Goal: Task Accomplishment & Management: Manage account settings

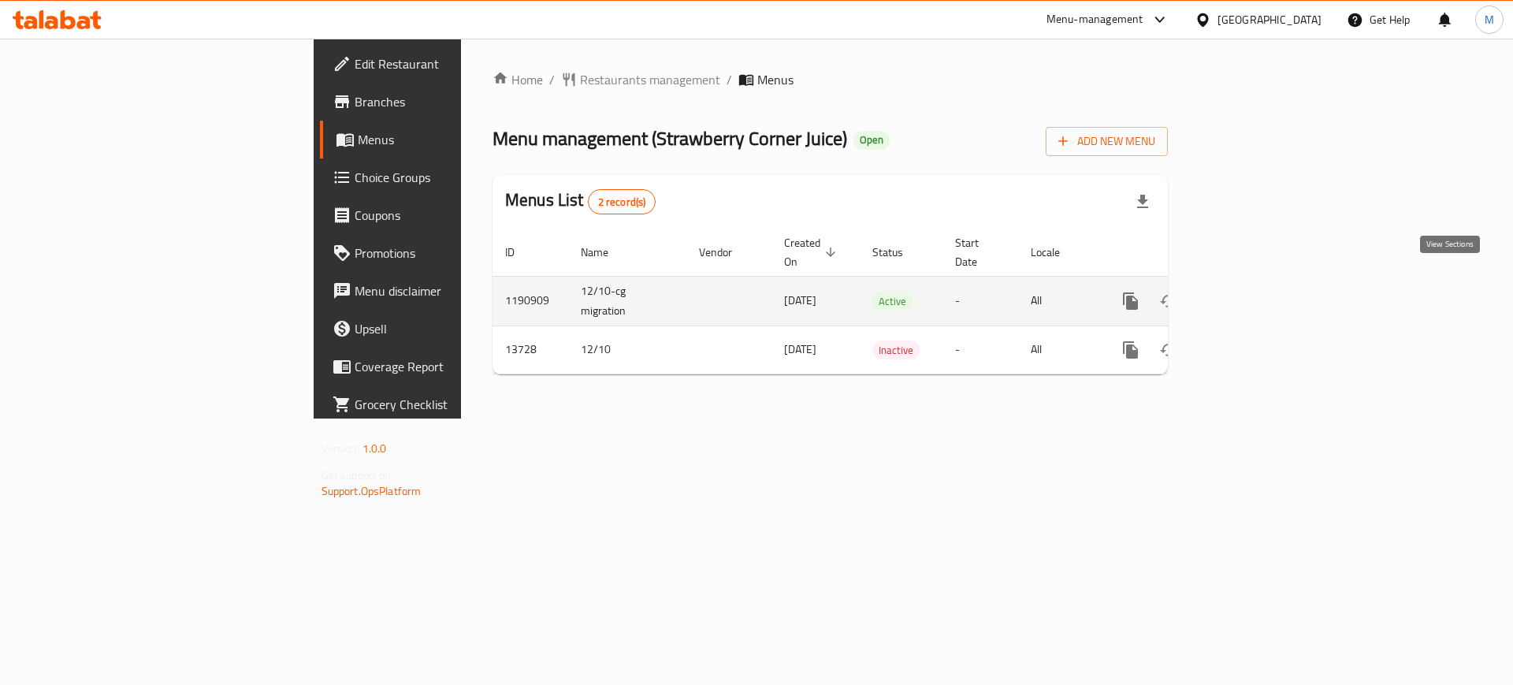
click at [1263, 284] on link "enhanced table" at bounding box center [1244, 301] width 38 height 38
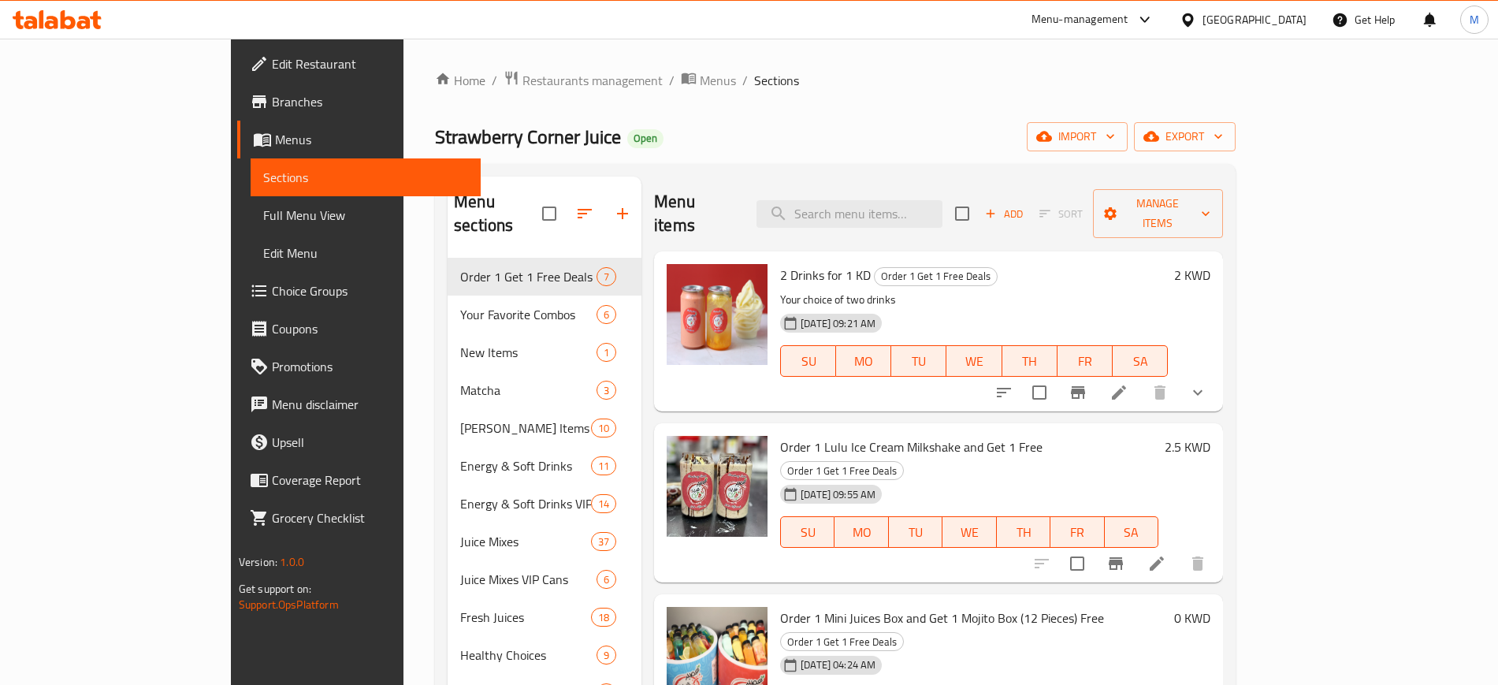
drag, startPoint x: 960, startPoint y: 266, endPoint x: 786, endPoint y: 295, distance: 175.8
click at [960, 290] on p "Your choice of two drinks" at bounding box center [974, 300] width 388 height 20
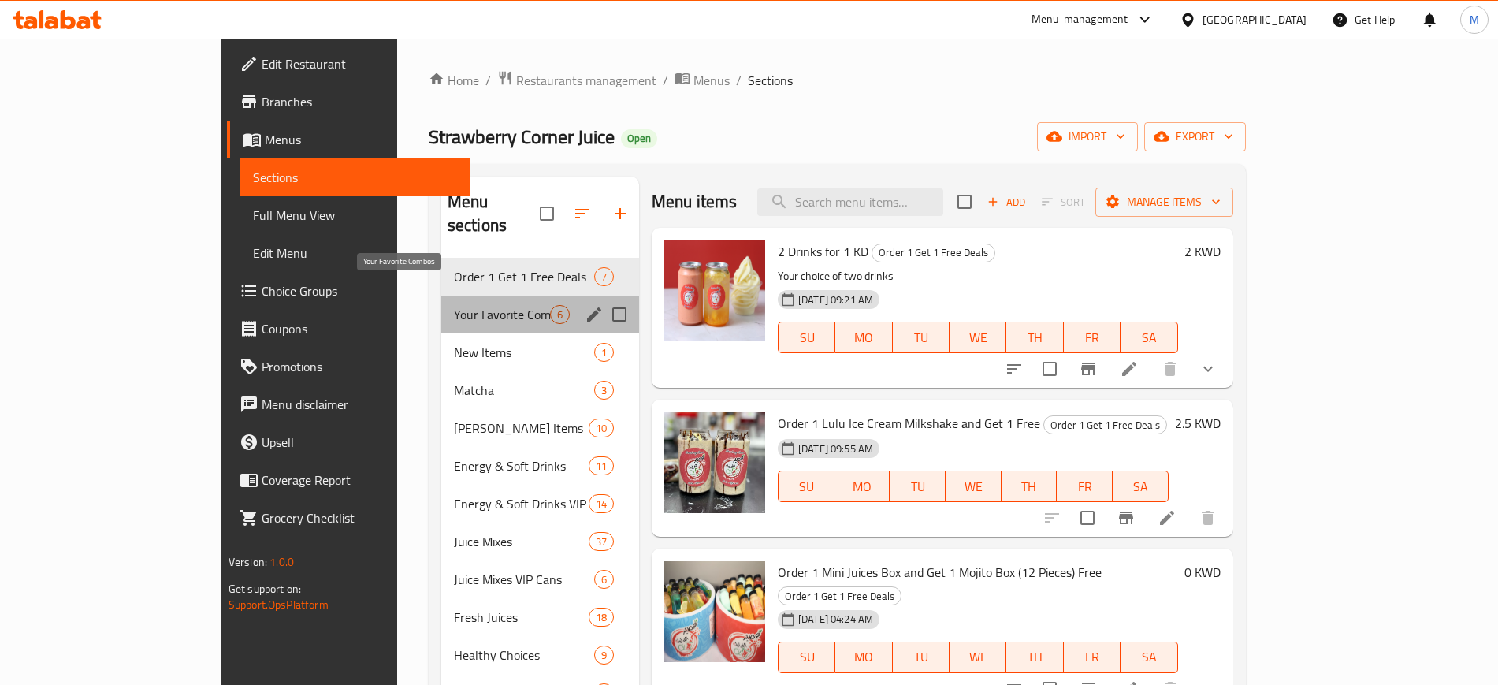
click at [455, 305] on span "Your Favorite Combos" at bounding box center [502, 314] width 96 height 19
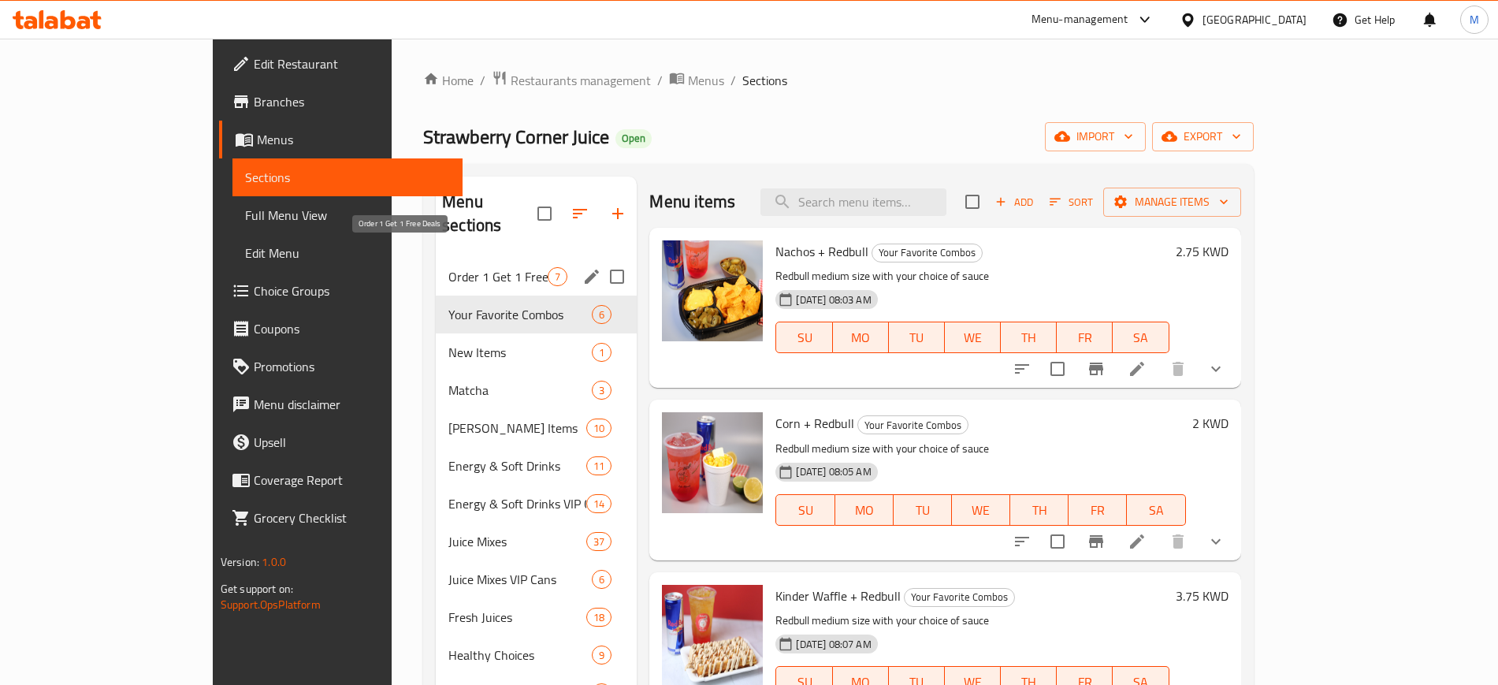
click at [448, 267] on span "Order 1 Get 1 Free Deals" at bounding box center [497, 276] width 99 height 19
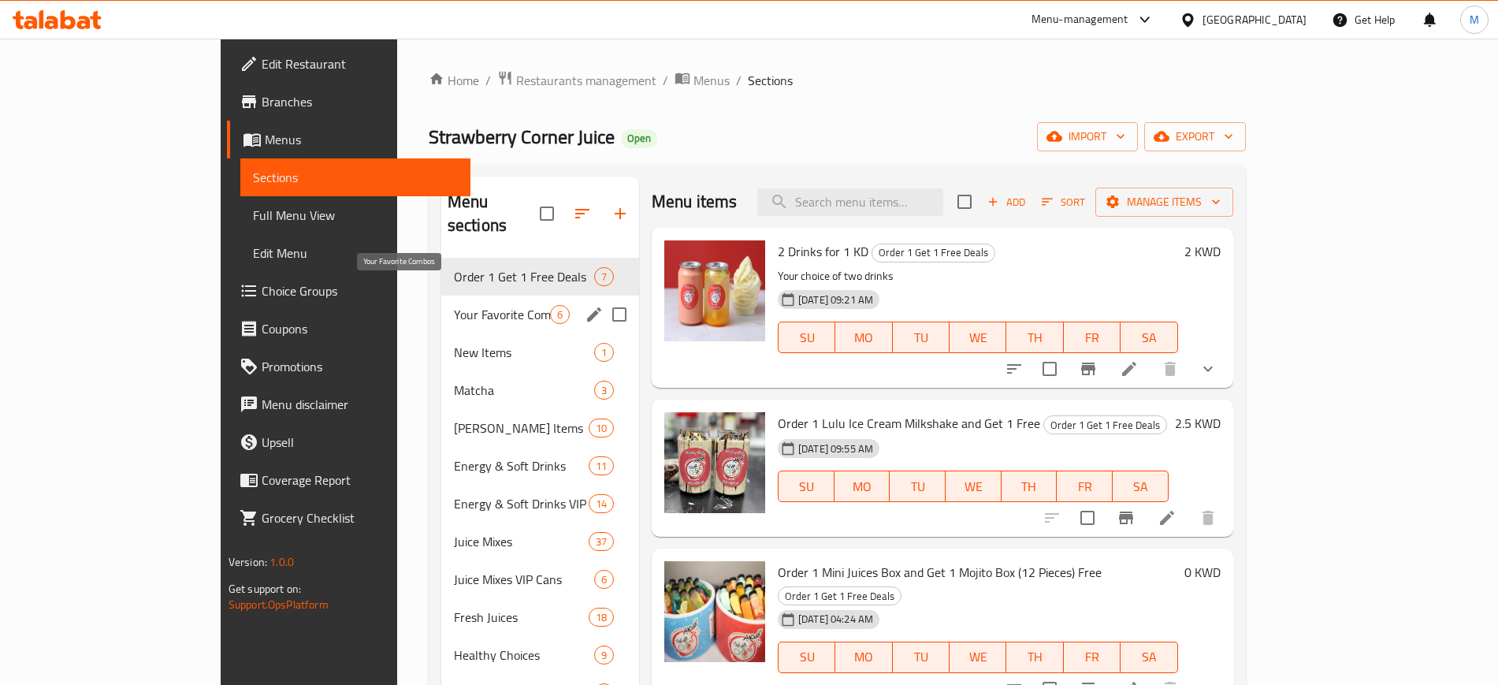
click at [454, 305] on span "Your Favorite Combos" at bounding box center [502, 314] width 96 height 19
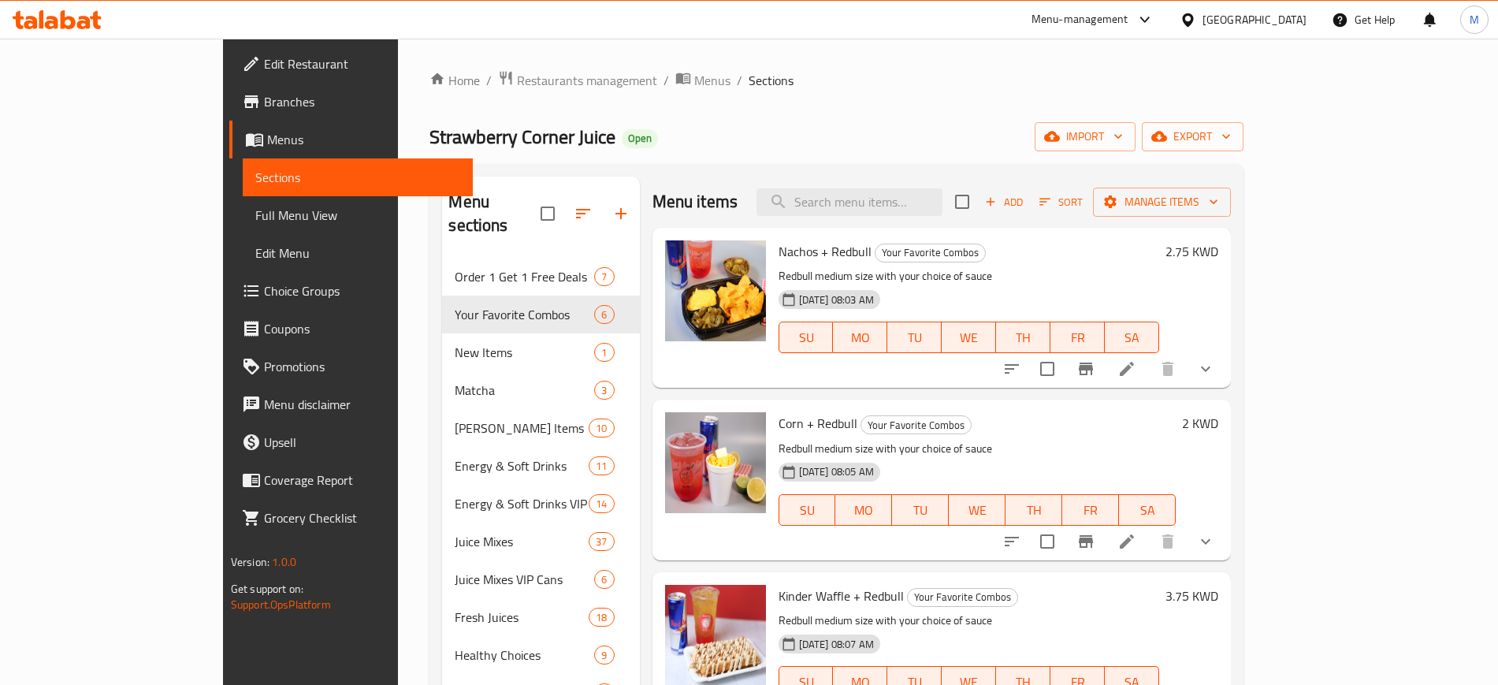
click at [934, 279] on p "Redbull medium size with your choice of sauce" at bounding box center [968, 276] width 381 height 20
drag, startPoint x: 880, startPoint y: 275, endPoint x: 990, endPoint y: 277, distance: 110.3
click at [990, 277] on p "Redbull medium size with your choice of sauce" at bounding box center [968, 276] width 381 height 20
click at [1086, 285] on div "[DATE] 08:03 AM SU MO TU WE TH FR SA" at bounding box center [969, 326] width 394 height 85
click at [1069, 282] on p "Redbull medium size with your choice of sauce" at bounding box center [968, 276] width 381 height 20
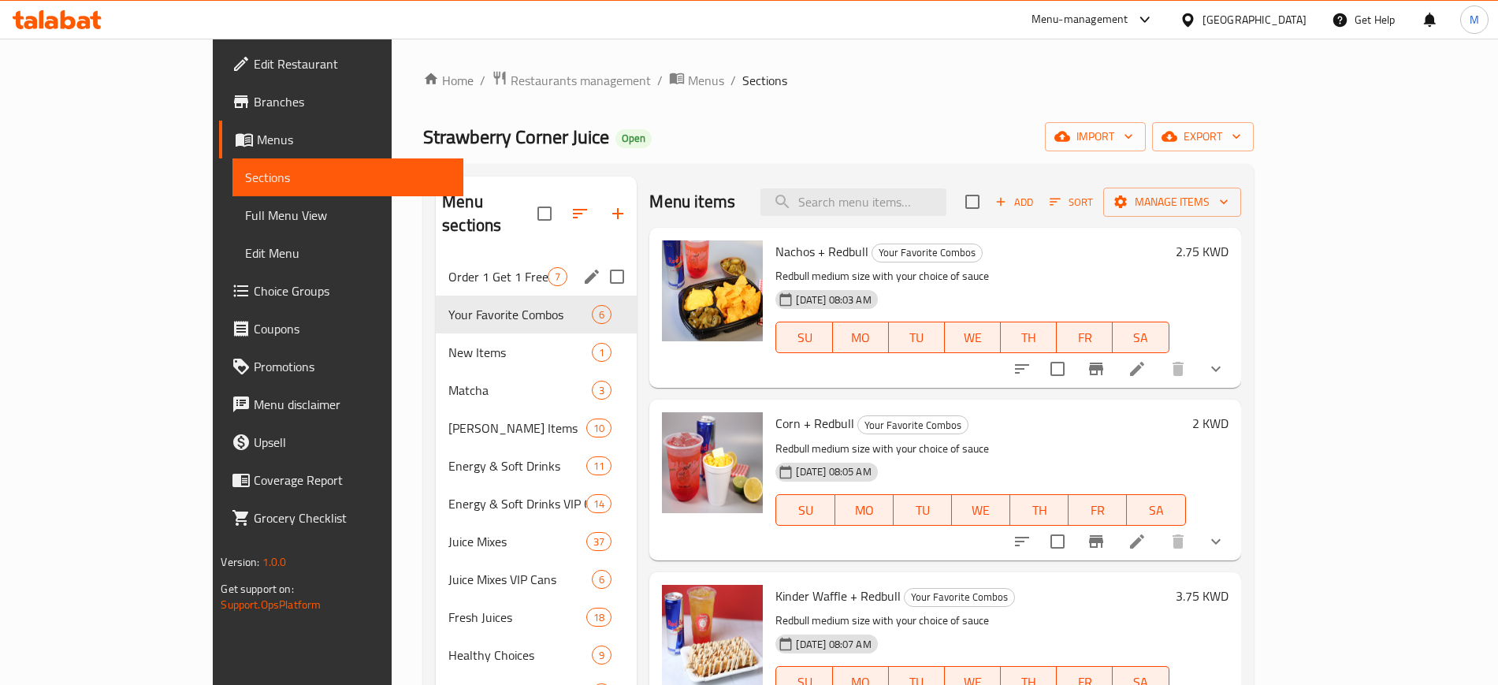
click at [461, 269] on div "Order 1 Get 1 Free Deals 7" at bounding box center [536, 277] width 201 height 38
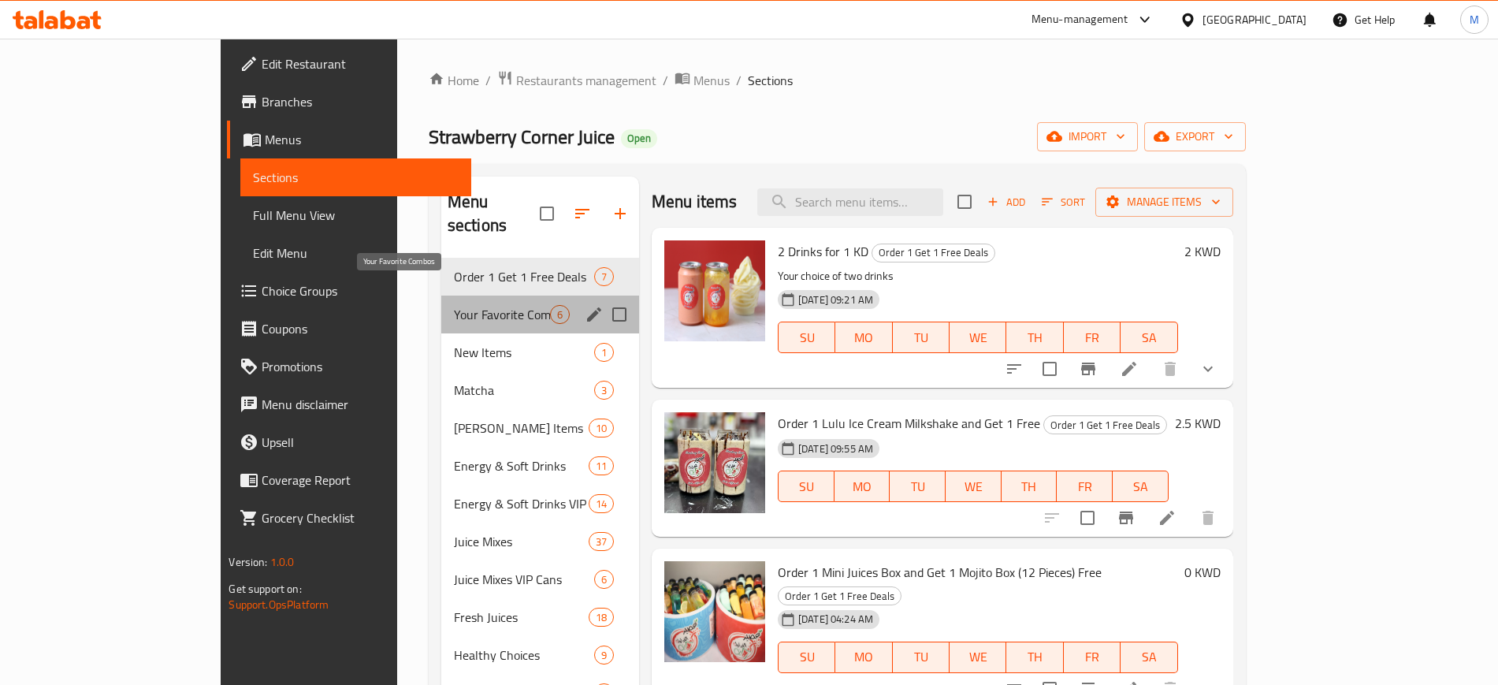
click at [454, 305] on span "Your Favorite Combos" at bounding box center [502, 314] width 96 height 19
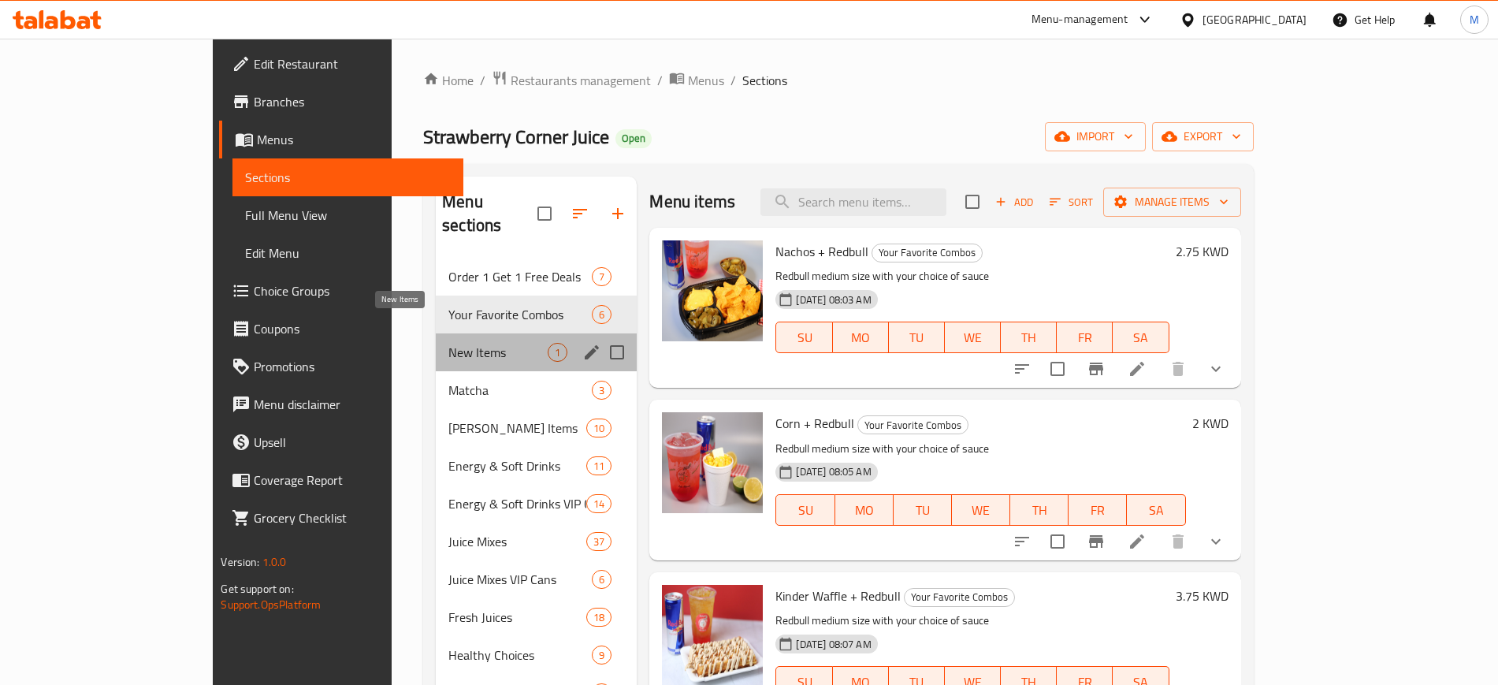
drag, startPoint x: 421, startPoint y: 326, endPoint x: 426, endPoint y: 290, distance: 36.5
click at [448, 343] on span "New Items" at bounding box center [497, 352] width 99 height 19
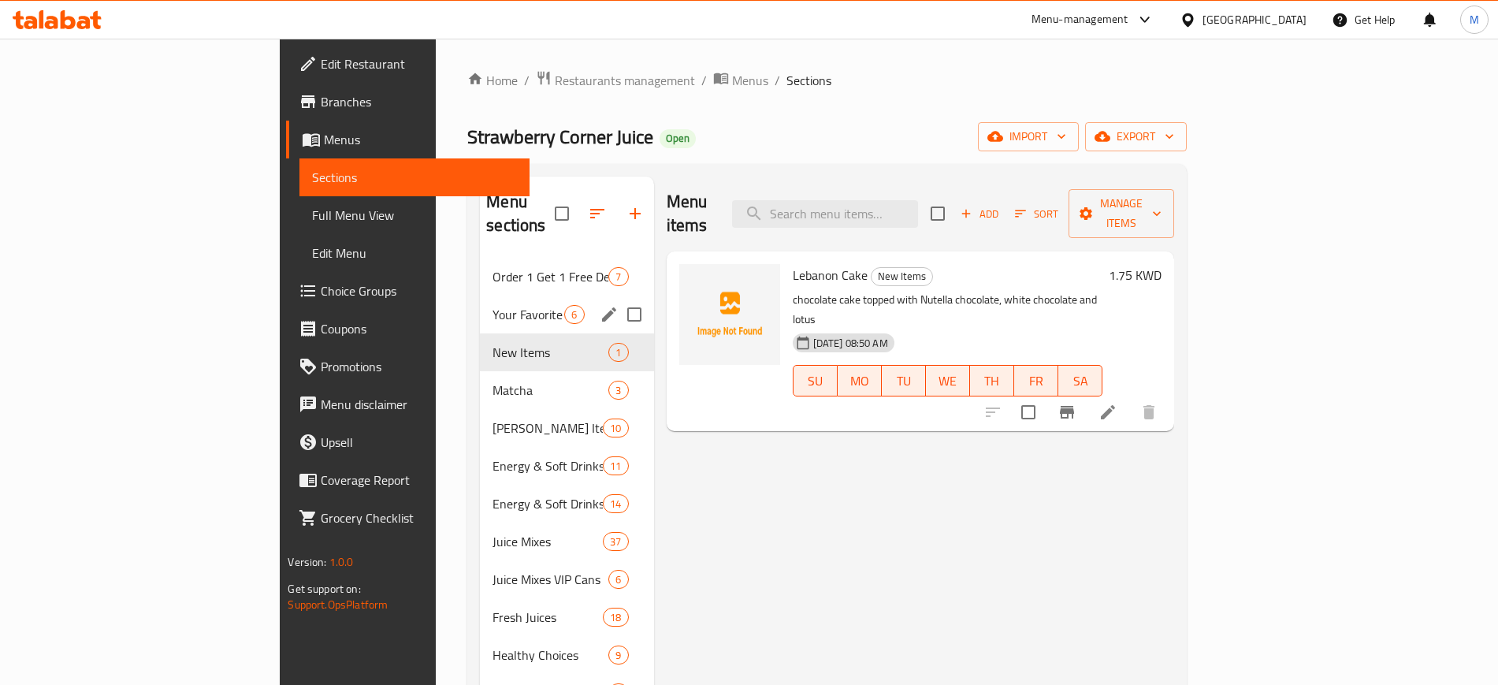
click at [480, 295] on div "Your Favorite Combos 6" at bounding box center [566, 314] width 173 height 38
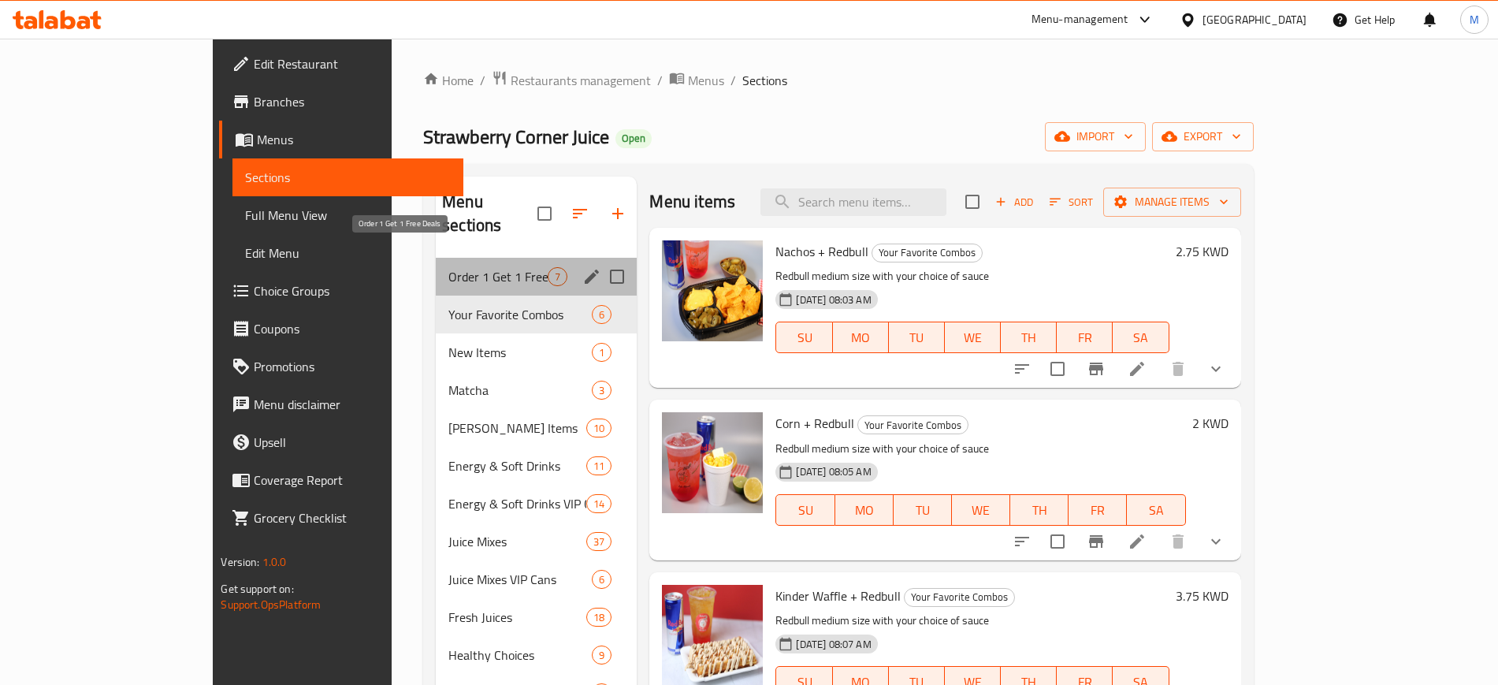
click at [448, 267] on span "Order 1 Get 1 Free Deals" at bounding box center [497, 276] width 99 height 19
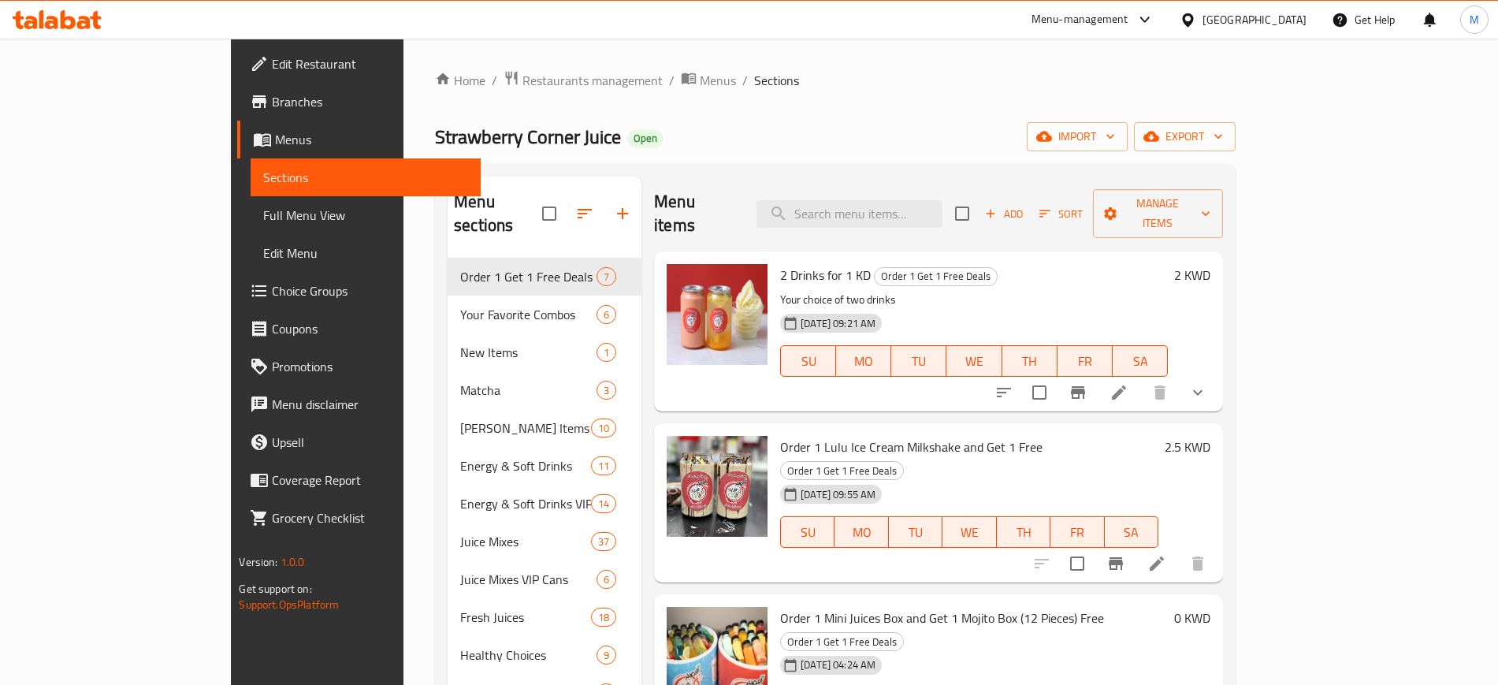
click at [721, 179] on div "Menu items Add Sort Manage items" at bounding box center [938, 213] width 569 height 75
click at [613, 204] on icon "button" at bounding box center [622, 213] width 19 height 19
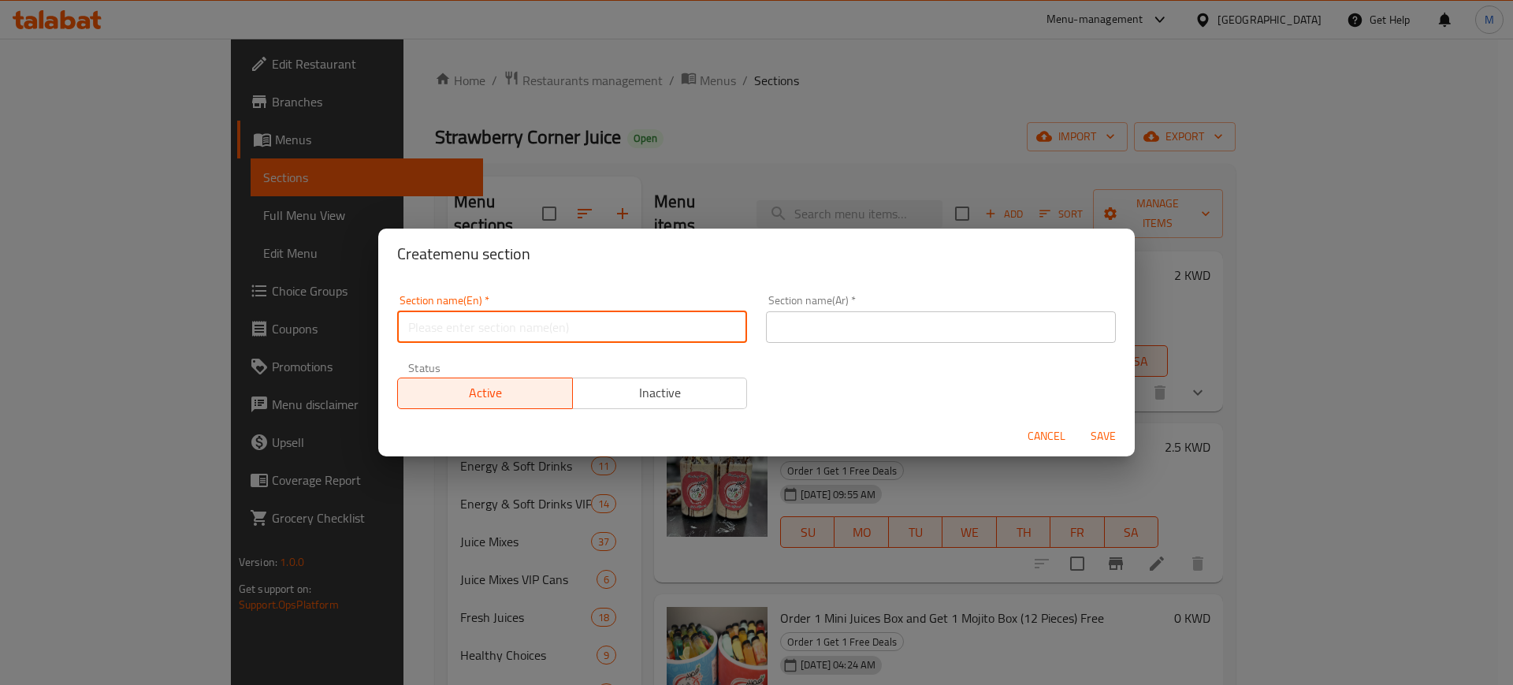
click at [555, 325] on input "text" at bounding box center [572, 327] width 350 height 32
type input "Meal For Group"
click at [893, 331] on input "text" at bounding box center [941, 327] width 350 height 32
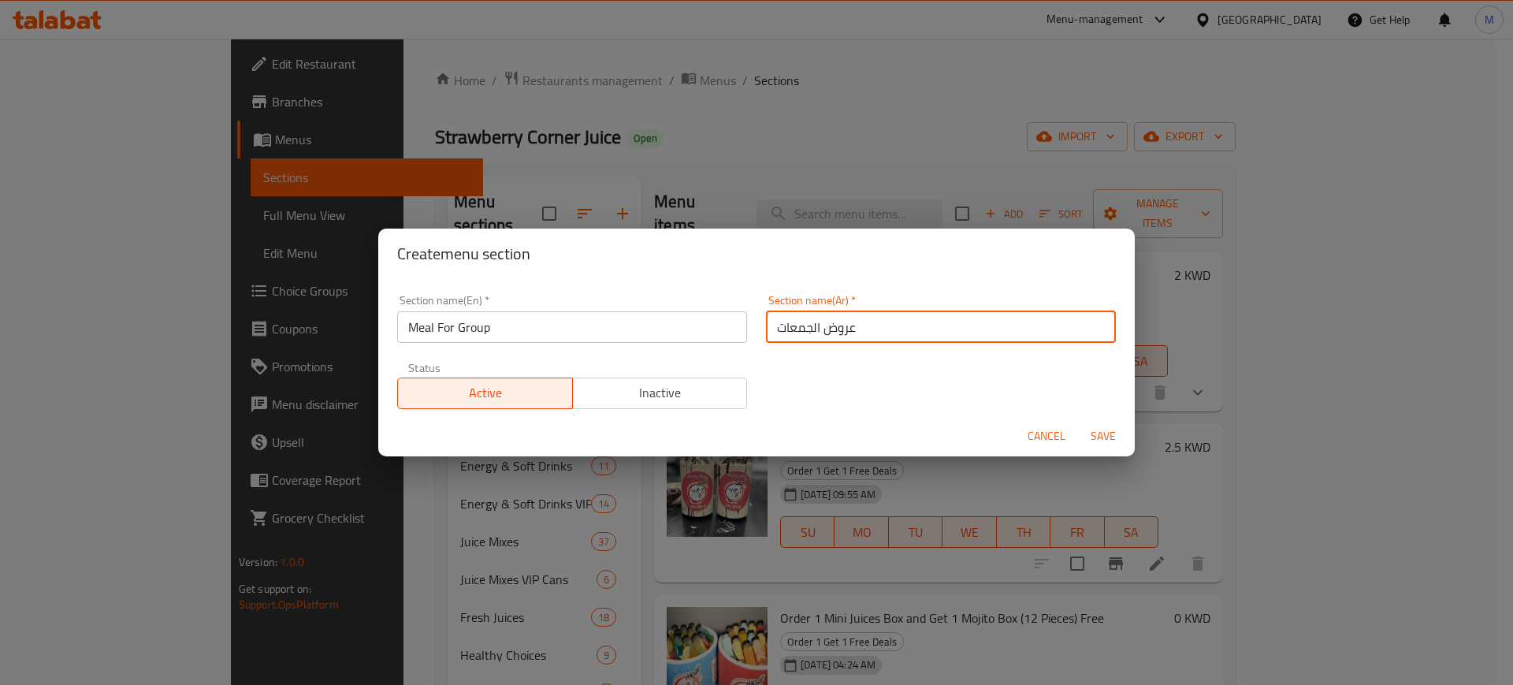
drag, startPoint x: 881, startPoint y: 318, endPoint x: 728, endPoint y: 307, distance: 153.2
click at [728, 307] on div "Section name(En)   * Meal For Group Section name(En) * Section name(Ar)   * عرو…" at bounding box center [756, 351] width 737 height 133
type input "عروض الجمعات"
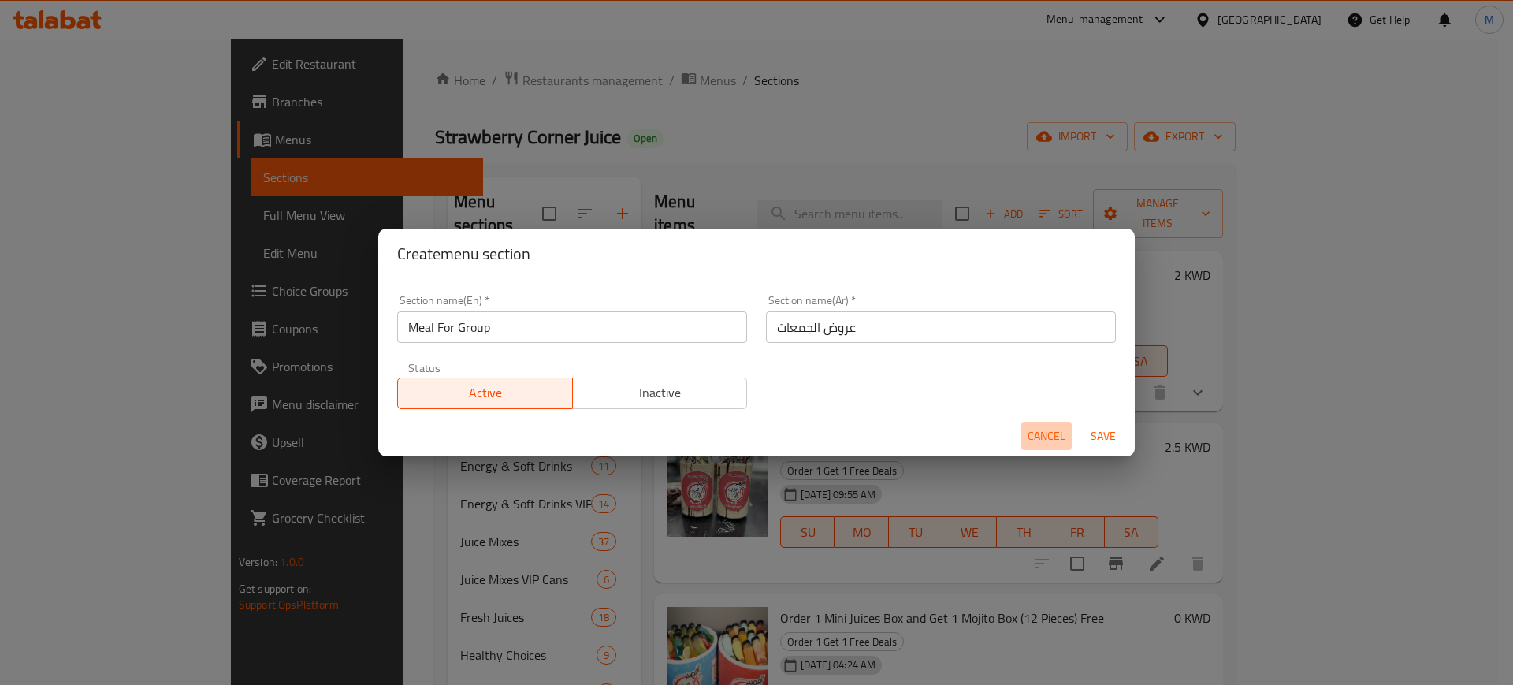
click at [1041, 435] on span "Cancel" at bounding box center [1046, 436] width 38 height 20
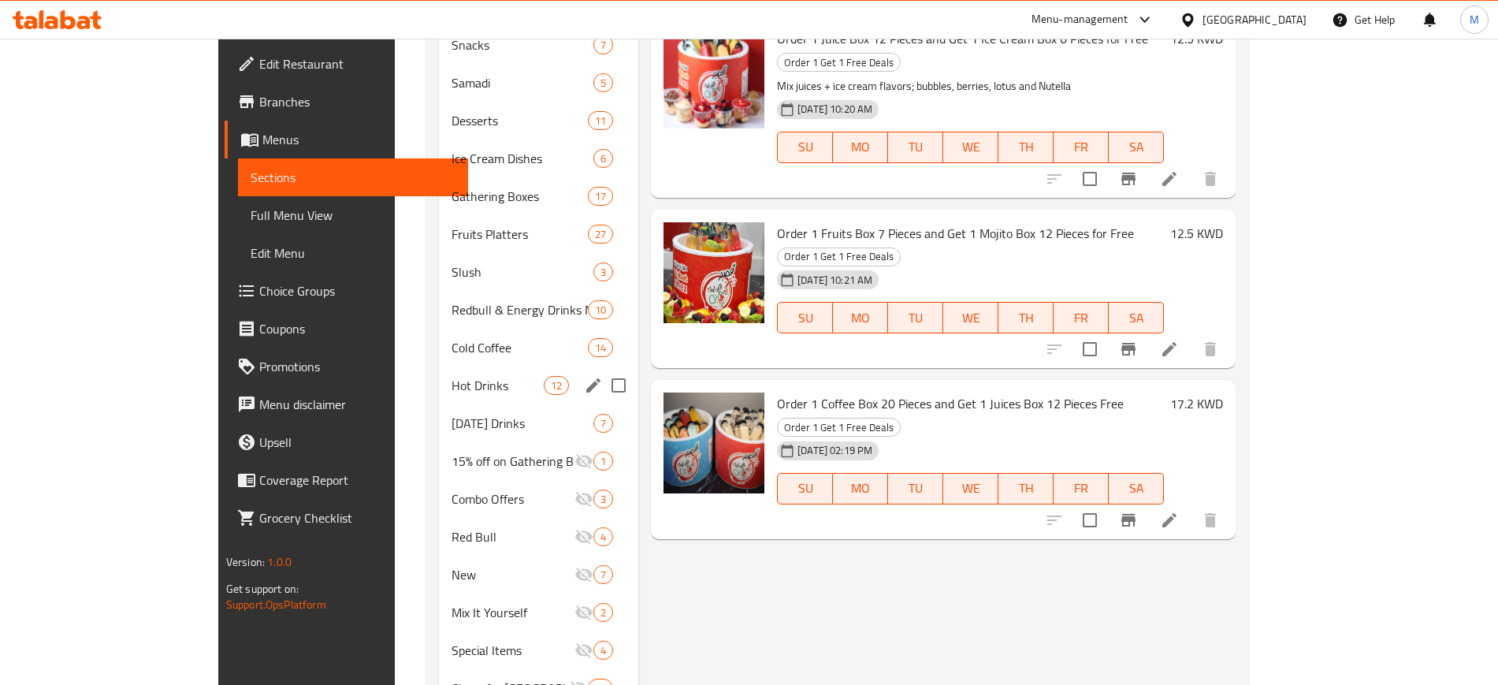
scroll to position [961, 0]
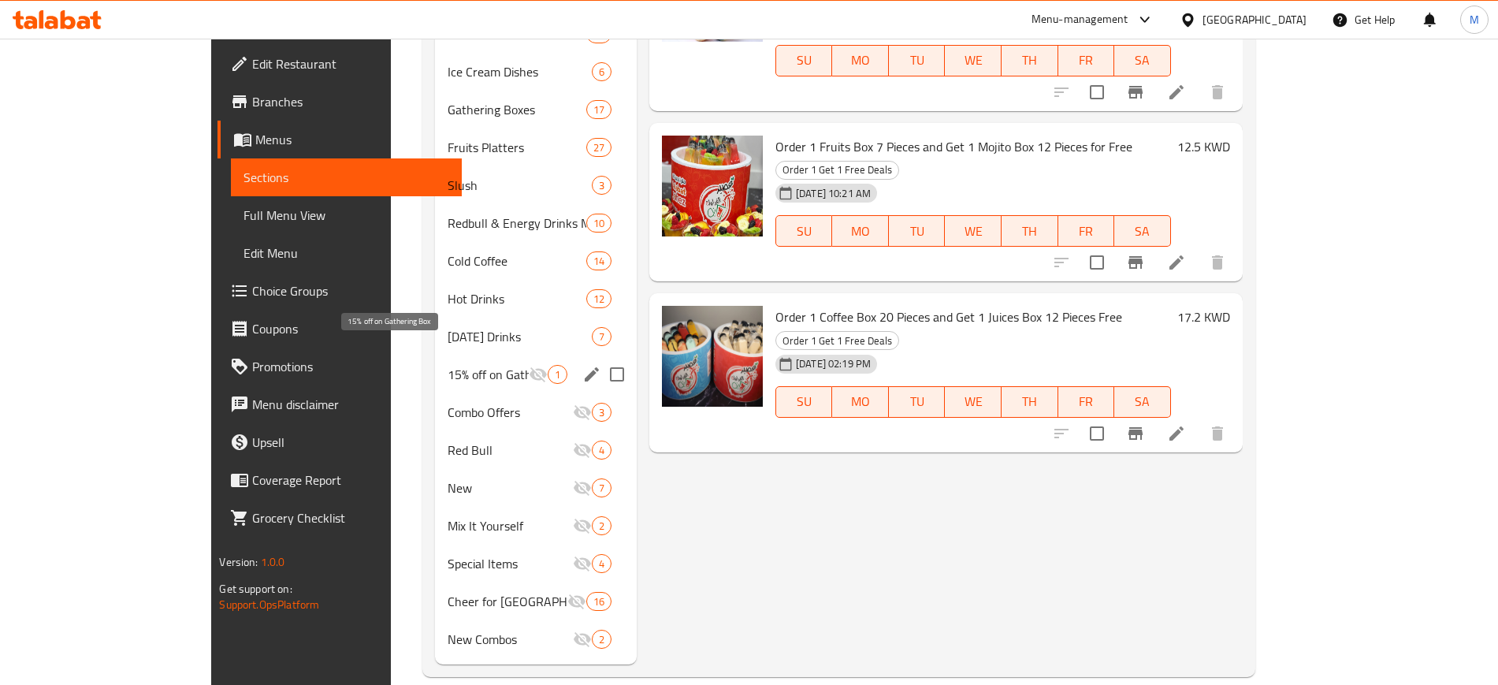
click at [450, 365] on span "15% off on Gathering Box" at bounding box center [487, 374] width 81 height 19
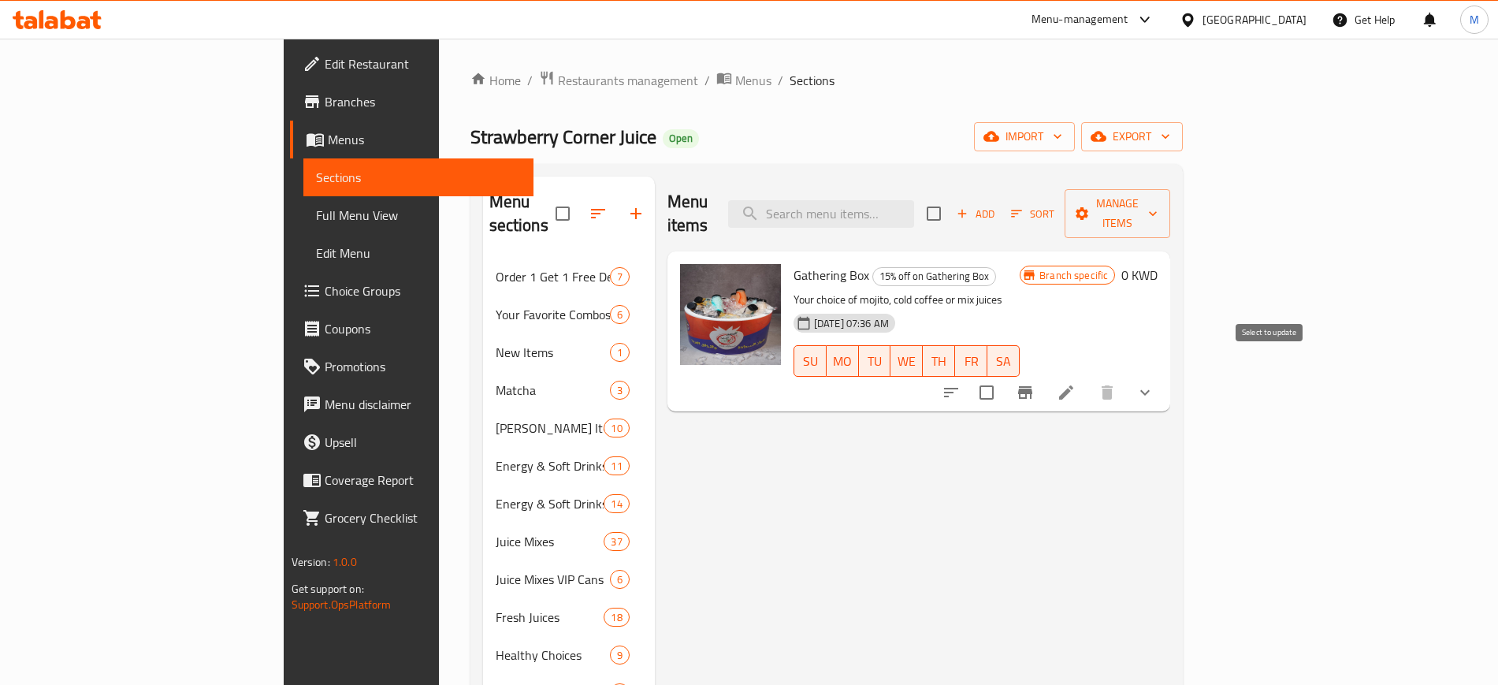
click at [1003, 376] on input "checkbox" at bounding box center [986, 392] width 33 height 33
checkbox input "true"
click at [1003, 376] on input "checkbox" at bounding box center [986, 392] width 33 height 33
checkbox input "false"
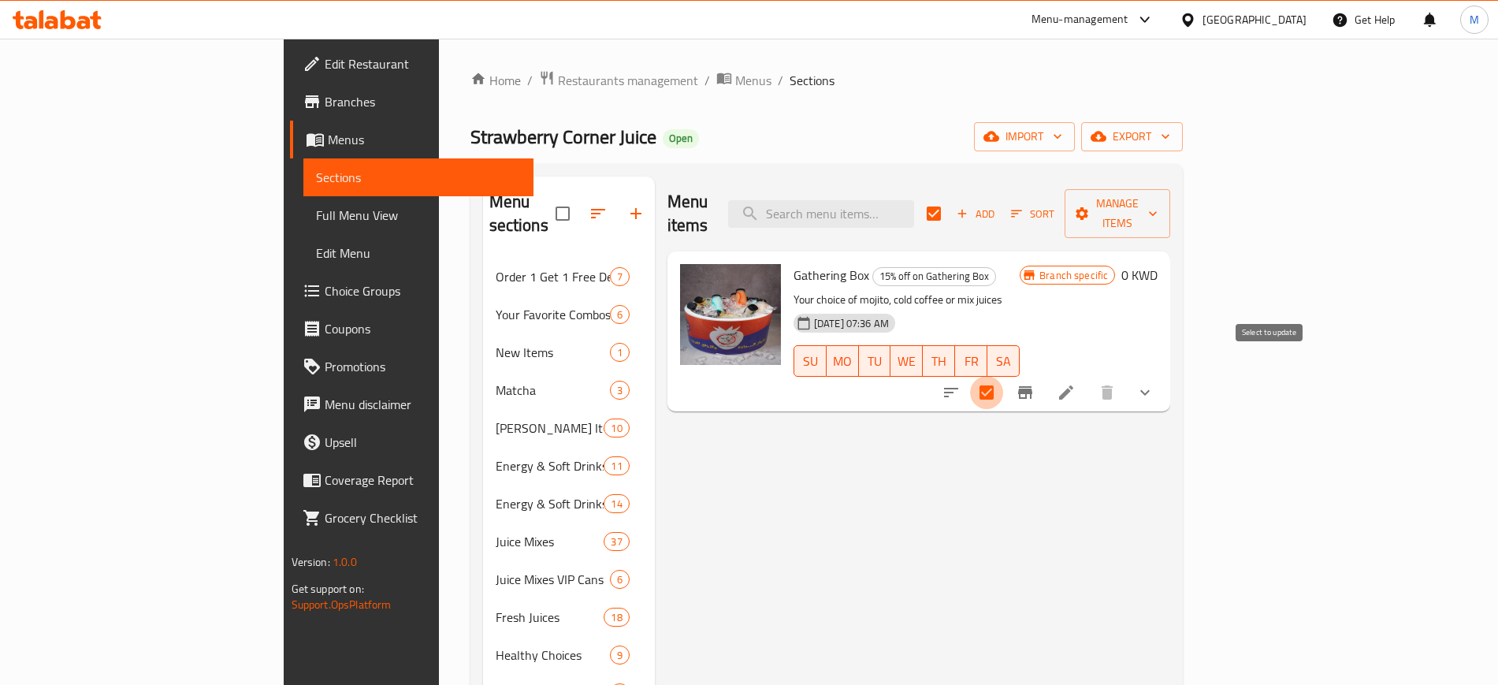
checkbox input "false"
click at [1044, 373] on button "Branch-specific-item" at bounding box center [1025, 392] width 38 height 38
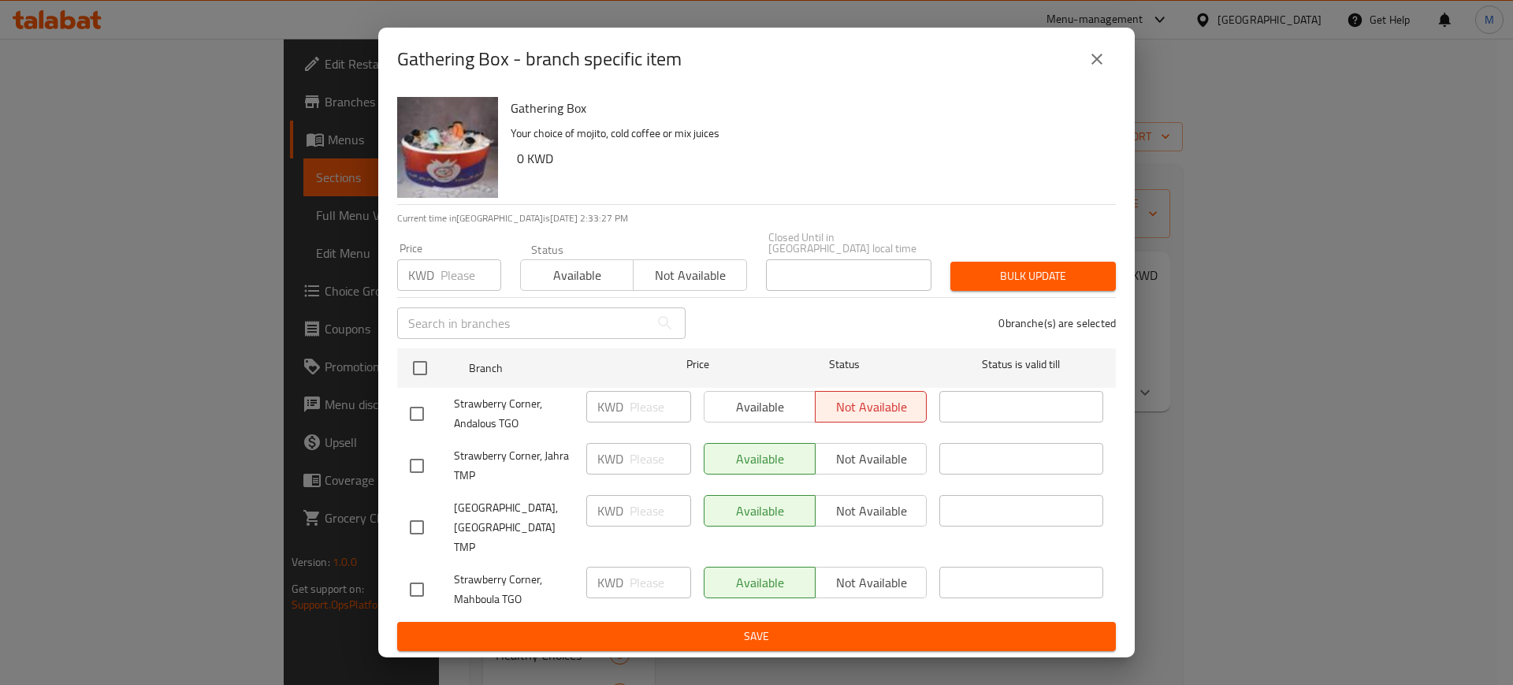
click at [1103, 69] on icon "close" at bounding box center [1096, 59] width 19 height 19
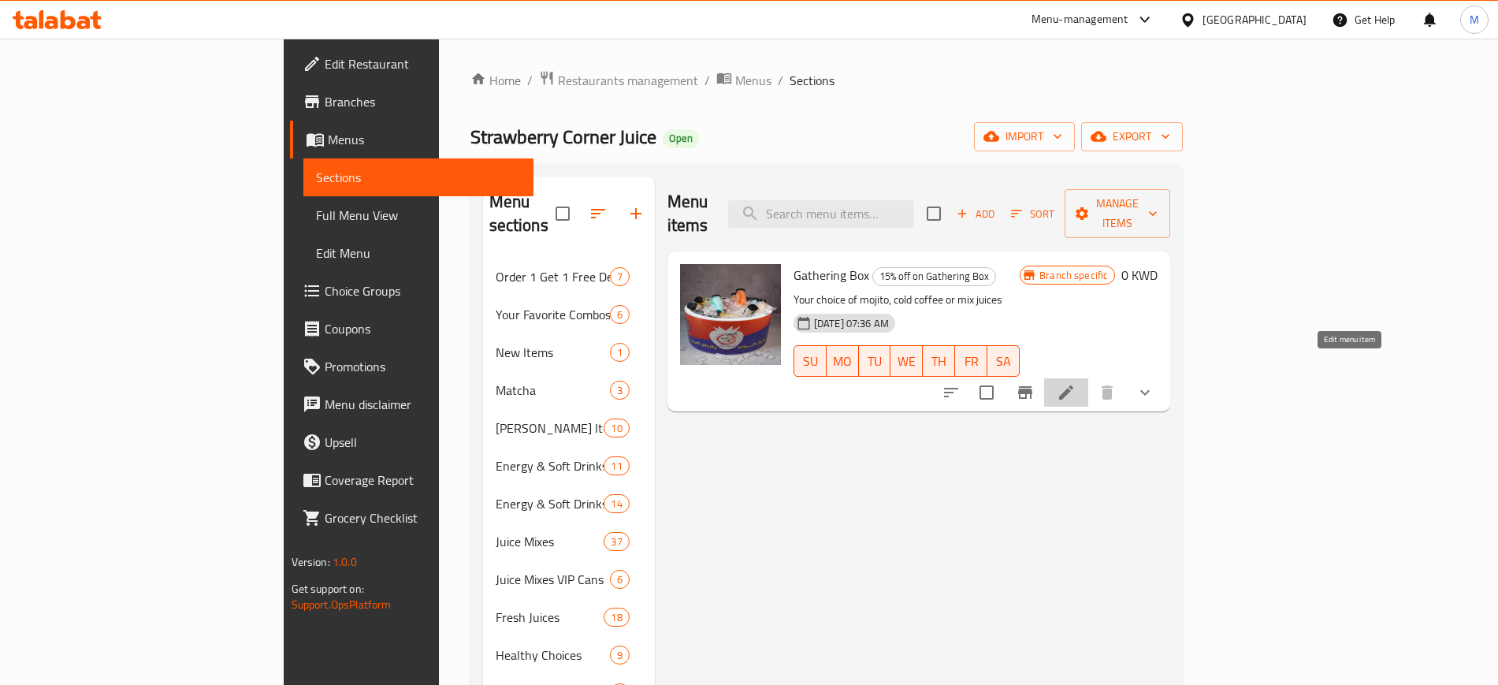
click at [1075, 383] on icon at bounding box center [1065, 392] width 19 height 19
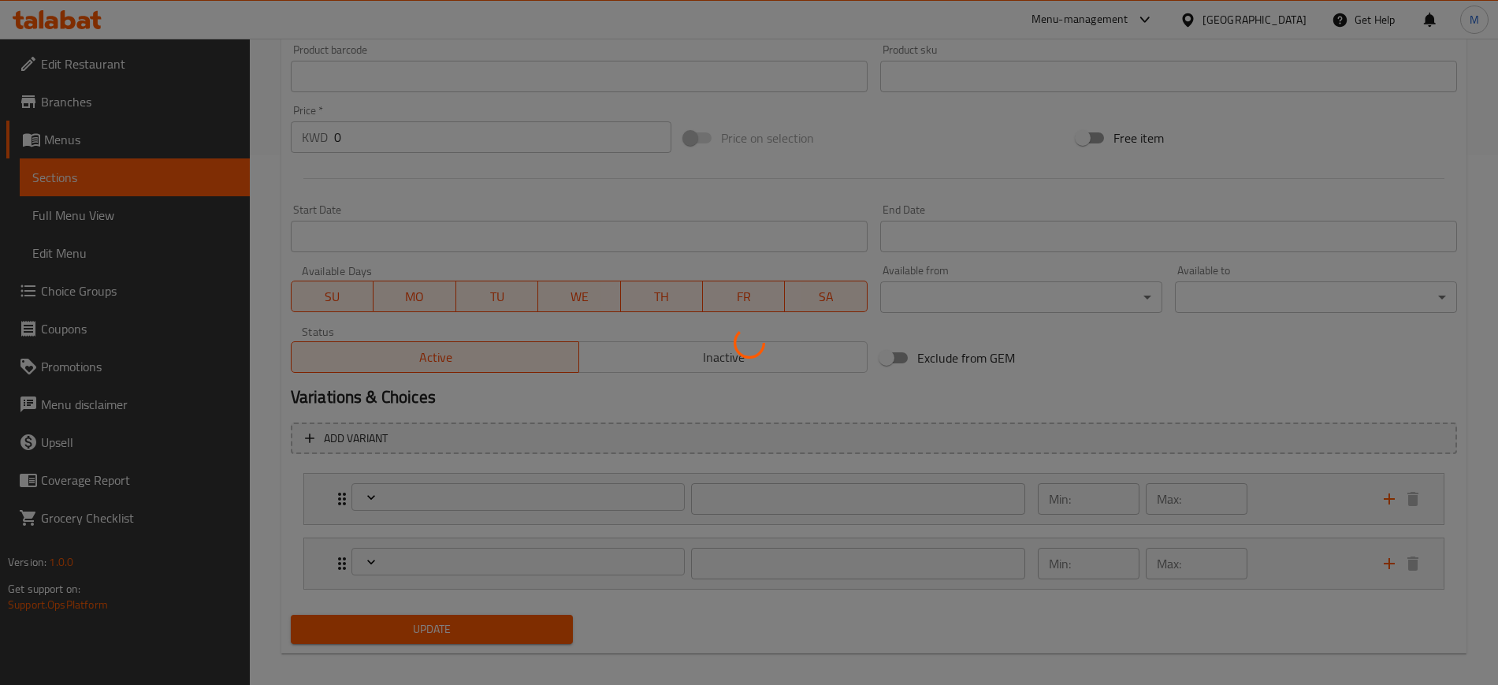
scroll to position [542, 0]
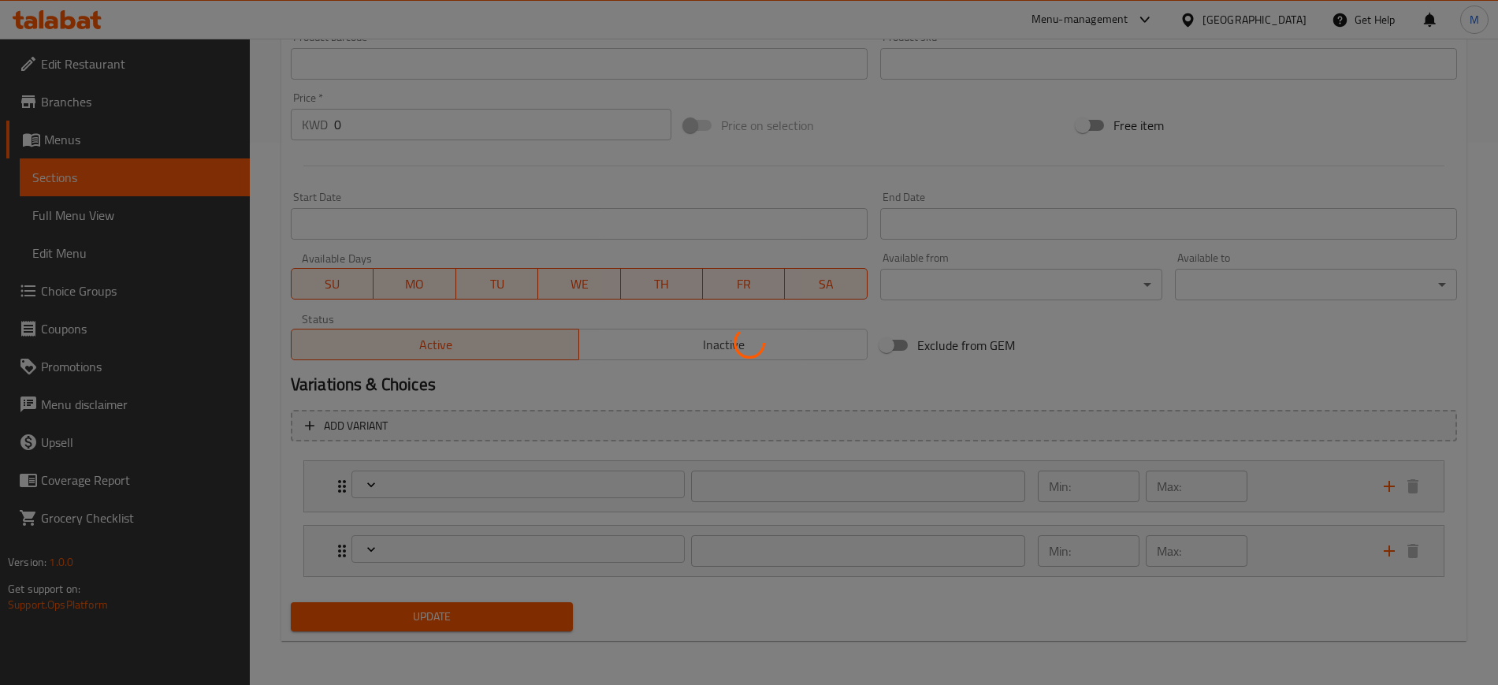
type input "اختيارك من البوكس"
type input "1"
type input "اختيارك من الكمية"
type input "1"
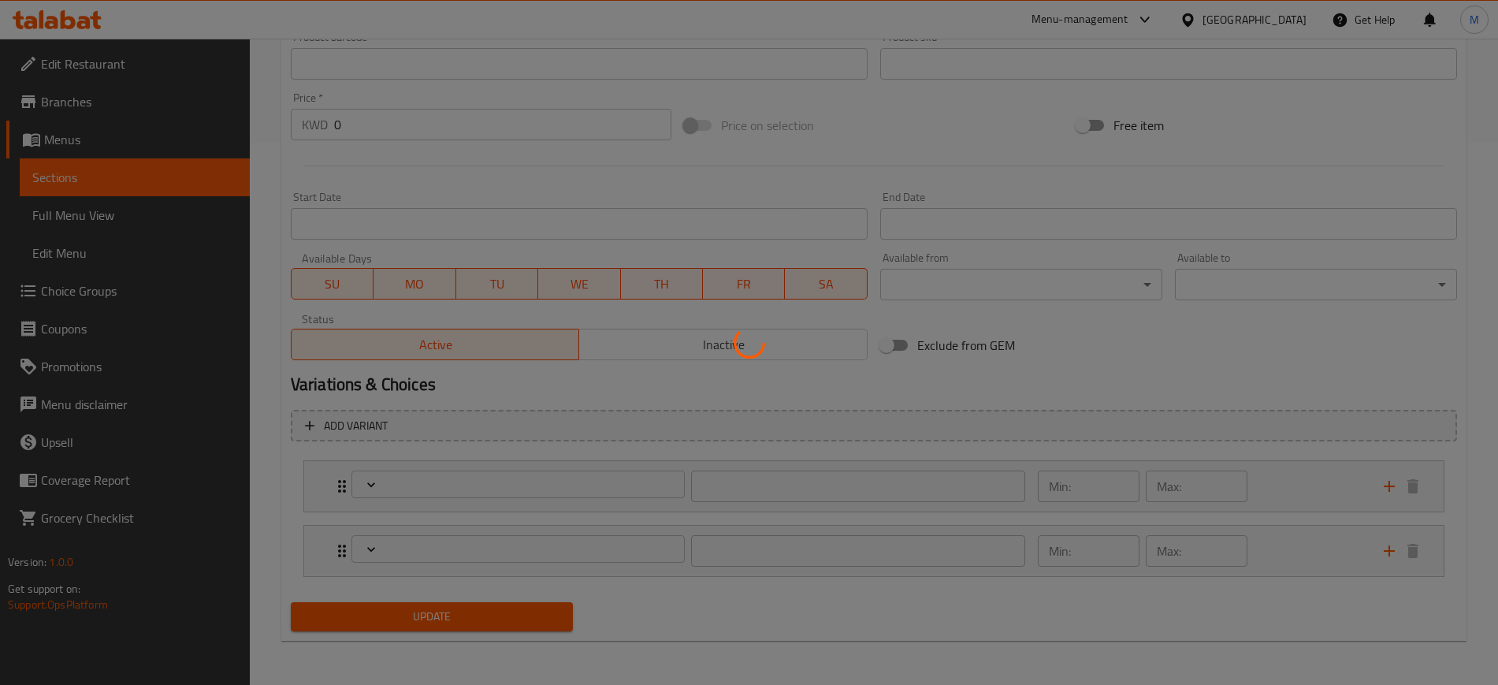
type input "1"
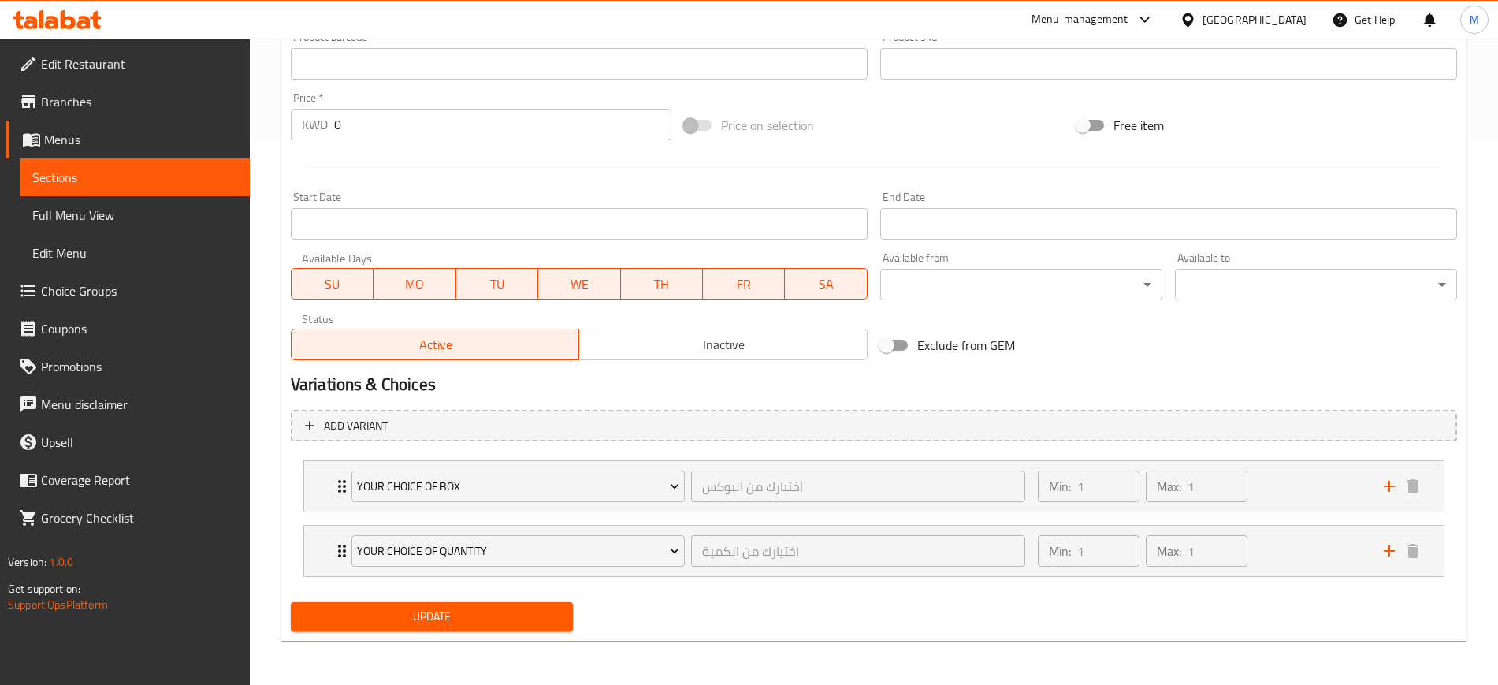
click at [706, 350] on span "Inactive" at bounding box center [723, 344] width 276 height 23
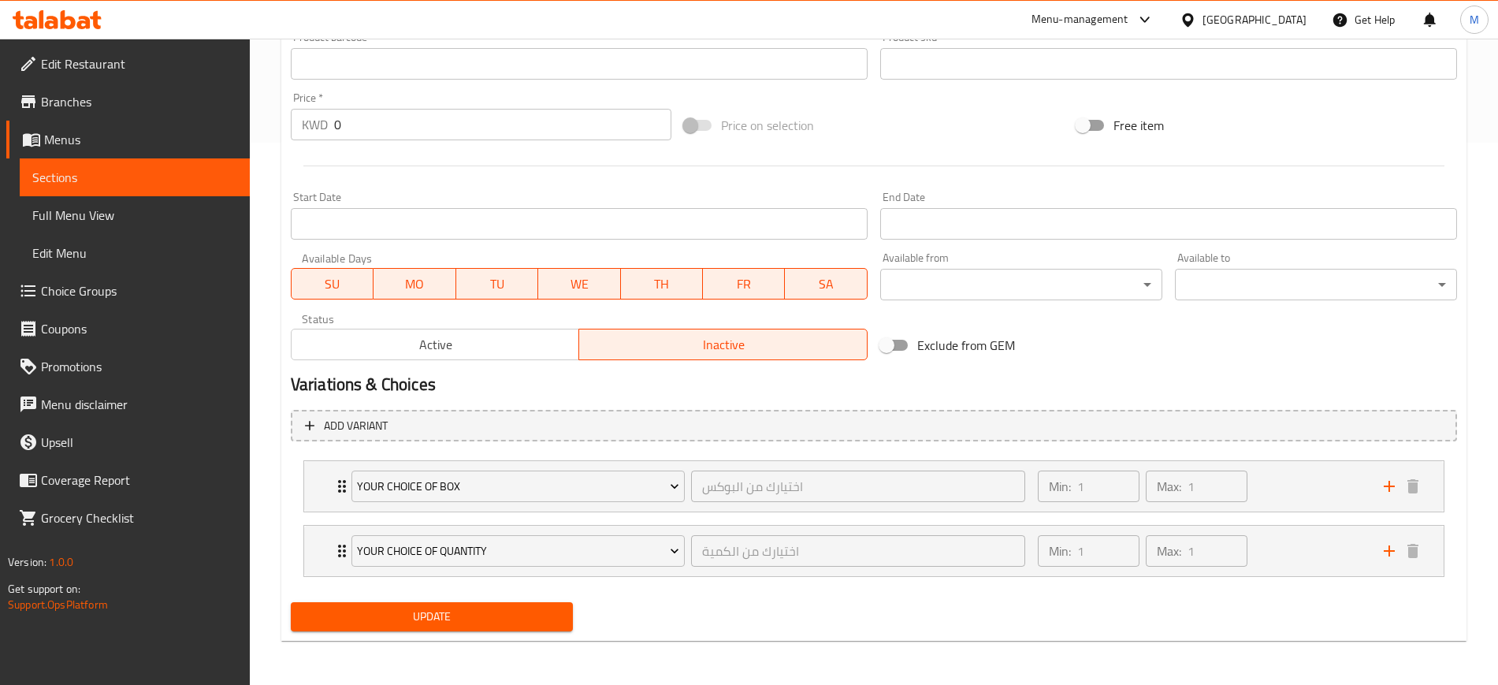
click at [499, 620] on span "Update" at bounding box center [431, 617] width 257 height 20
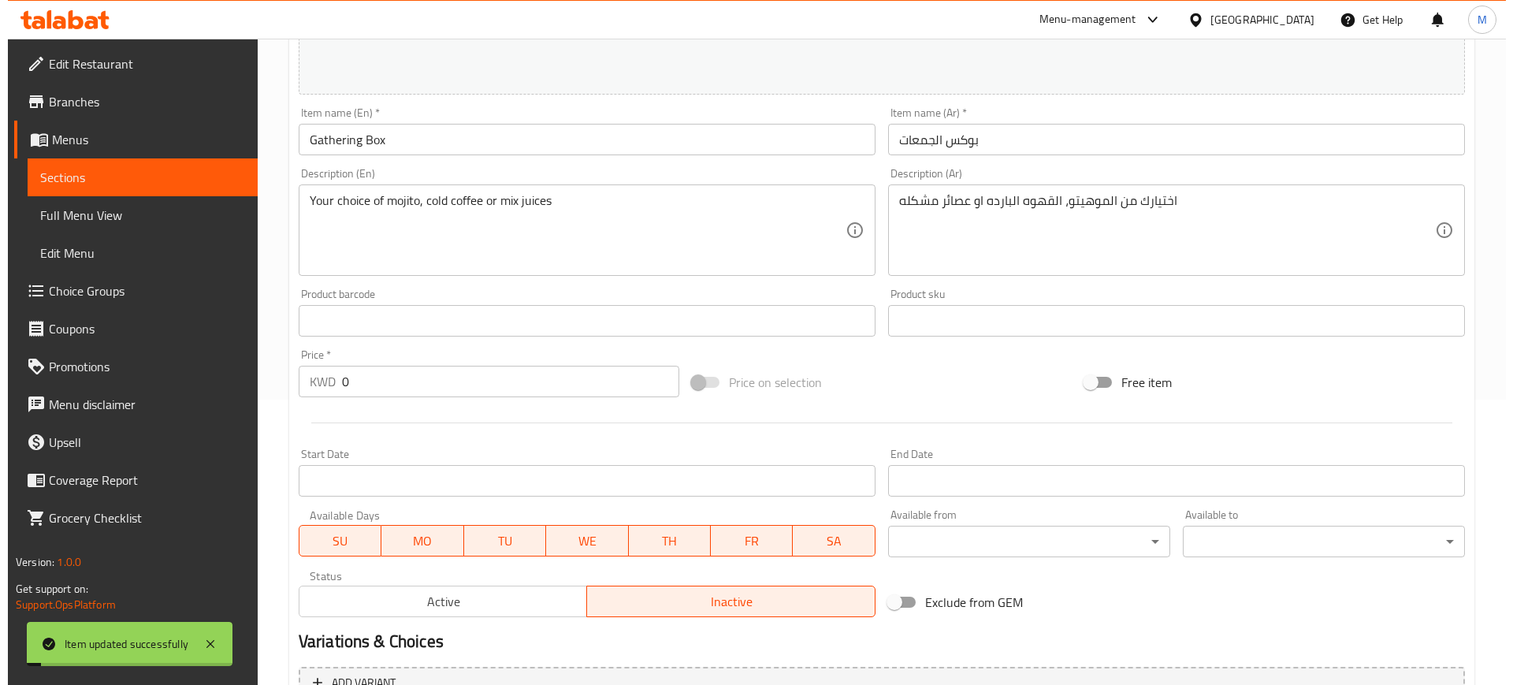
scroll to position [0, 0]
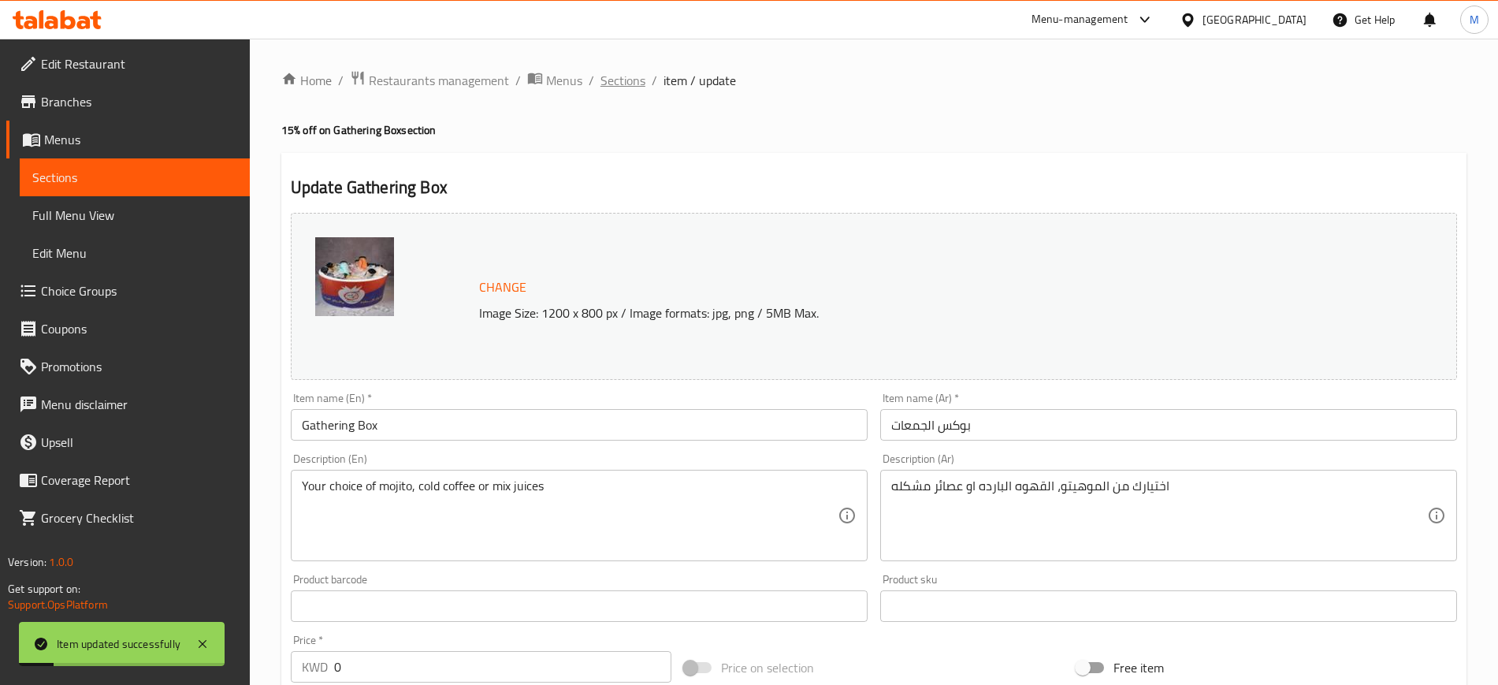
click at [617, 77] on span "Sections" at bounding box center [622, 80] width 45 height 19
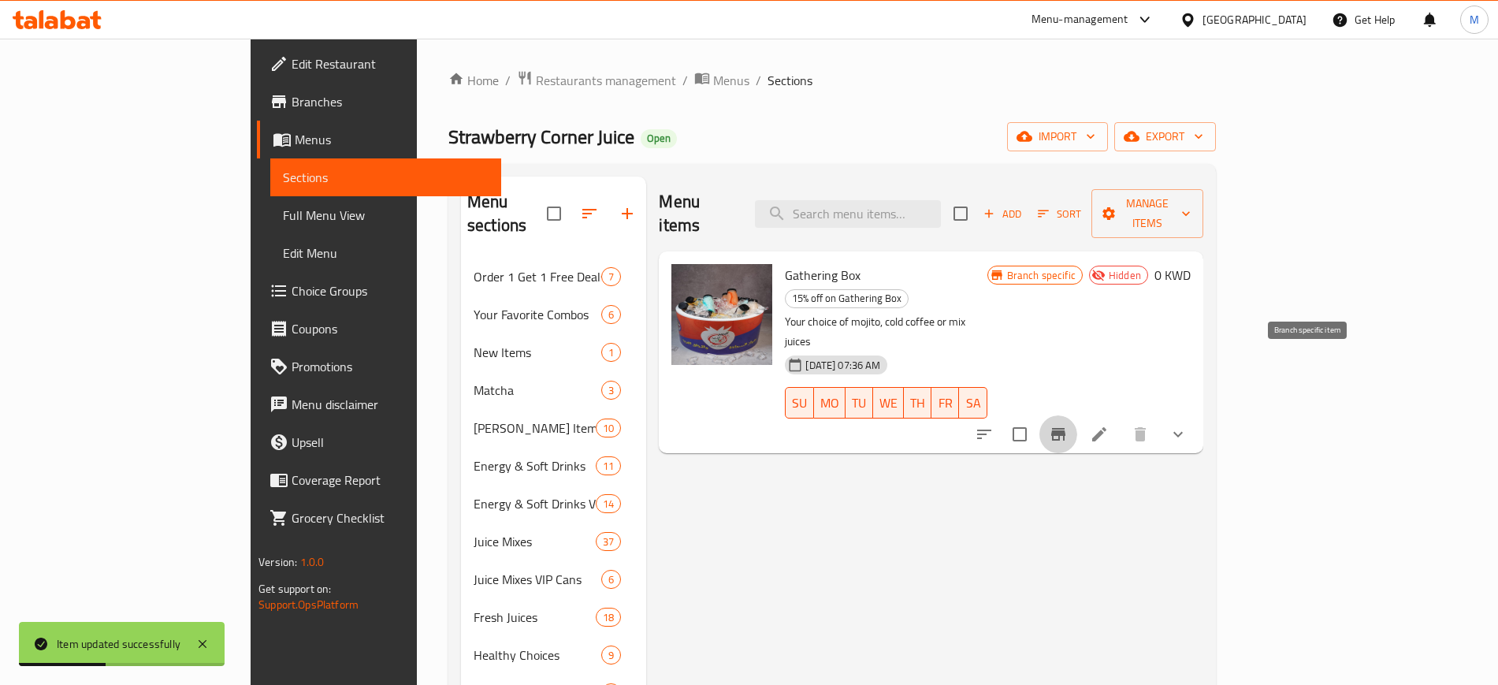
click at [1065, 428] on icon "Branch-specific-item" at bounding box center [1058, 434] width 14 height 13
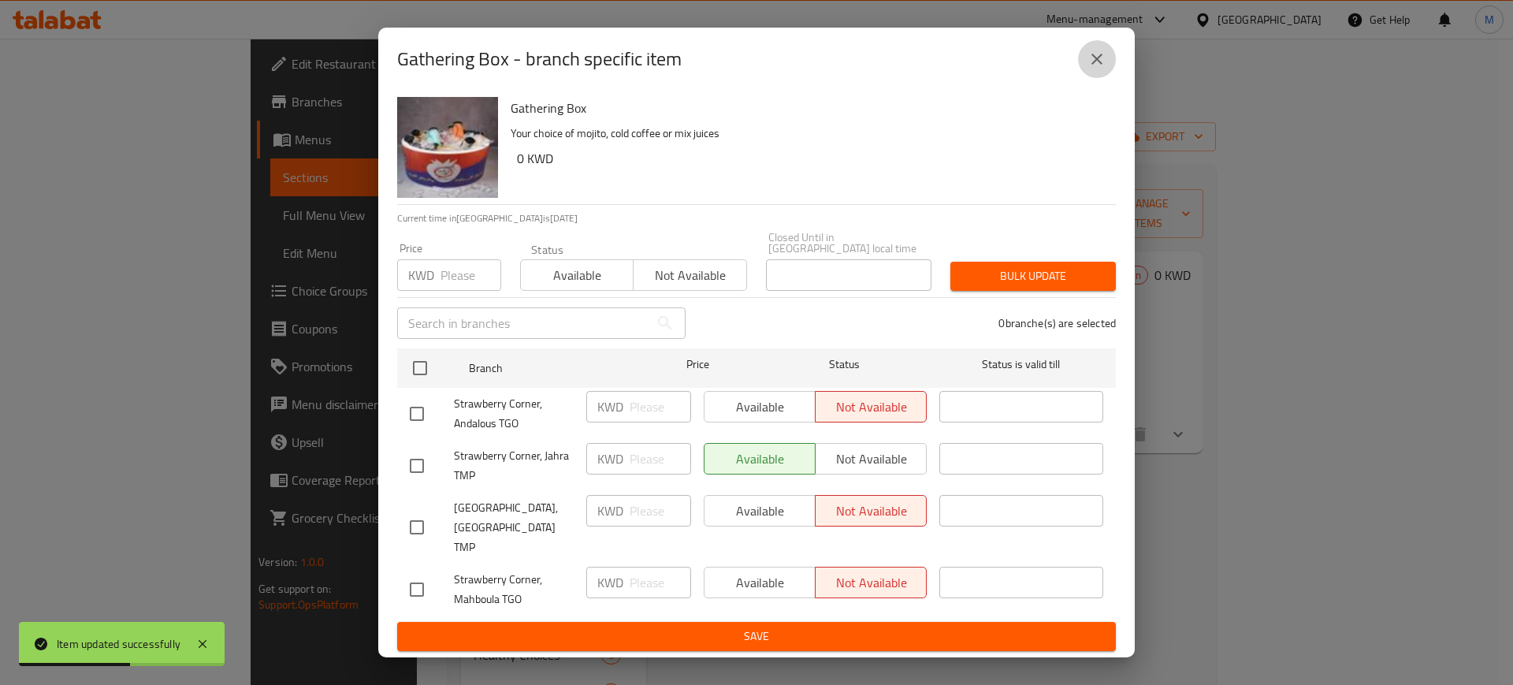
click at [1098, 65] on icon "close" at bounding box center [1096, 59] width 11 height 11
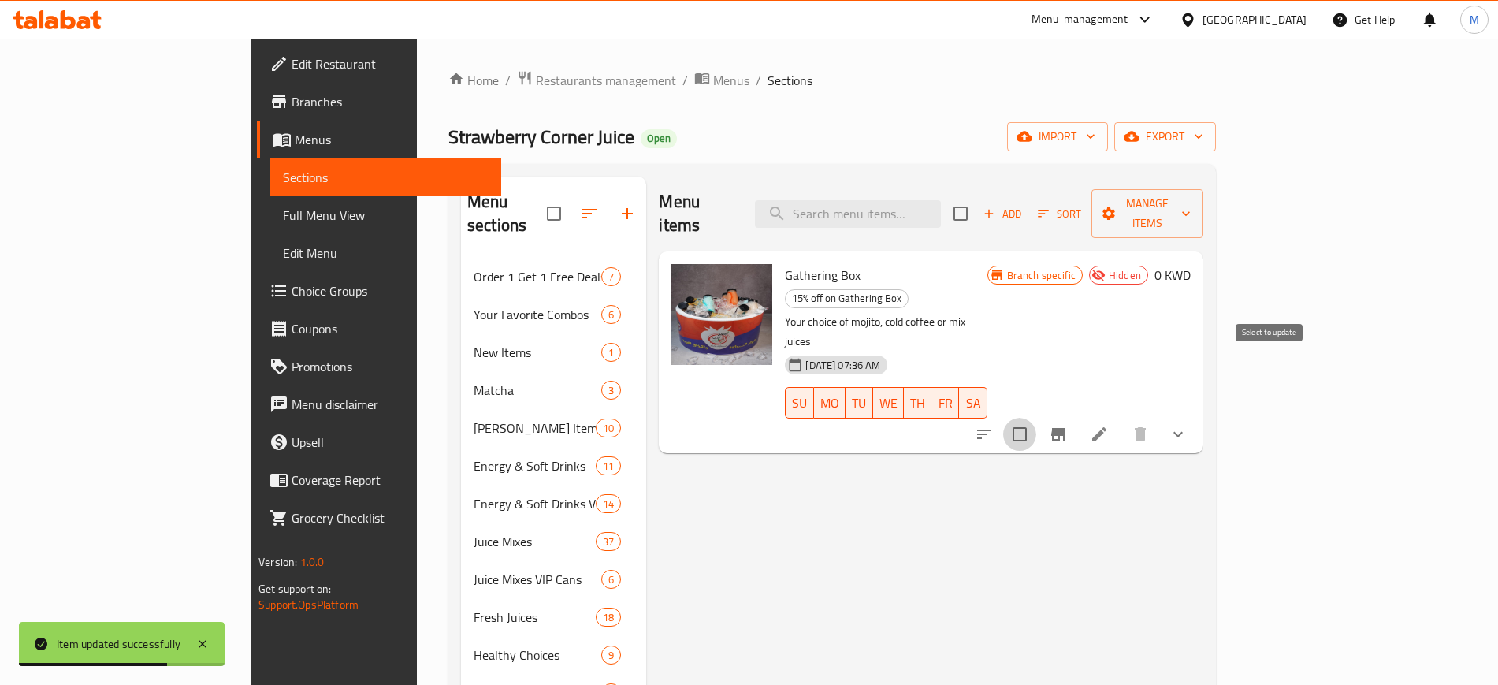
click at [1036, 418] on input "checkbox" at bounding box center [1019, 434] width 33 height 33
checkbox input "true"
click at [1202, 213] on button "Manage items" at bounding box center [1146, 213] width 111 height 49
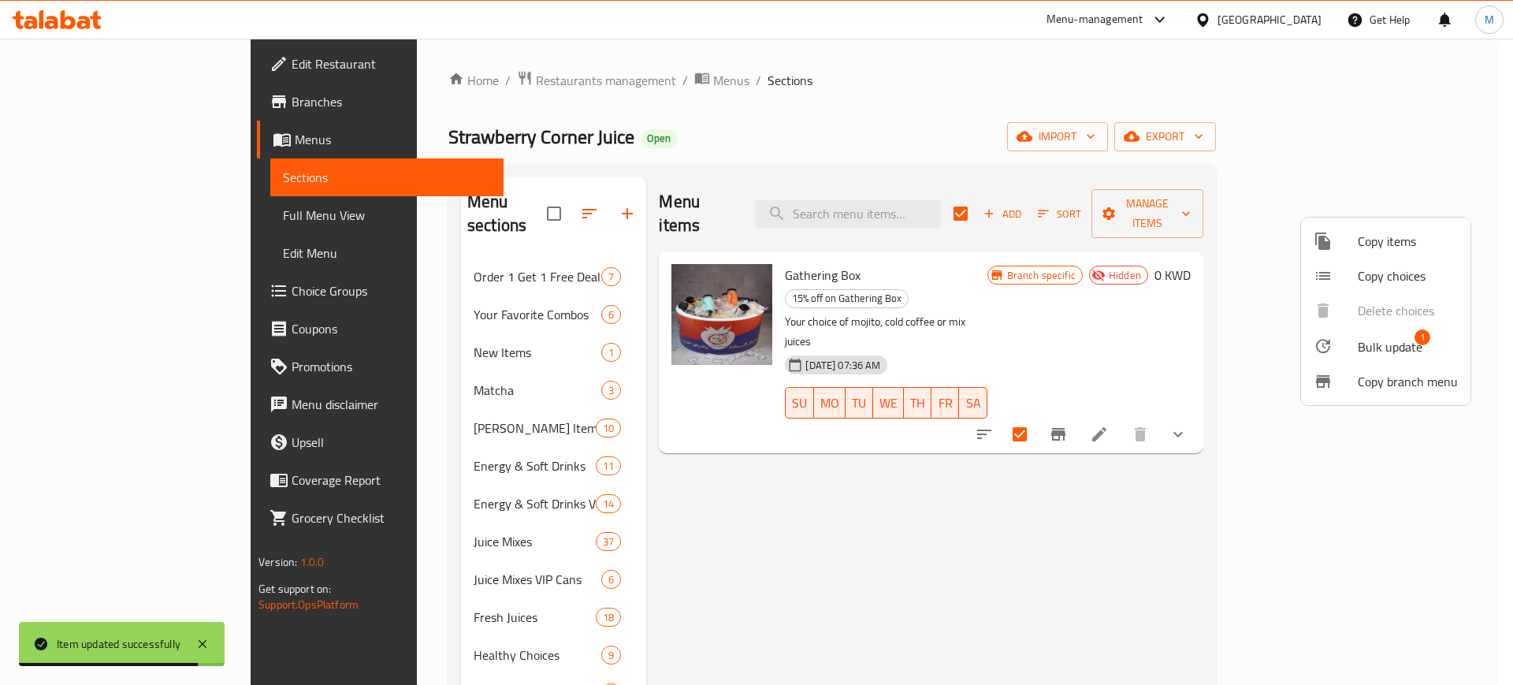
click at [1346, 346] on div at bounding box center [1335, 345] width 44 height 19
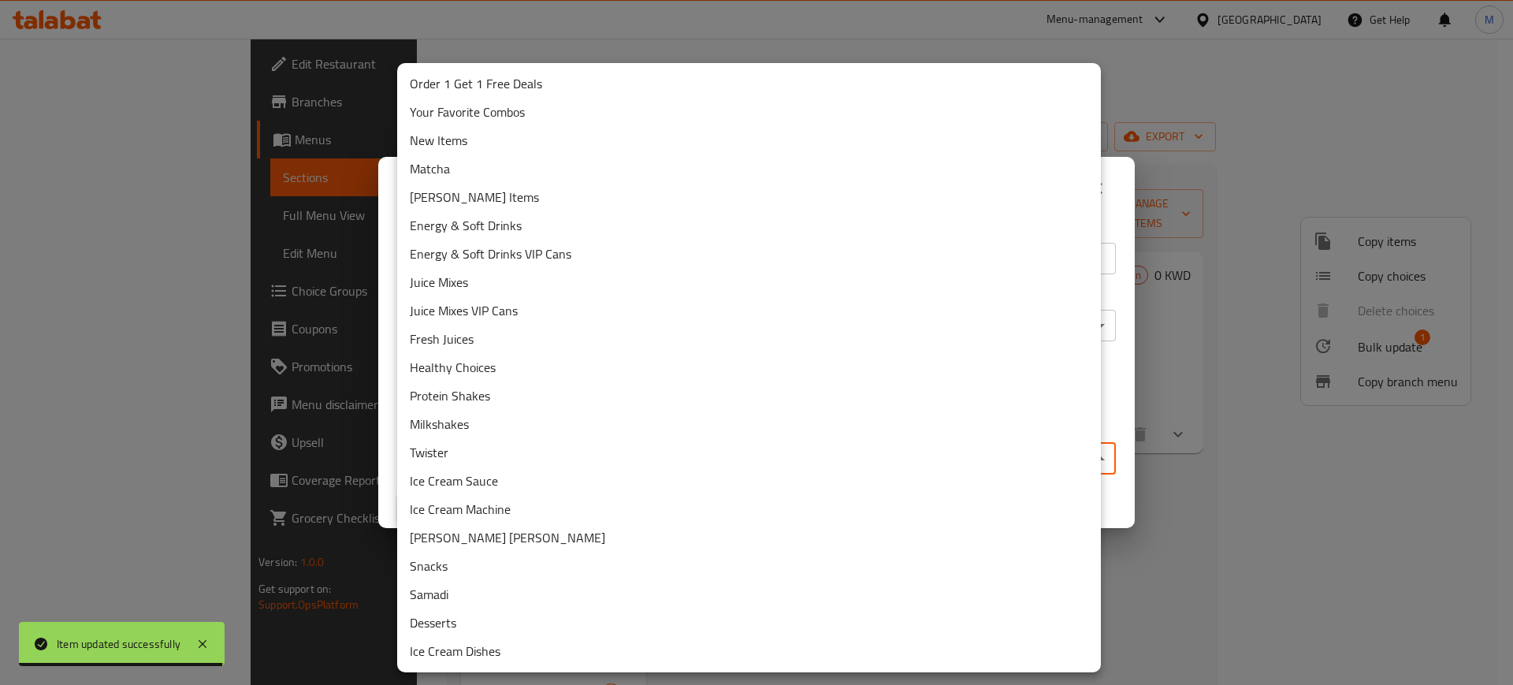
click at [559, 458] on body "Item updated successfully ​ Menu-management [GEOGRAPHIC_DATA] Get Help M Edit R…" at bounding box center [756, 362] width 1513 height 646
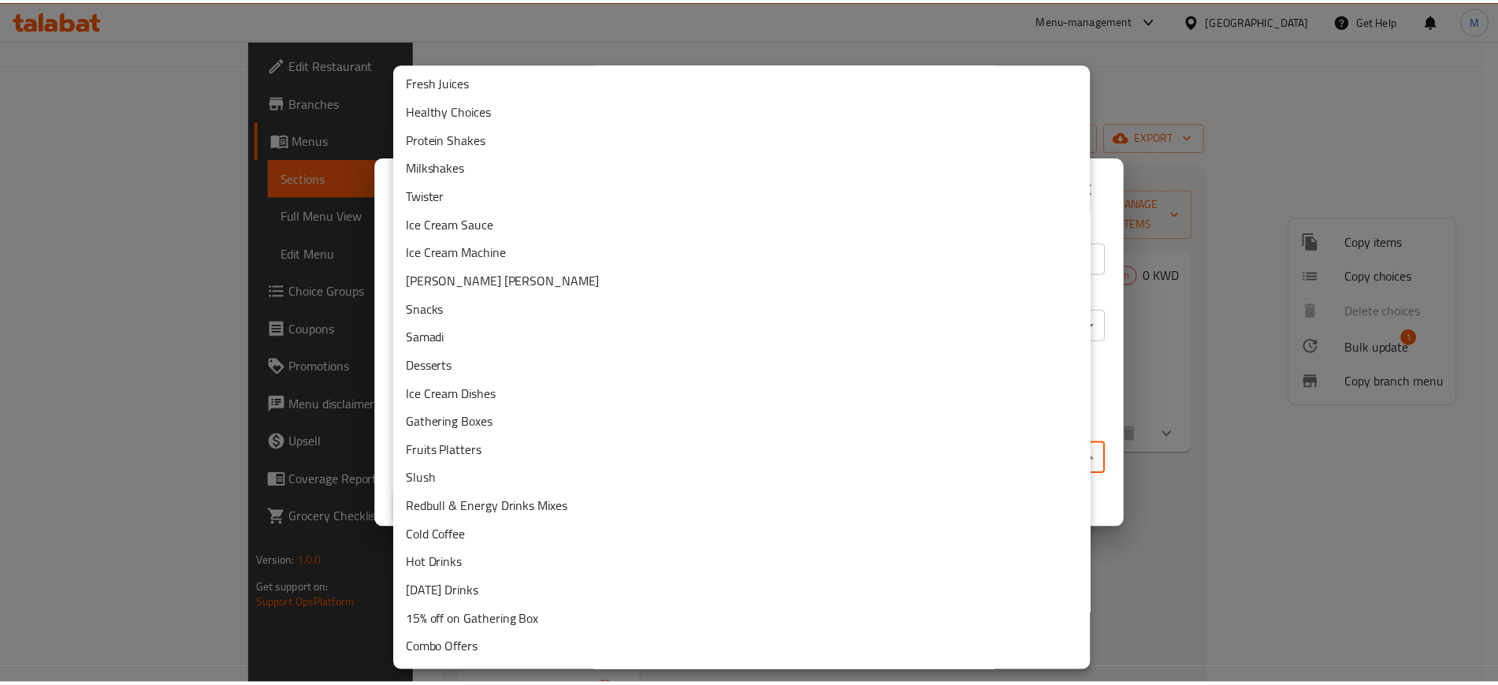
scroll to position [425, 0]
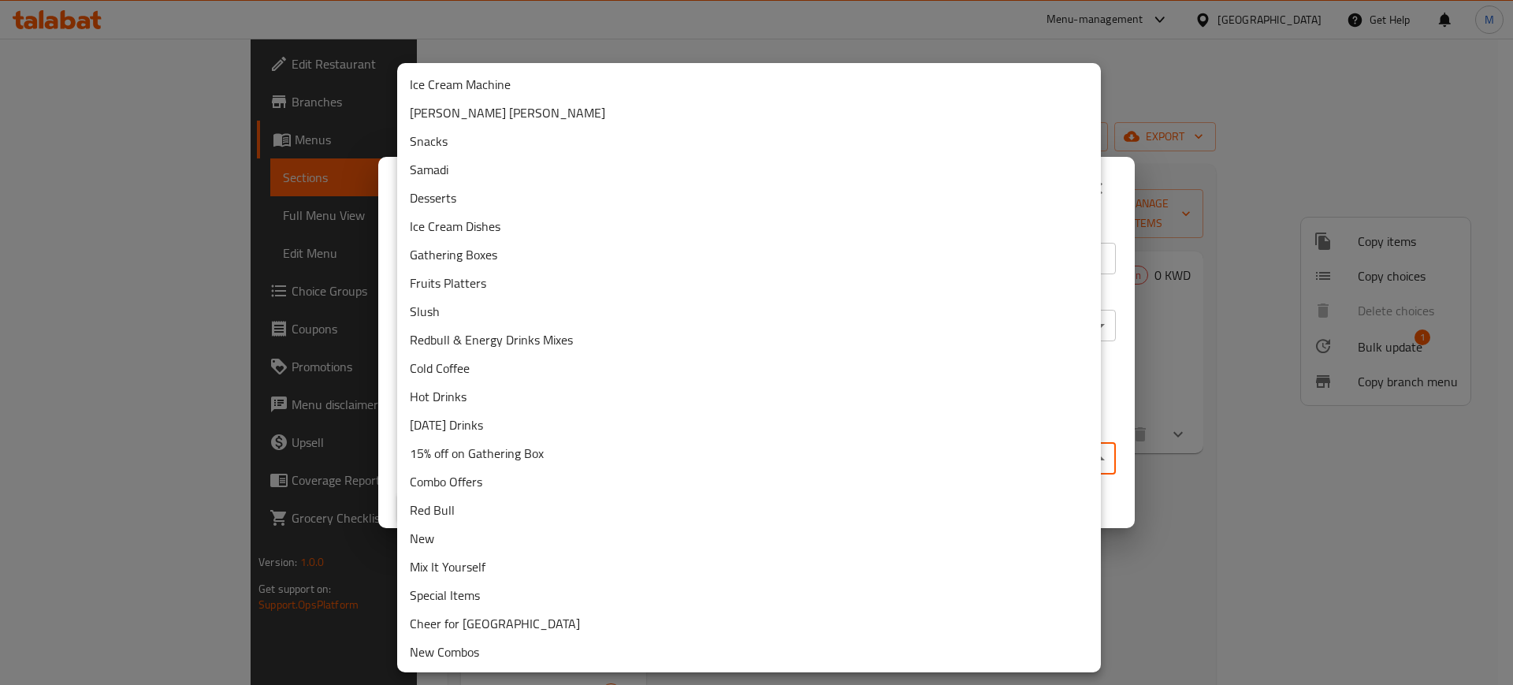
click at [506, 629] on li "Cheer for [GEOGRAPHIC_DATA]" at bounding box center [749, 623] width 704 height 28
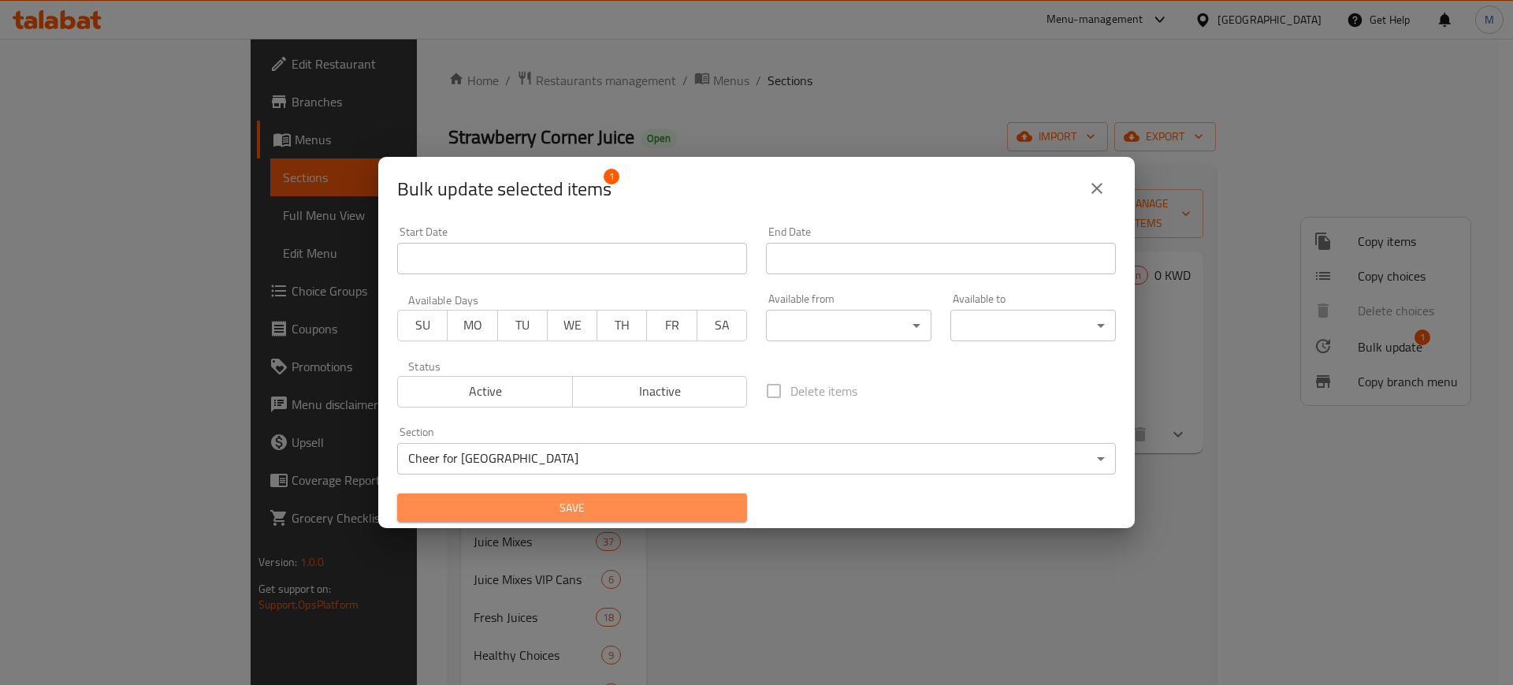
click at [649, 510] on span "Save" at bounding box center [572, 508] width 325 height 20
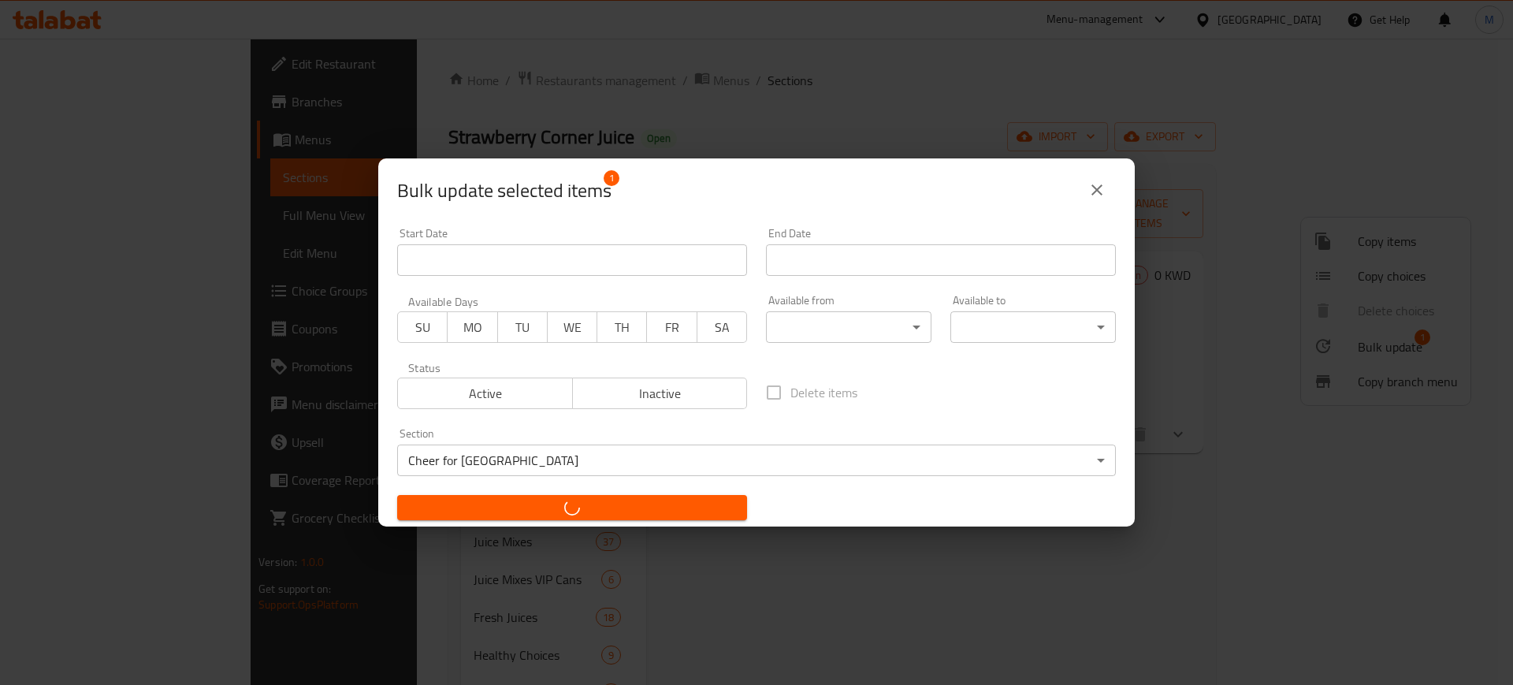
checkbox input "false"
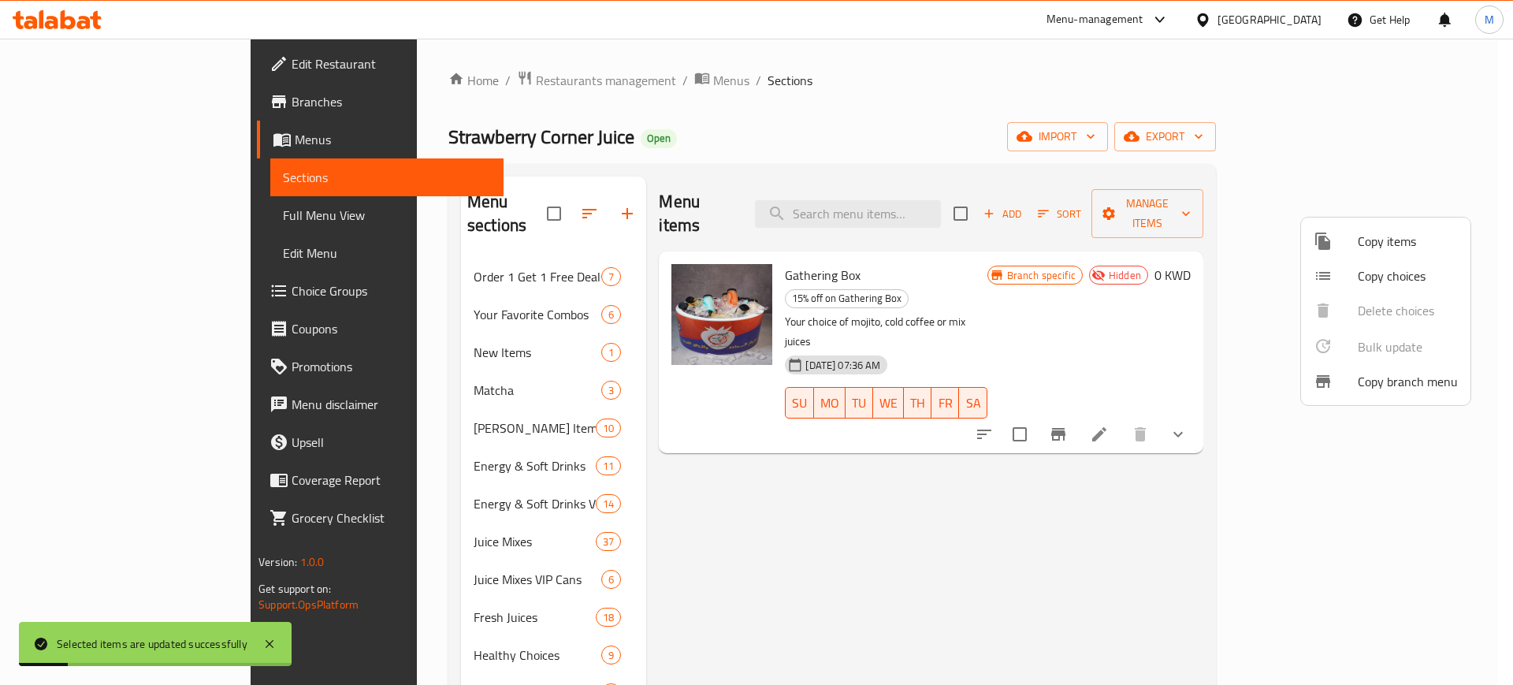
click at [1160, 278] on div at bounding box center [756, 342] width 1513 height 685
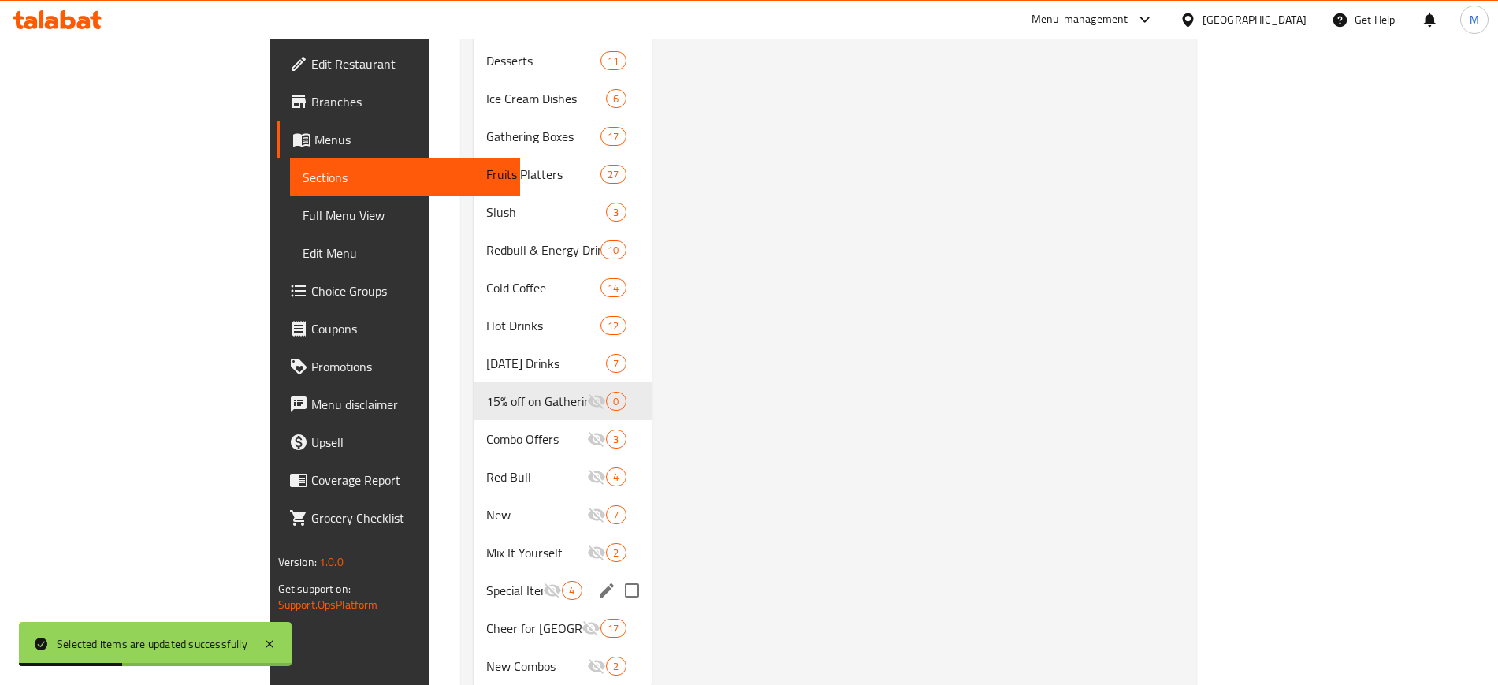
scroll to position [961, 0]
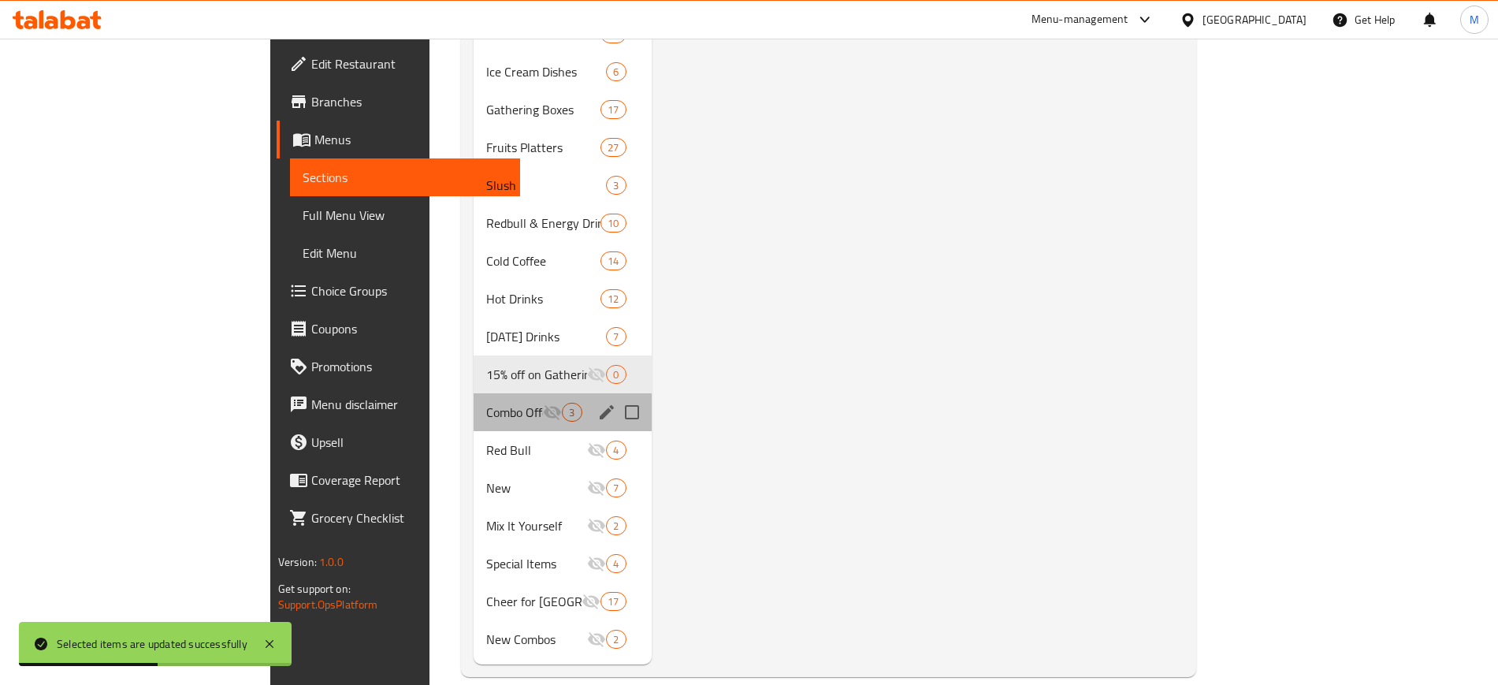
click at [473, 393] on div "Combo Offers 3" at bounding box center [561, 412] width 177 height 38
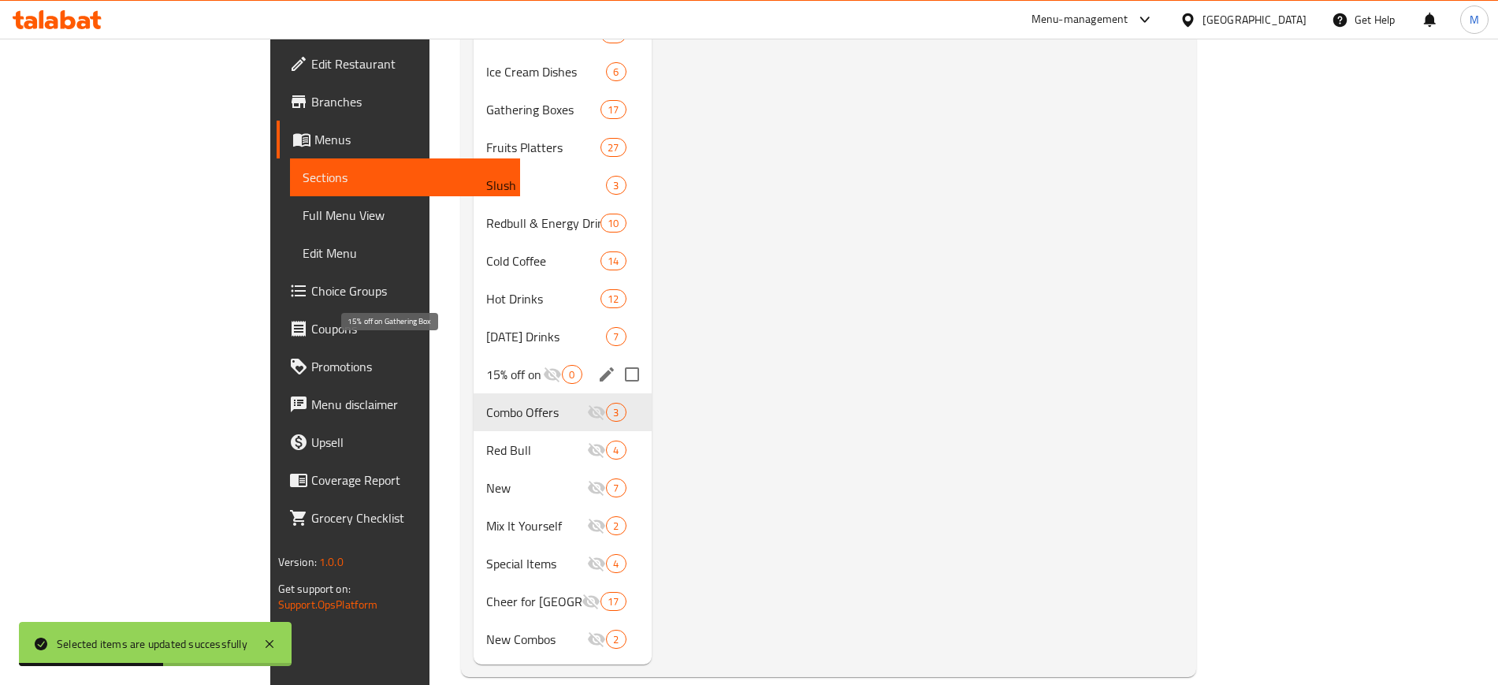
click at [486, 365] on span "15% off on Gathering Box" at bounding box center [514, 374] width 57 height 19
click at [562, 405] on span "3" at bounding box center [571, 412] width 18 height 15
click at [498, 393] on div "Combo Offers 3" at bounding box center [561, 412] width 177 height 38
click at [544, 367] on icon "Menu sections" at bounding box center [552, 374] width 17 height 15
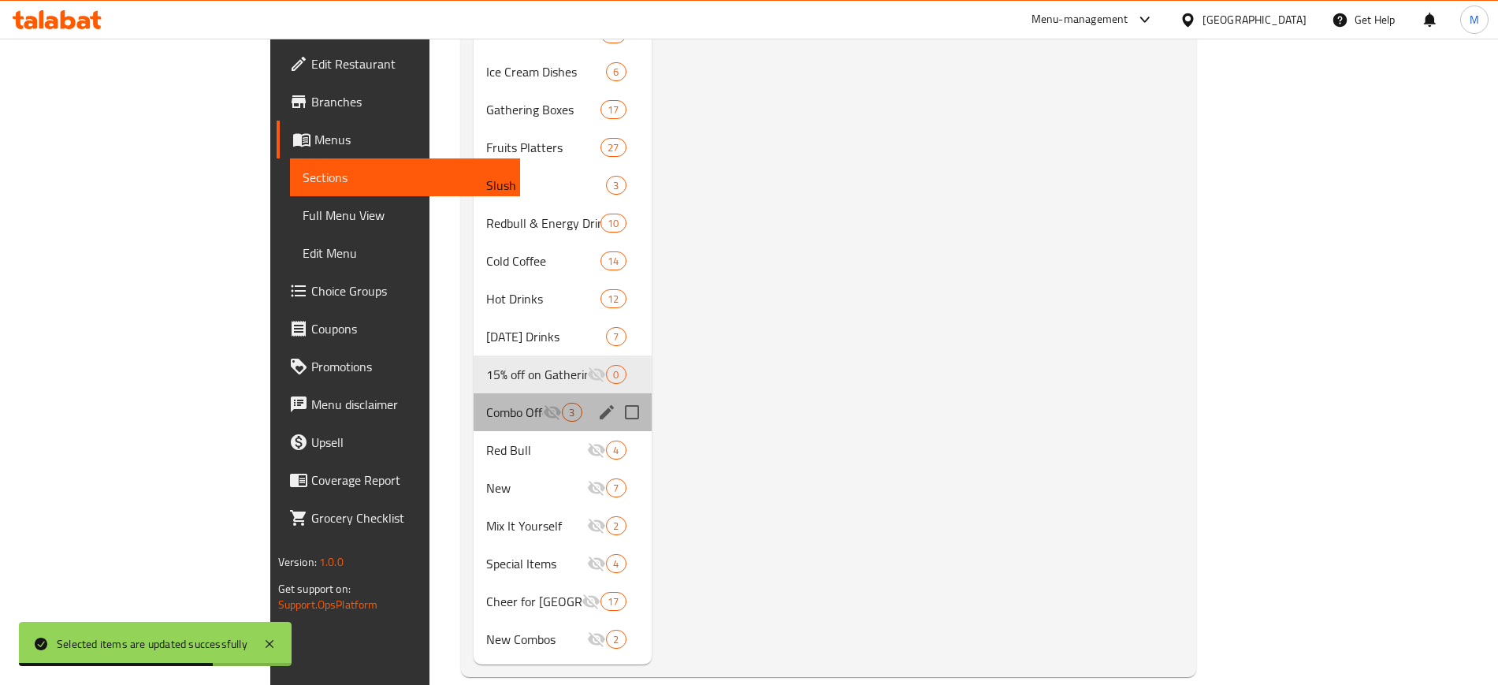
click at [483, 393] on div "Combo Offers 3" at bounding box center [561, 412] width 177 height 38
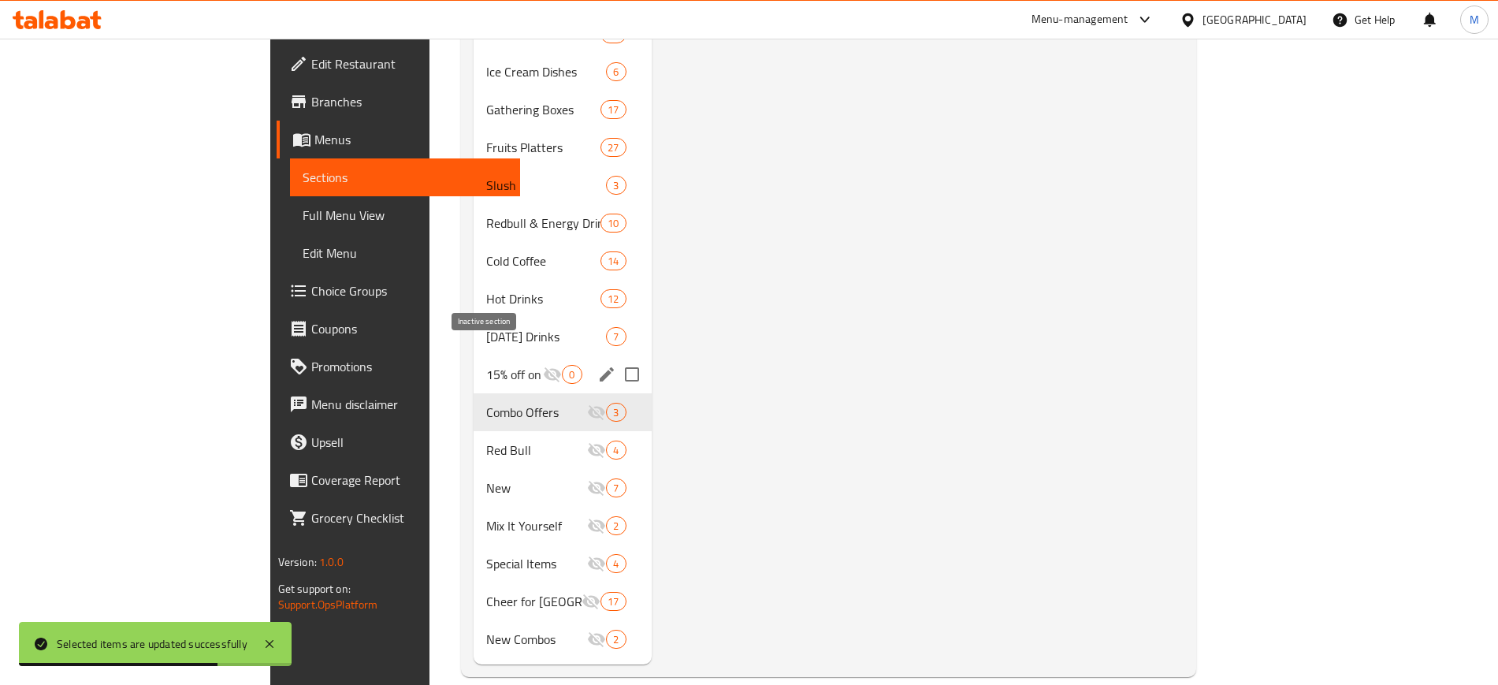
click at [543, 365] on icon "Menu sections" at bounding box center [552, 374] width 19 height 19
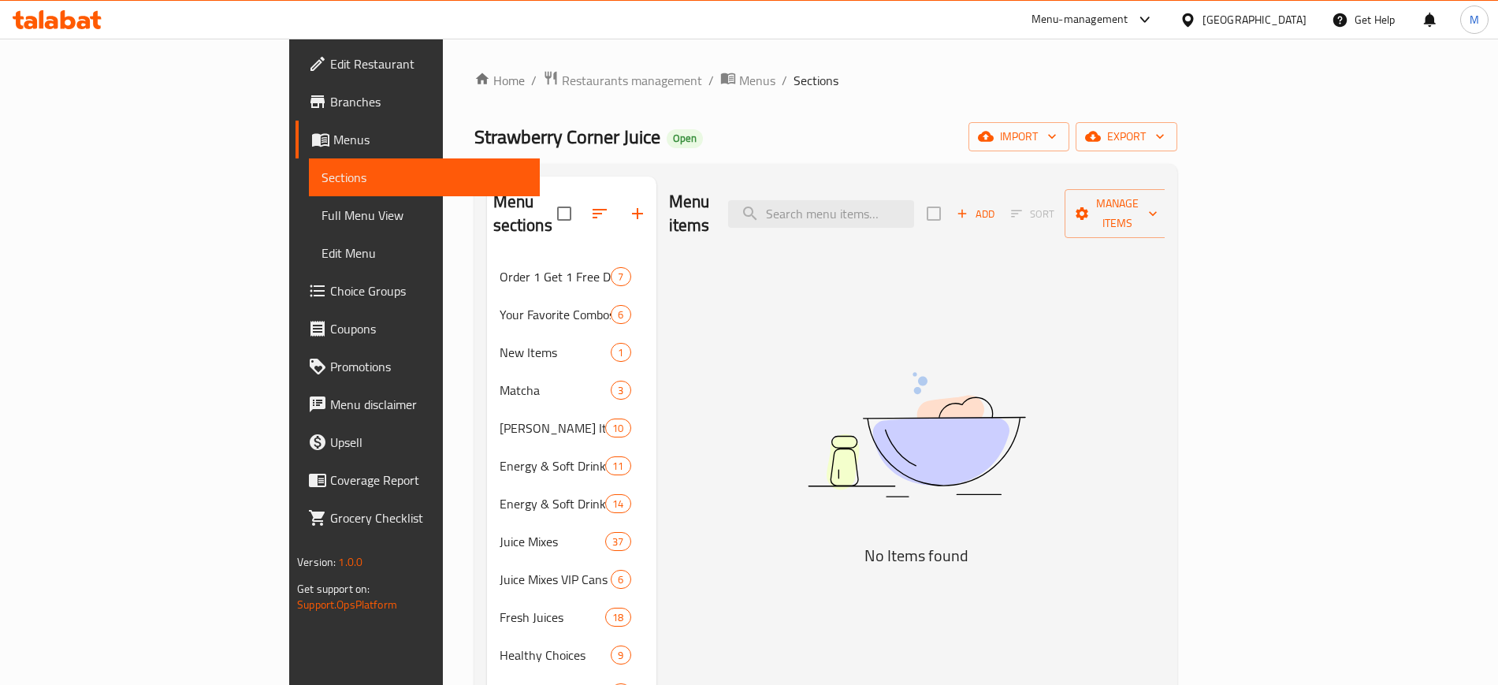
click at [733, 185] on div "Menu items Add Sort Manage items" at bounding box center [917, 213] width 496 height 75
click at [997, 207] on span "Add" at bounding box center [975, 214] width 43 height 18
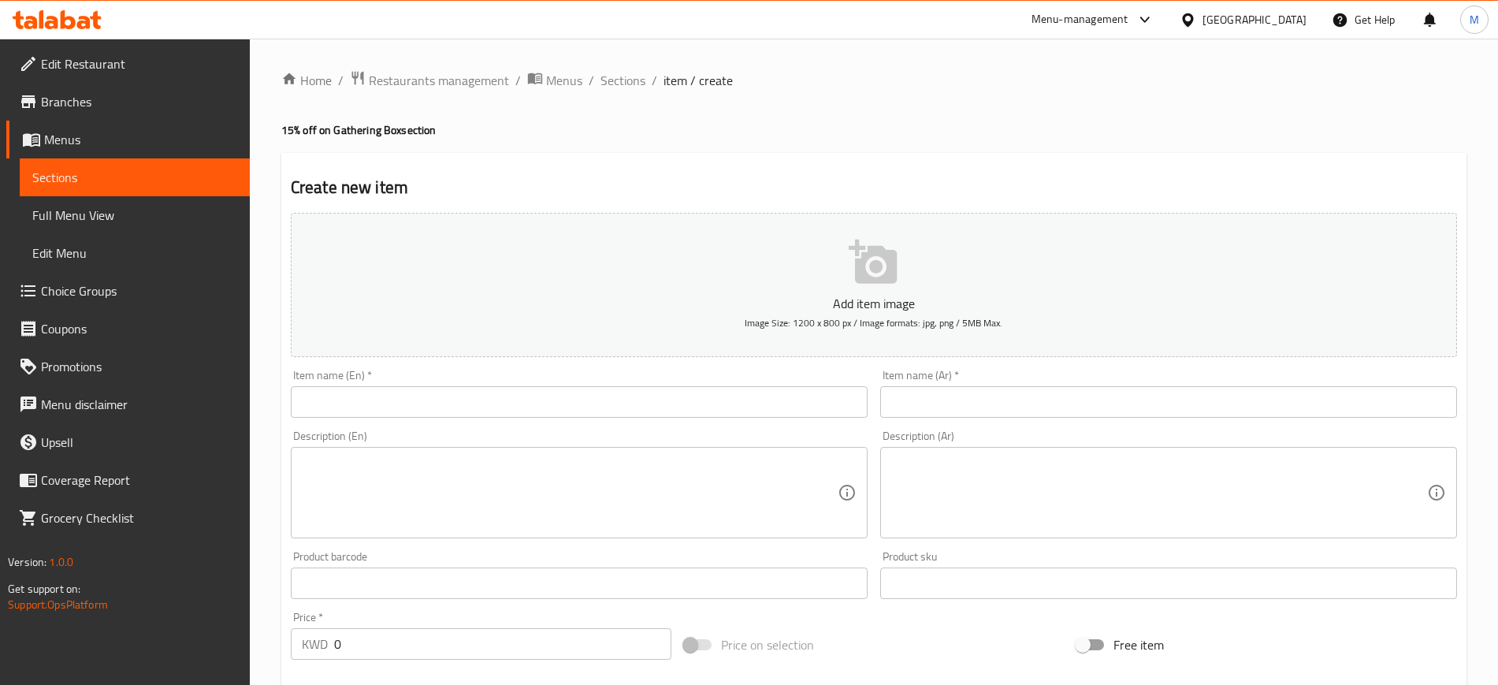
click at [649, 373] on div "Item name (En)   * Item name (En) *" at bounding box center [579, 393] width 577 height 48
click at [570, 374] on div "Item name (En)   * Item name (En) *" at bounding box center [579, 393] width 577 height 48
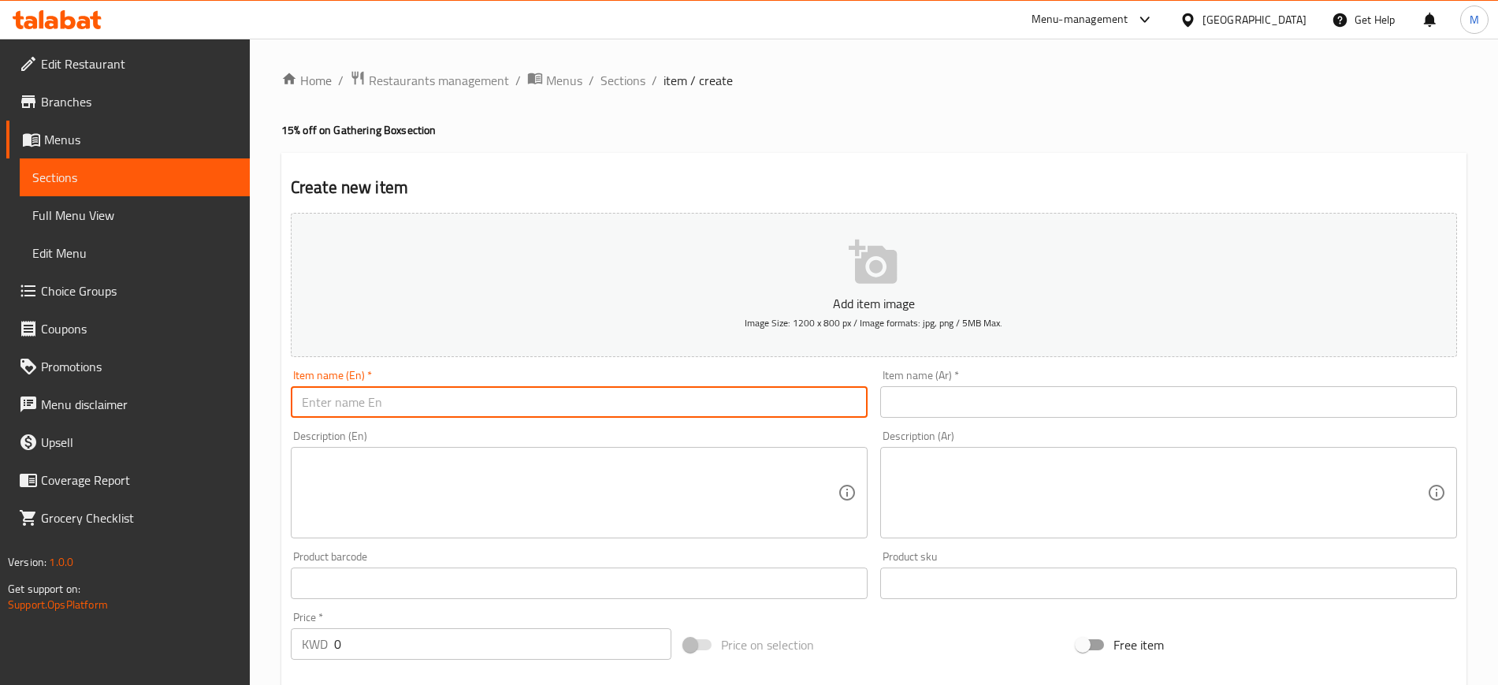
click at [584, 399] on input "text" at bounding box center [579, 402] width 577 height 32
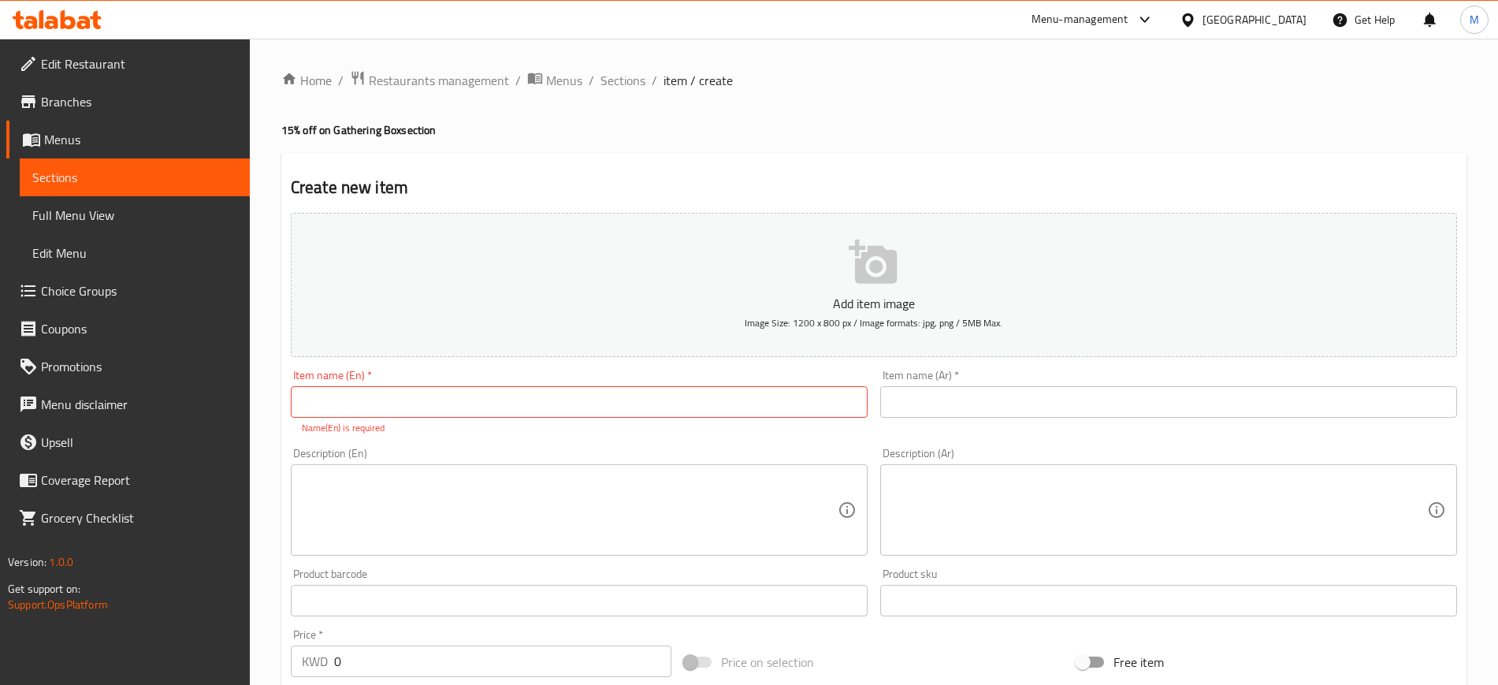
click at [581, 372] on div "Item name (En)   * Item name (En) * Name(En) is required" at bounding box center [579, 401] width 577 height 65
click at [596, 398] on input "text" at bounding box center [579, 402] width 577 height 32
click at [598, 373] on div "Item name (En)   * Item name (En) * Name(En) is required" at bounding box center [579, 401] width 577 height 65
click at [597, 373] on div "Item name (En)   * Item name (En) * Name(En) is required" at bounding box center [579, 401] width 577 height 65
click at [601, 365] on div "Item name (En)   * Item name (En) * Name(En) is required" at bounding box center [578, 402] width 589 height 78
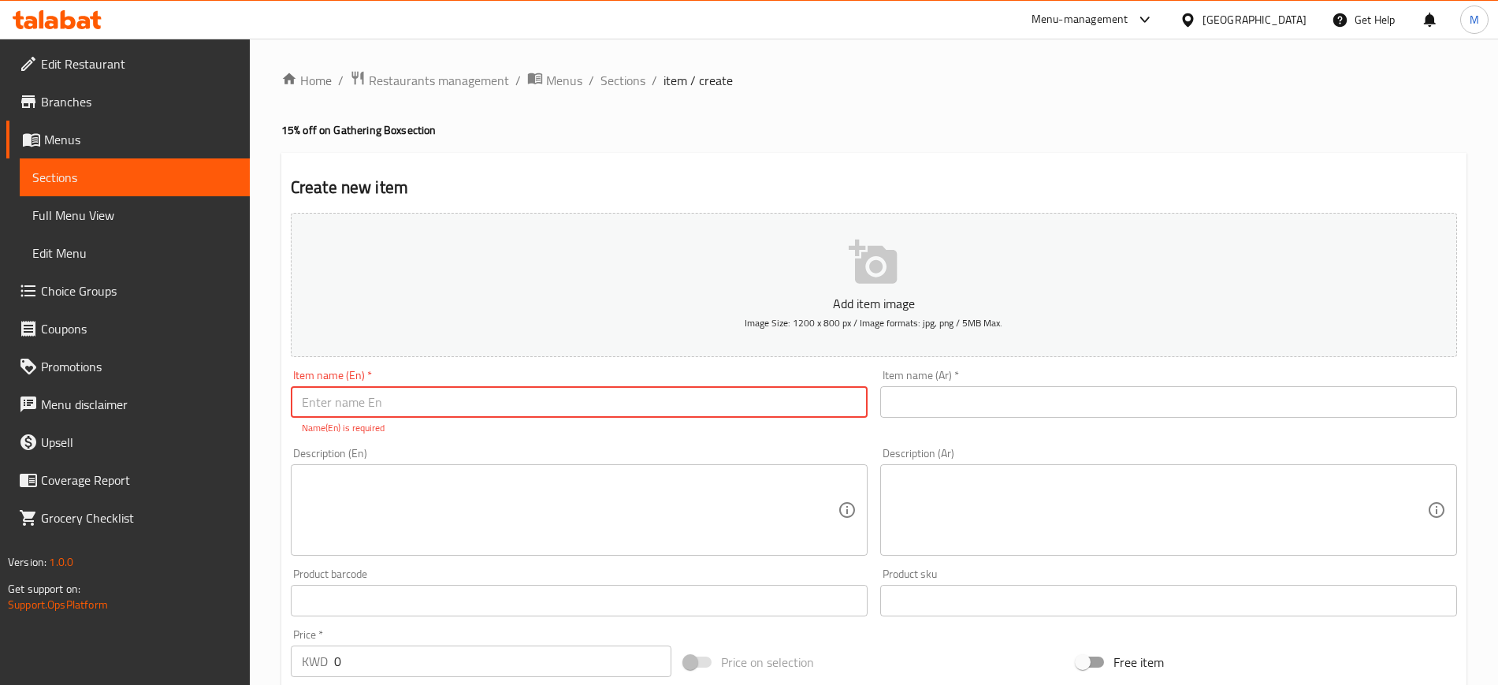
click at [608, 411] on input "text" at bounding box center [579, 402] width 577 height 32
click at [614, 395] on input "text" at bounding box center [579, 402] width 577 height 32
click at [607, 377] on div "Item name (En)   * Item name (En) * Name(En) is required" at bounding box center [579, 401] width 577 height 65
click at [601, 398] on input "text" at bounding box center [579, 402] width 577 height 32
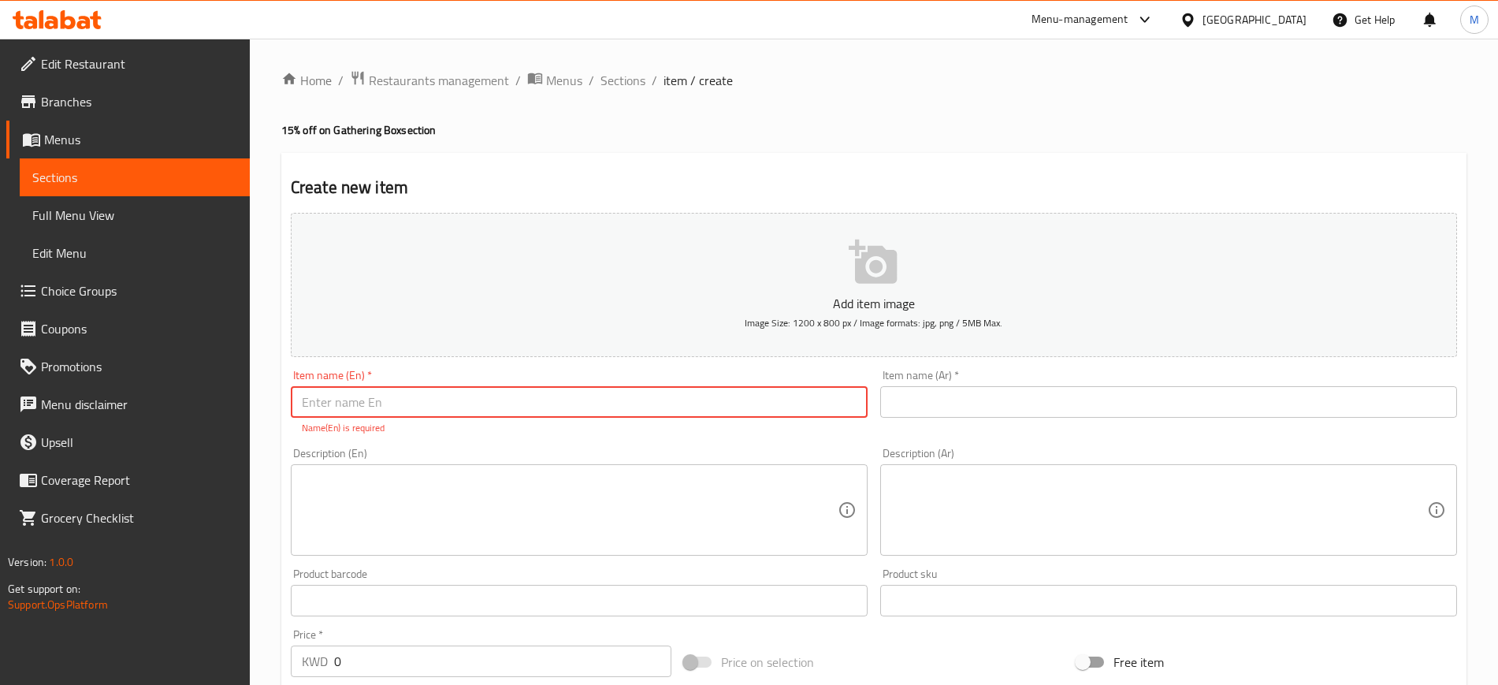
click at [601, 398] on input "text" at bounding box center [579, 402] width 577 height 32
click at [613, 399] on input "text" at bounding box center [579, 402] width 577 height 32
click at [629, 373] on div "Item name (En)   * Item name (En) * Name(En) is required" at bounding box center [579, 401] width 577 height 65
click at [630, 397] on input "text" at bounding box center [579, 402] width 577 height 32
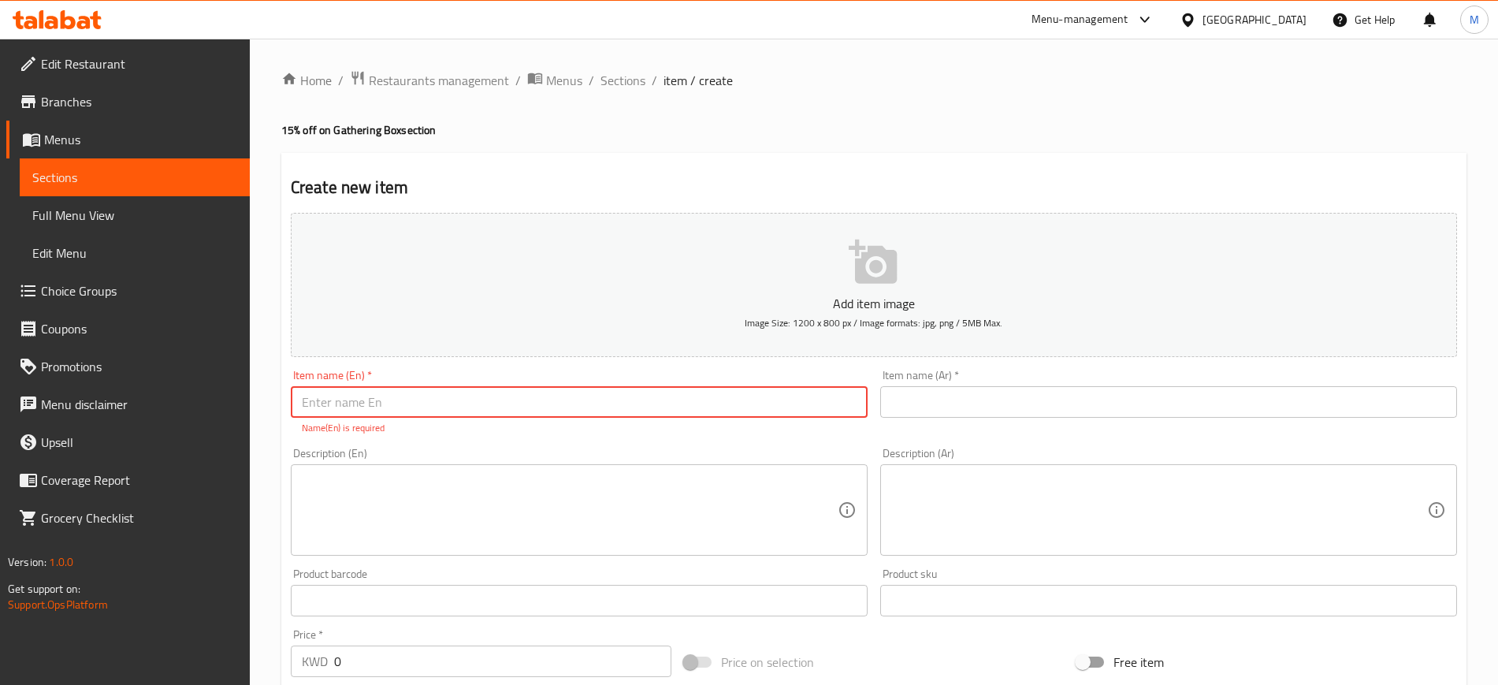
click at [630, 397] on input "text" at bounding box center [579, 402] width 577 height 32
click at [338, 489] on textarea at bounding box center [570, 510] width 536 height 75
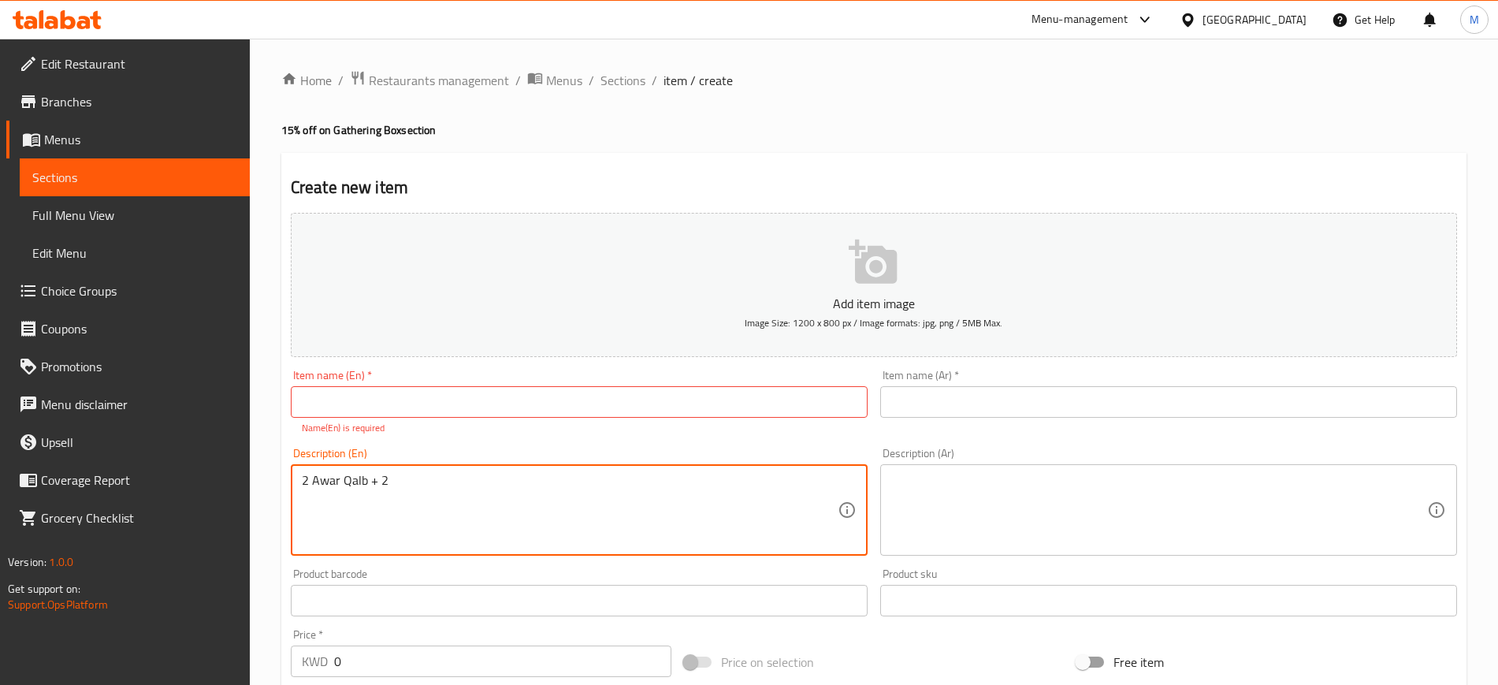
click at [312, 477] on textarea "2 Awar Qalb + 2" at bounding box center [570, 510] width 536 height 75
click at [486, 471] on div "2 medium Awar Qalb + 2 Description (En)" at bounding box center [579, 509] width 577 height 91
click at [699, 489] on textarea "2 medium Awar Qalb + 2 medium redbull + 2 mini pancakes + 2" at bounding box center [570, 510] width 536 height 75
click at [499, 473] on textarea "2 medium Awar Qalb + 2 medium redbull + 2 mini pancakes + 2" at bounding box center [570, 510] width 536 height 75
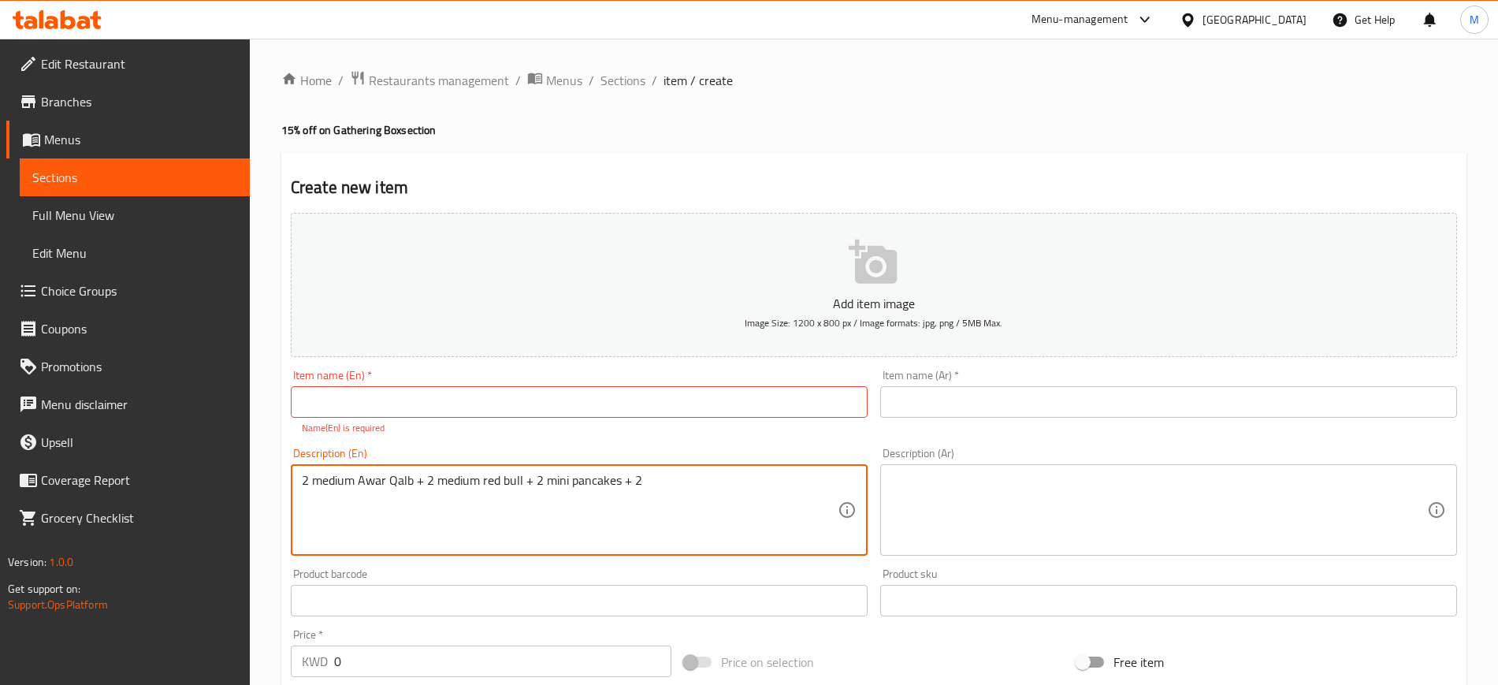
click at [536, 439] on div "Item name (En)   * Item name (En) * Name(En) is required" at bounding box center [578, 402] width 589 height 78
click at [393, 477] on textarea "2 medium awar Qalb + 2 medium red bull + 2 mini pancakes + 2" at bounding box center [570, 510] width 536 height 75
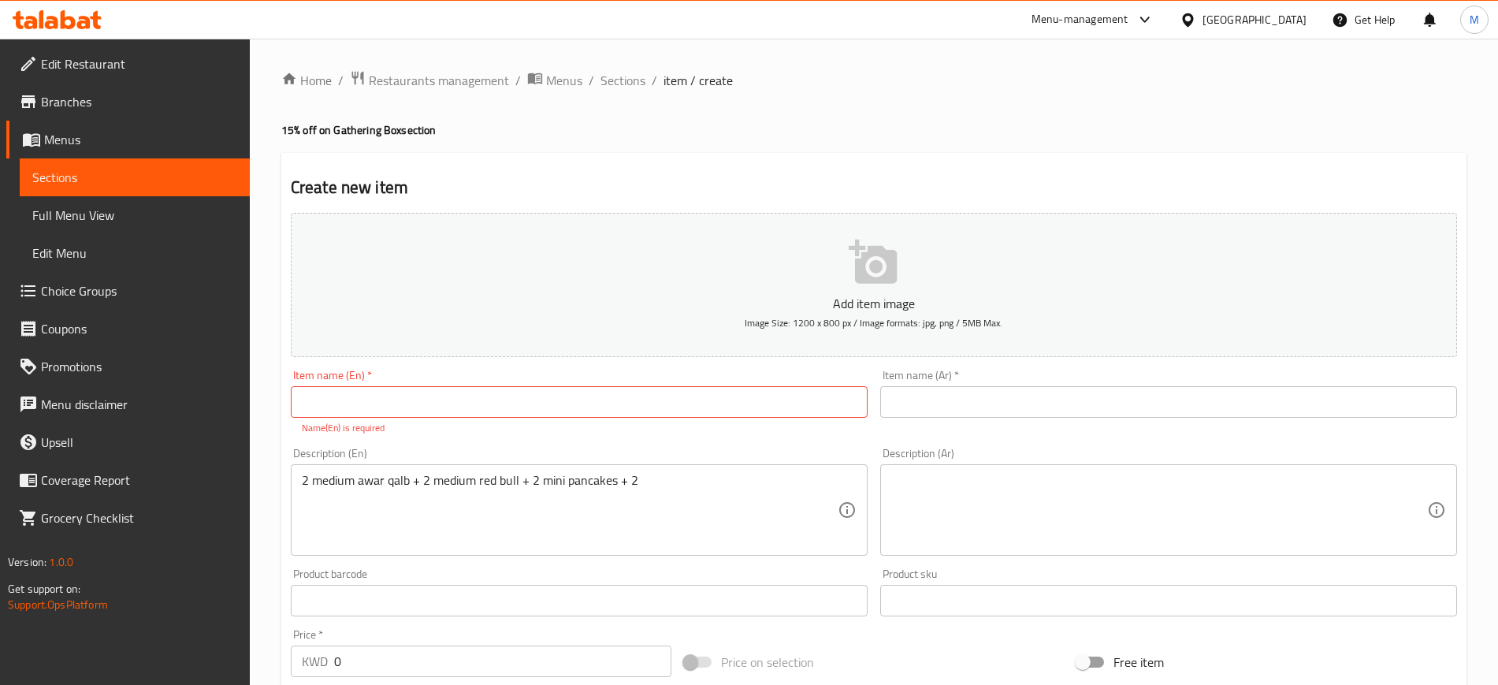
click at [450, 438] on div "Item name (En)   * Item name (En) * Name(En) is required" at bounding box center [578, 402] width 589 height 78
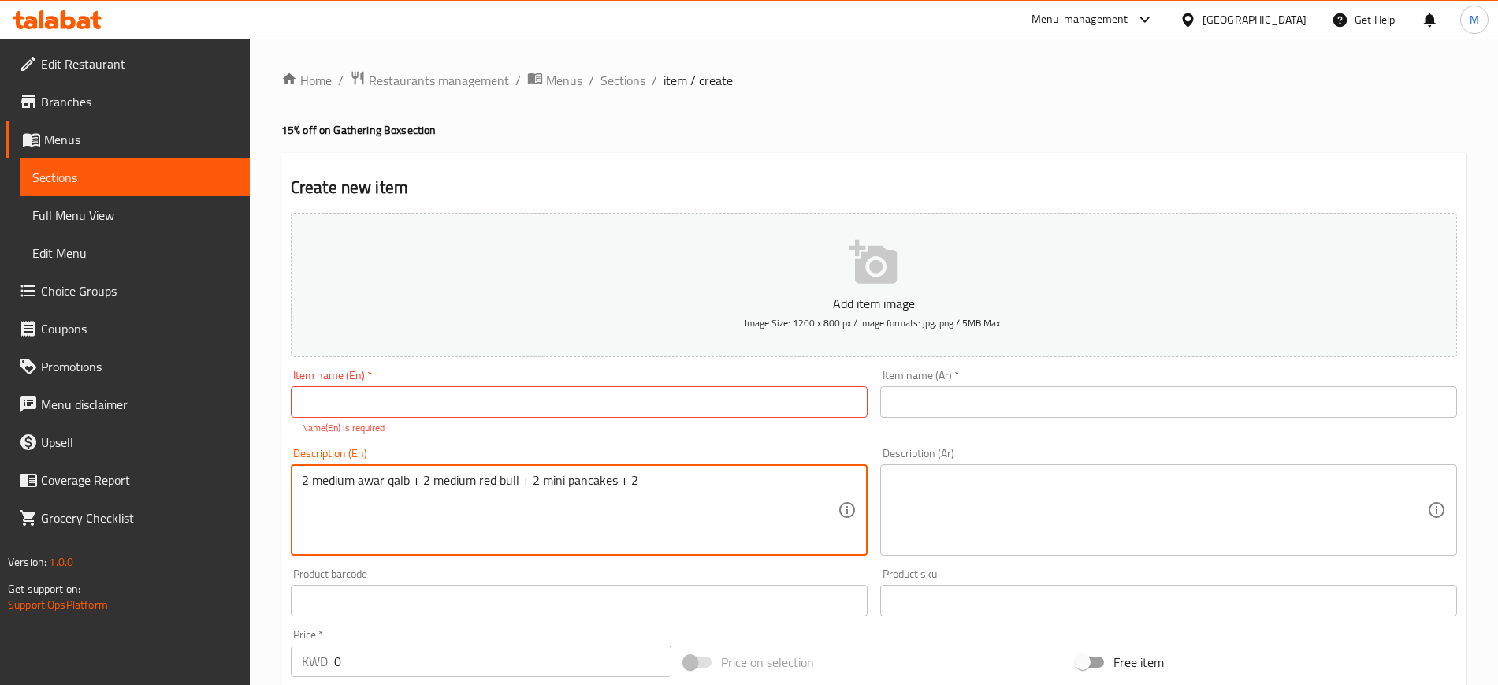
click at [705, 494] on textarea "2 medium awar qalb + 2 medium red bull + 2 mini pancakes + 2" at bounding box center [570, 510] width 536 height 75
type textarea "2 medium awar qalb + 2 medium red bull + 2 mini pancakes + 2 corn"
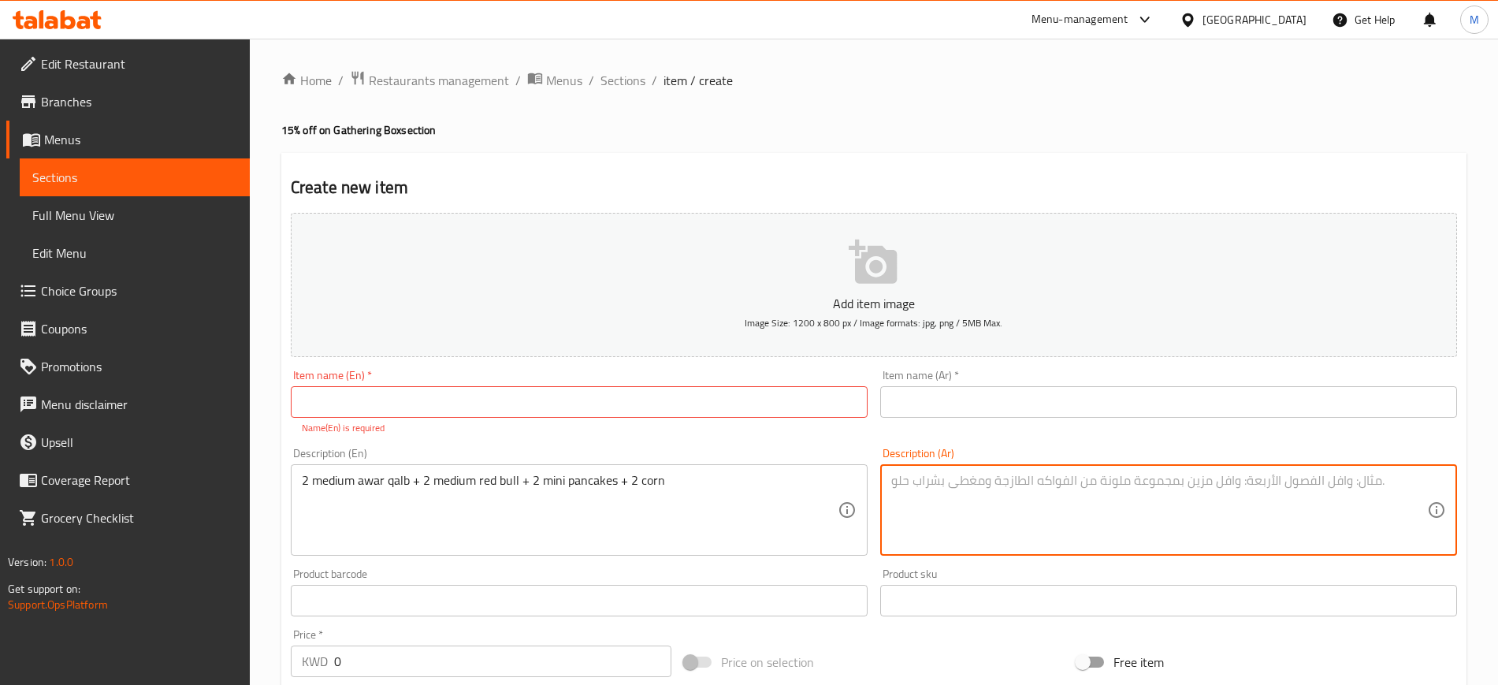
click at [983, 517] on textarea at bounding box center [1159, 510] width 536 height 75
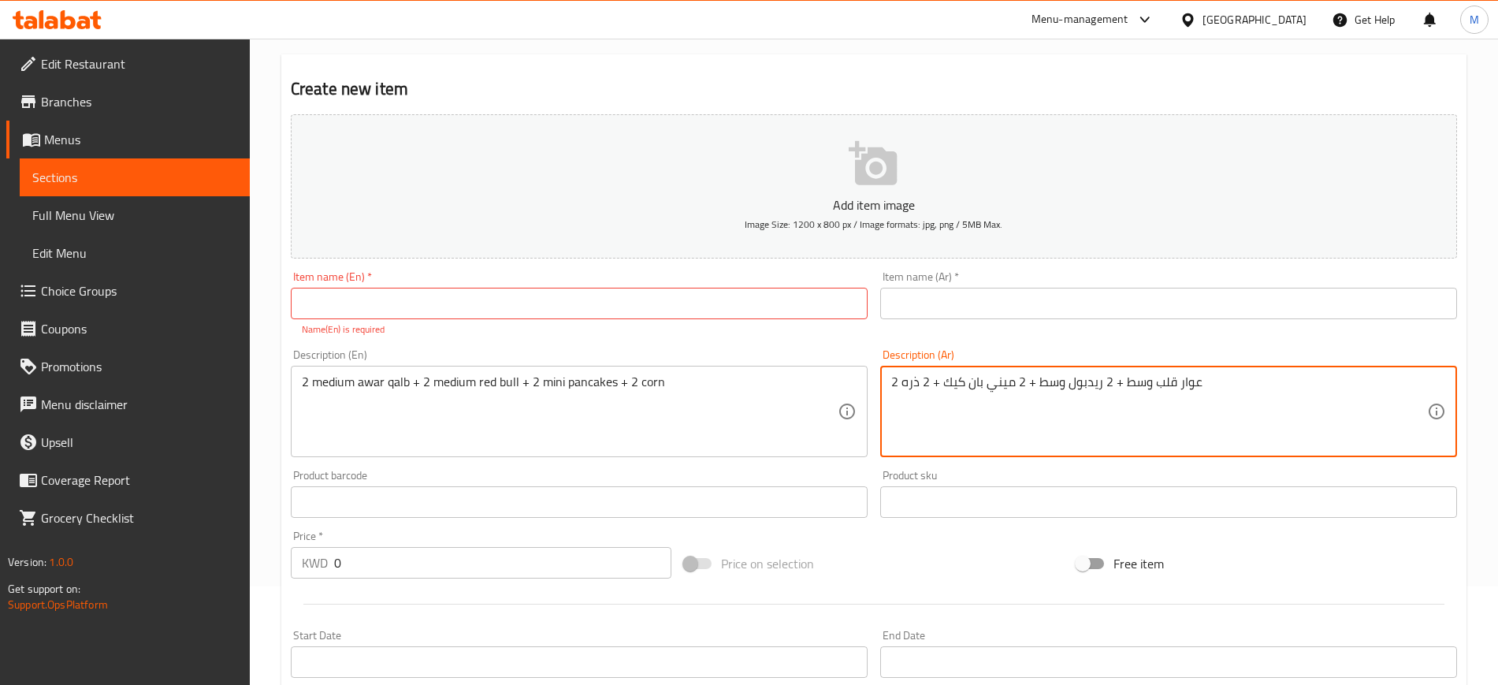
type textarea "2 عوار قلب وسط + 2 ريدبول وسط + 2 ميني بان كيك + 2 ذره"
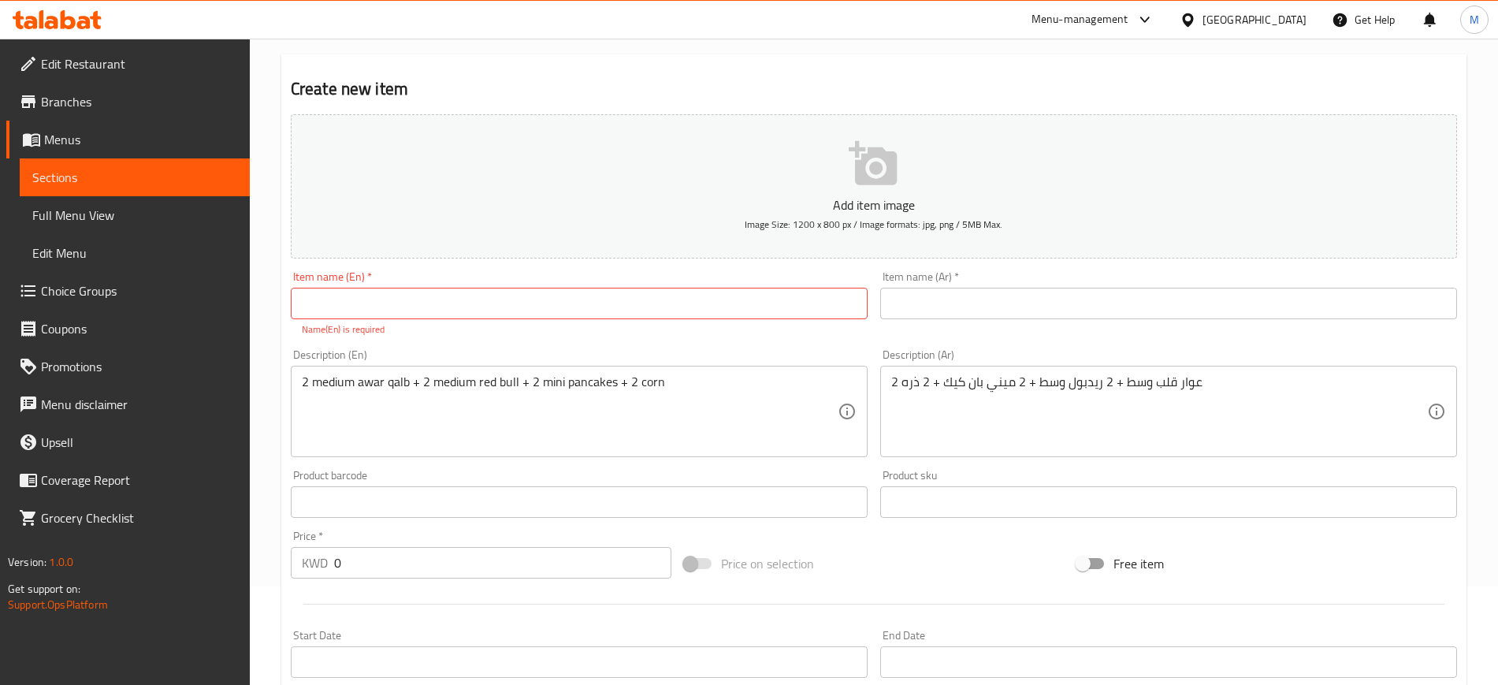
click at [403, 531] on div "Price   * KWD 0 Price *" at bounding box center [481, 554] width 381 height 48
drag, startPoint x: 355, startPoint y: 565, endPoint x: 313, endPoint y: 566, distance: 41.8
click at [313, 566] on div "KWD 0 Price *" at bounding box center [481, 563] width 381 height 32
type input "9.7"
click at [401, 532] on div "Price   * KWD 9.7 Price *" at bounding box center [481, 554] width 381 height 48
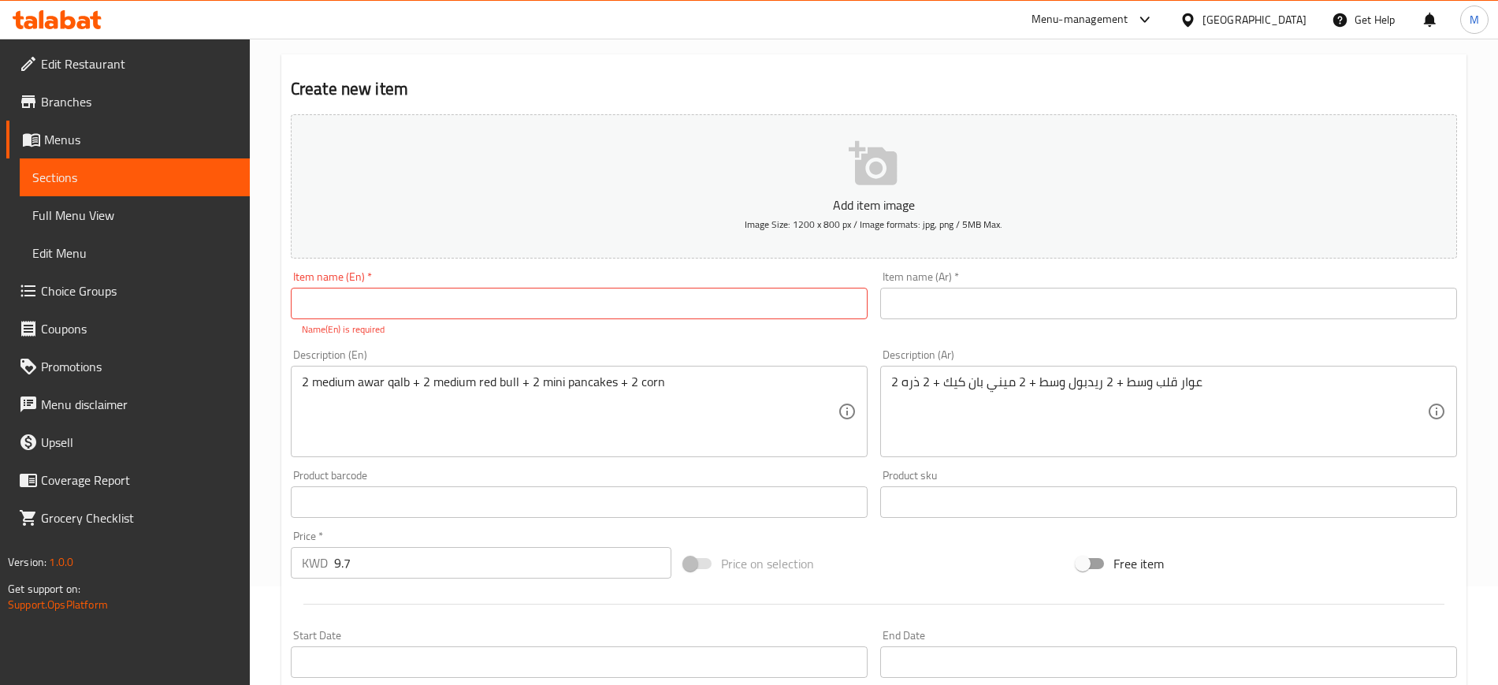
click at [383, 308] on input "text" at bounding box center [579, 304] width 577 height 32
type input "Meal For Group"
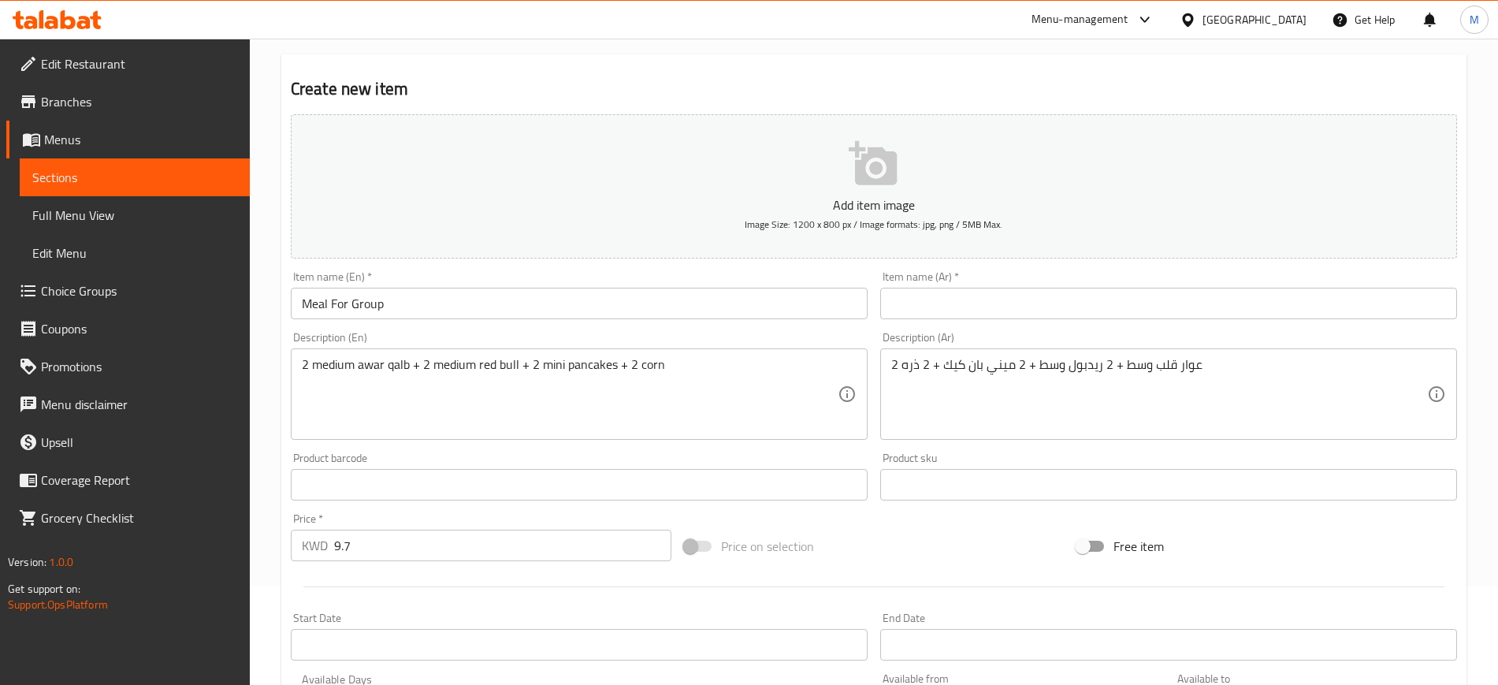
click at [403, 341] on div "Add item image Image Size: 1200 x 800 px / Image formats: jpg, png / 5MB Max. I…" at bounding box center [873, 447] width 1179 height 679
click at [1019, 299] on input "text" at bounding box center [1168, 304] width 577 height 32
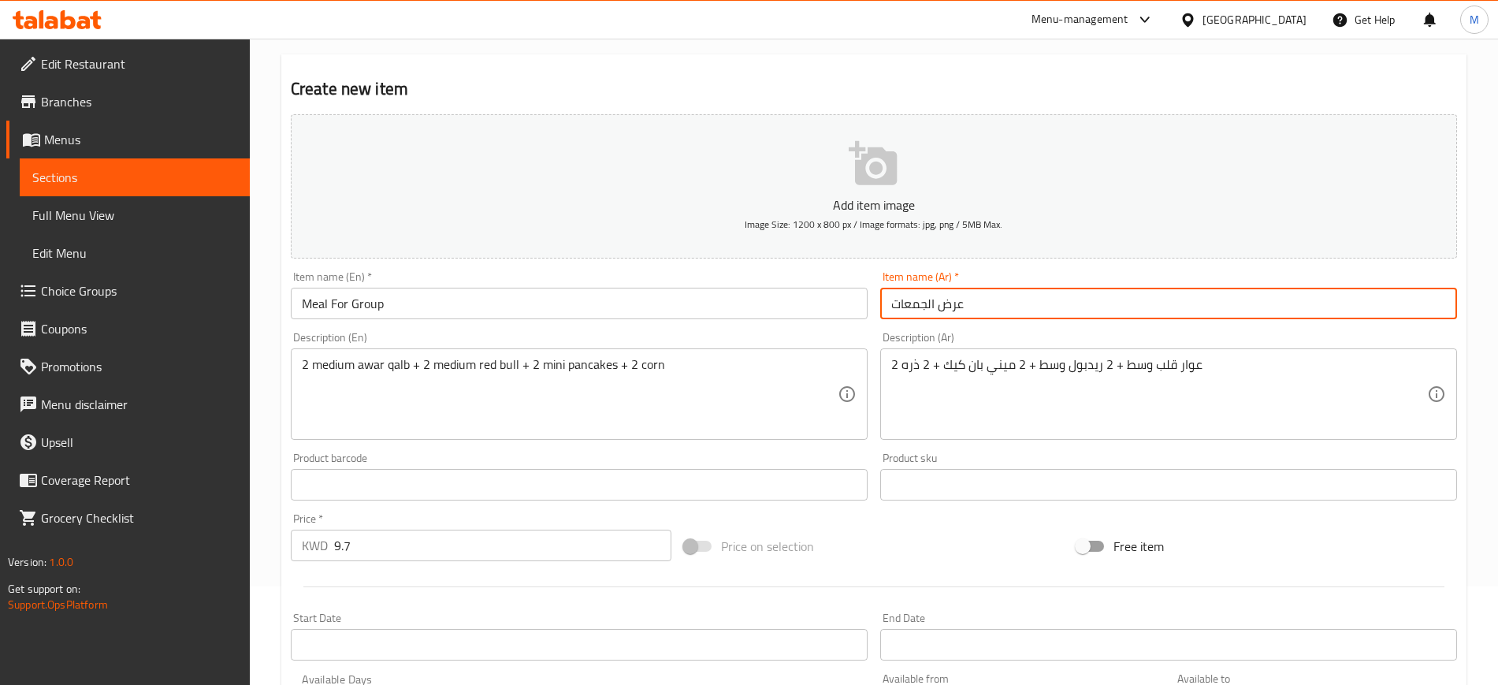
type input "عرض الجمعات"
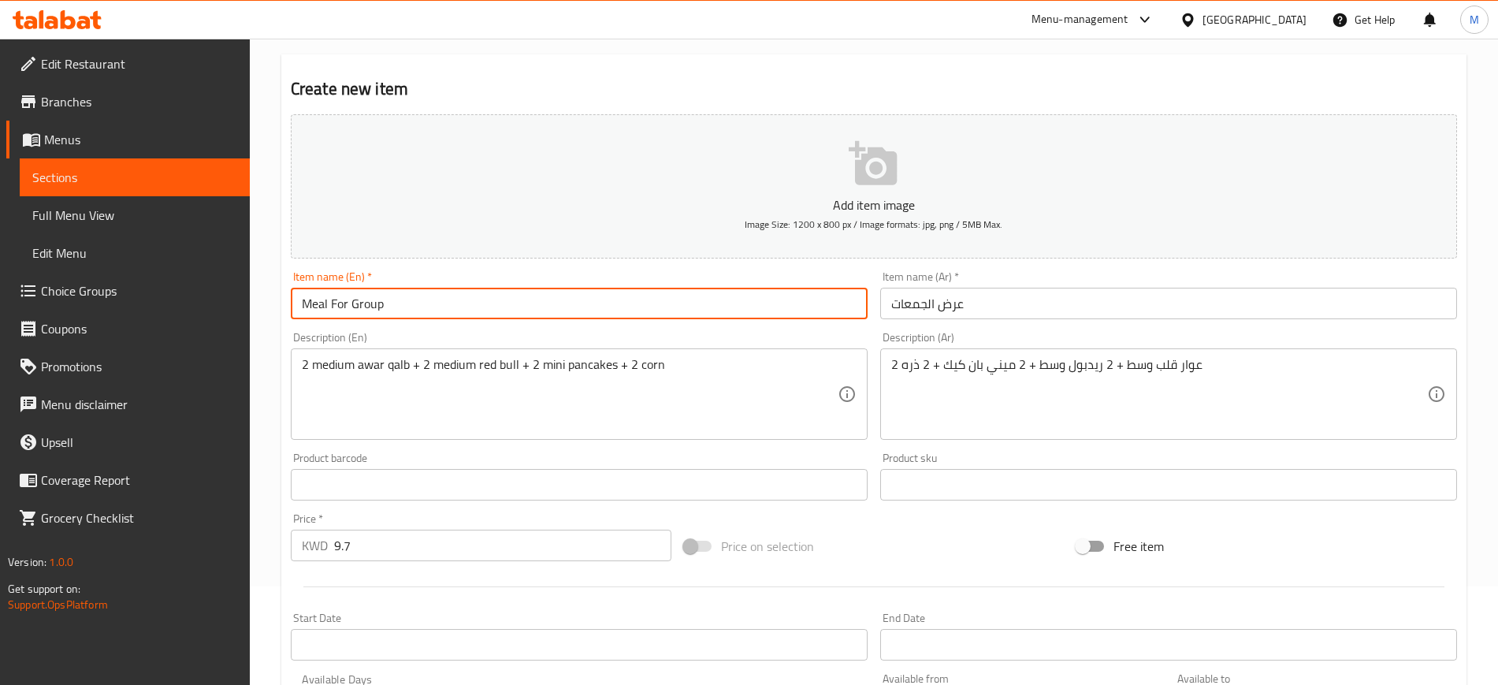
click at [643, 314] on input "Meal For Group" at bounding box center [579, 304] width 577 height 32
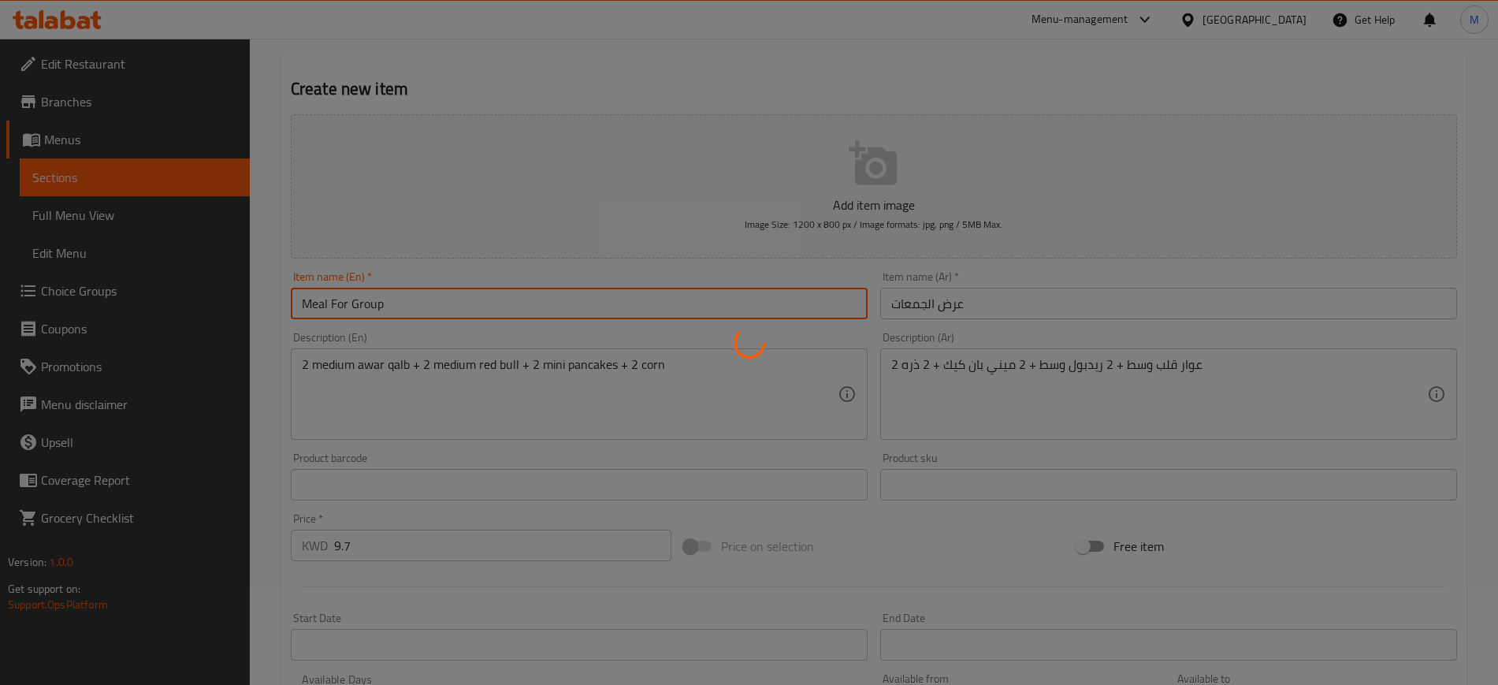
type input "0"
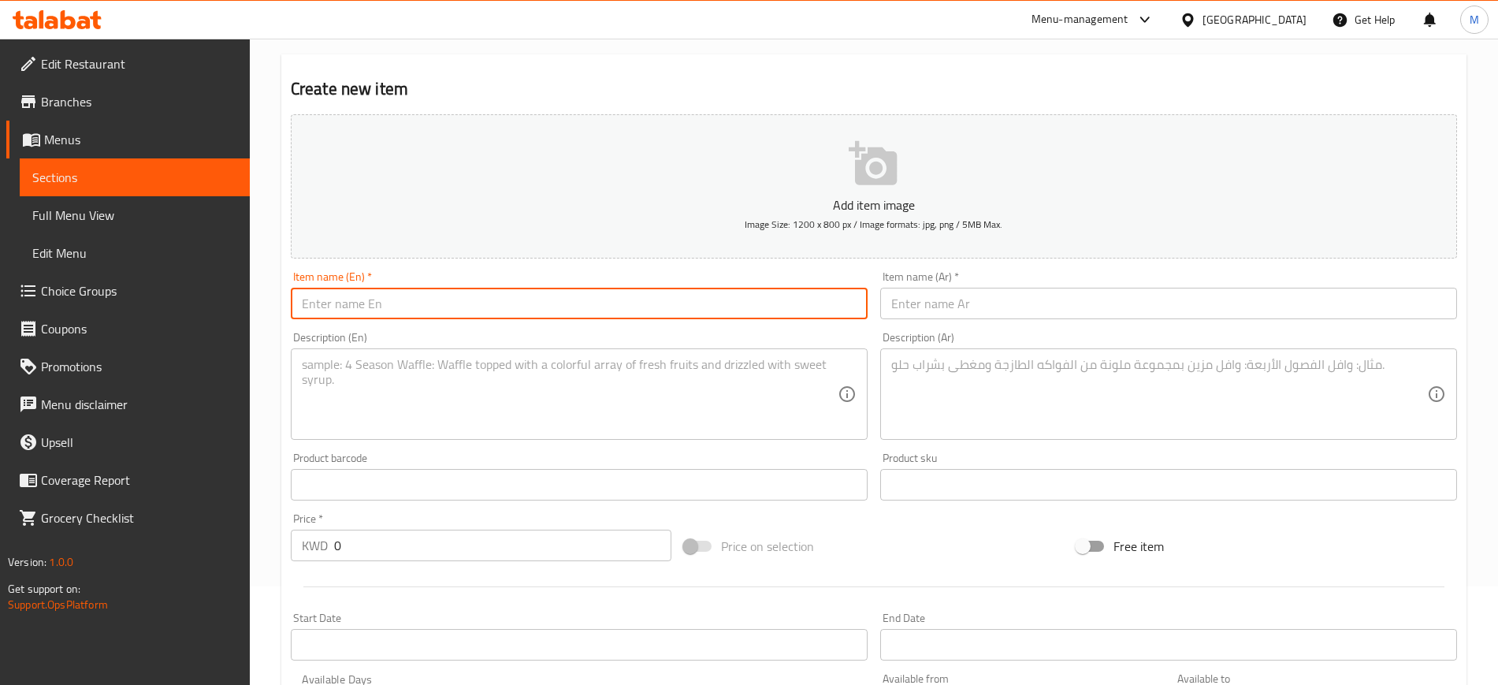
scroll to position [0, 0]
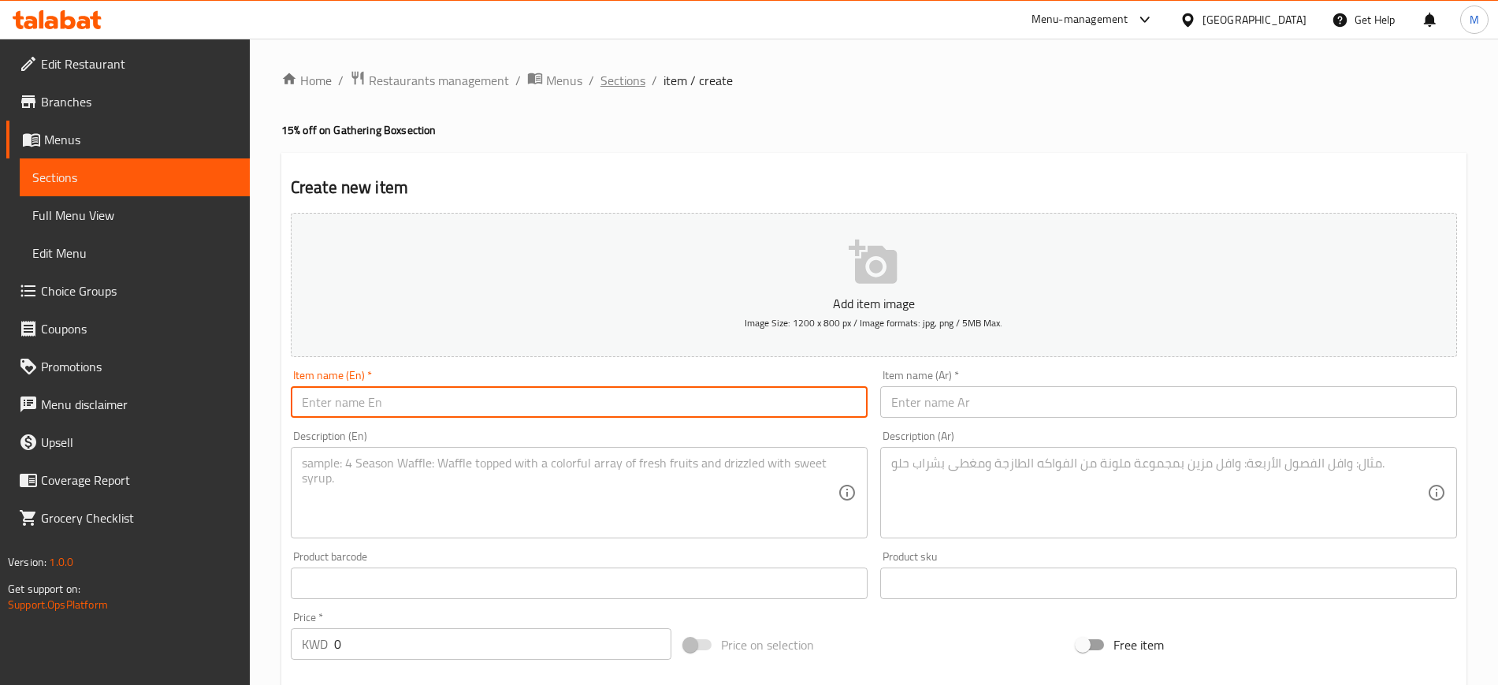
click at [638, 82] on span "Sections" at bounding box center [622, 80] width 45 height 19
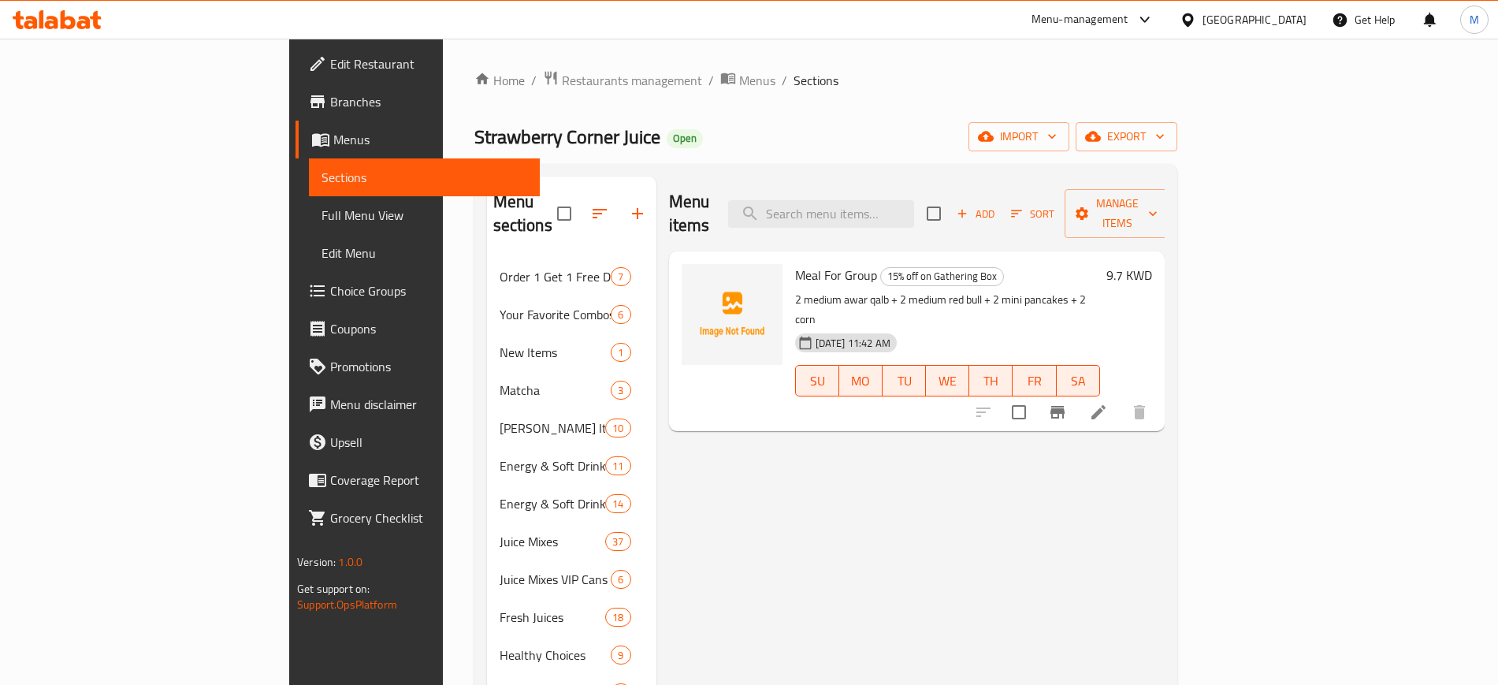
click at [1100, 290] on p "2 medium awar qalb + 2 medium red bull + 2 mini pancakes + 2 corn" at bounding box center [947, 309] width 305 height 39
click at [1036, 290] on p "2 medium awar qalb + 2 medium red bull + 2 mini pancakes + 2 corn" at bounding box center [947, 309] width 305 height 39
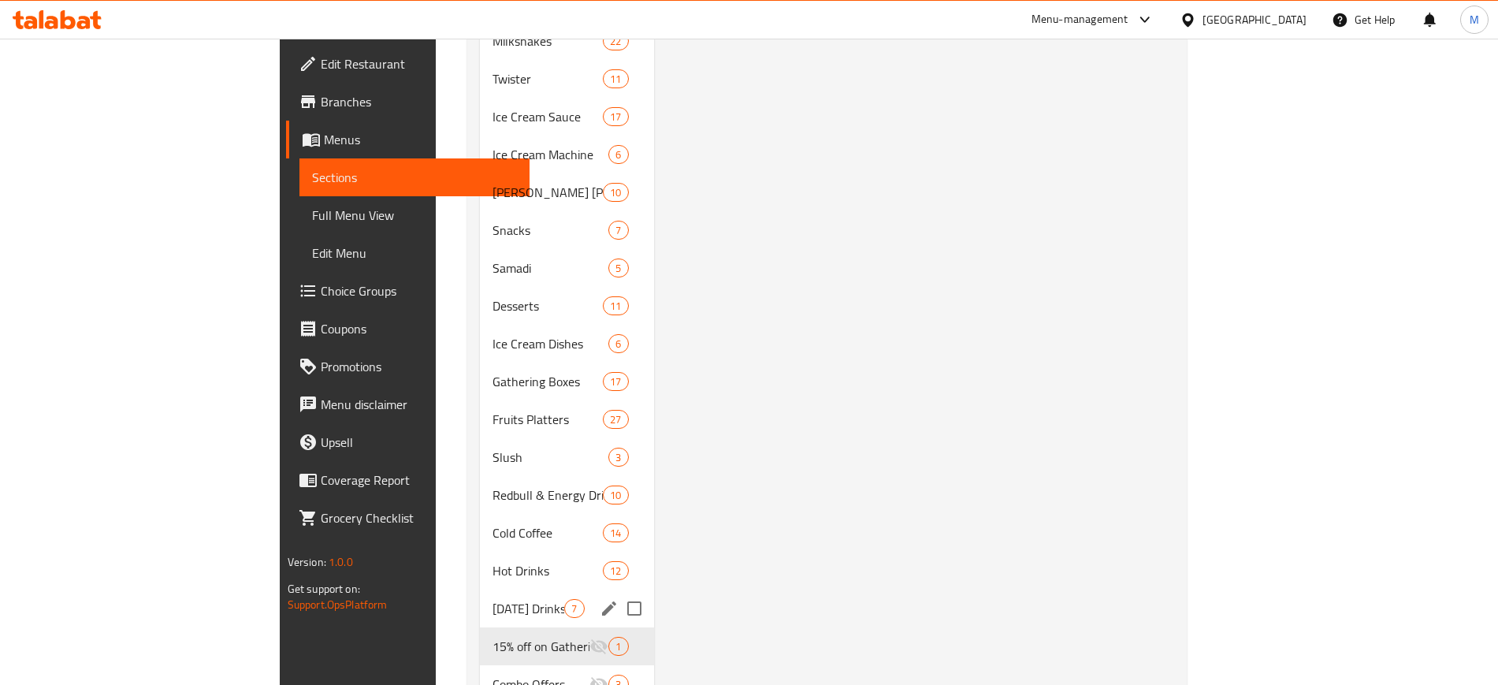
scroll to position [961, 0]
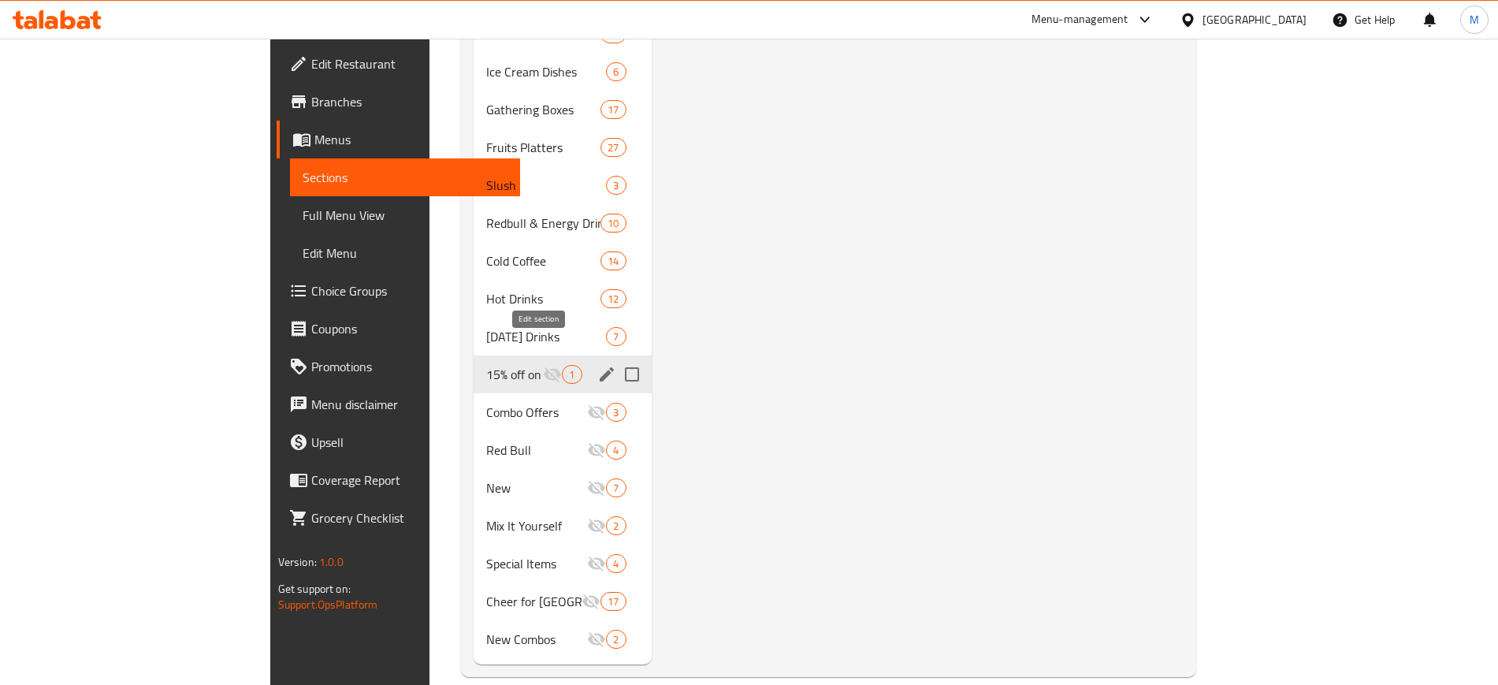
click at [600, 367] on icon "edit" at bounding box center [607, 374] width 14 height 14
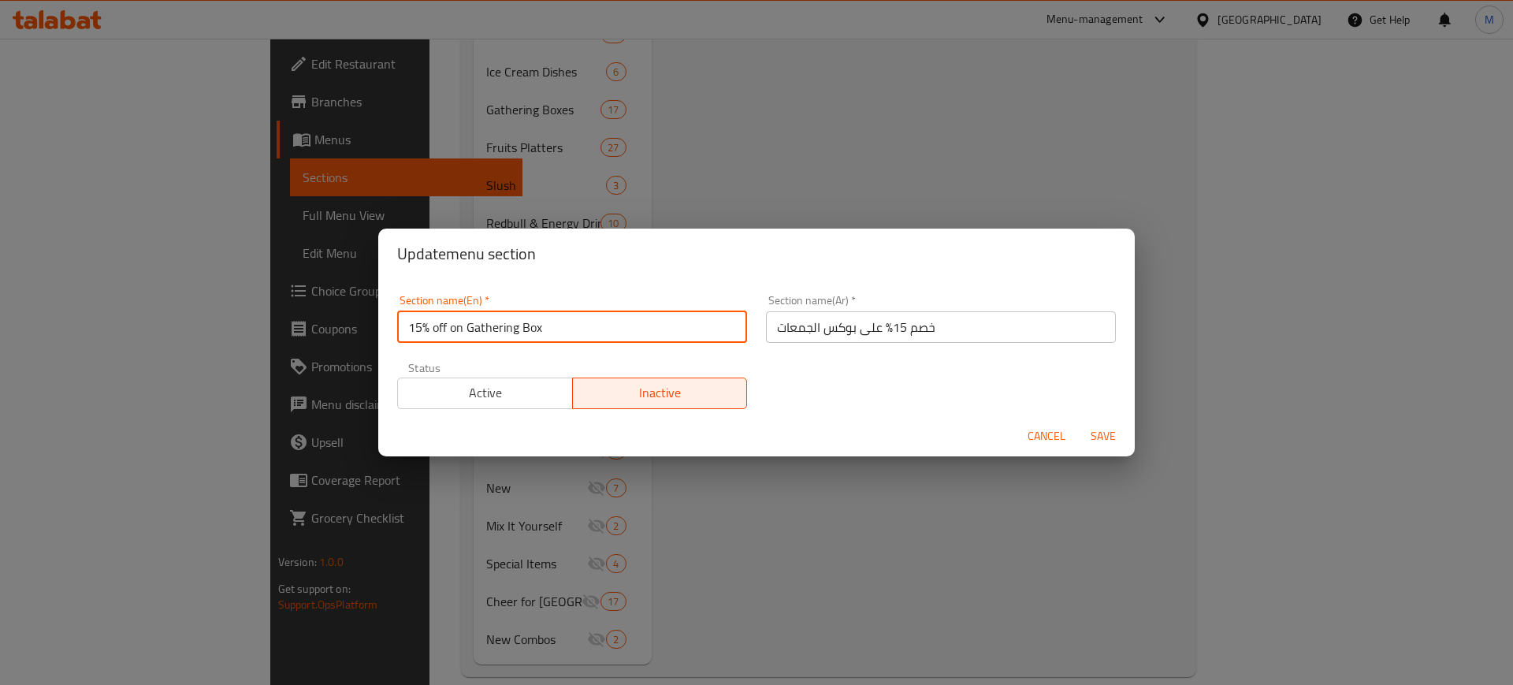
drag, startPoint x: 600, startPoint y: 336, endPoint x: 320, endPoint y: 341, distance: 279.7
click at [320, 341] on div "Update menu section Section name(En)   * 15% off on Gathering Box Section name(…" at bounding box center [756, 342] width 1513 height 685
type input "Meal For Group"
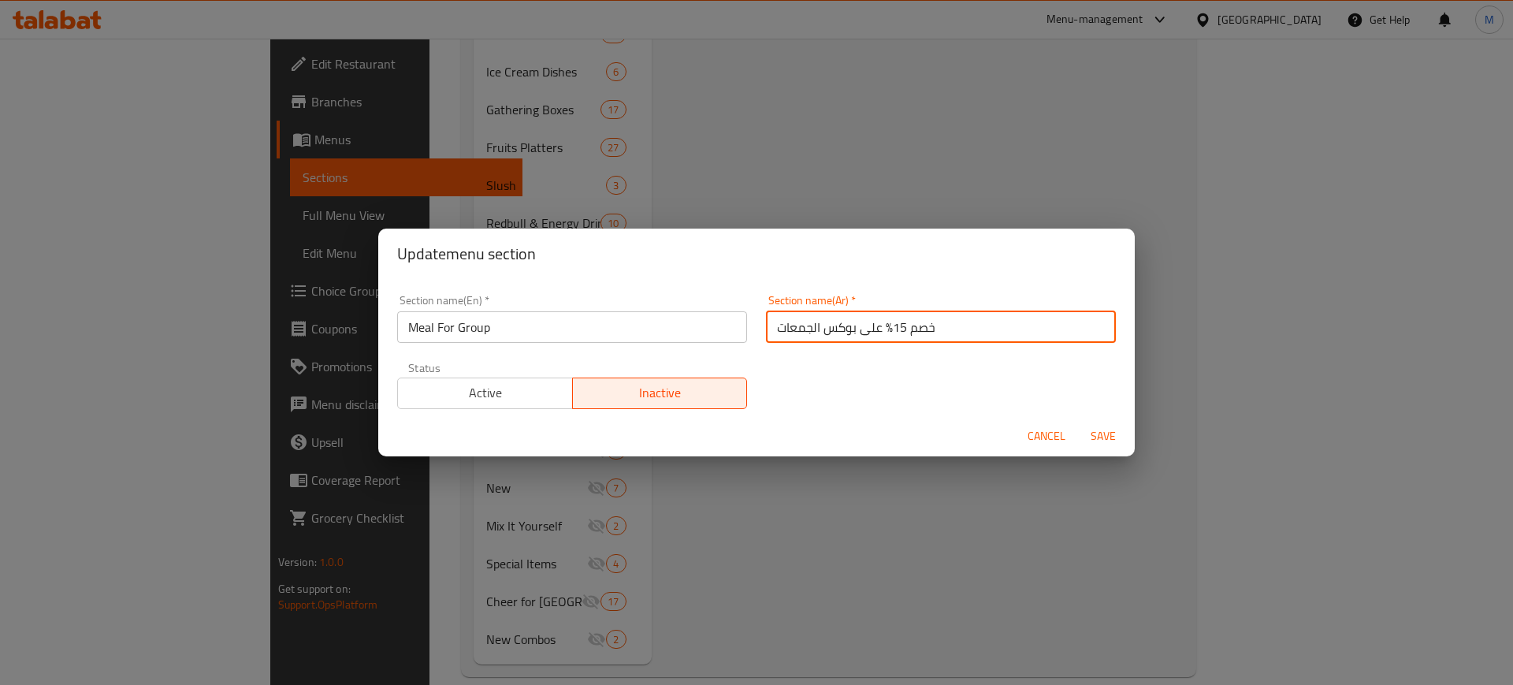
drag, startPoint x: 970, startPoint y: 316, endPoint x: 730, endPoint y: 305, distance: 239.7
click at [733, 304] on div "Section name(En)   * Meal For Group Section name(En) * Section name(Ar)   * خصم…" at bounding box center [756, 351] width 737 height 133
type input "عرض الجمعات"
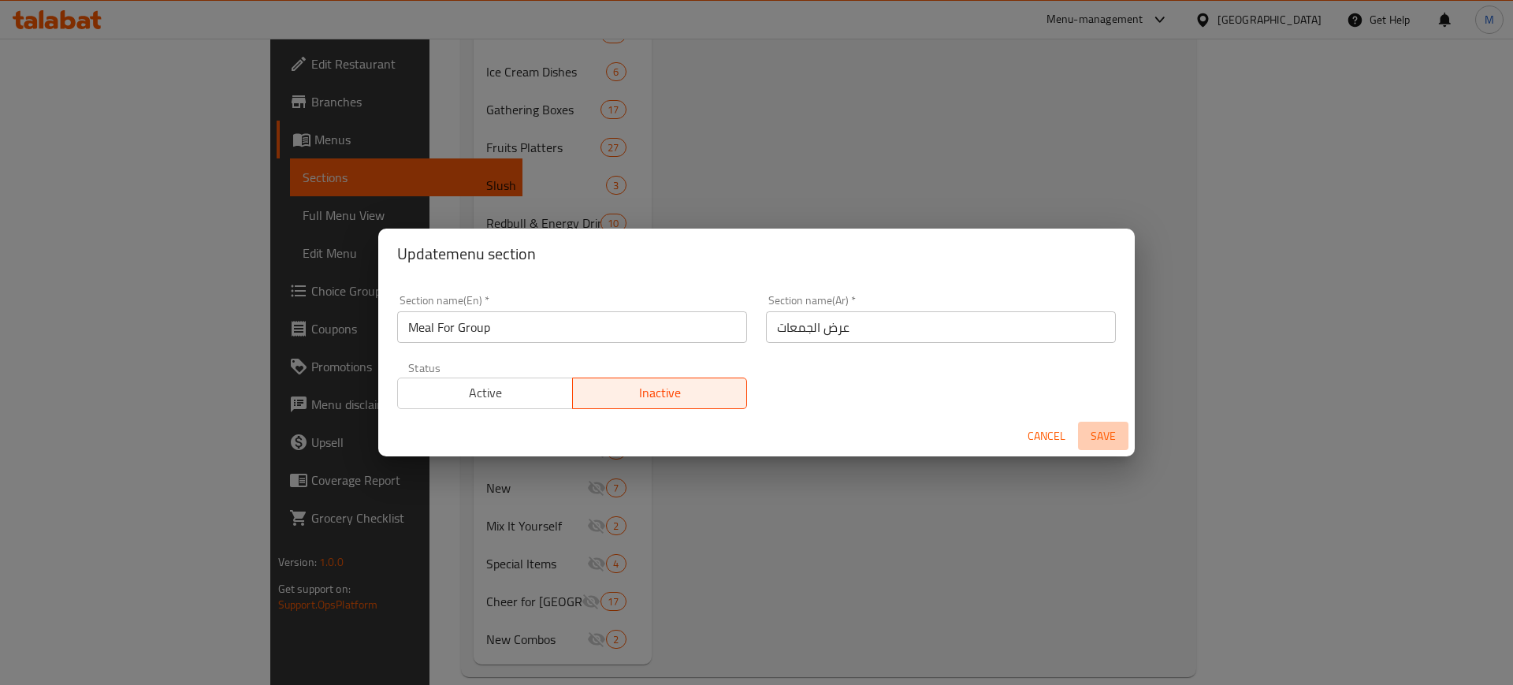
click at [1101, 432] on span "Save" at bounding box center [1103, 436] width 38 height 20
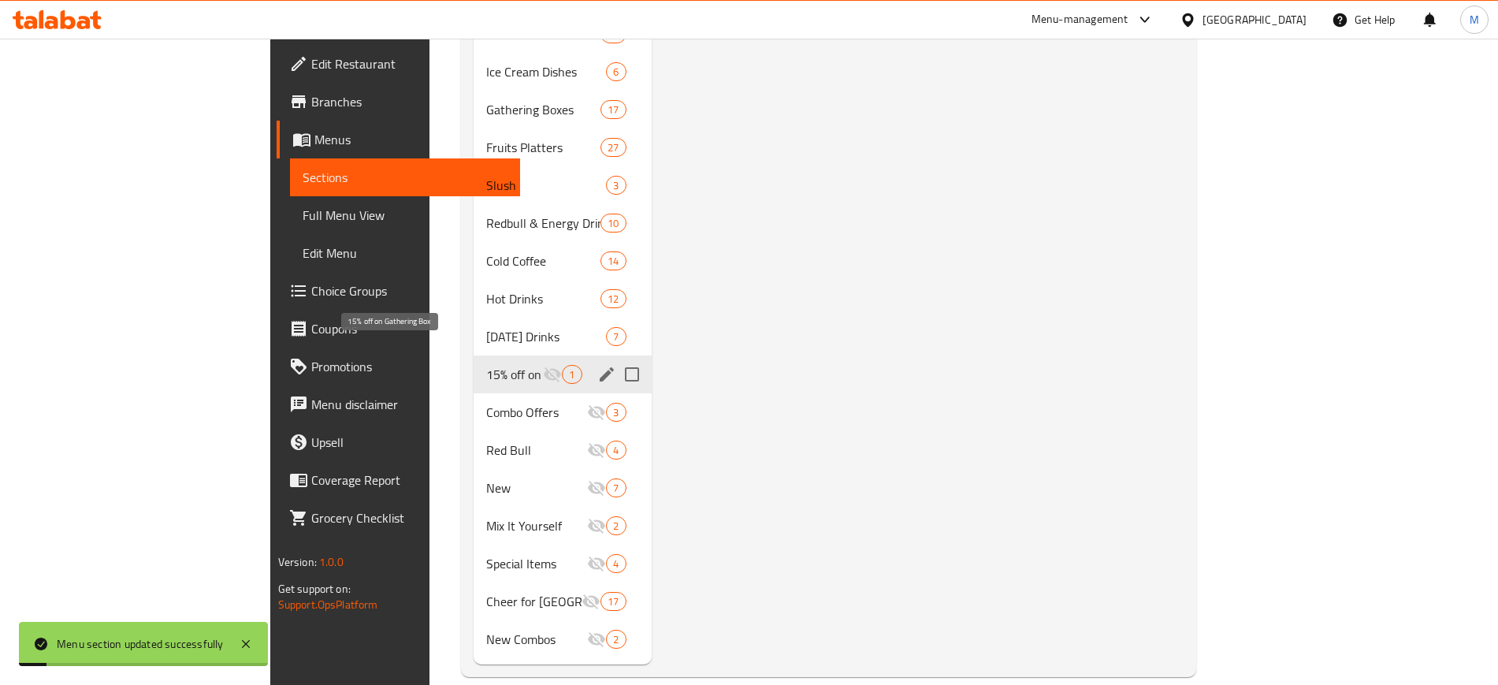
click at [486, 365] on span "15% off on Gathering Box" at bounding box center [514, 374] width 57 height 19
click at [600, 367] on icon "edit" at bounding box center [607, 374] width 14 height 14
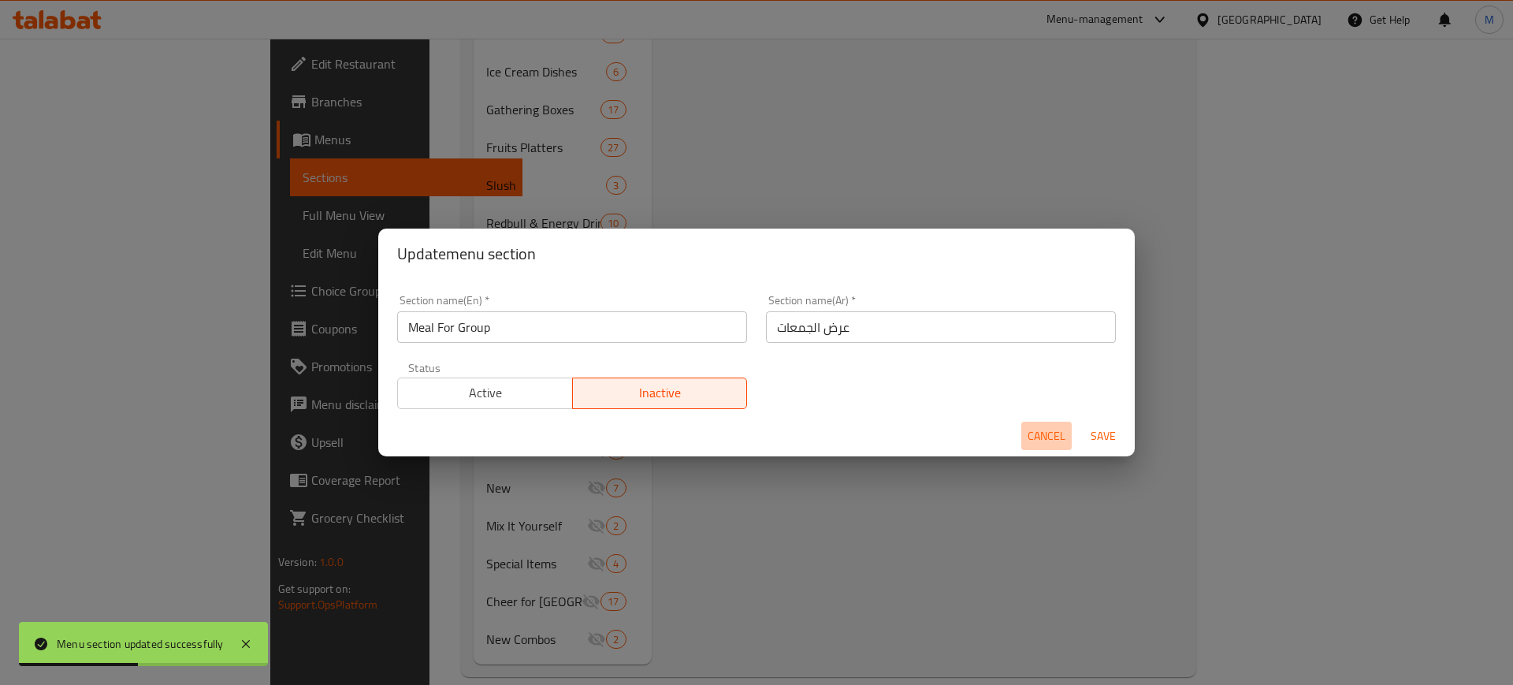
click at [1054, 436] on span "Cancel" at bounding box center [1046, 436] width 38 height 20
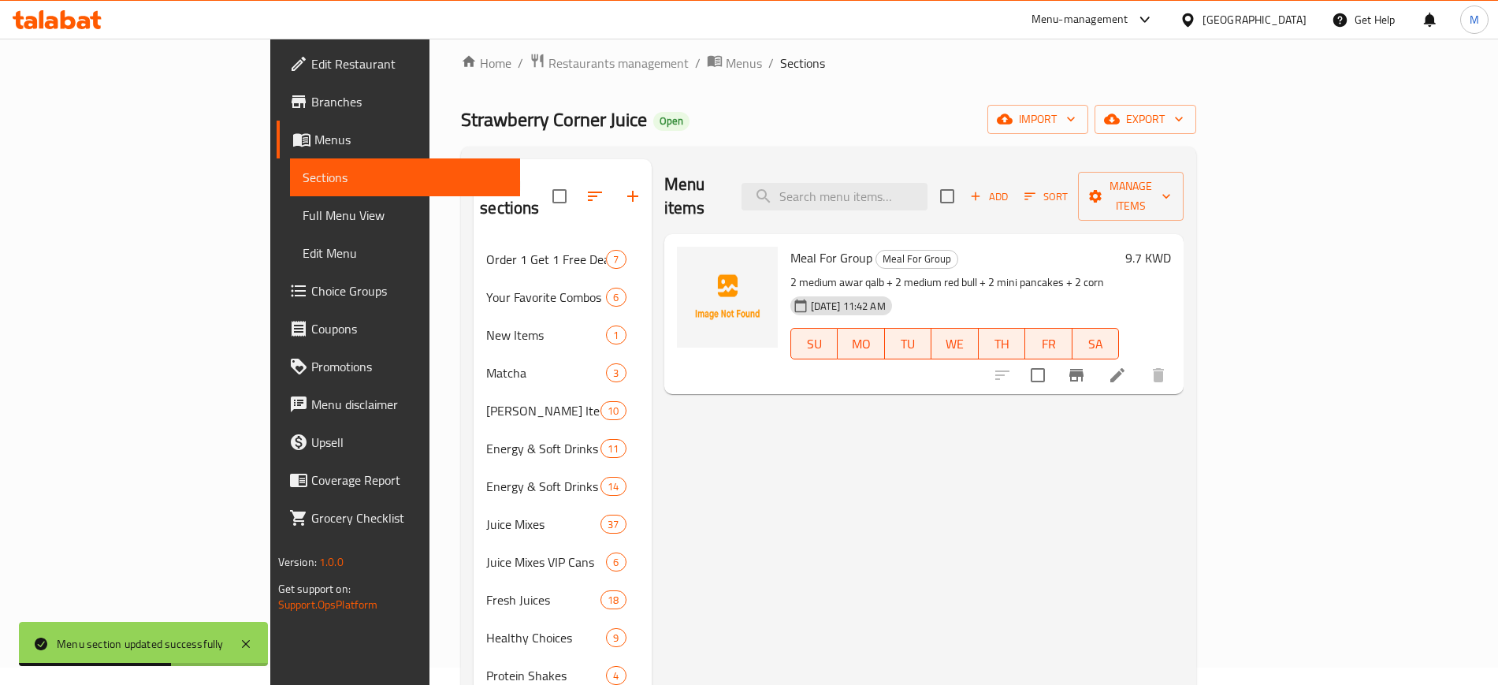
scroll to position [0, 0]
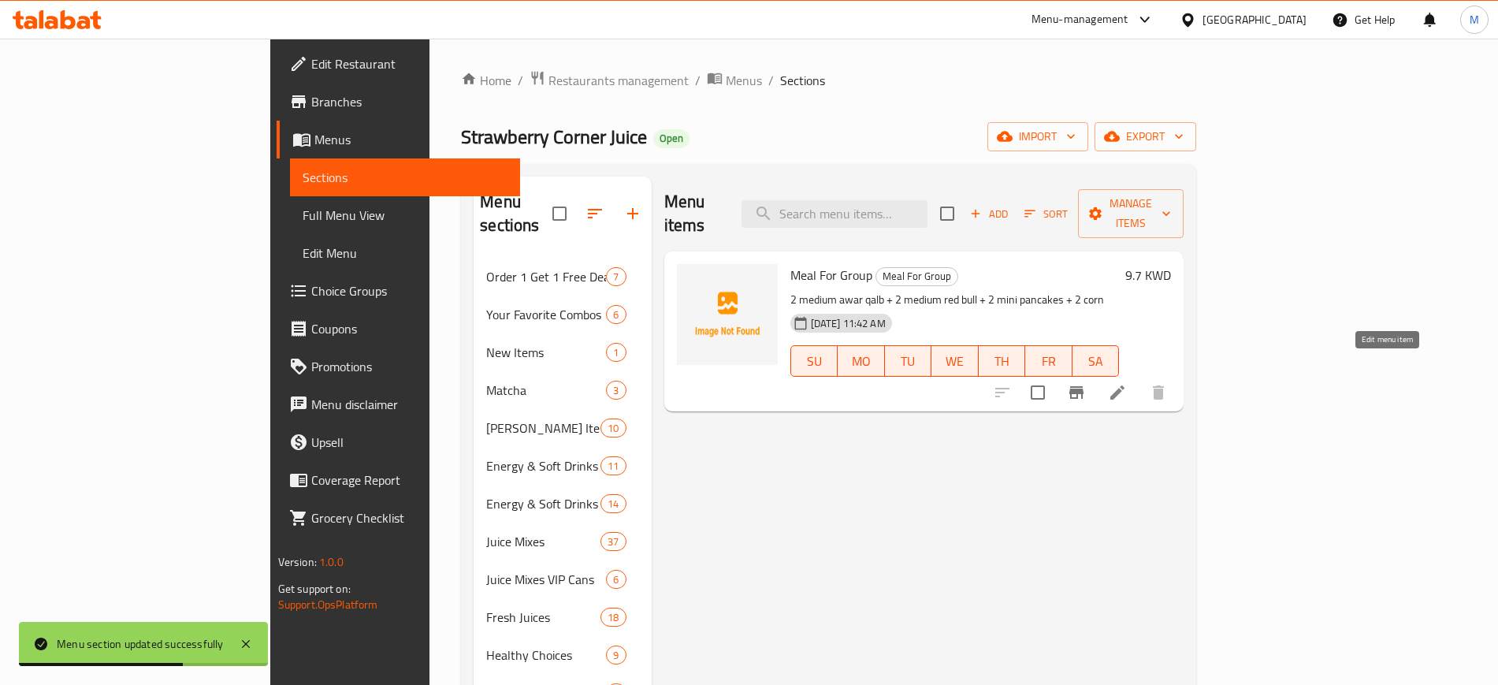
click at [1127, 383] on icon at bounding box center [1117, 392] width 19 height 19
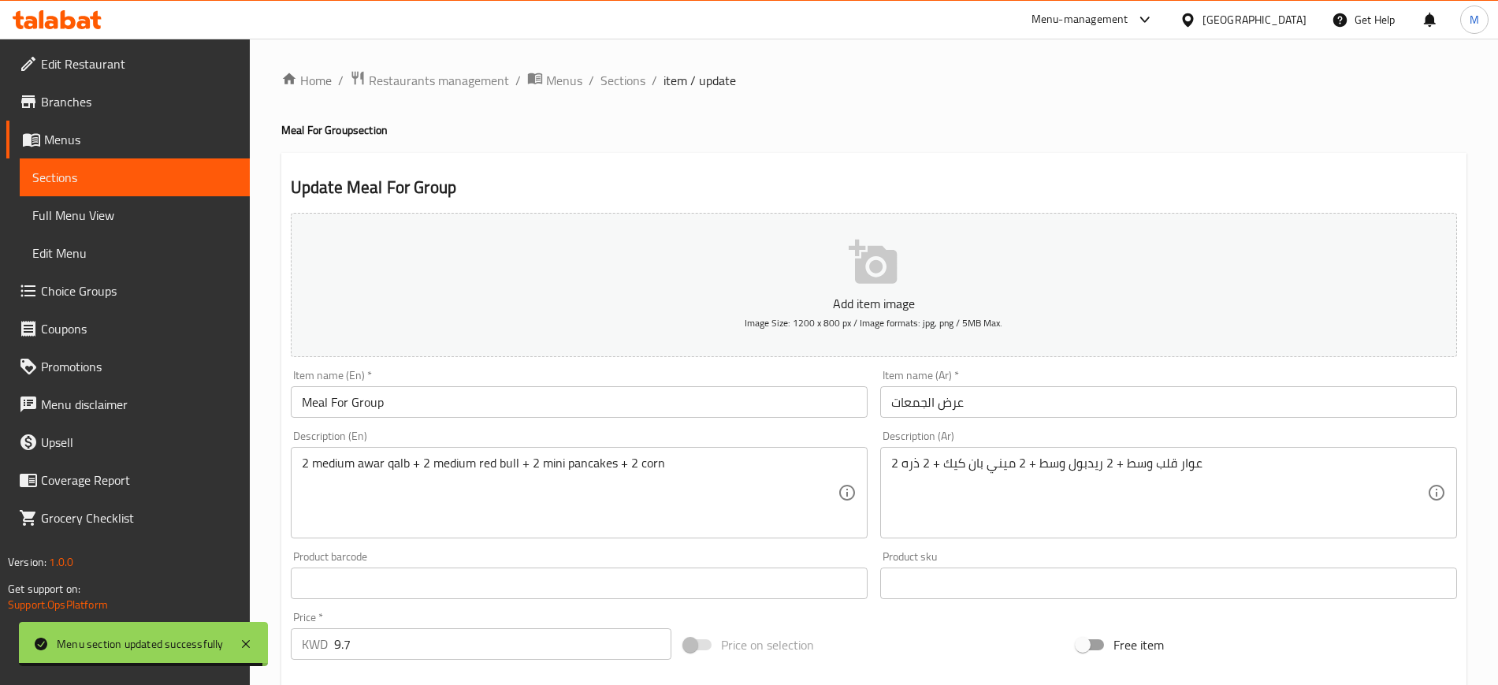
click at [678, 173] on div "Update Meal For Group Add item image Image Size: 1200 x 800 px / Image formats:…" at bounding box center [873, 611] width 1185 height 917
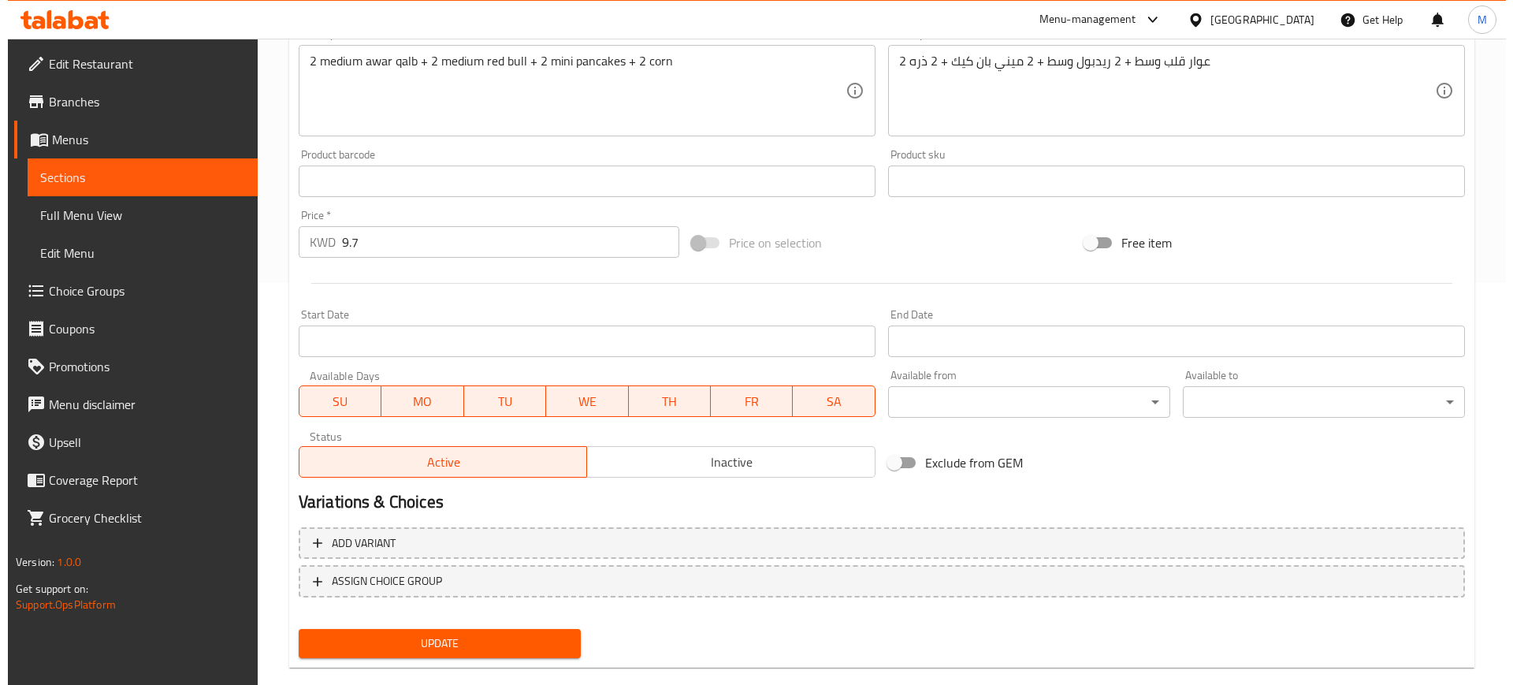
scroll to position [429, 0]
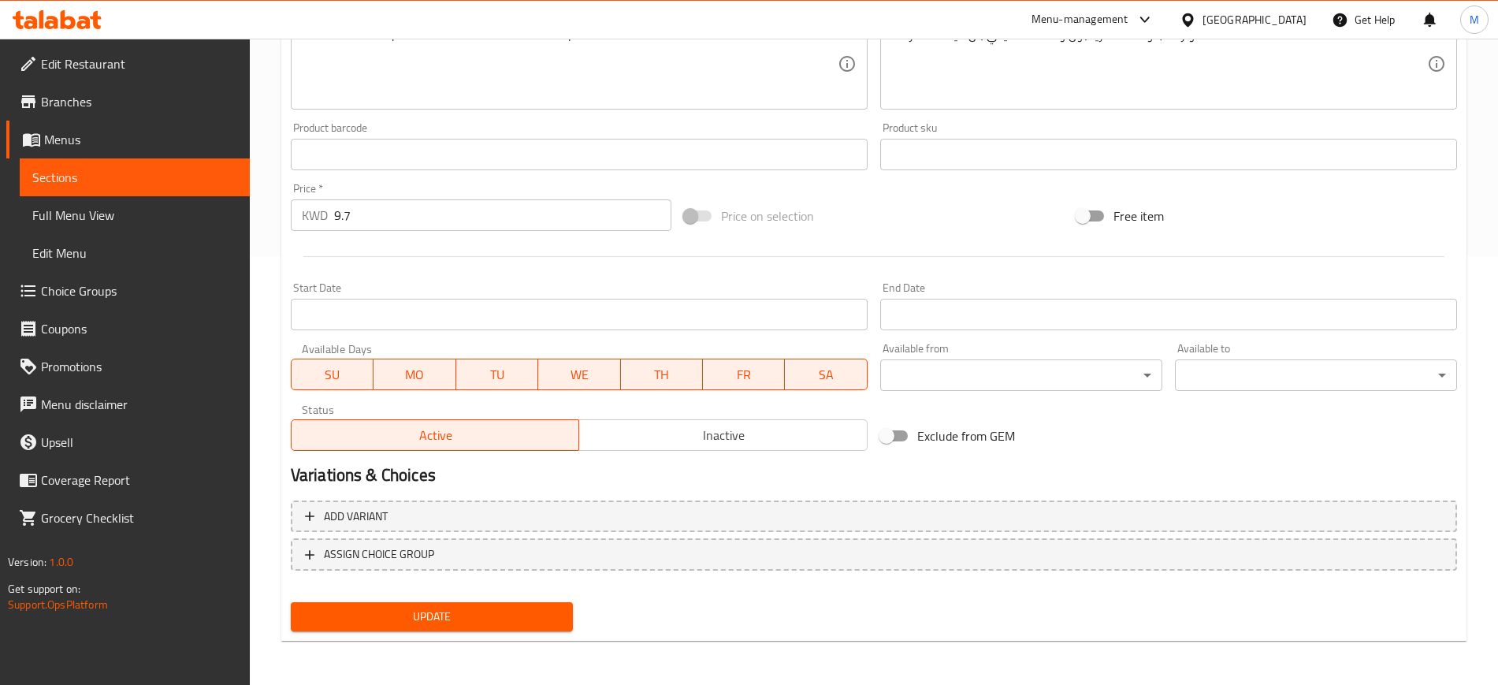
click at [518, 288] on div "Start Date Start Date" at bounding box center [579, 306] width 577 height 48
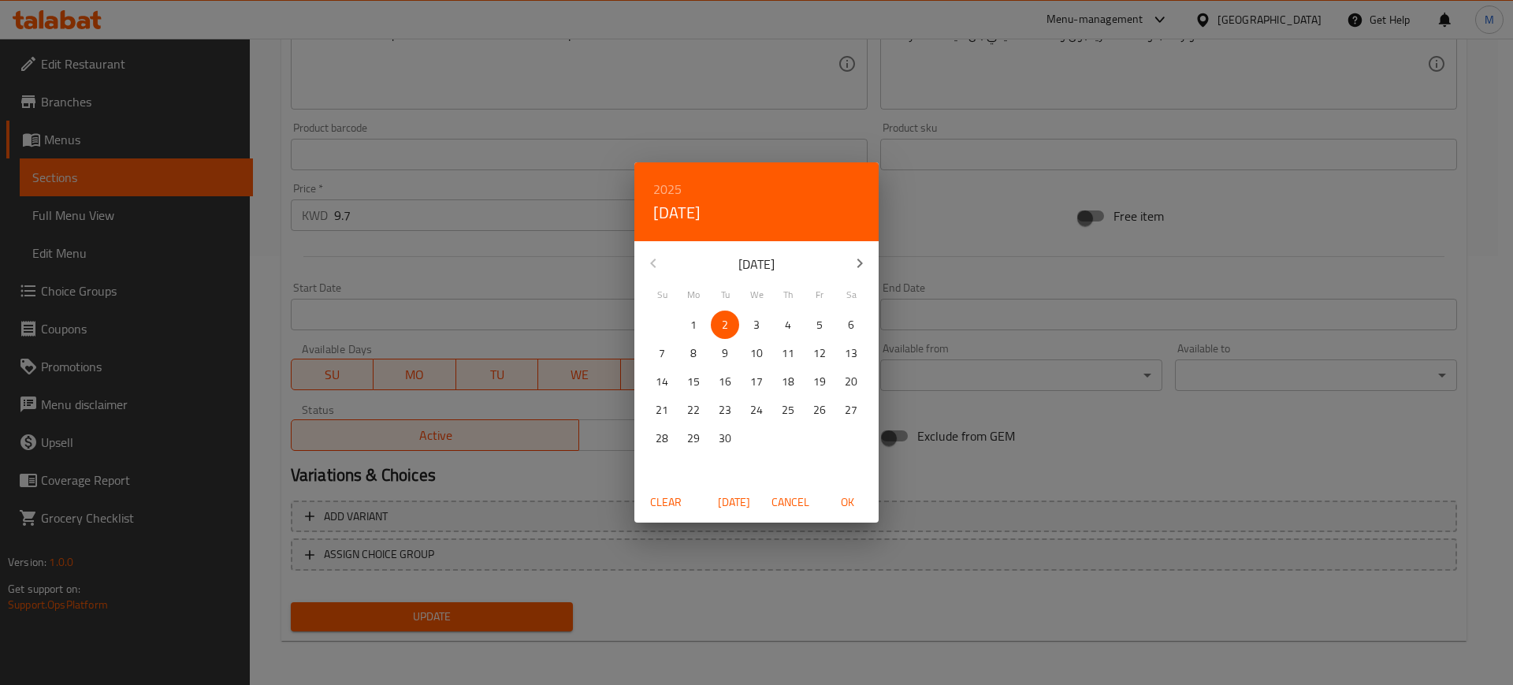
click at [564, 291] on div "2025 Tue, Sep [DATE] Mo Tu We Th Fr Sa 31 1 2 3 4 5 6 7 8 9 10 11 12 13 14 15 1…" at bounding box center [756, 342] width 1513 height 685
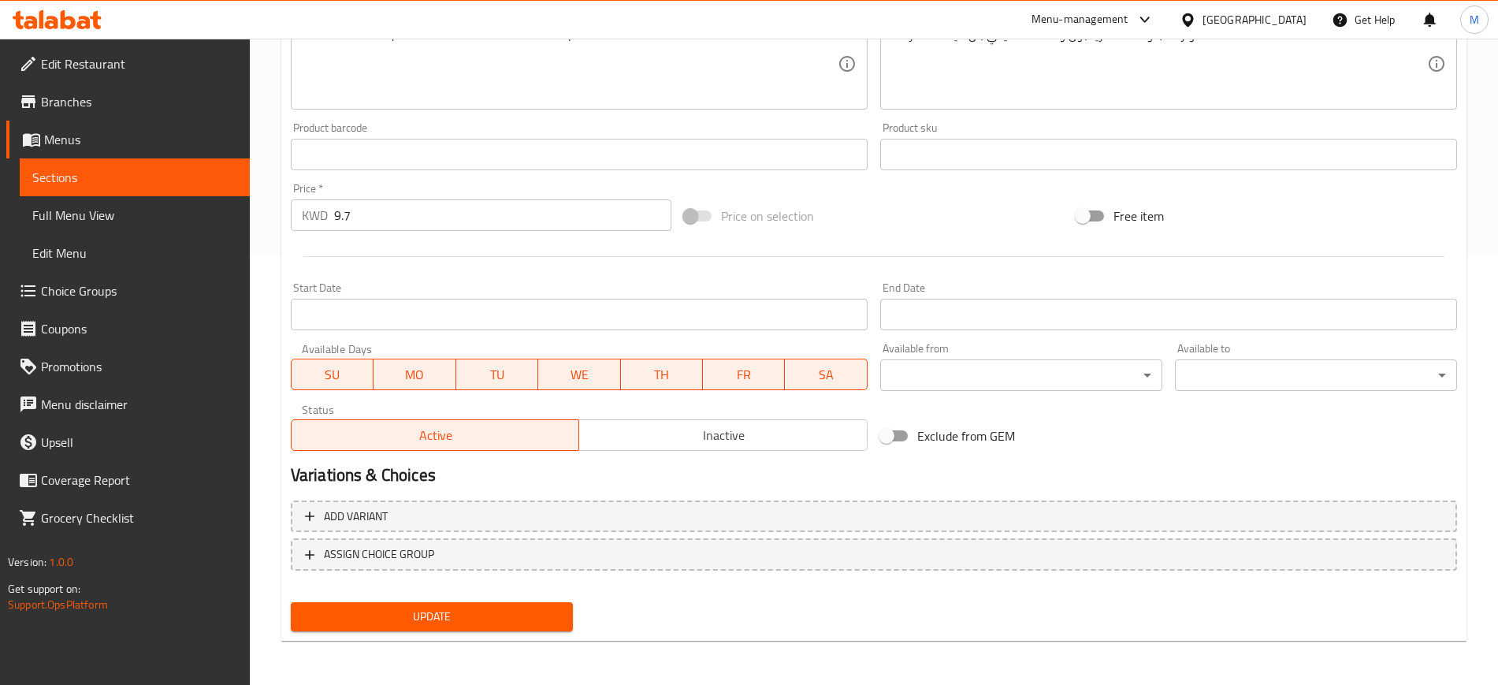
click at [640, 287] on div "Start Date Start Date" at bounding box center [579, 306] width 577 height 48
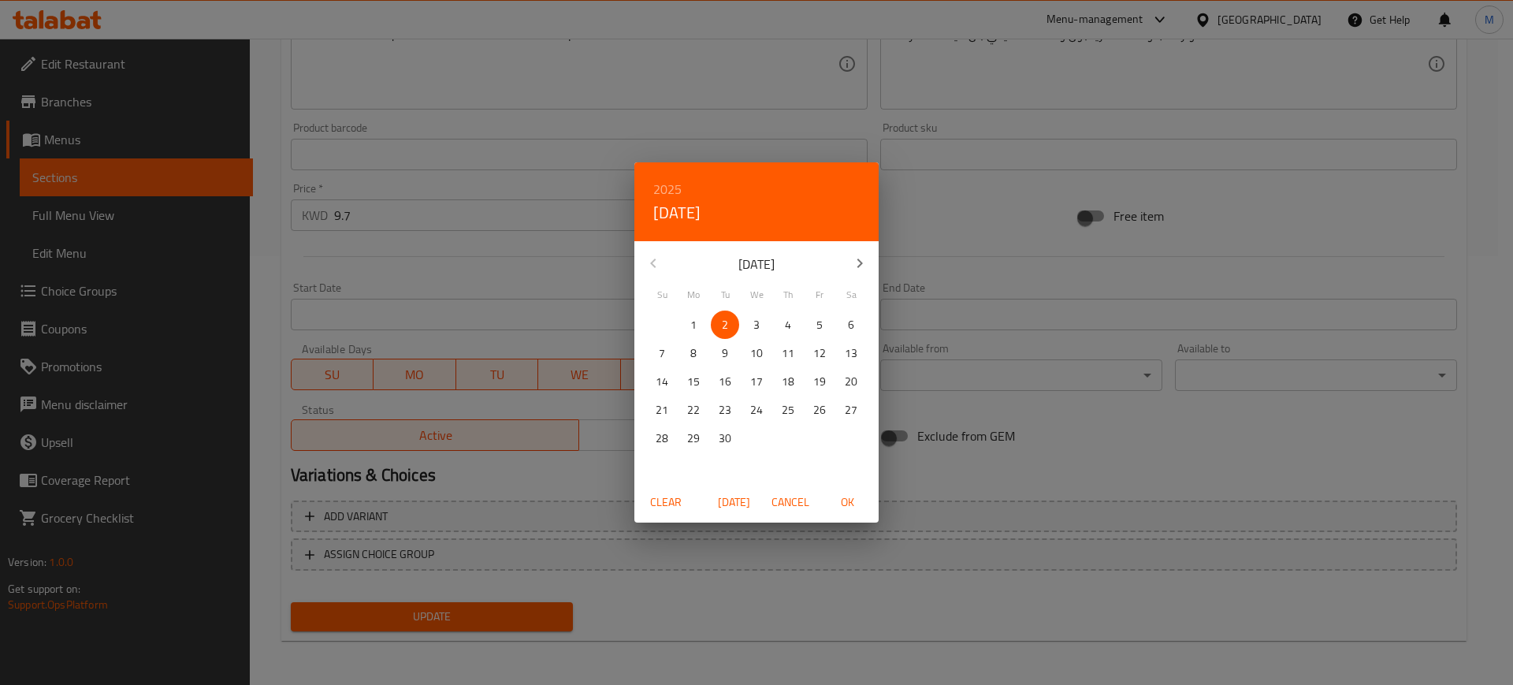
click at [636, 264] on div "[DATE]" at bounding box center [756, 263] width 244 height 38
click at [554, 283] on div "2025 Tue, Sep [DATE] Mo Tu We Th Fr Sa 31 1 2 3 4 5 6 7 8 9 10 11 12 13 14 15 1…" at bounding box center [756, 342] width 1513 height 685
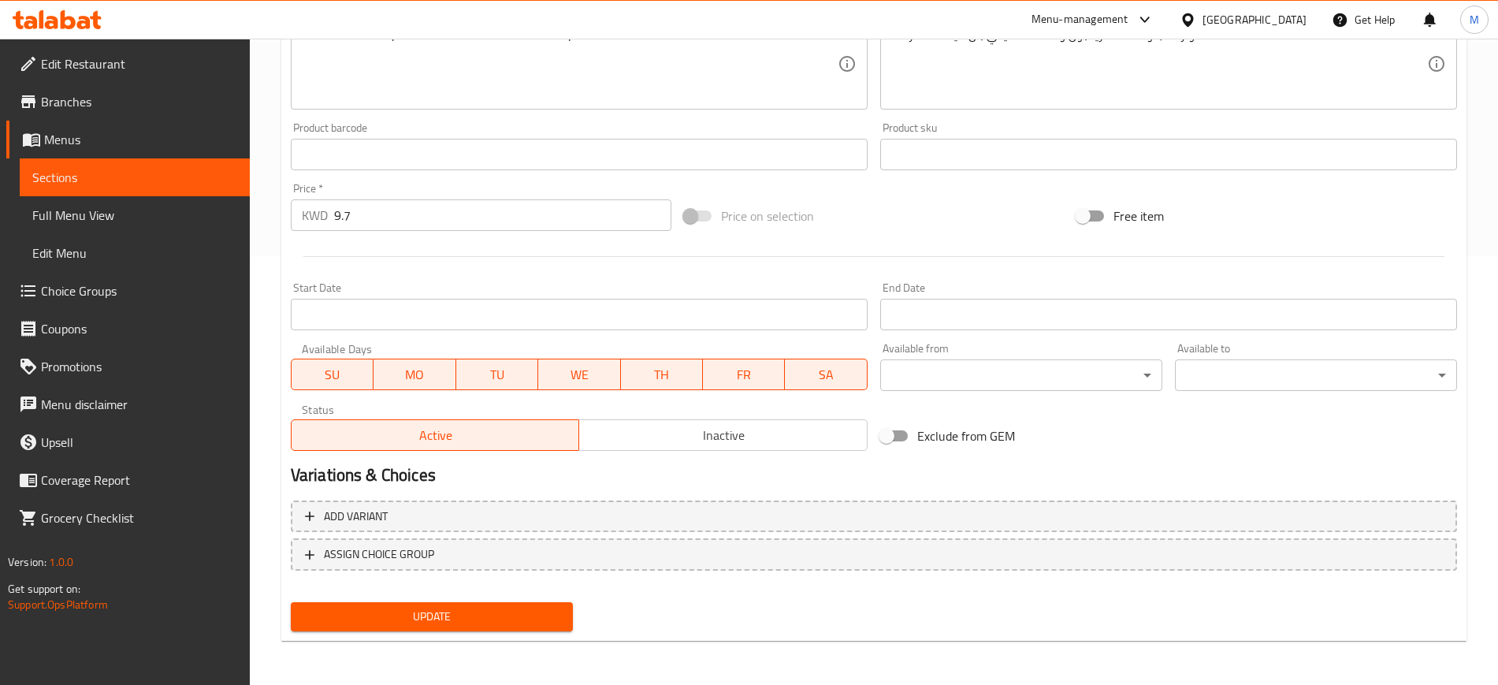
click at [559, 270] on div at bounding box center [873, 256] width 1179 height 39
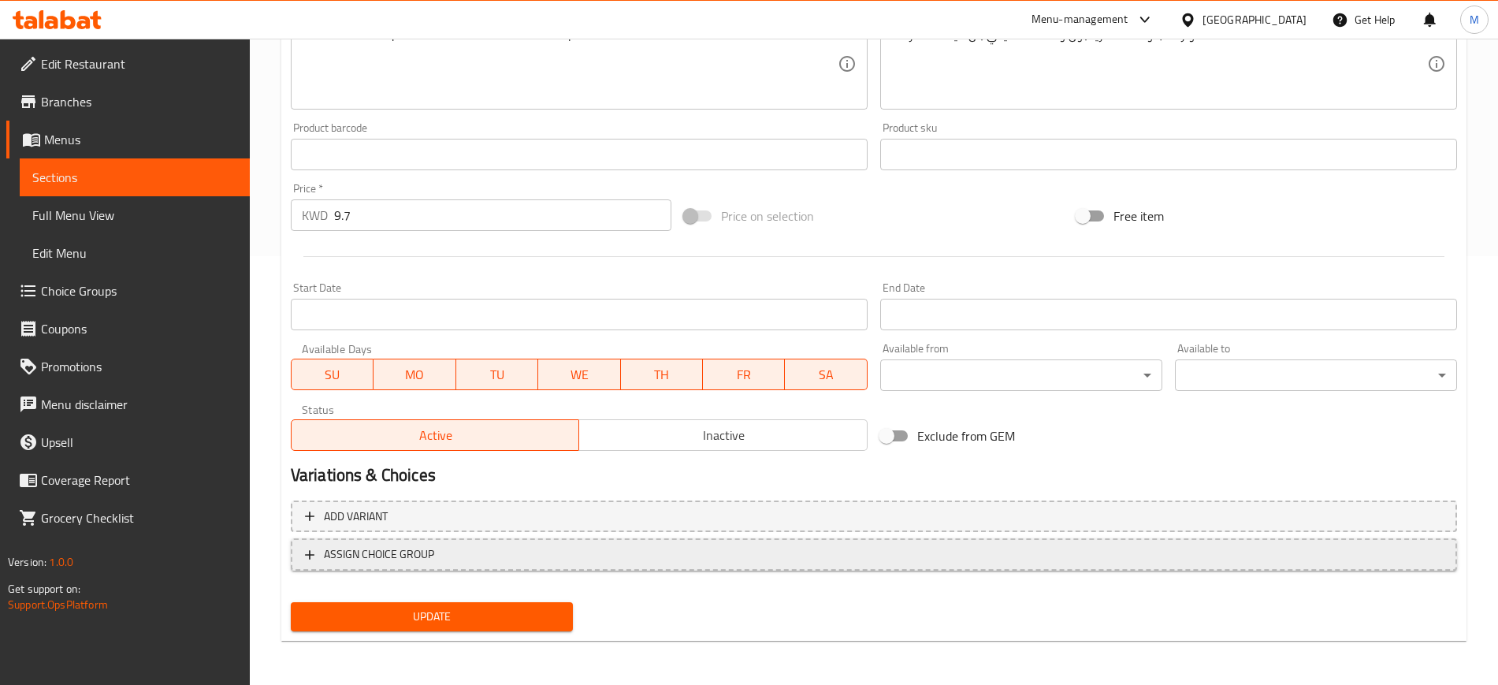
click at [419, 555] on span "ASSIGN CHOICE GROUP" at bounding box center [379, 554] width 110 height 20
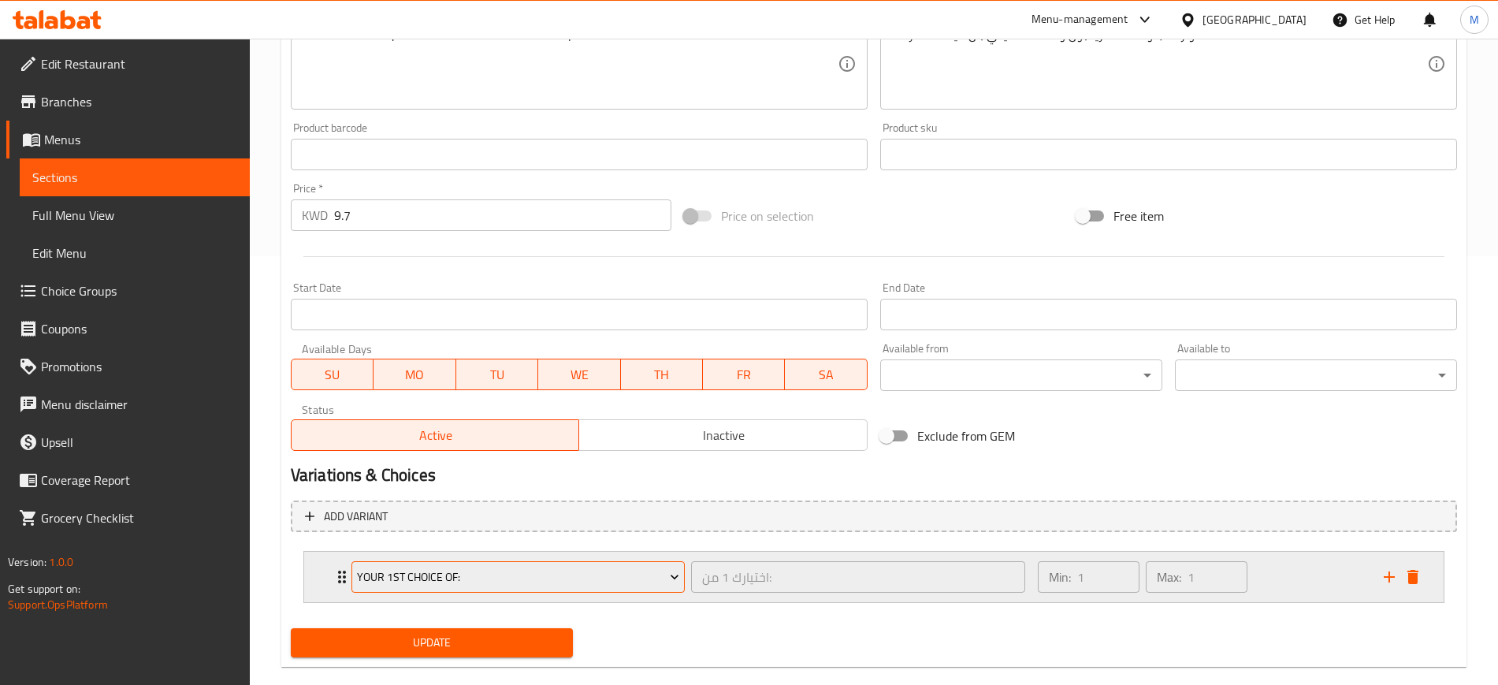
click at [438, 581] on span "Your 1st Choice Of:" at bounding box center [518, 577] width 322 height 20
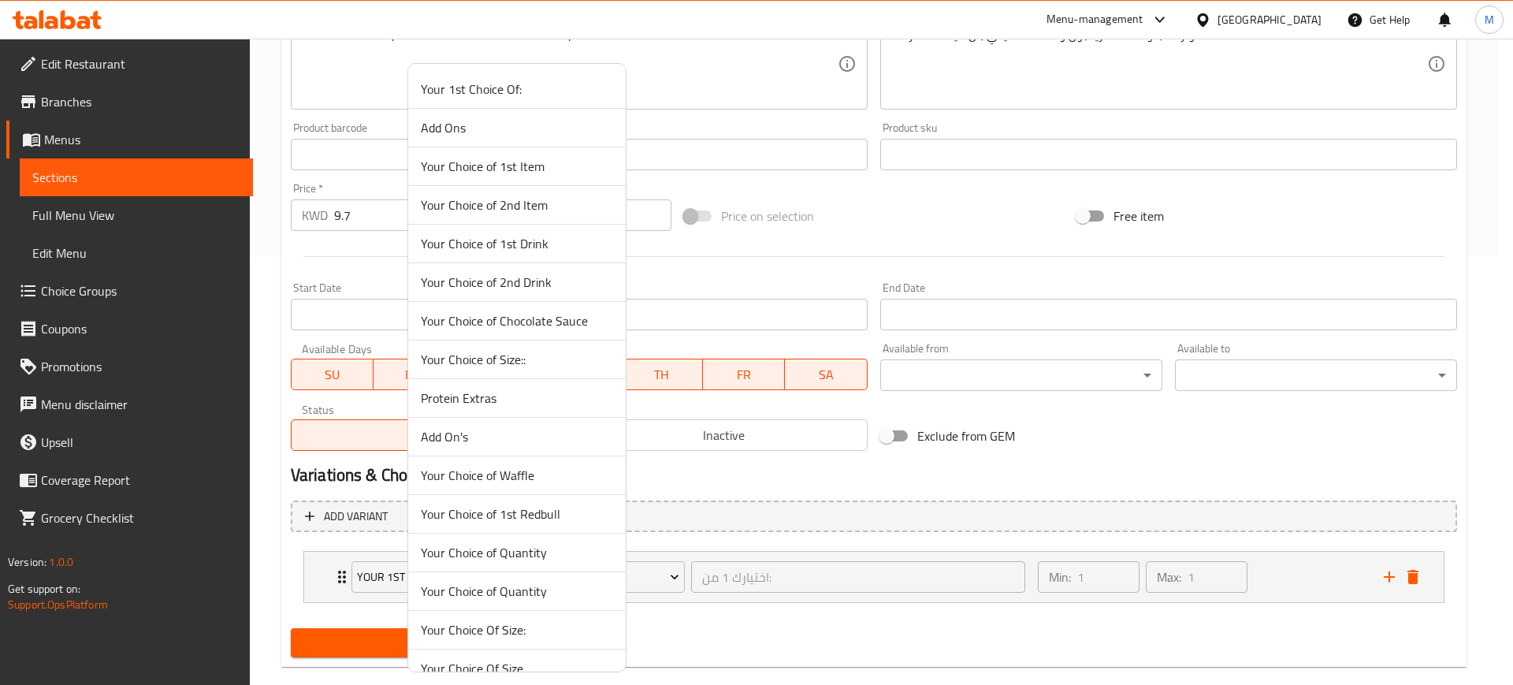
click at [683, 268] on div at bounding box center [756, 342] width 1513 height 685
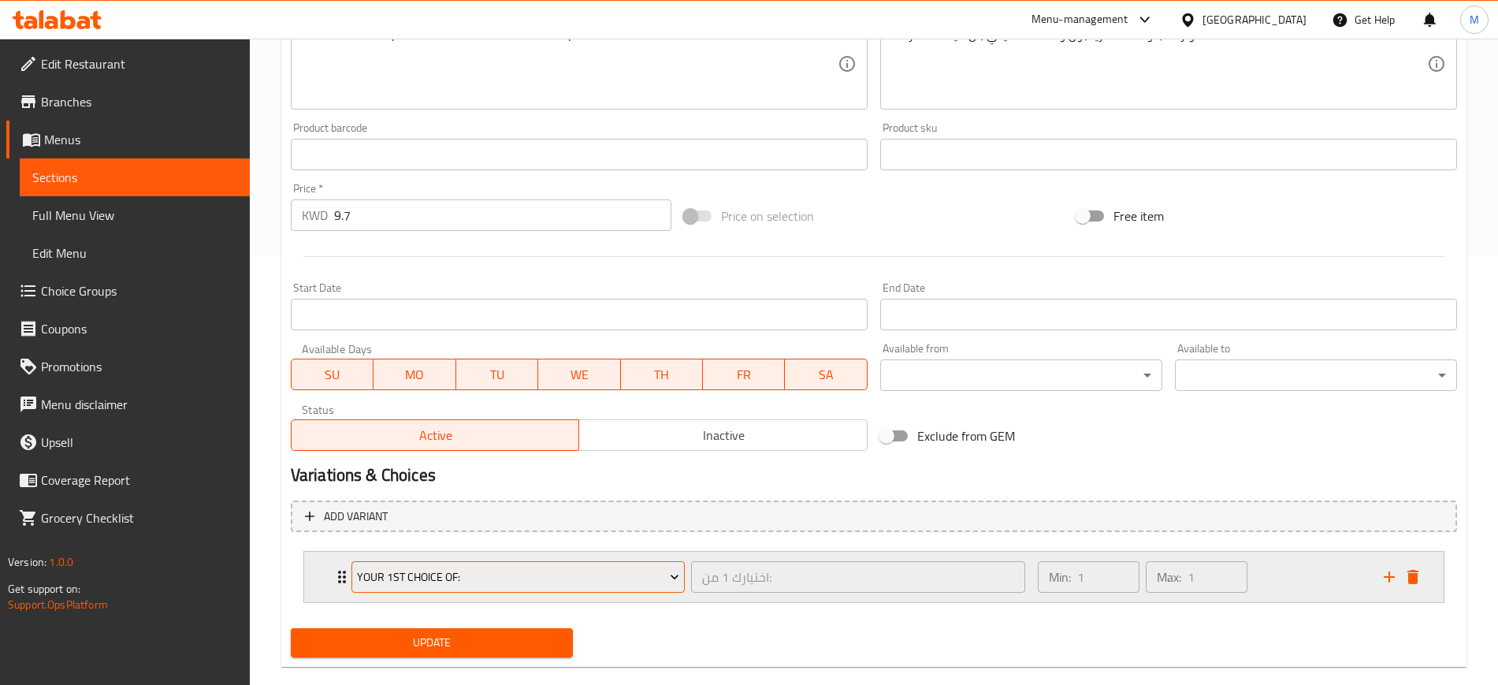
click at [447, 584] on span "Your 1st Choice Of:" at bounding box center [518, 577] width 322 height 20
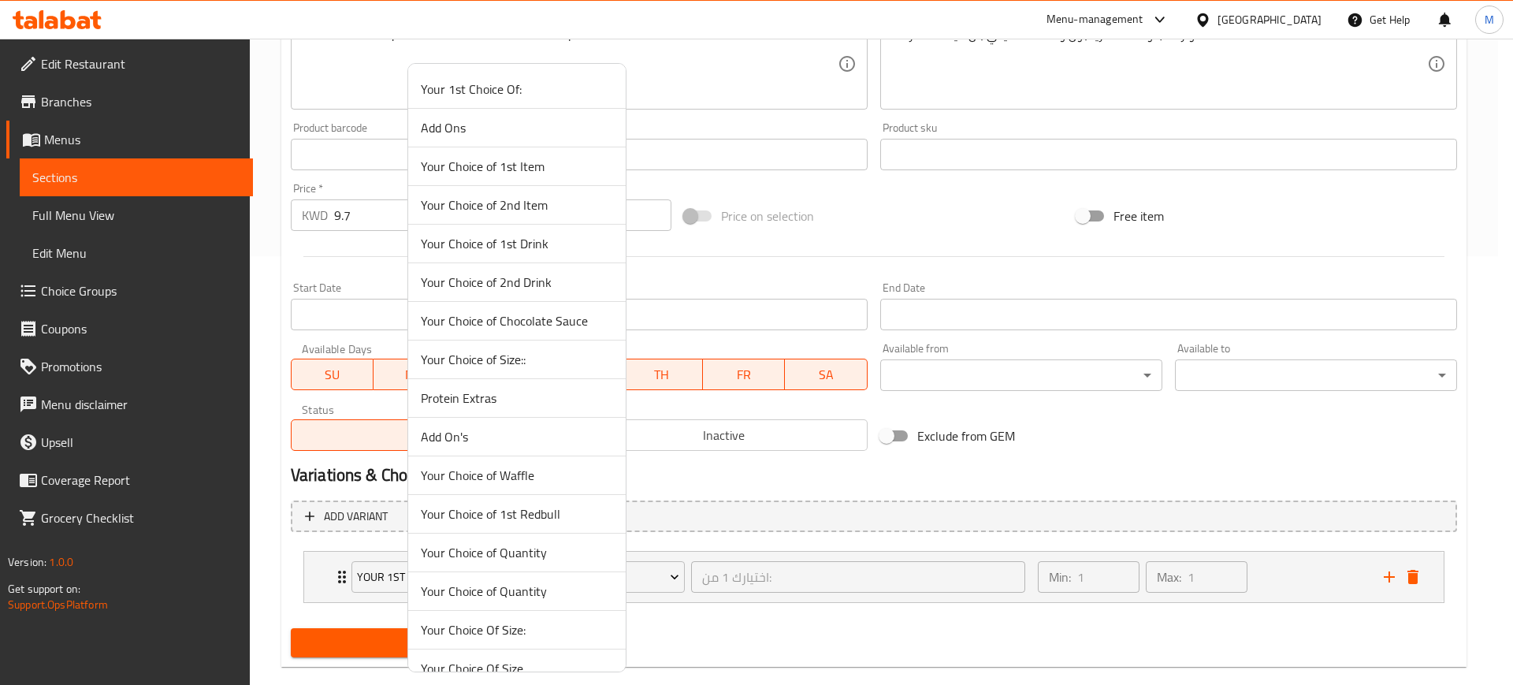
click at [665, 260] on div at bounding box center [756, 342] width 1513 height 685
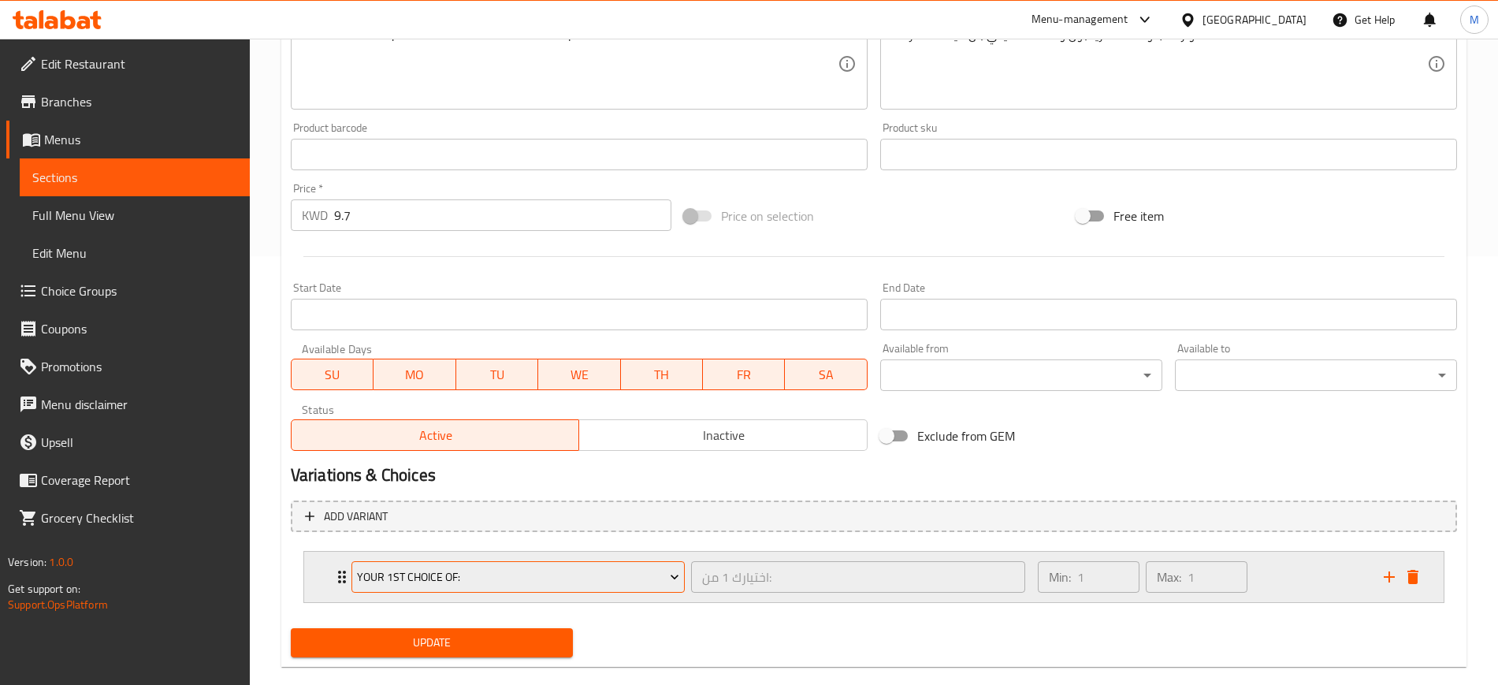
click at [566, 572] on span "Your 1st Choice Of:" at bounding box center [518, 577] width 322 height 20
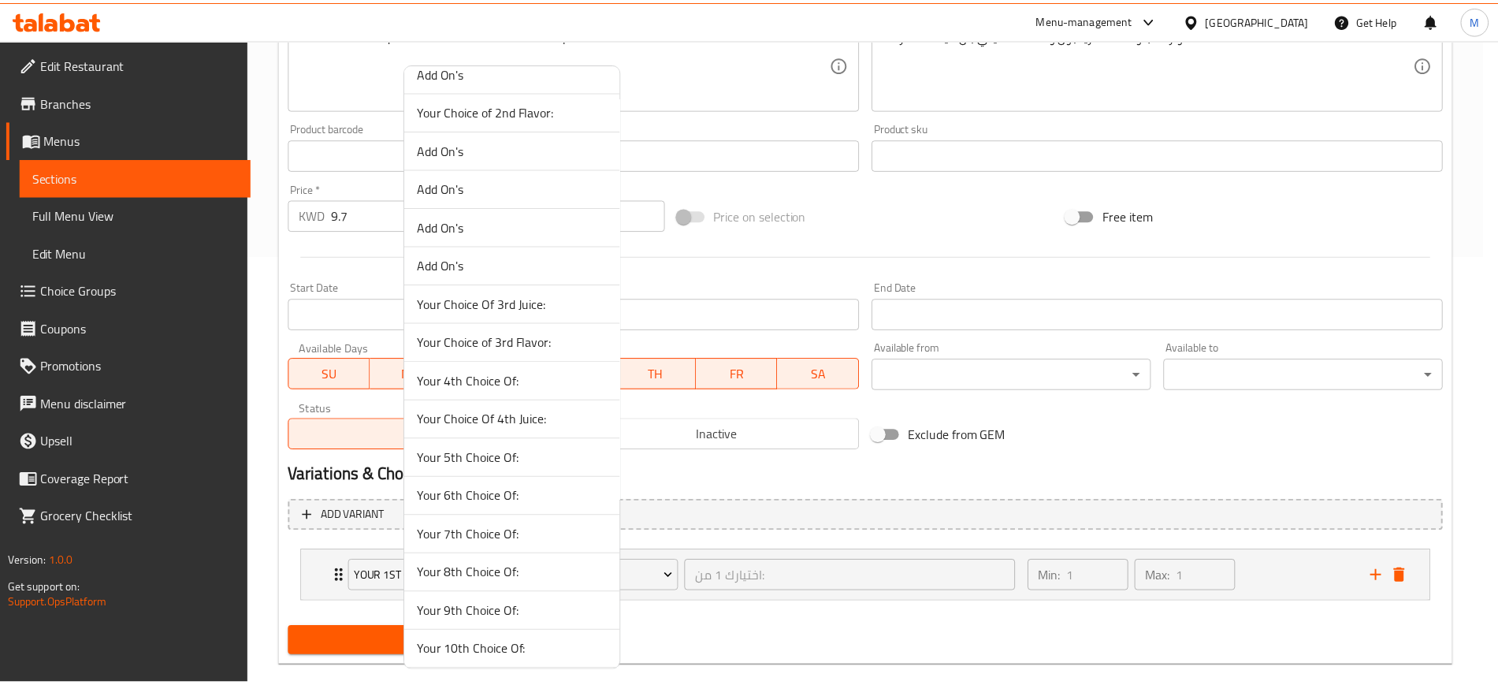
scroll to position [2699, 0]
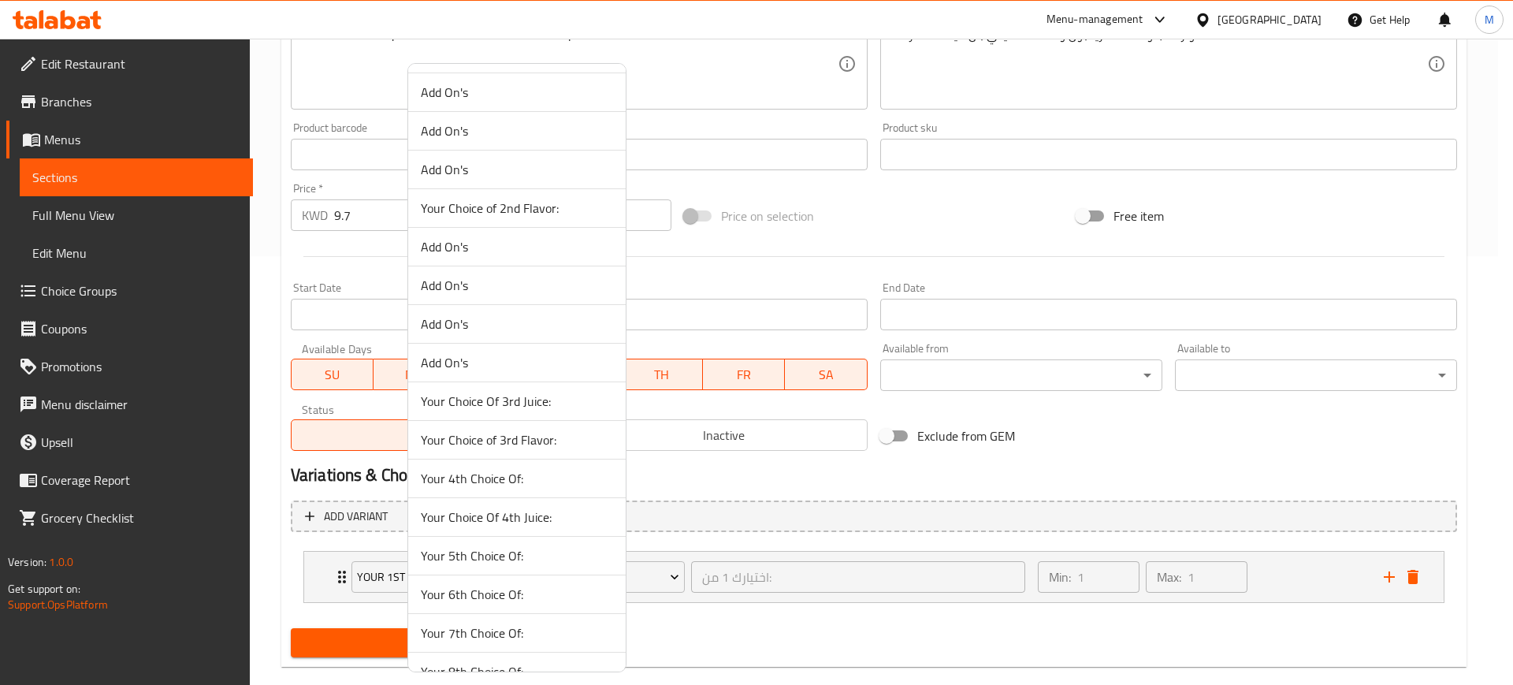
click at [686, 476] on div at bounding box center [756, 342] width 1513 height 685
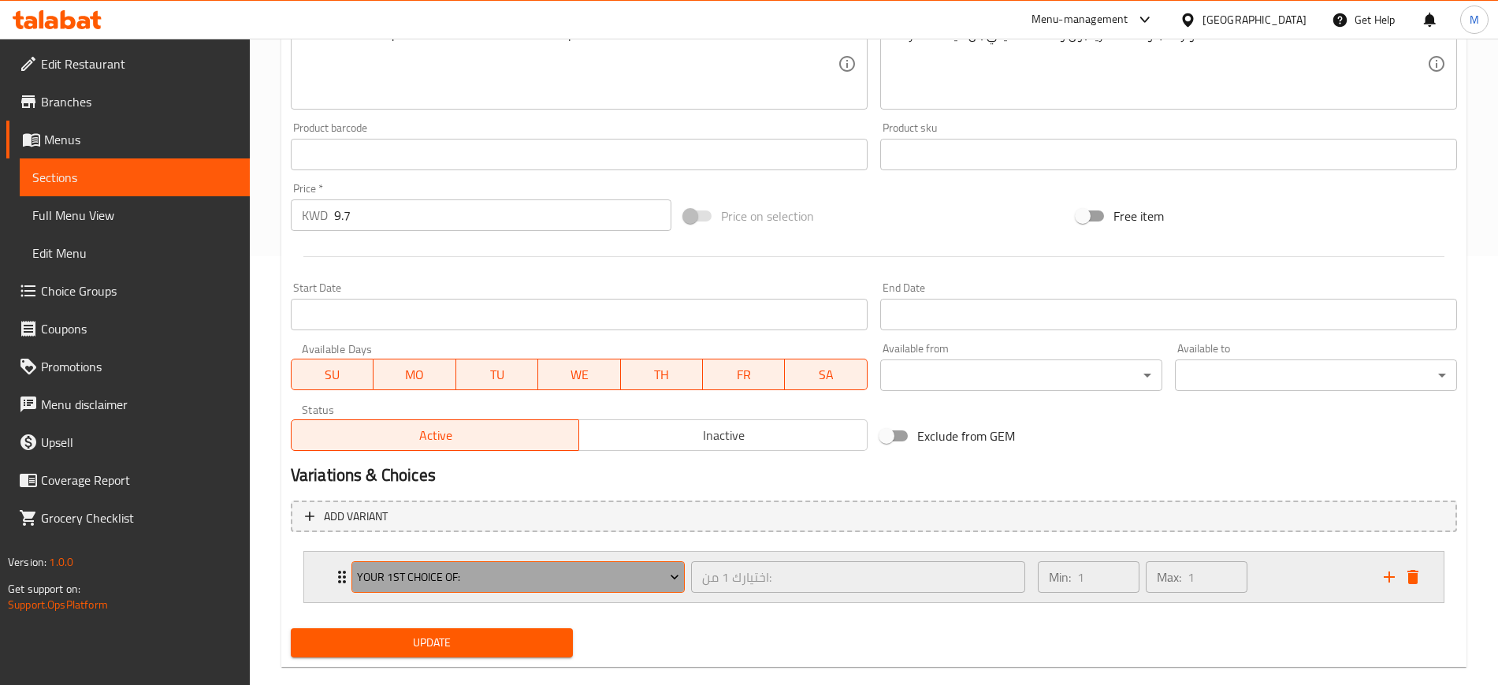
click at [566, 578] on span "Your 1st Choice Of:" at bounding box center [518, 577] width 322 height 20
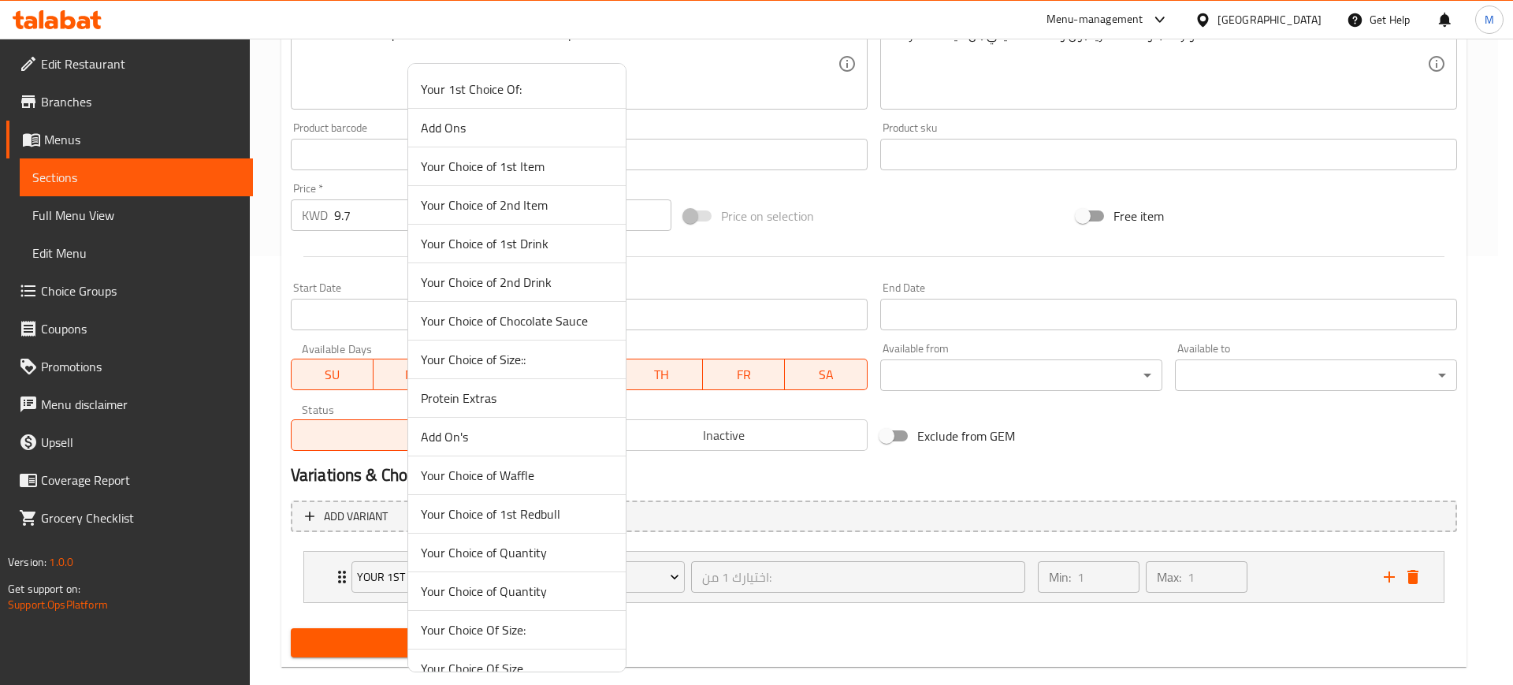
click at [544, 362] on span "Your Choice of Size::" at bounding box center [517, 359] width 192 height 19
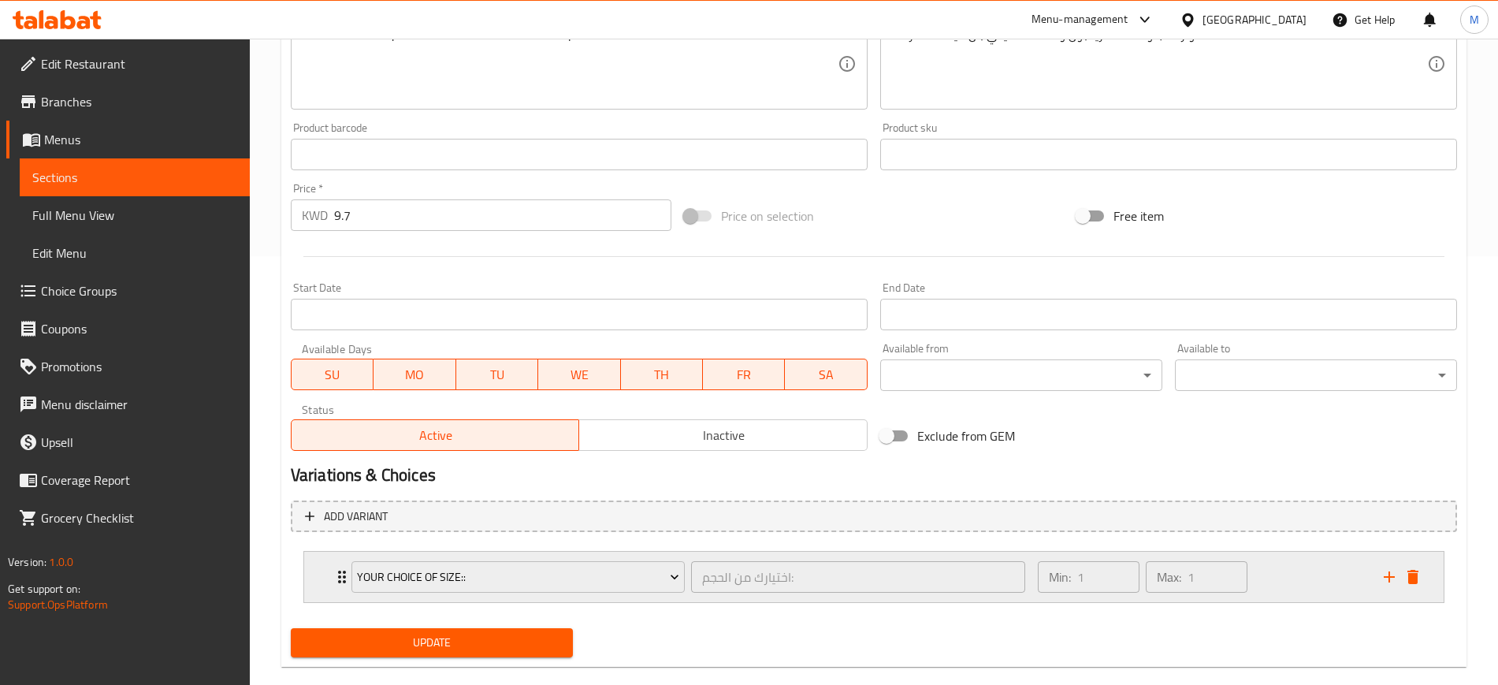
click at [612, 559] on div "Your Choice of Size::" at bounding box center [518, 577] width 340 height 38
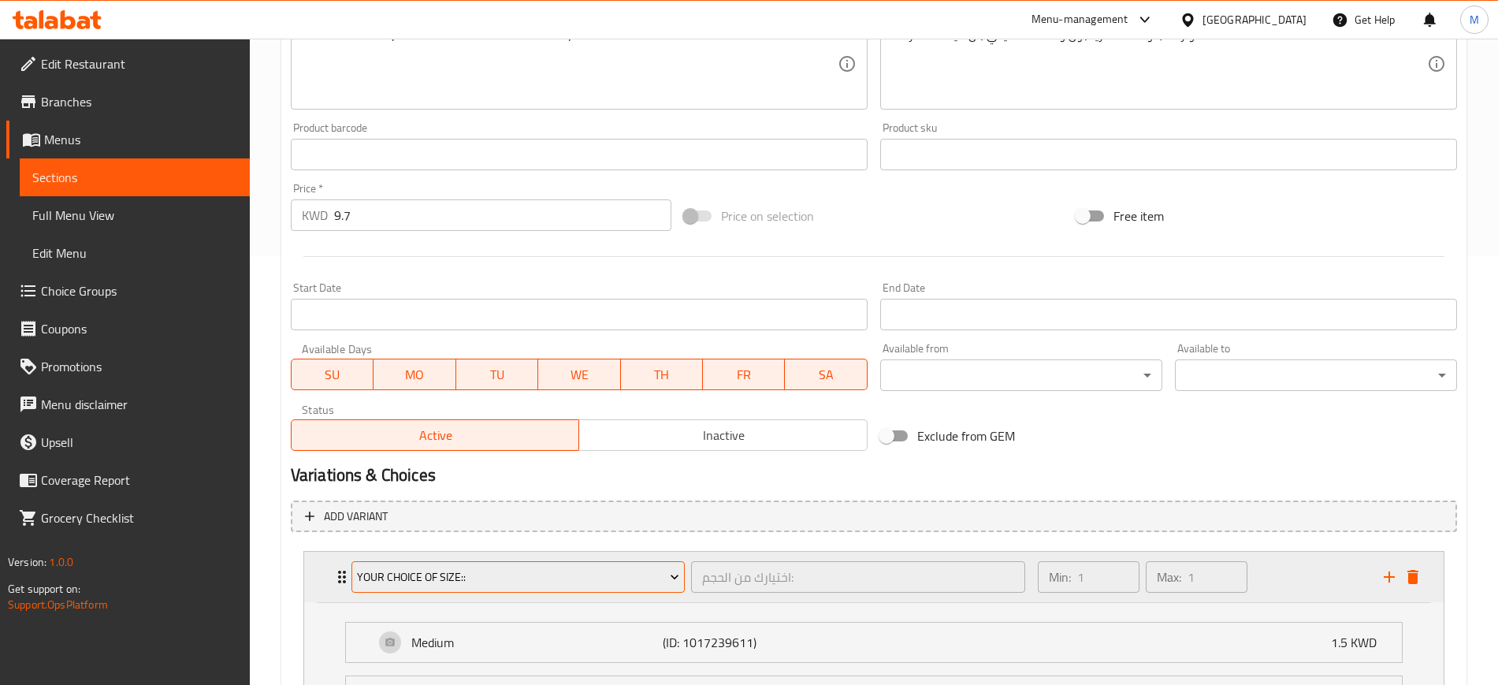
click at [612, 574] on span "Your Choice of Size::" at bounding box center [518, 577] width 322 height 20
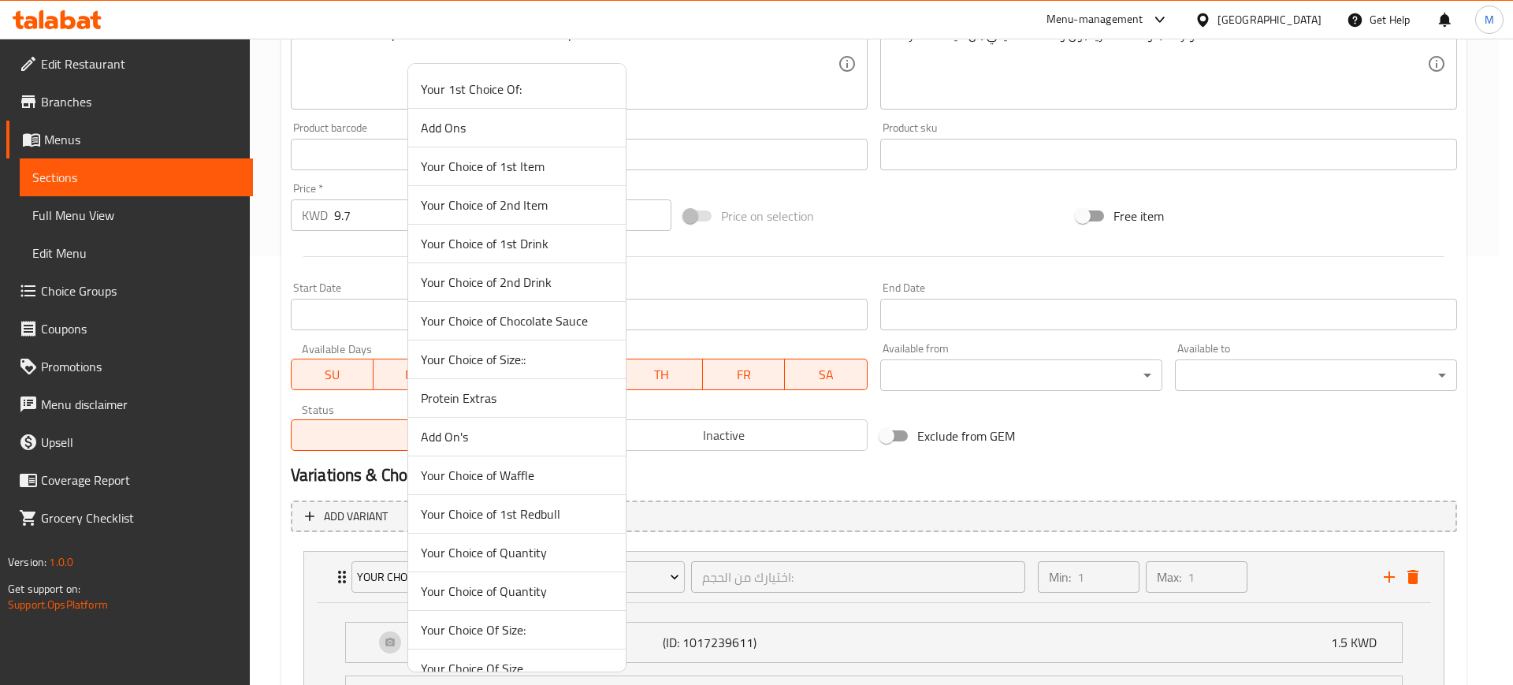
click at [582, 316] on span "Your Choice of Chocolate Sauce" at bounding box center [517, 320] width 192 height 19
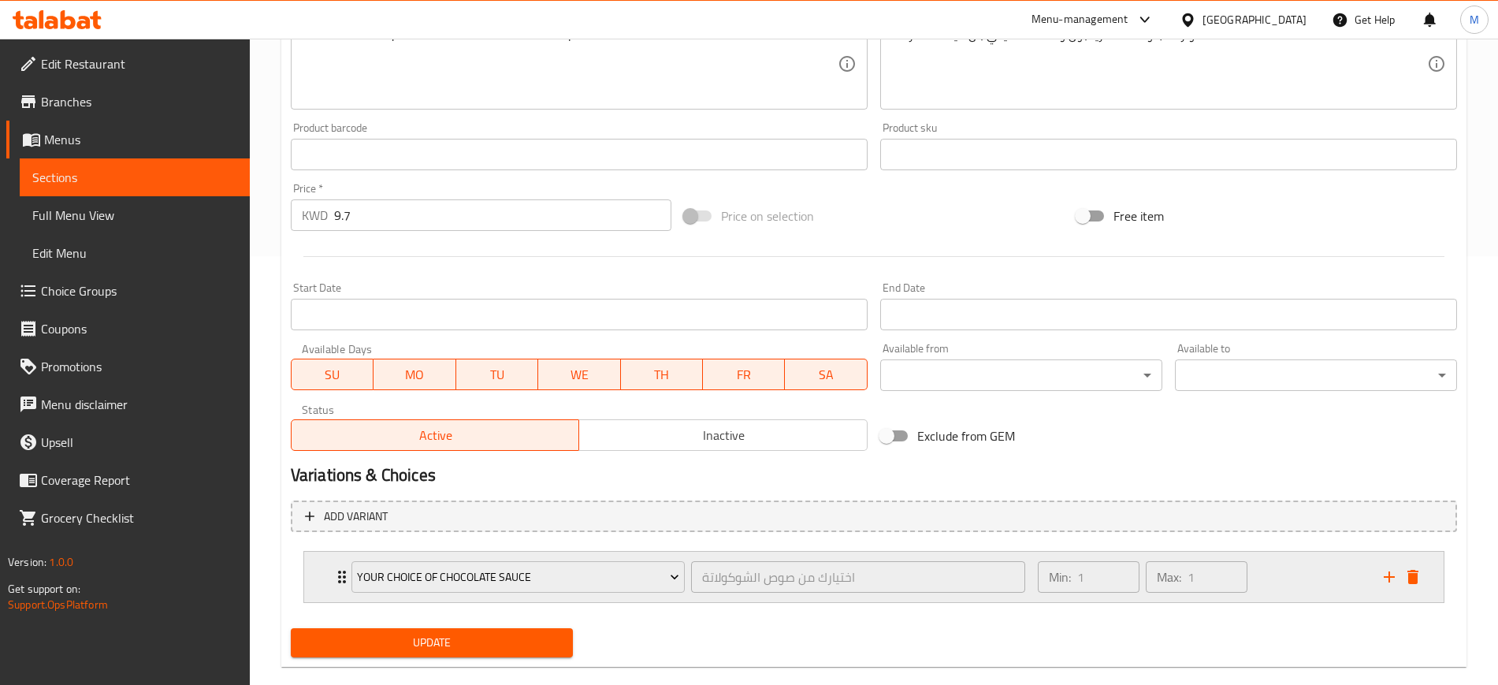
click at [1283, 574] on div "Min: 1 ​ Max: 1 ​" at bounding box center [1201, 576] width 346 height 50
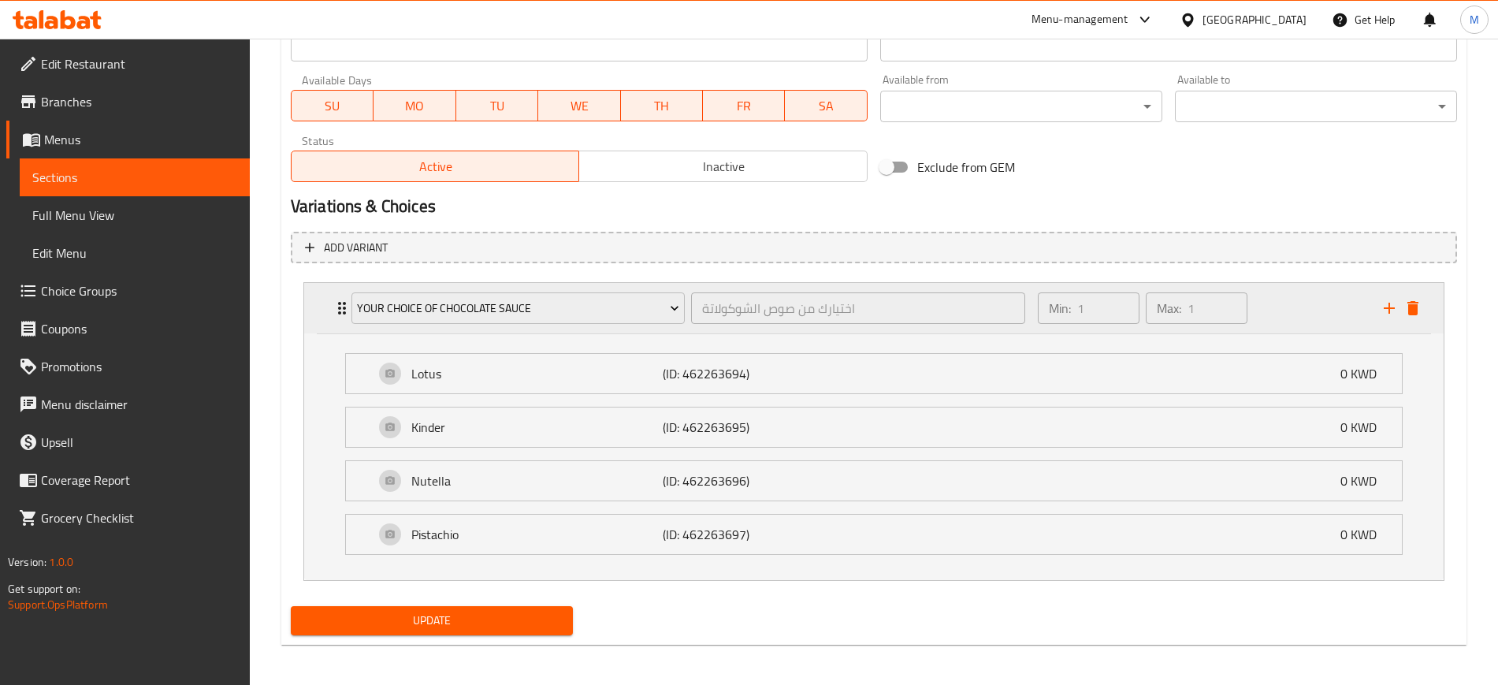
scroll to position [701, 0]
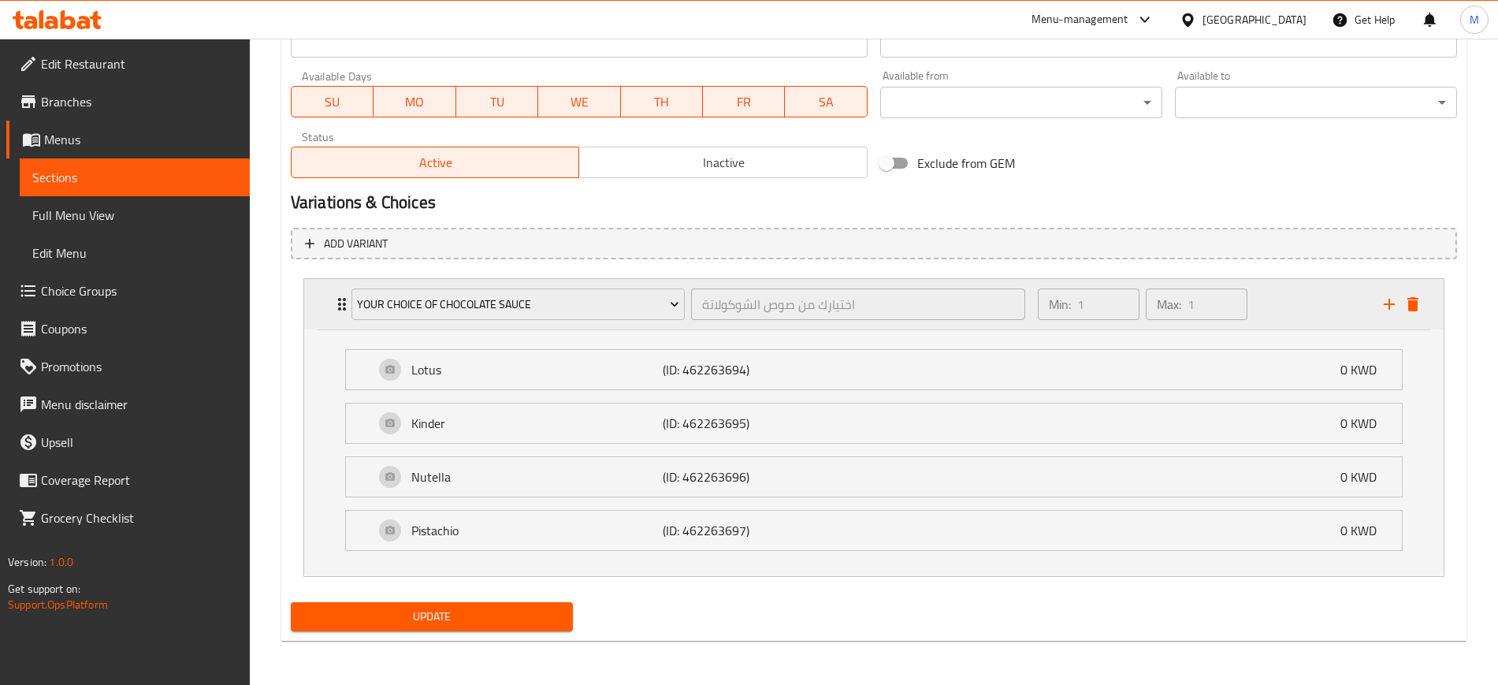
click at [1298, 296] on div "Min: 1 ​ Max: 1 ​" at bounding box center [1201, 304] width 346 height 50
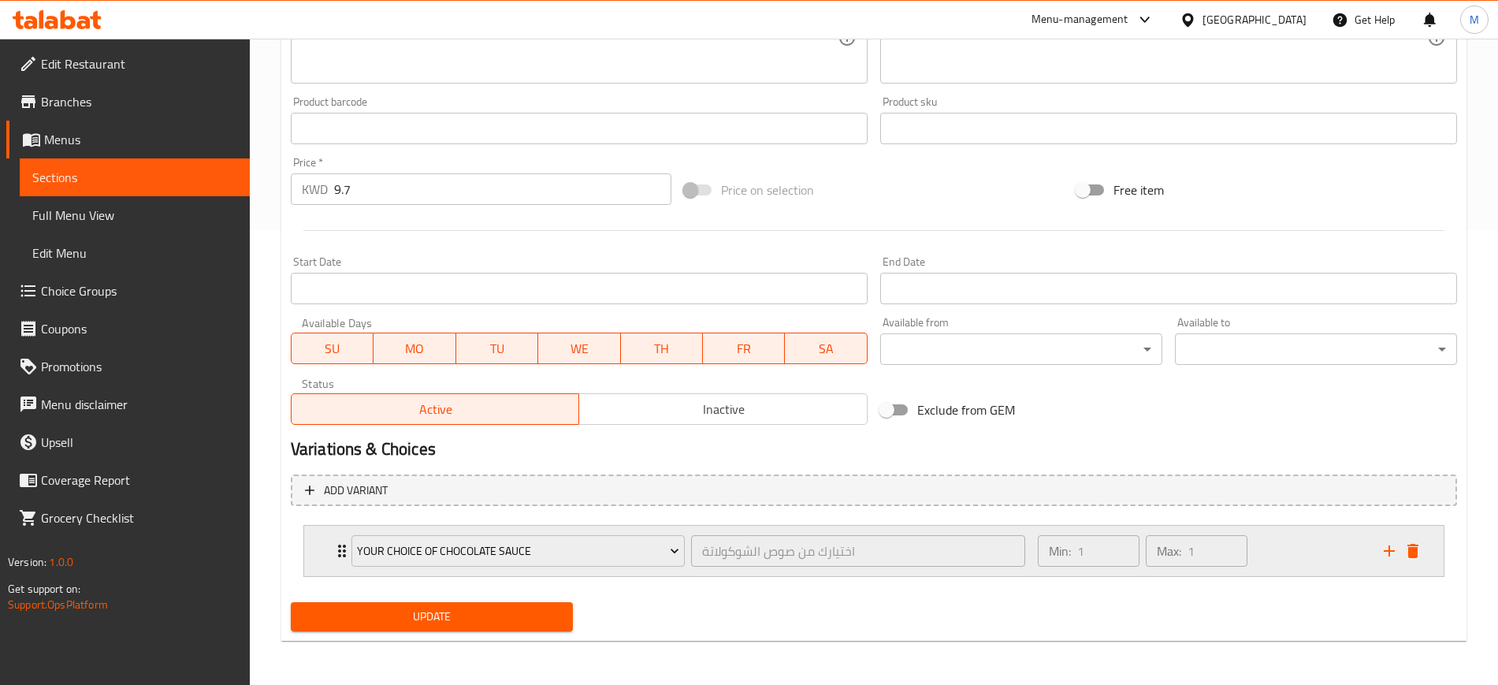
scroll to position [455, 0]
click at [1388, 548] on icon "add" at bounding box center [1388, 550] width 11 height 11
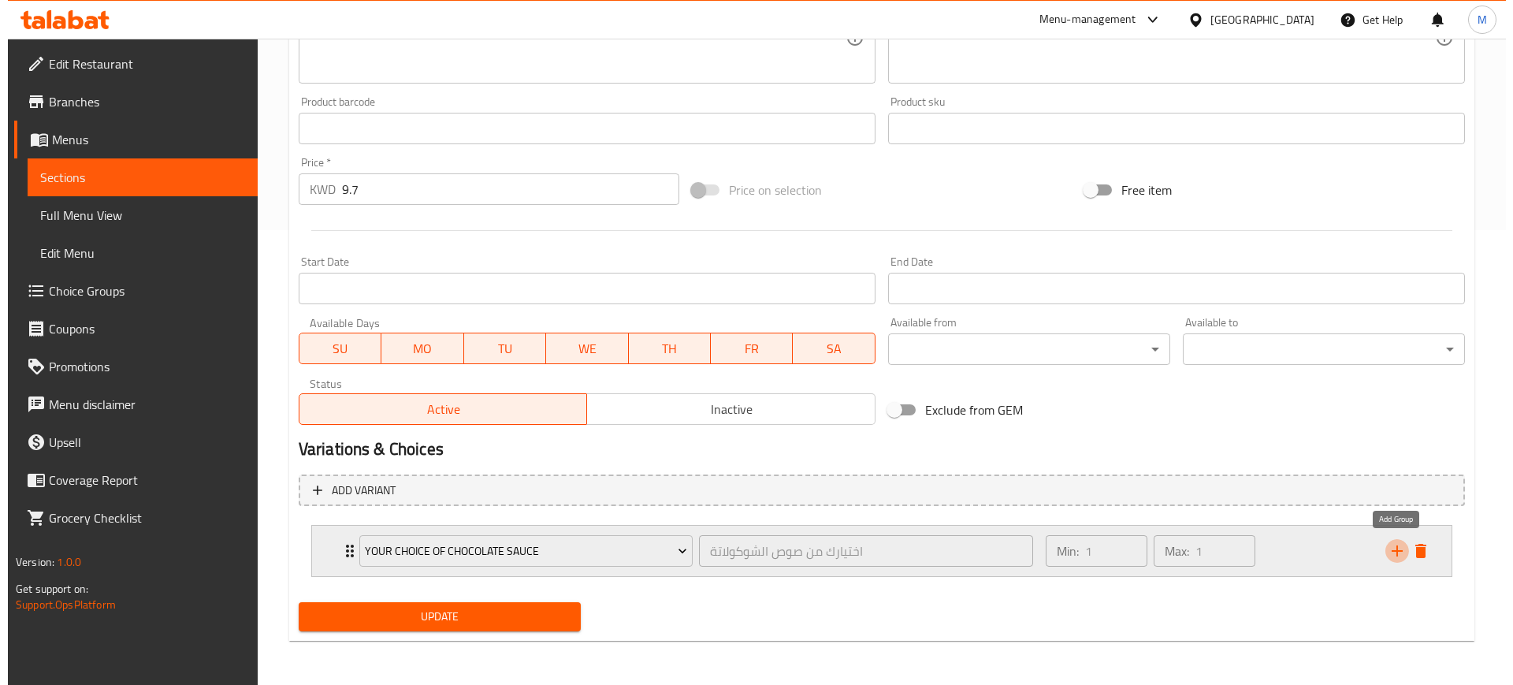
scroll to position [519, 0]
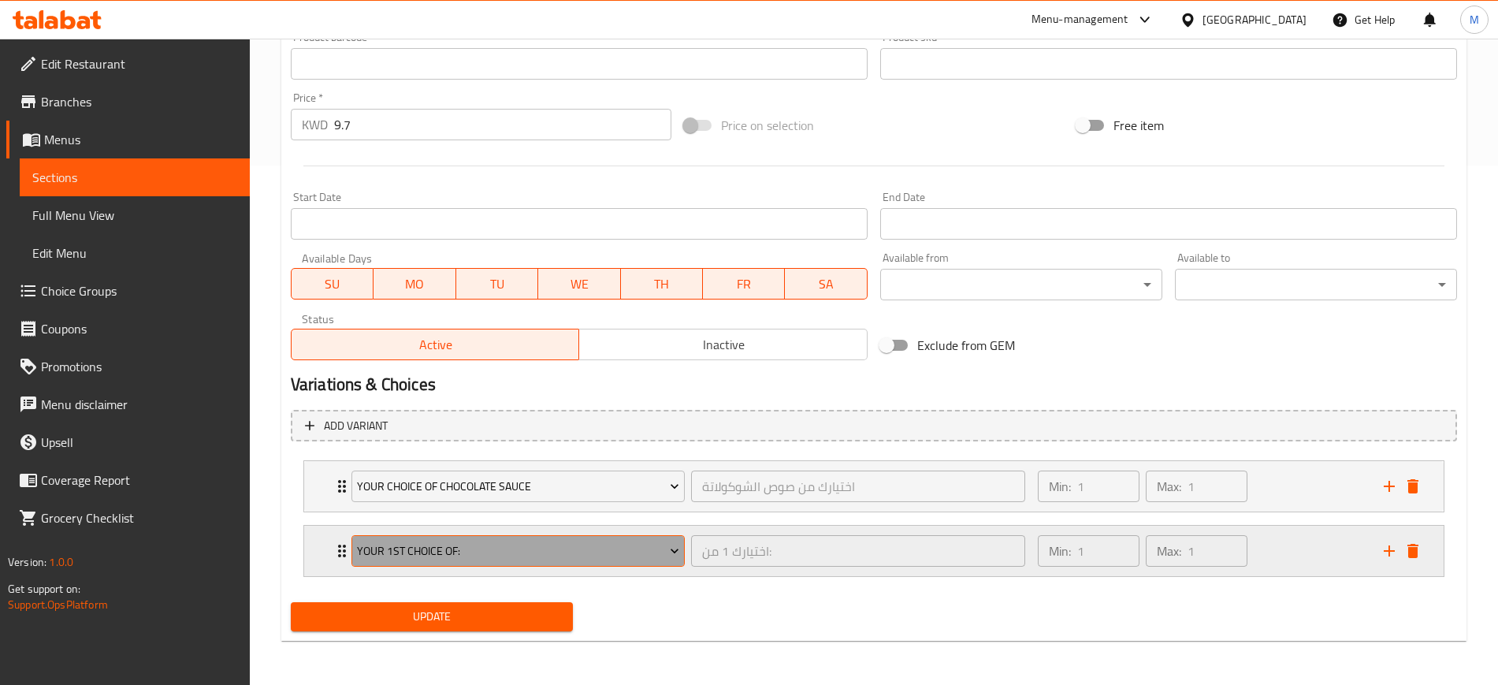
click at [437, 554] on span "Your 1st Choice Of:" at bounding box center [518, 551] width 322 height 20
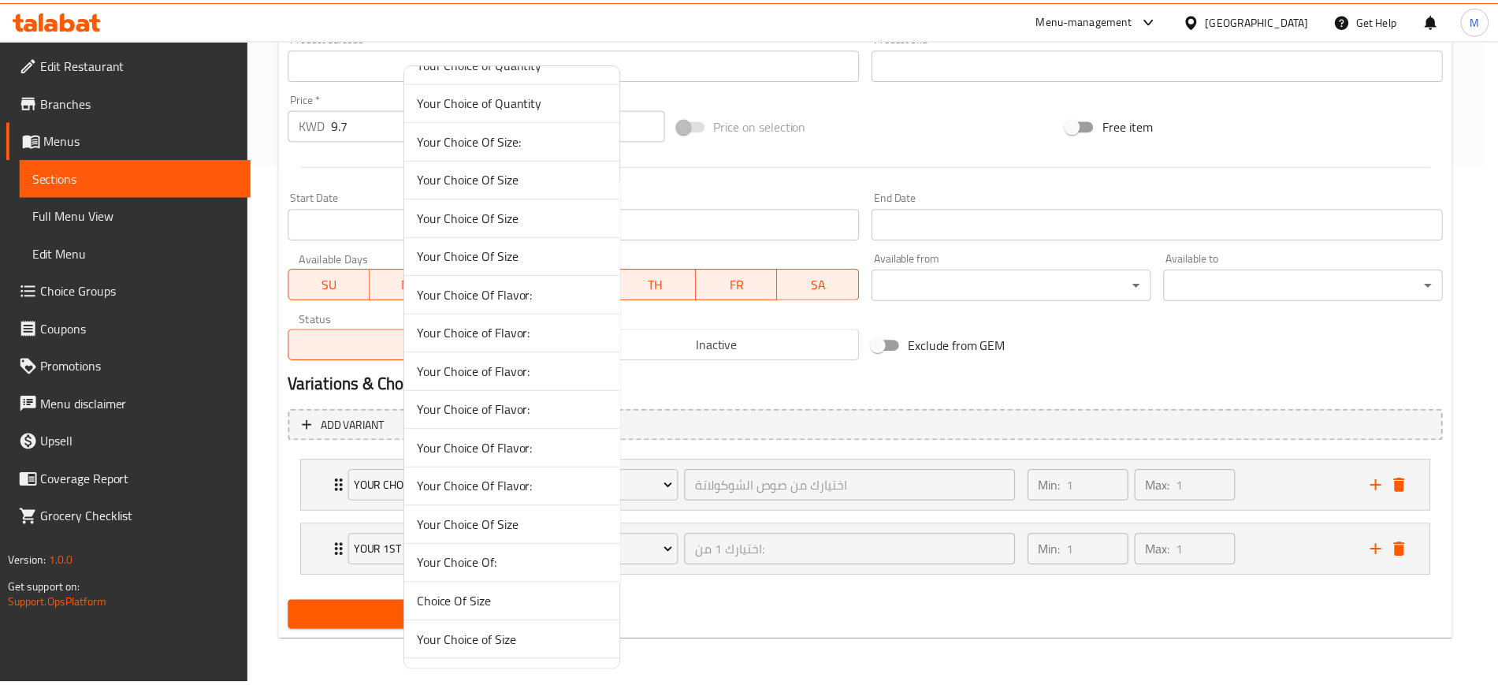
scroll to position [492, 0]
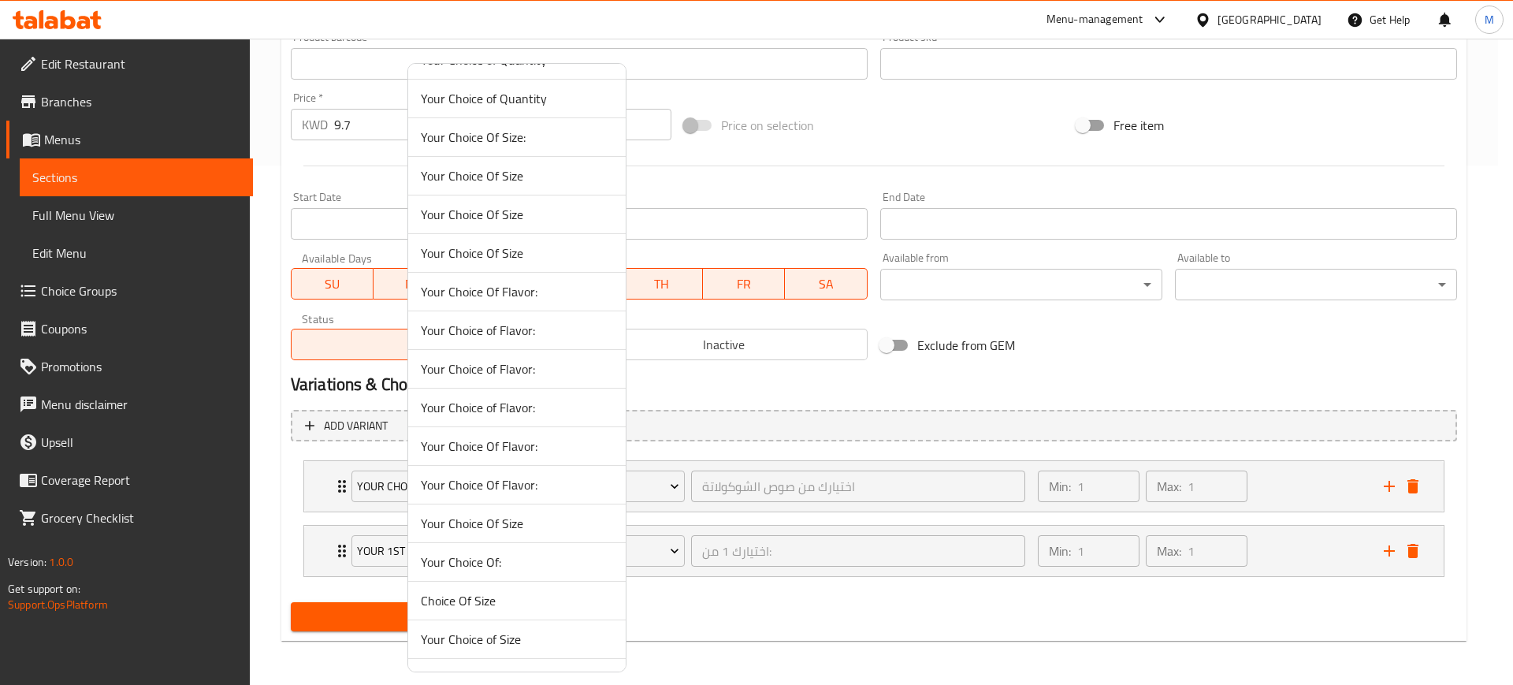
click at [543, 291] on span "Your Choice Of Flavor:" at bounding box center [517, 291] width 192 height 19
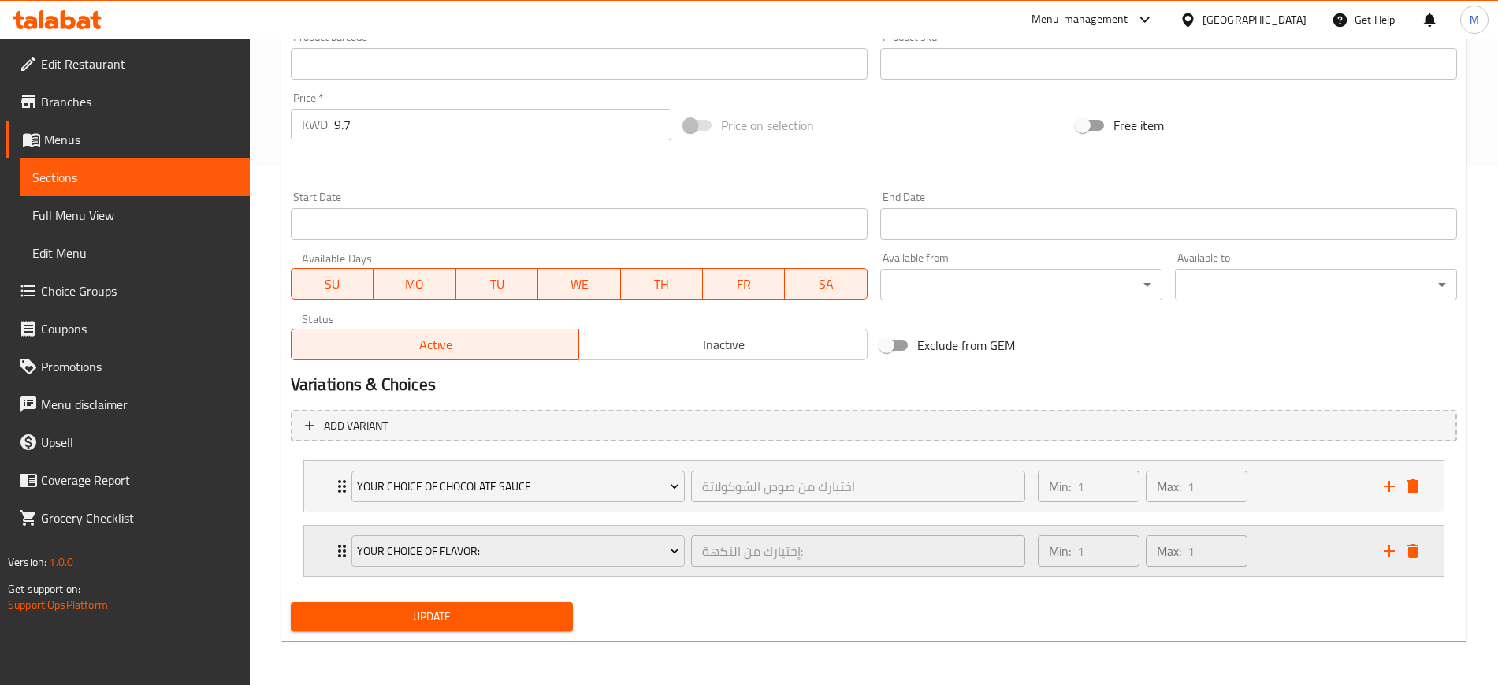
click at [1298, 548] on div "Min: 1 ​ Max: 1 ​" at bounding box center [1201, 550] width 346 height 50
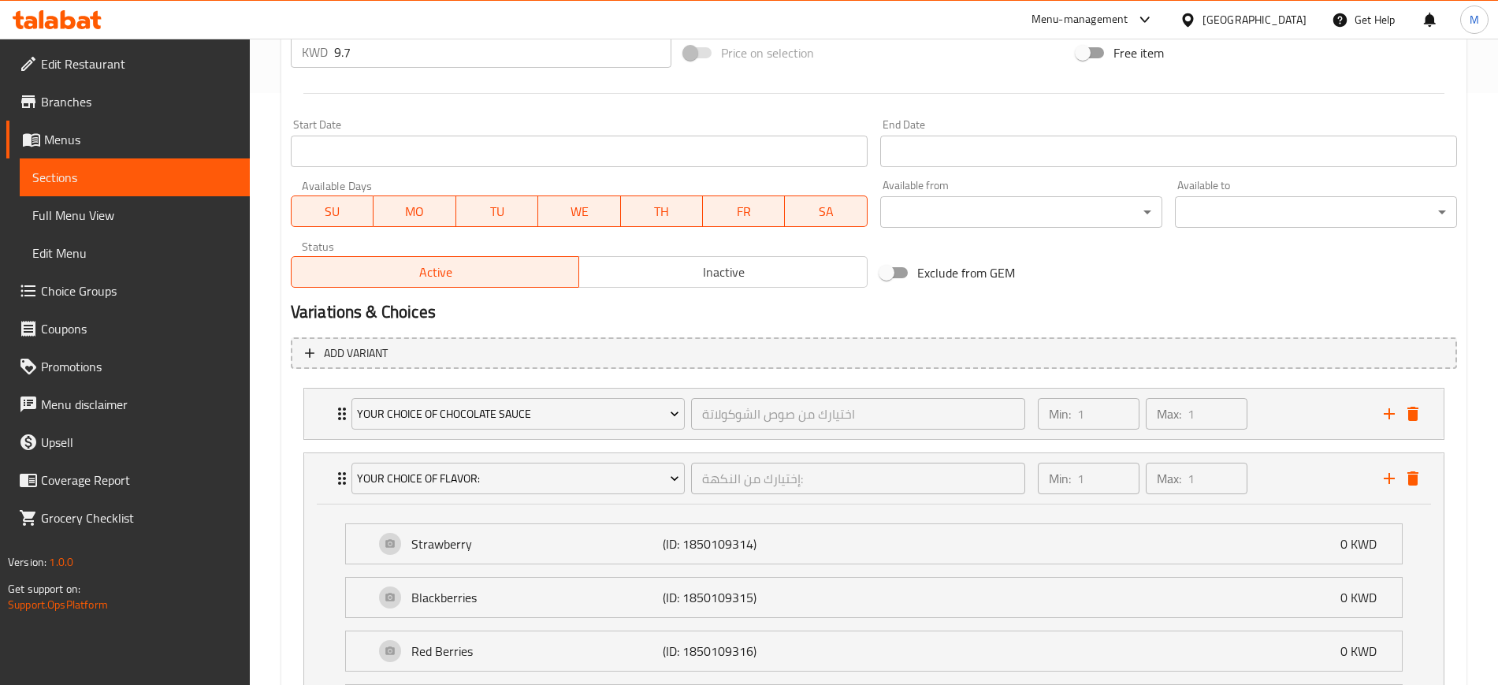
scroll to position [815, 0]
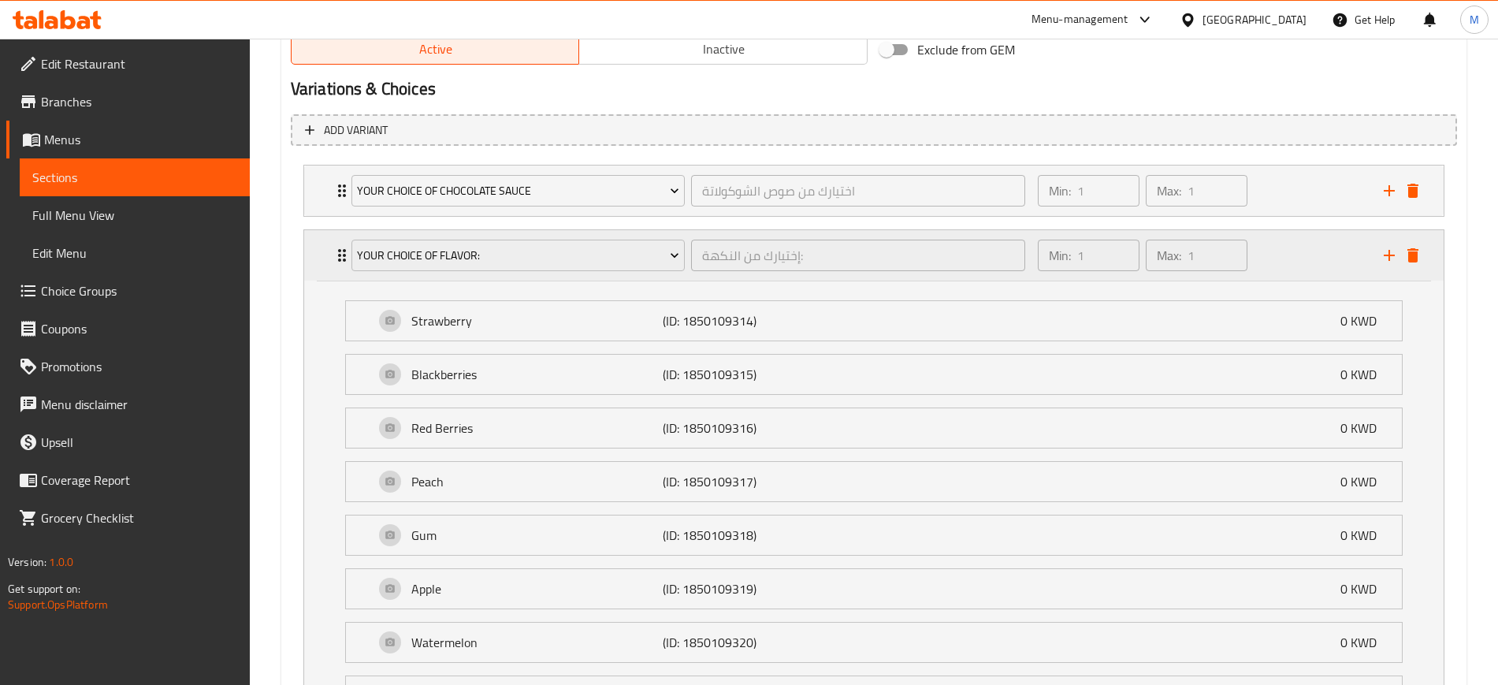
click at [1299, 258] on div "Min: 1 ​ Max: 1 ​" at bounding box center [1201, 255] width 346 height 50
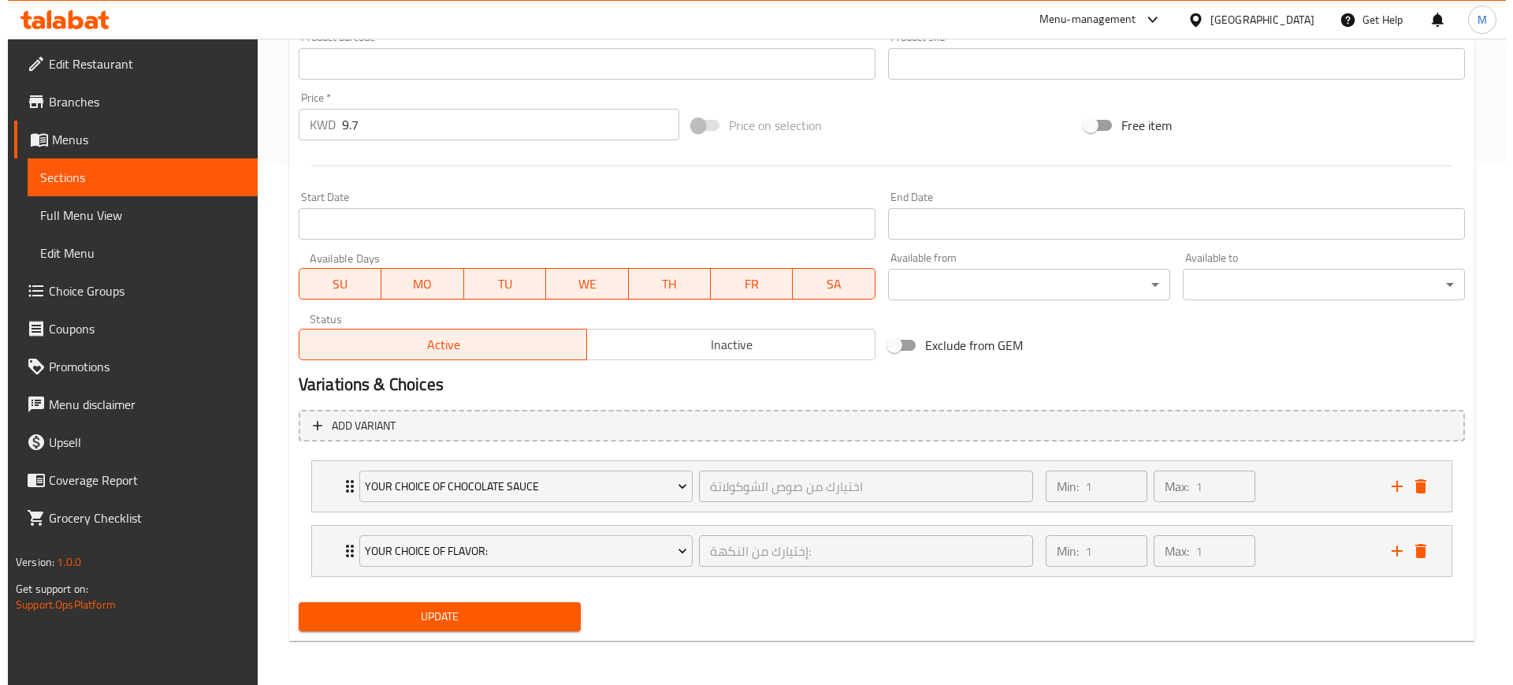
scroll to position [519, 0]
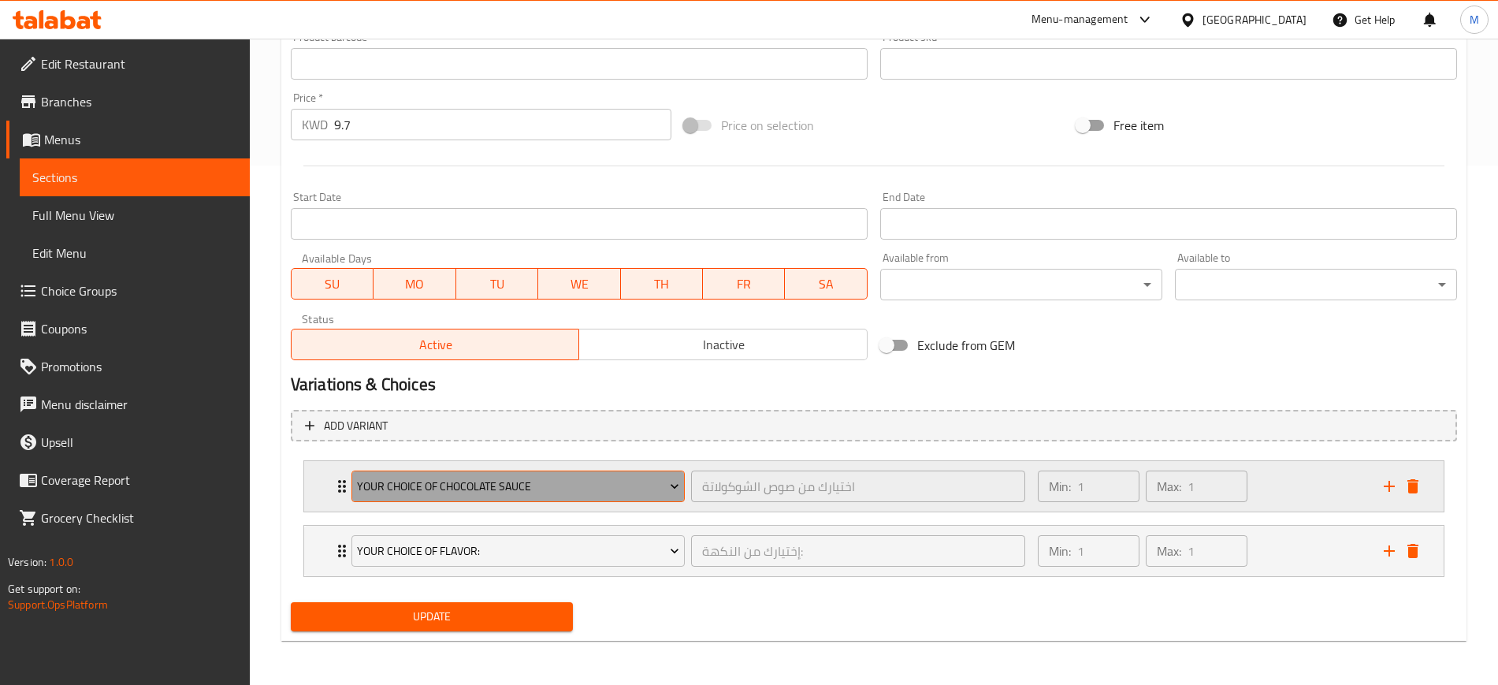
click at [535, 480] on span "Your Choice of Chocolate Sauce" at bounding box center [518, 487] width 322 height 20
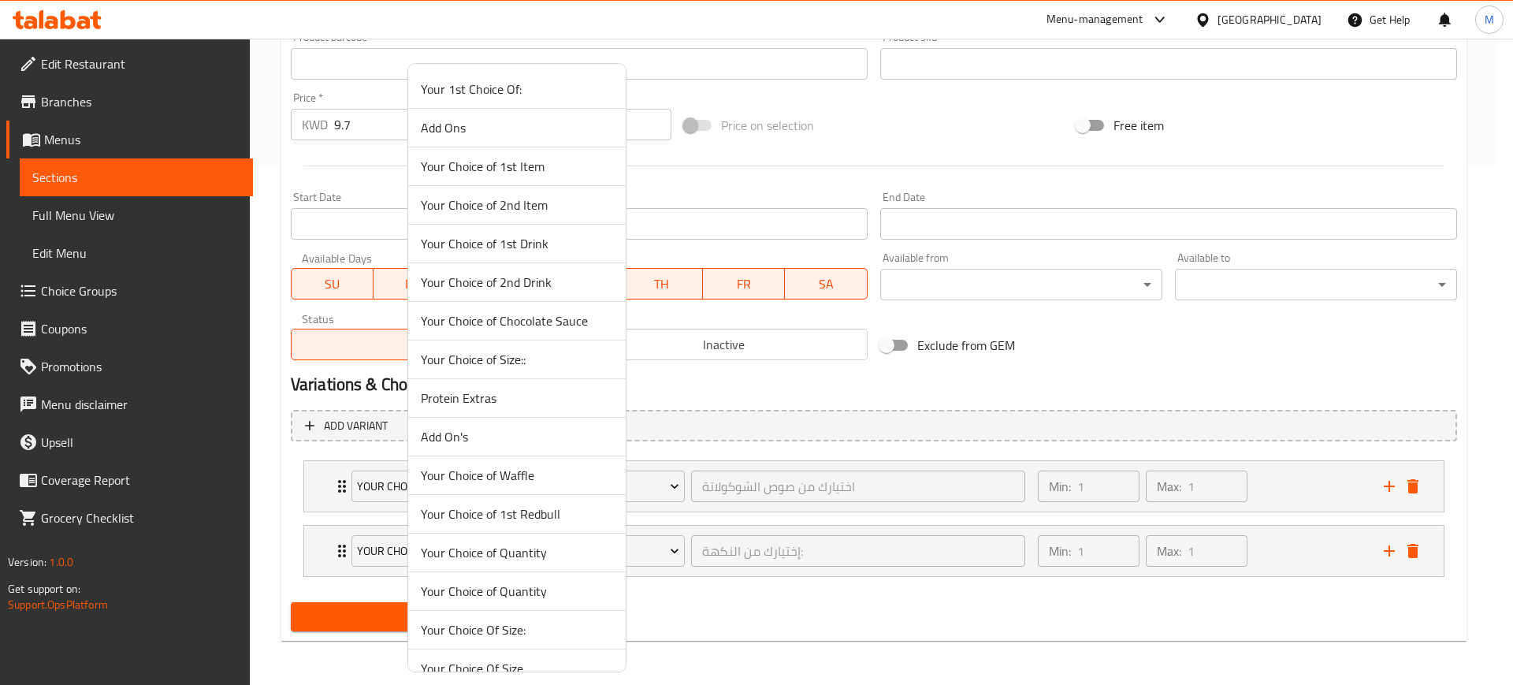
click at [572, 516] on span "Your Choice of 1st Redbull" at bounding box center [517, 513] width 192 height 19
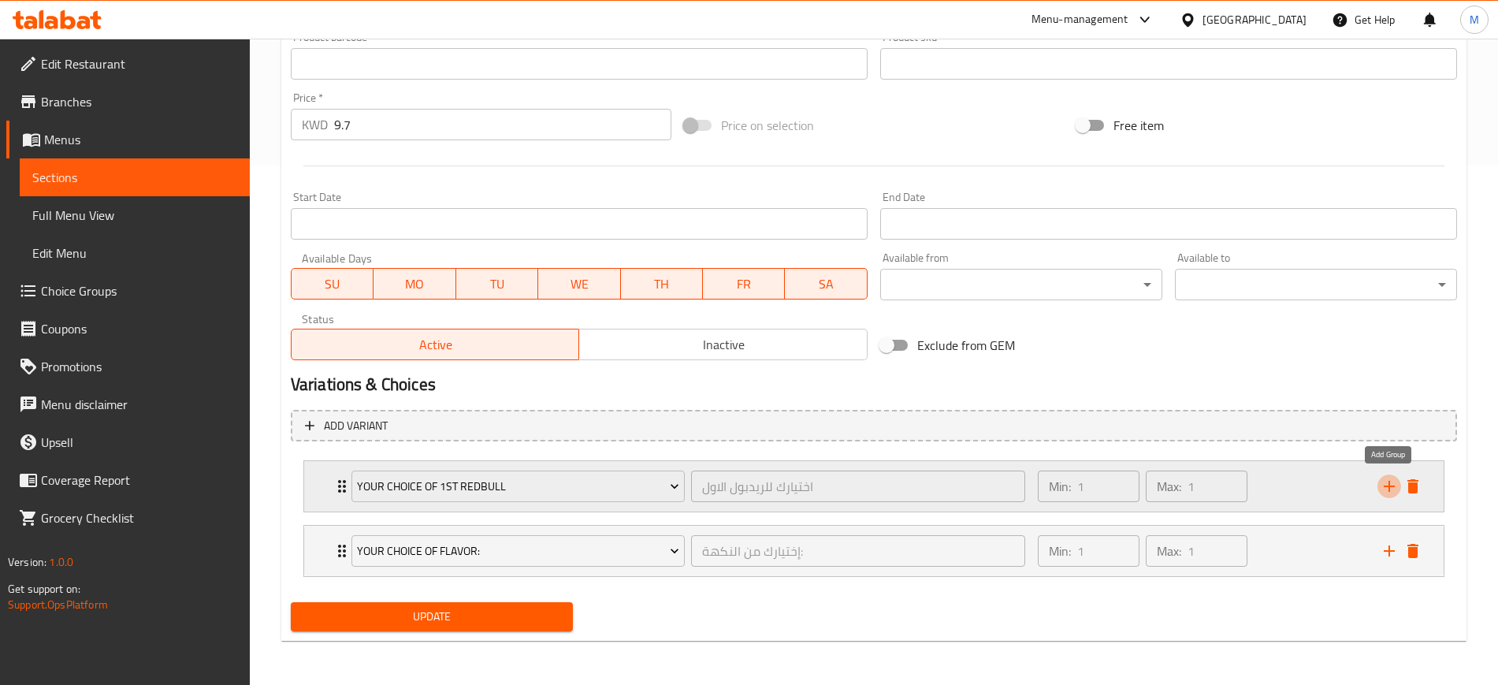
click at [1390, 489] on icon "add" at bounding box center [1388, 486] width 19 height 19
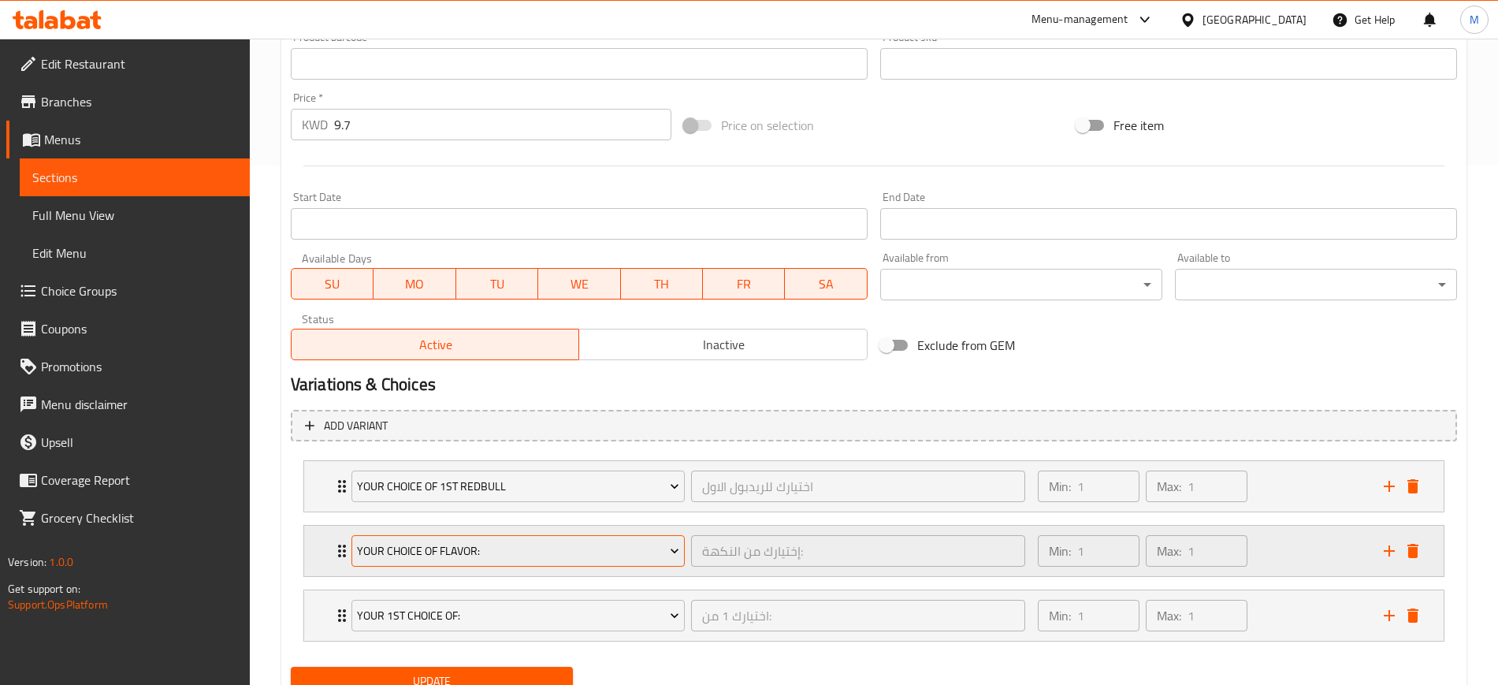
click at [486, 552] on span "Your Choice Of Flavor:" at bounding box center [518, 551] width 322 height 20
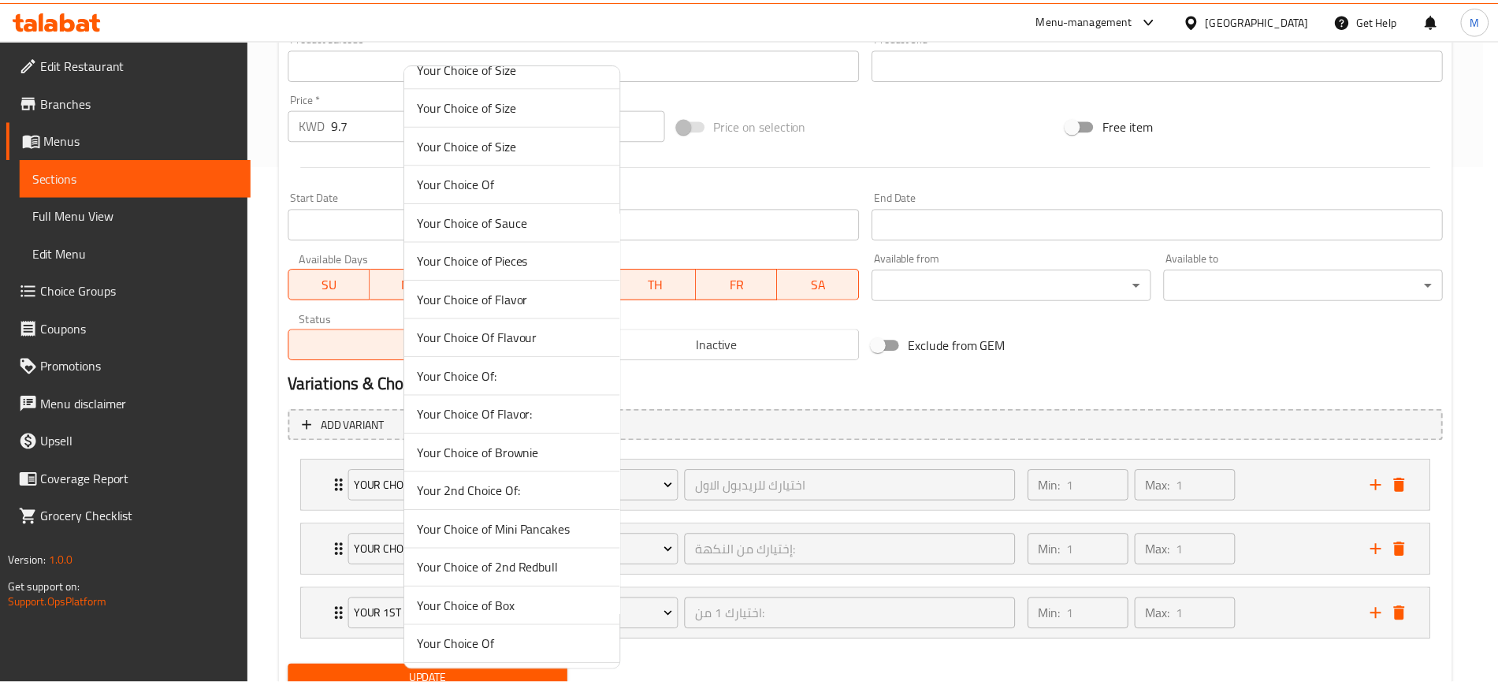
scroll to position [1083, 0]
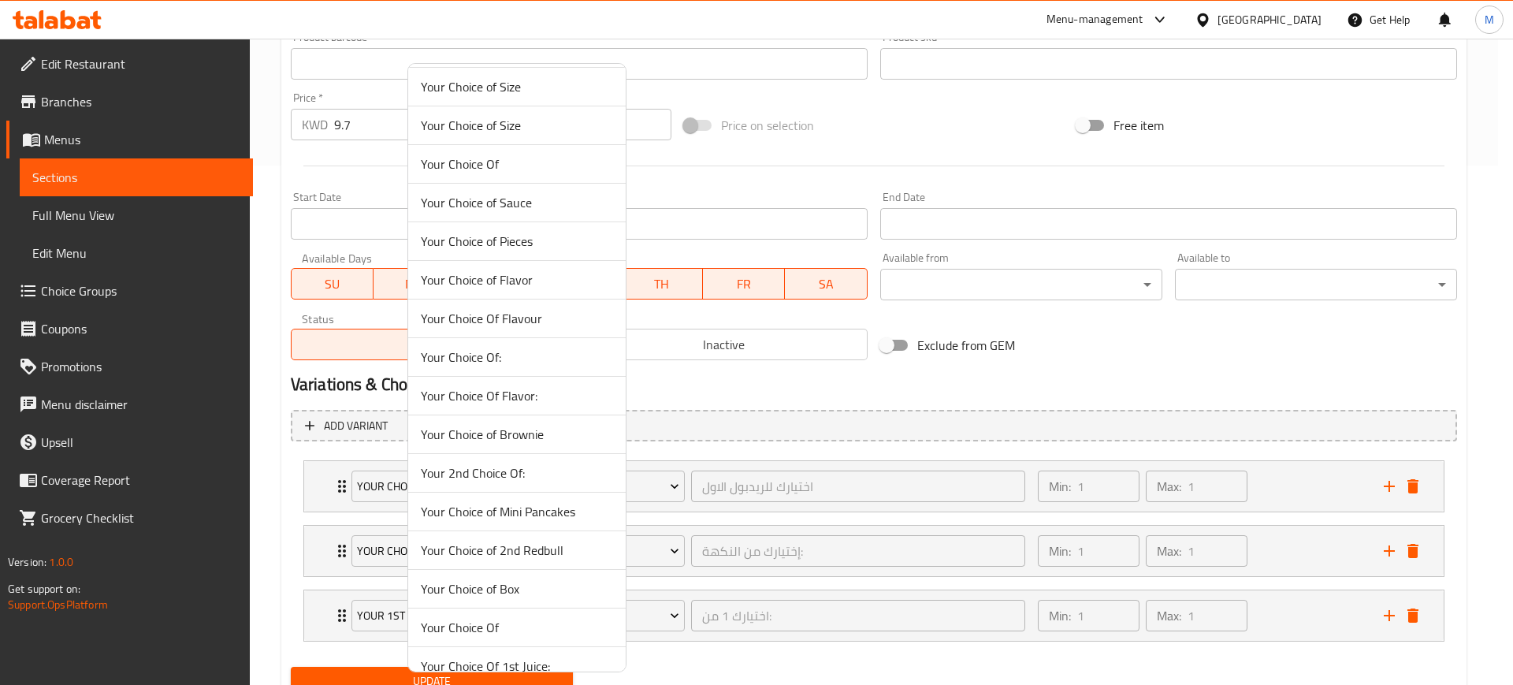
click at [550, 551] on span "Your Choice of 2nd Redbull" at bounding box center [517, 549] width 192 height 19
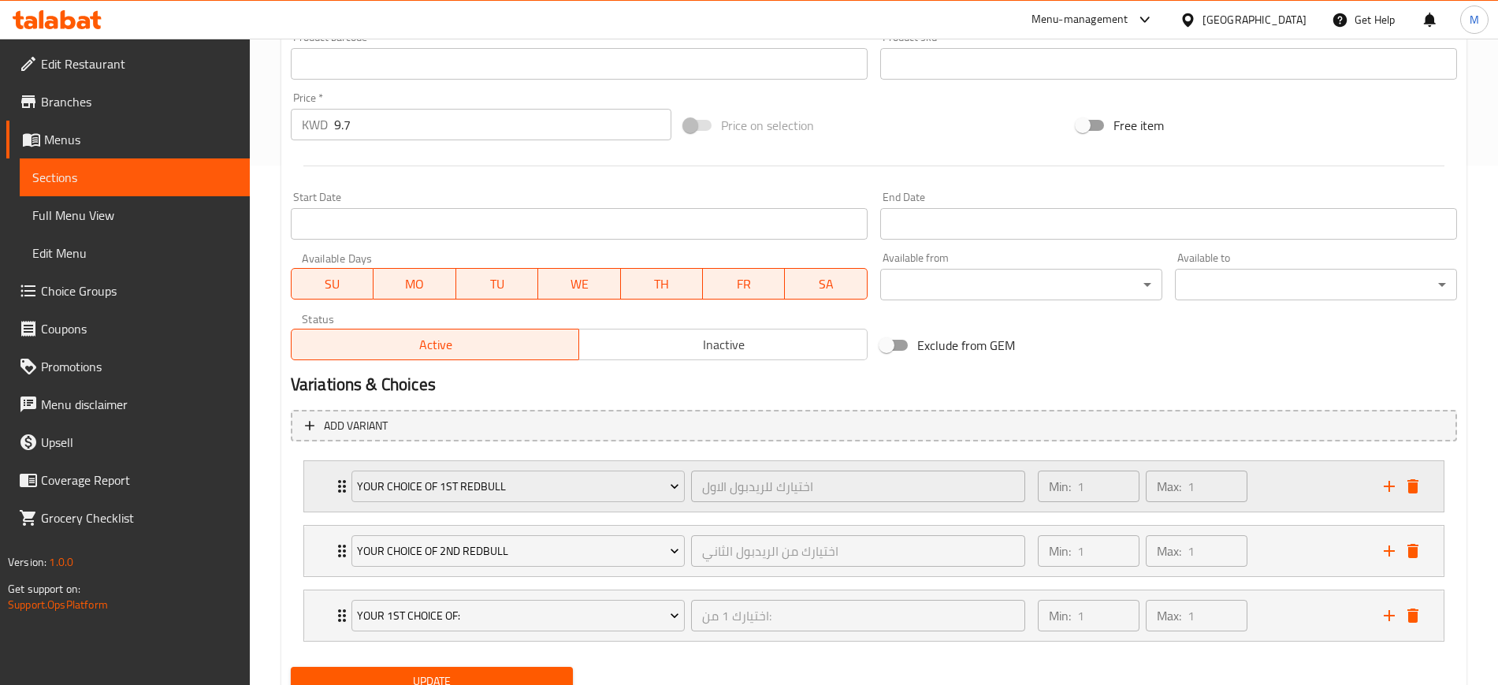
click at [1312, 471] on div "Min: 1 ​ Max: 1 ​" at bounding box center [1201, 486] width 346 height 50
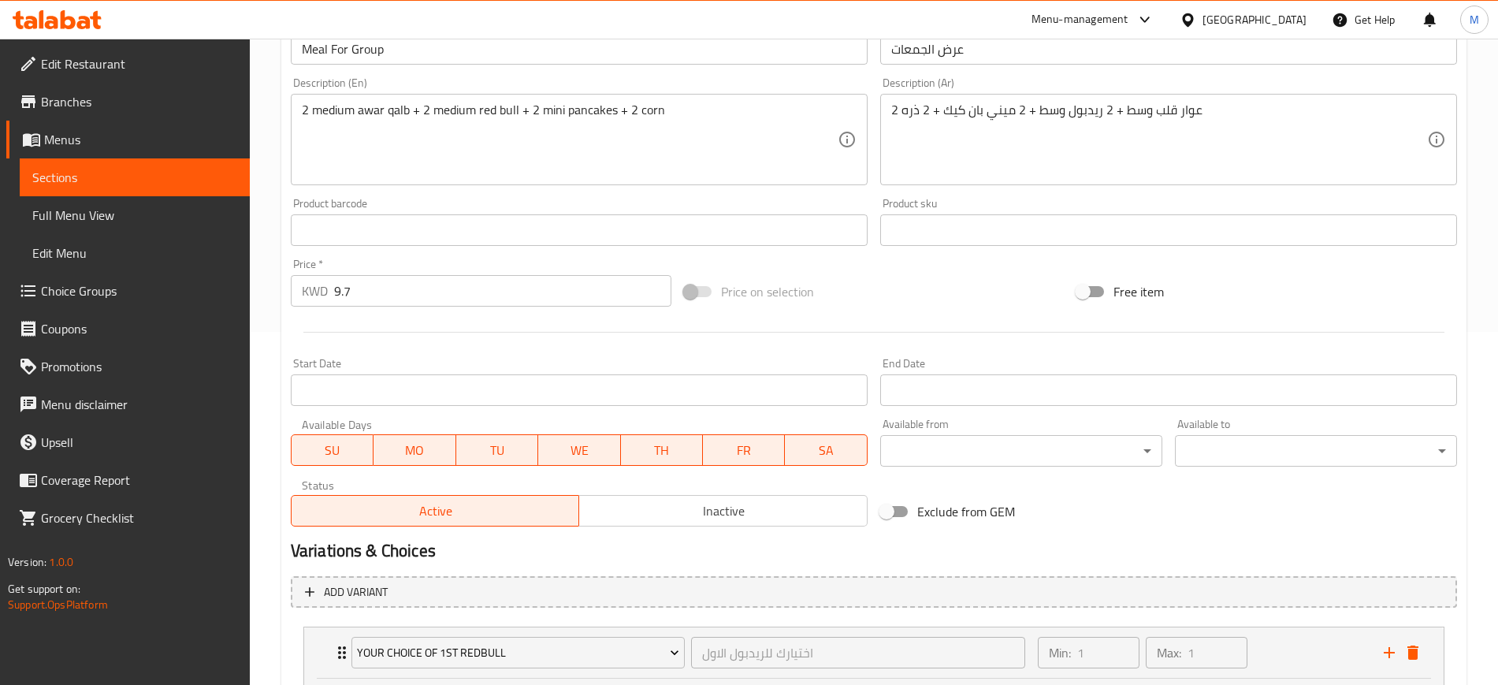
scroll to position [519, 0]
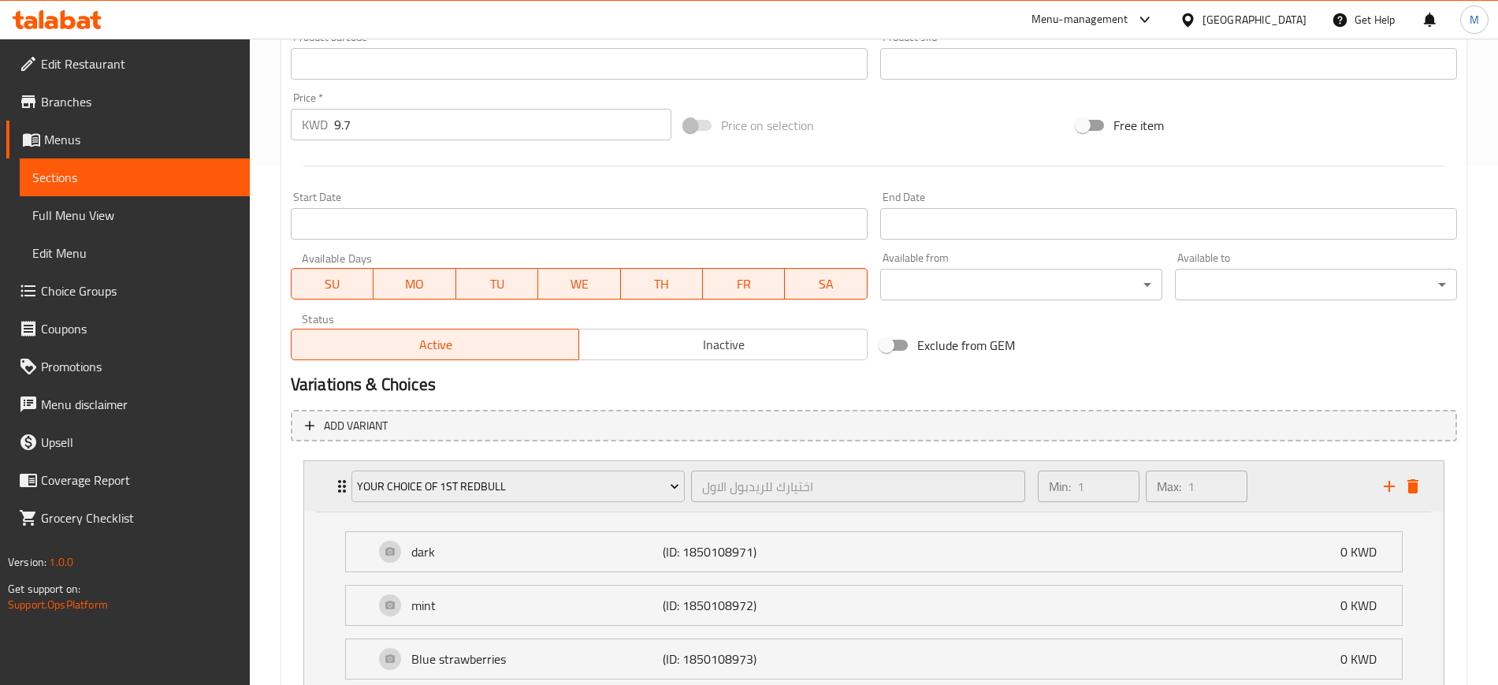
click at [1291, 476] on div "Min: 1 ​ Max: 1 ​" at bounding box center [1201, 486] width 346 height 50
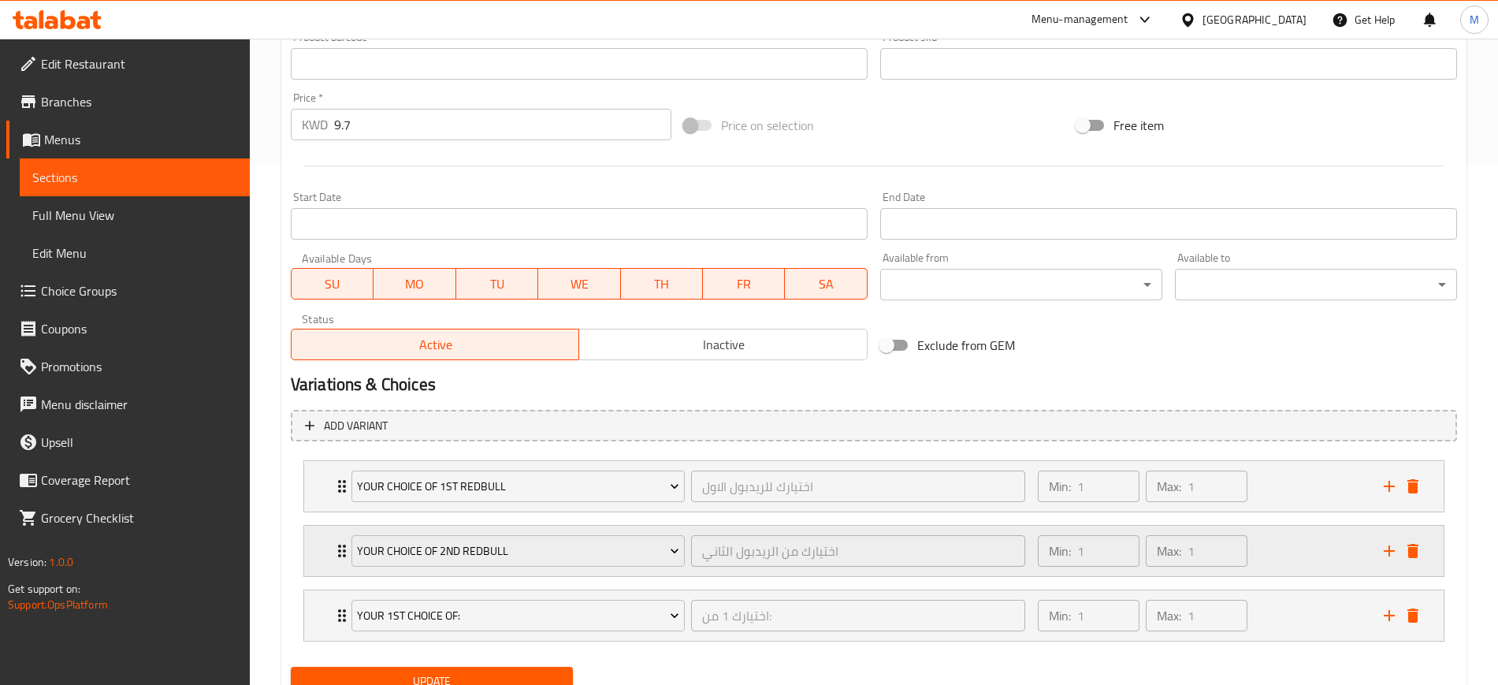
click at [1285, 553] on div "Min: 1 ​ Max: 1 ​" at bounding box center [1201, 550] width 346 height 50
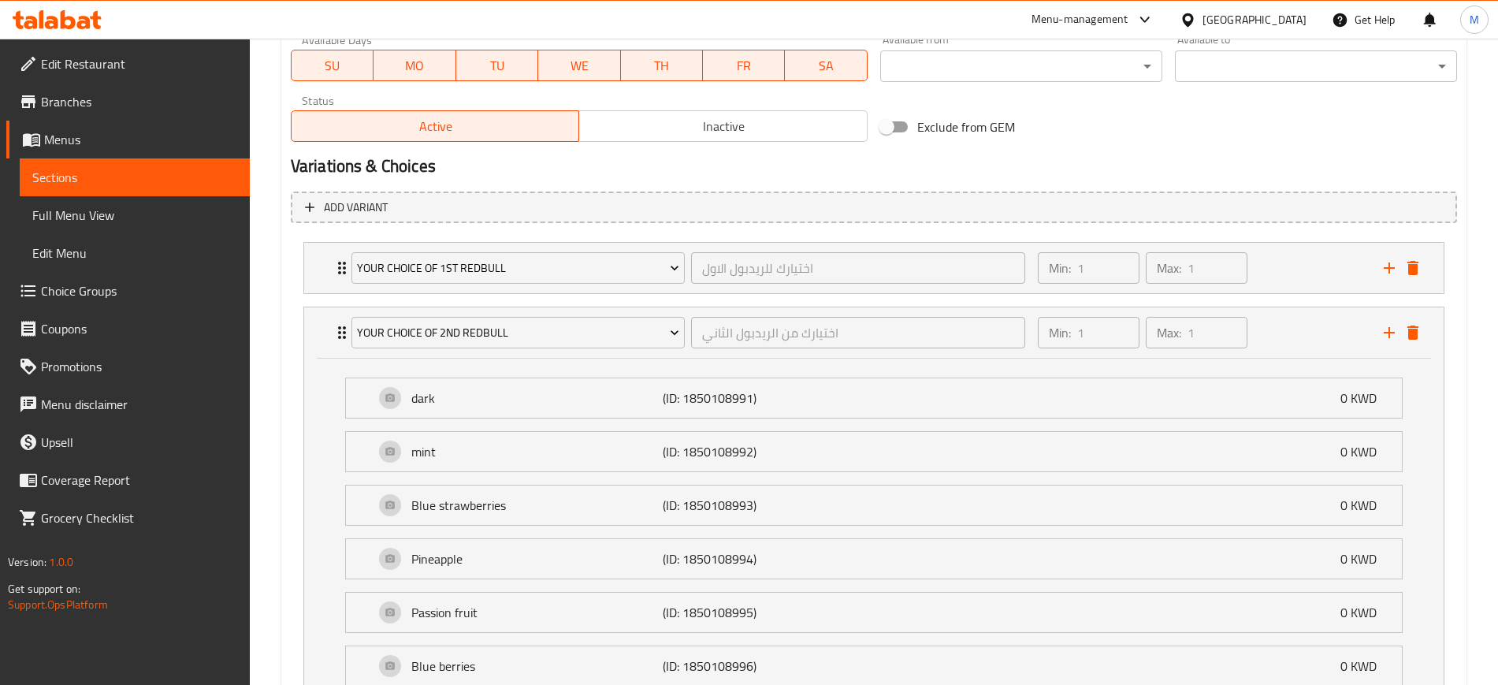
scroll to position [716, 0]
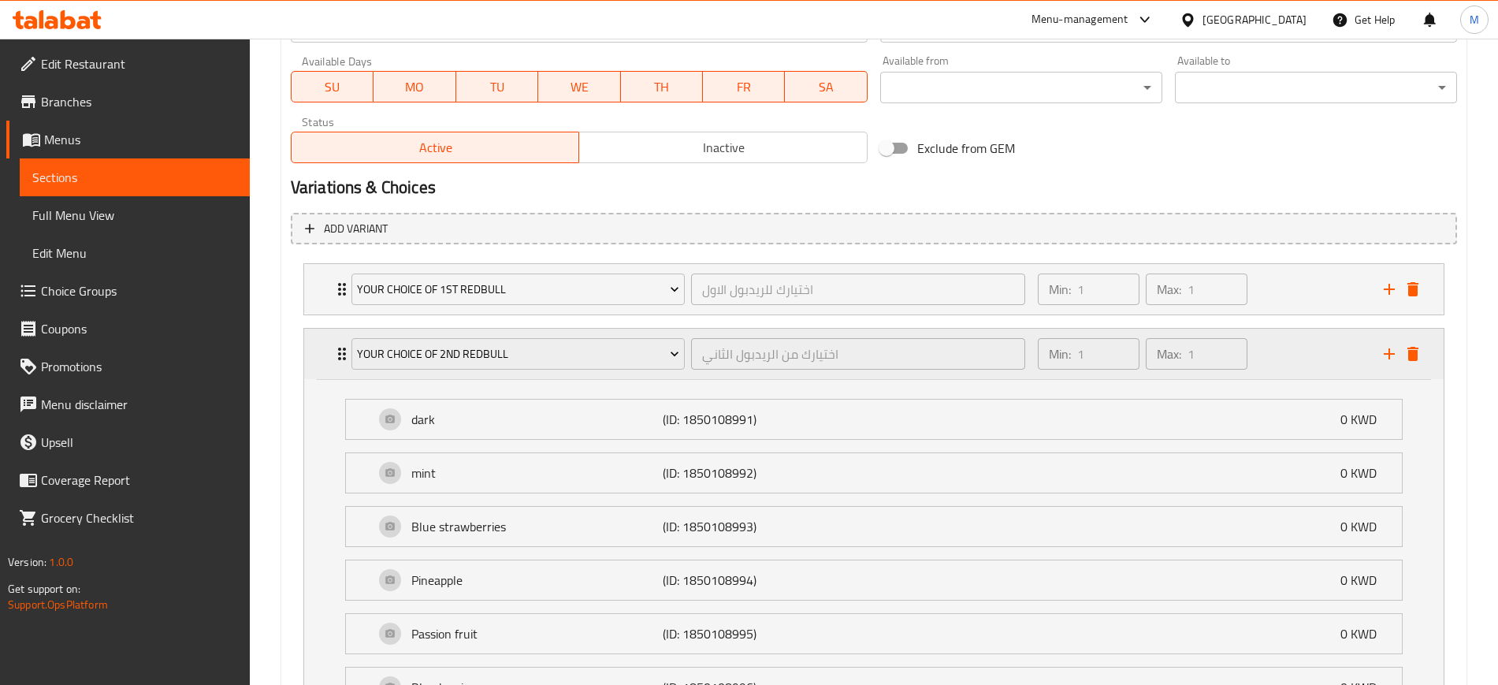
click at [1310, 351] on div "Min: 1 ​ Max: 1 ​" at bounding box center [1201, 354] width 346 height 50
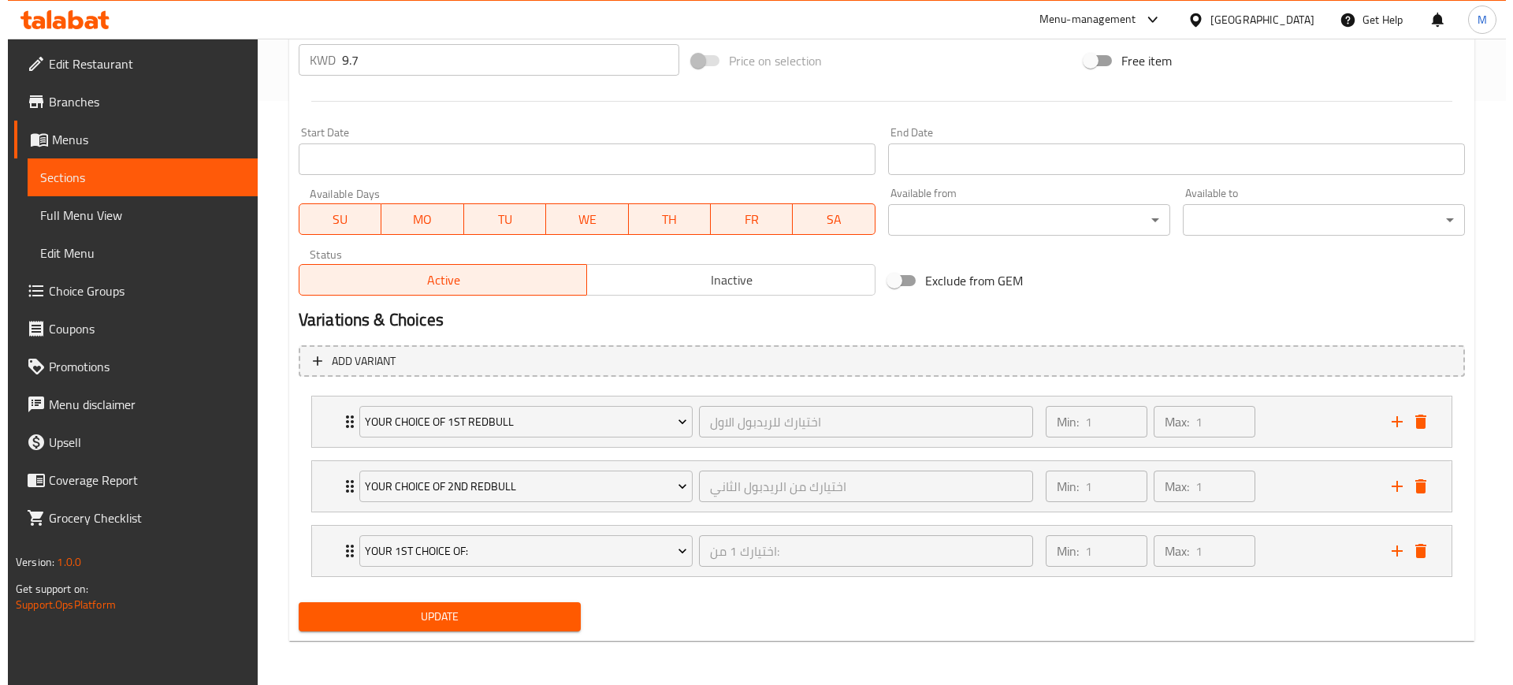
scroll to position [584, 0]
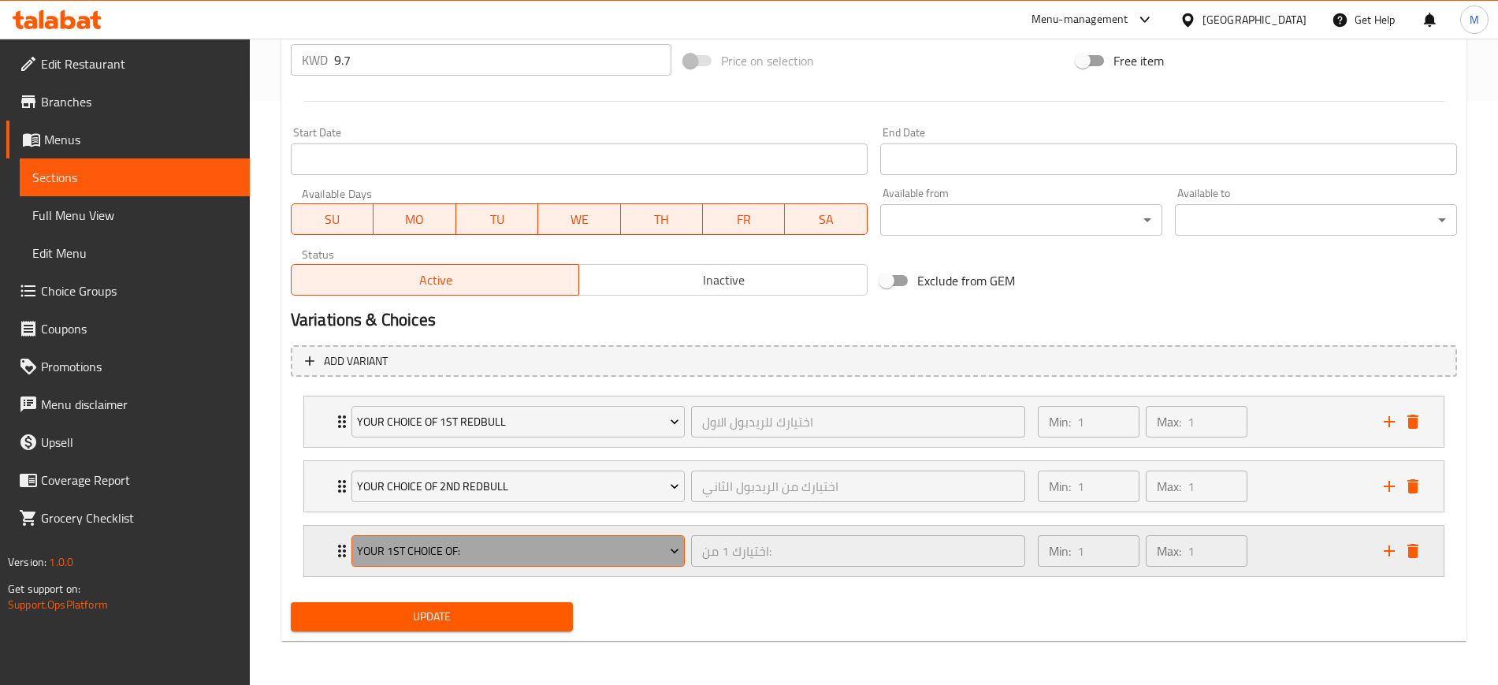
click at [459, 548] on span "Your 1st Choice Of:" at bounding box center [518, 551] width 322 height 20
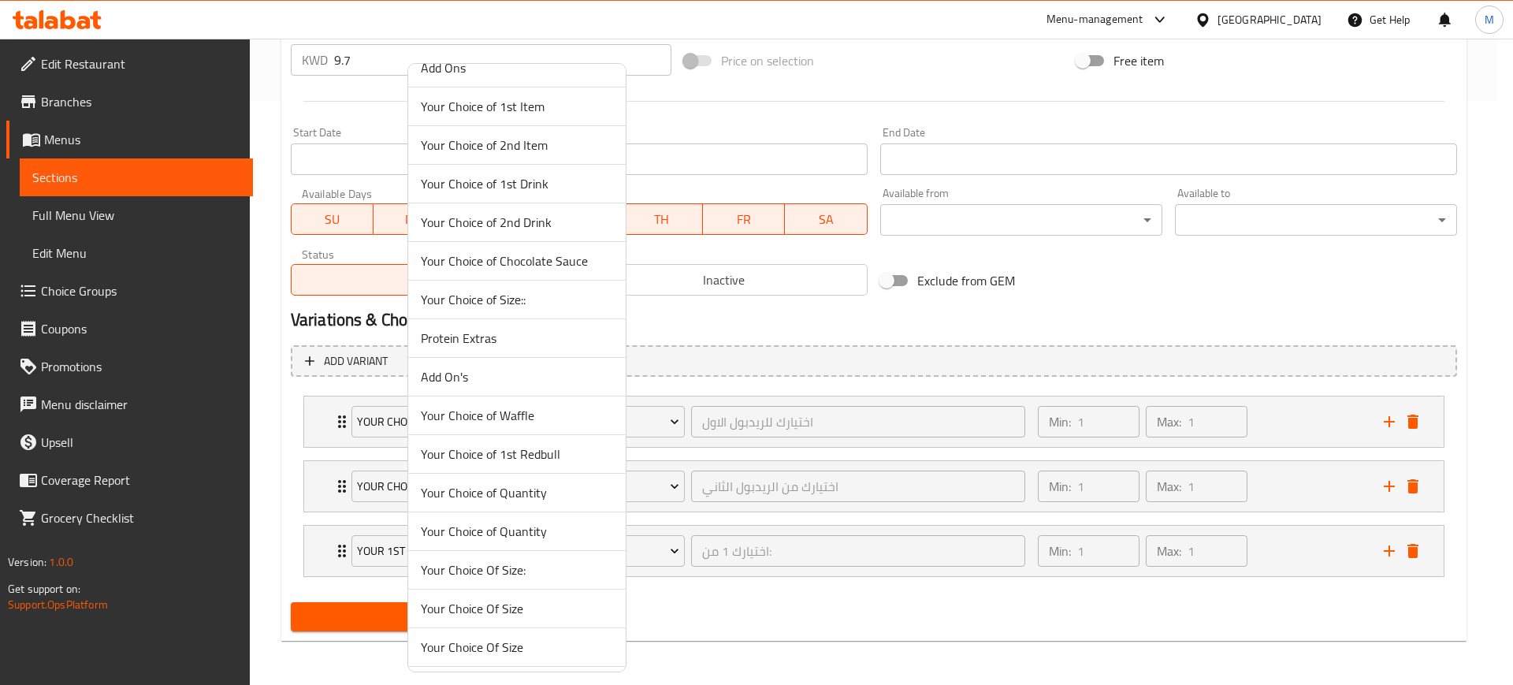
scroll to position [40, 0]
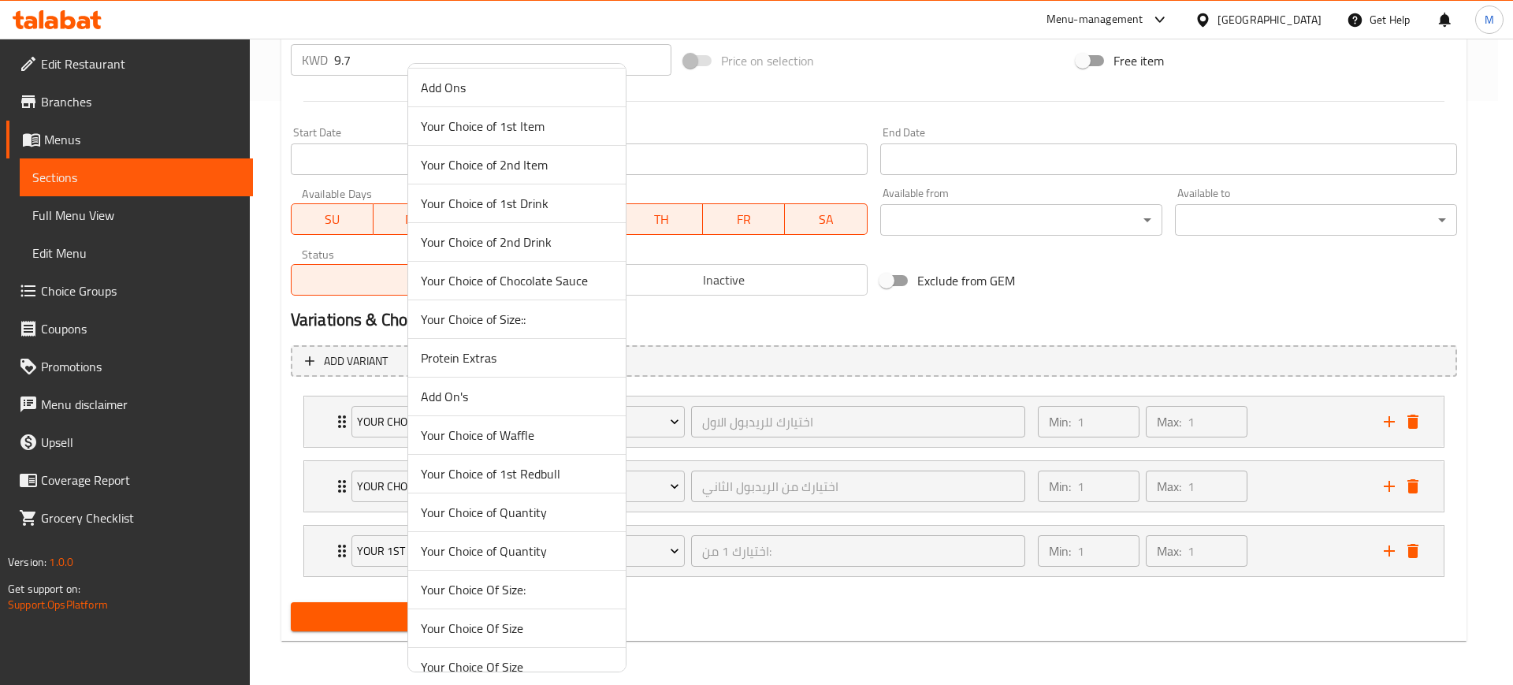
drag, startPoint x: 704, startPoint y: 338, endPoint x: 662, endPoint y: 384, distance: 62.5
click at [704, 337] on div at bounding box center [756, 342] width 1513 height 685
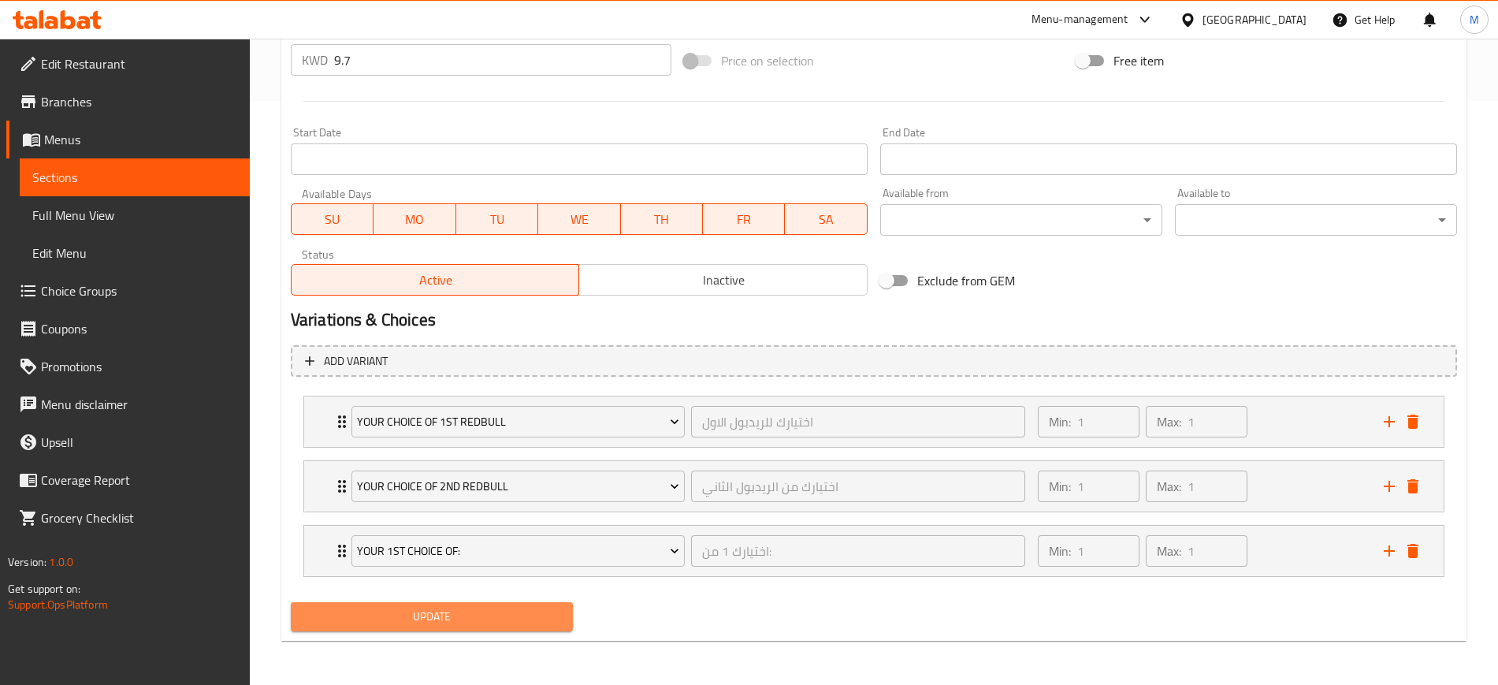
click at [479, 618] on span "Update" at bounding box center [431, 617] width 257 height 20
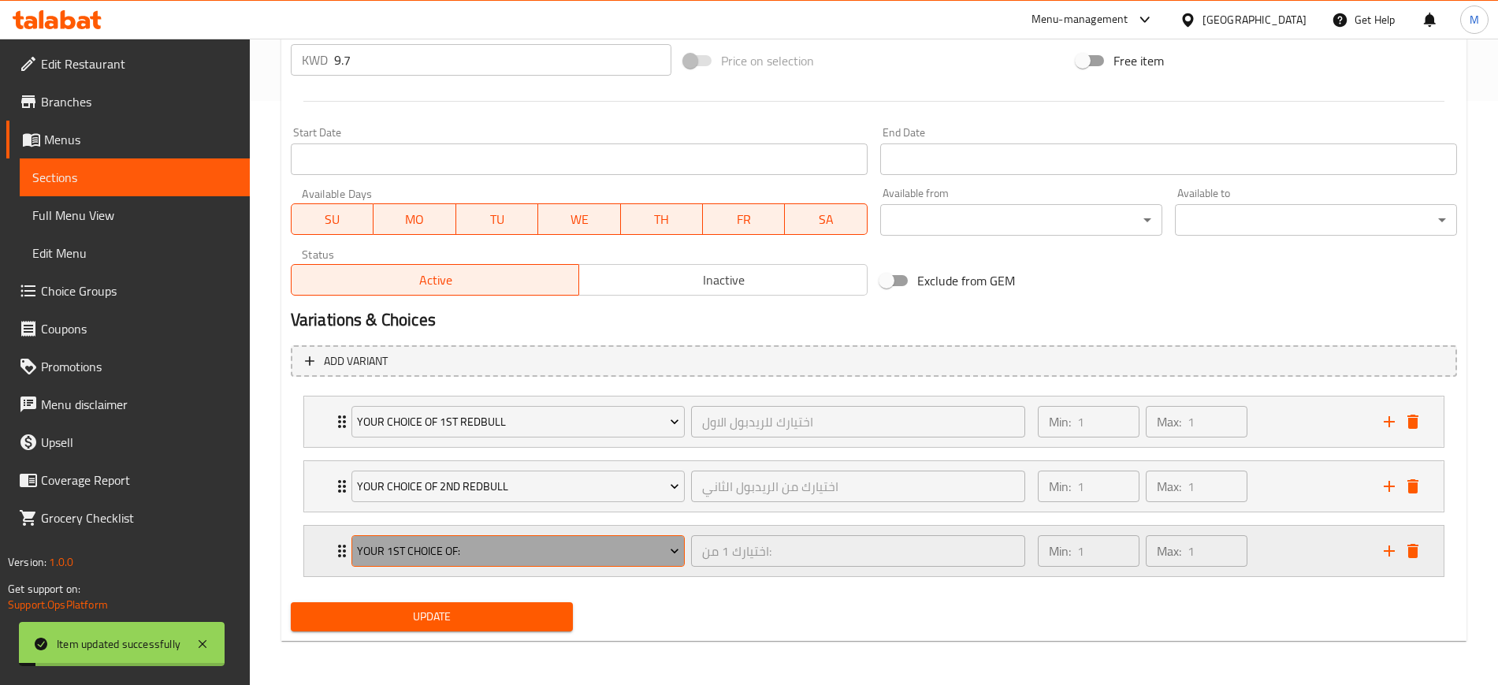
click at [622, 544] on span "Your 1st Choice Of:" at bounding box center [518, 551] width 322 height 20
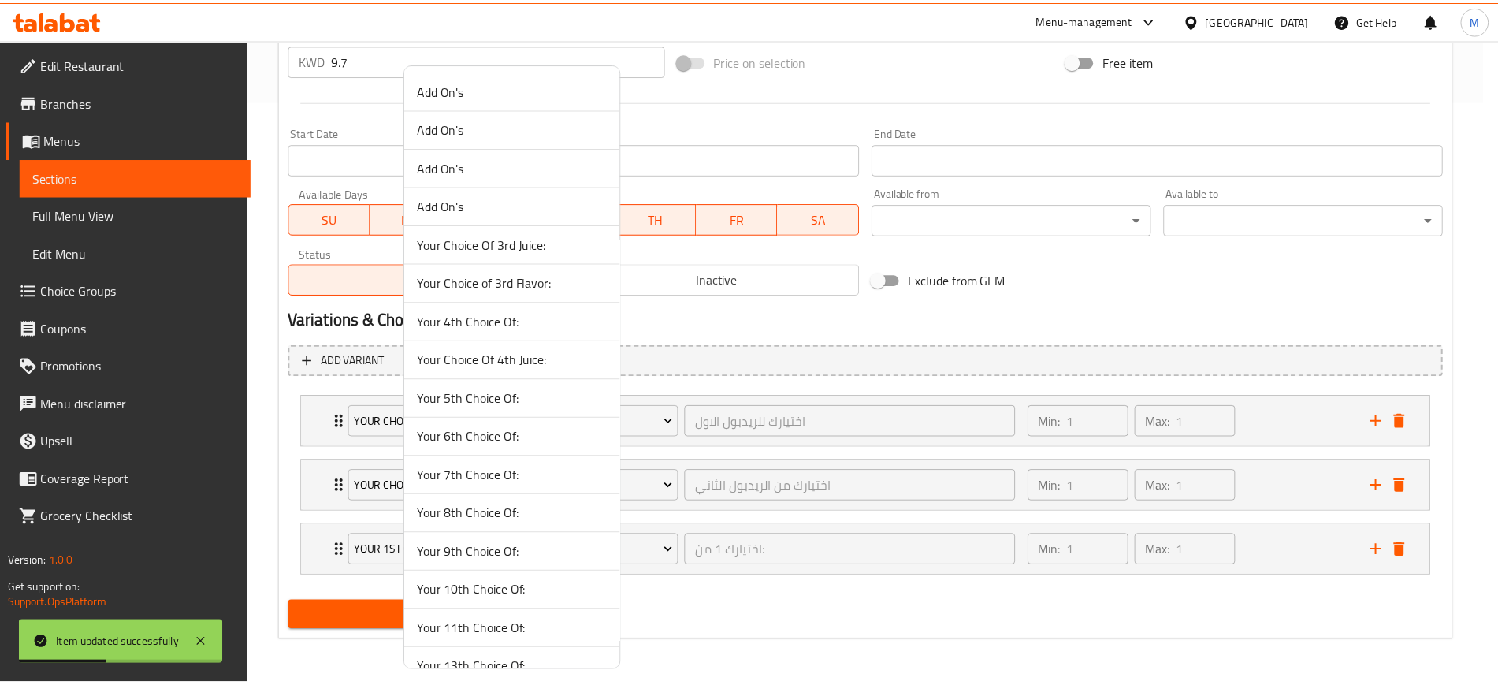
scroll to position [2994, 0]
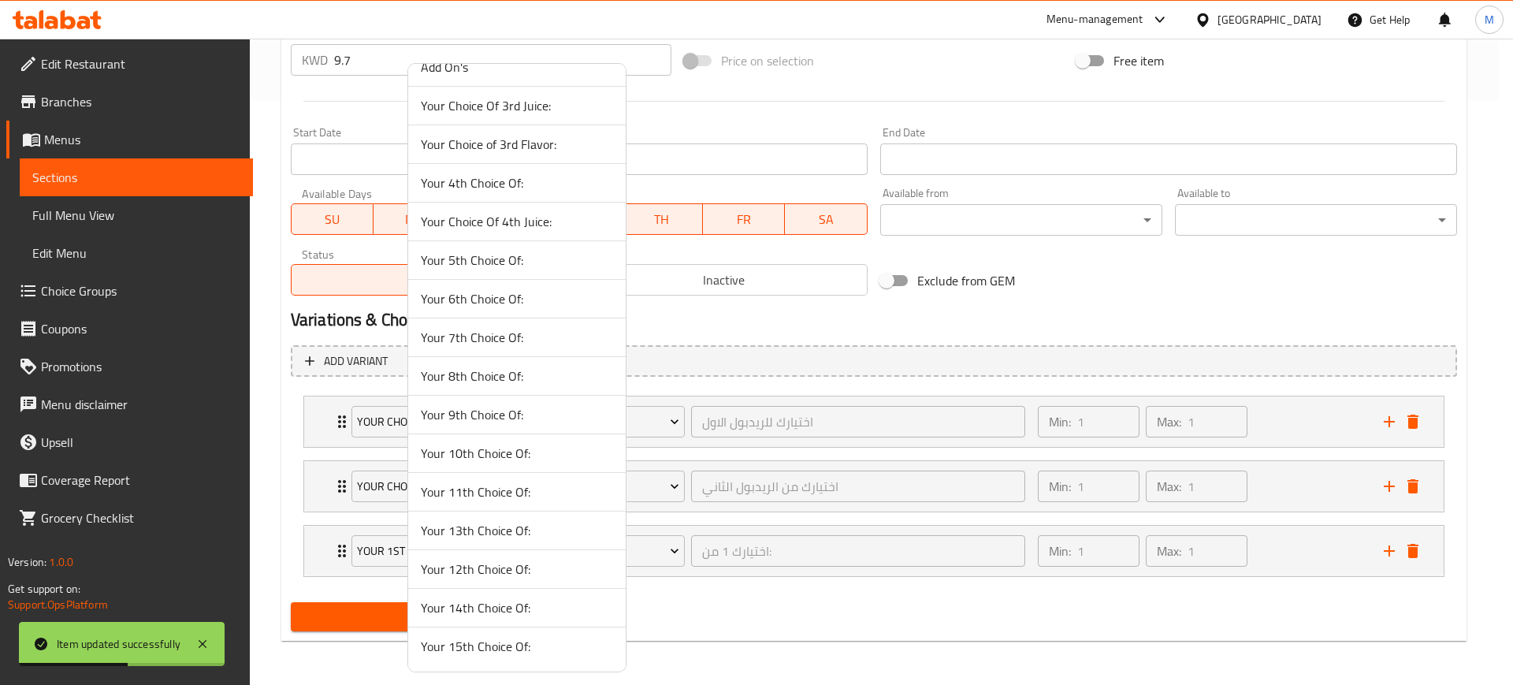
drag, startPoint x: 735, startPoint y: 615, endPoint x: 695, endPoint y: 508, distance: 114.4
click at [735, 614] on div at bounding box center [756, 342] width 1513 height 685
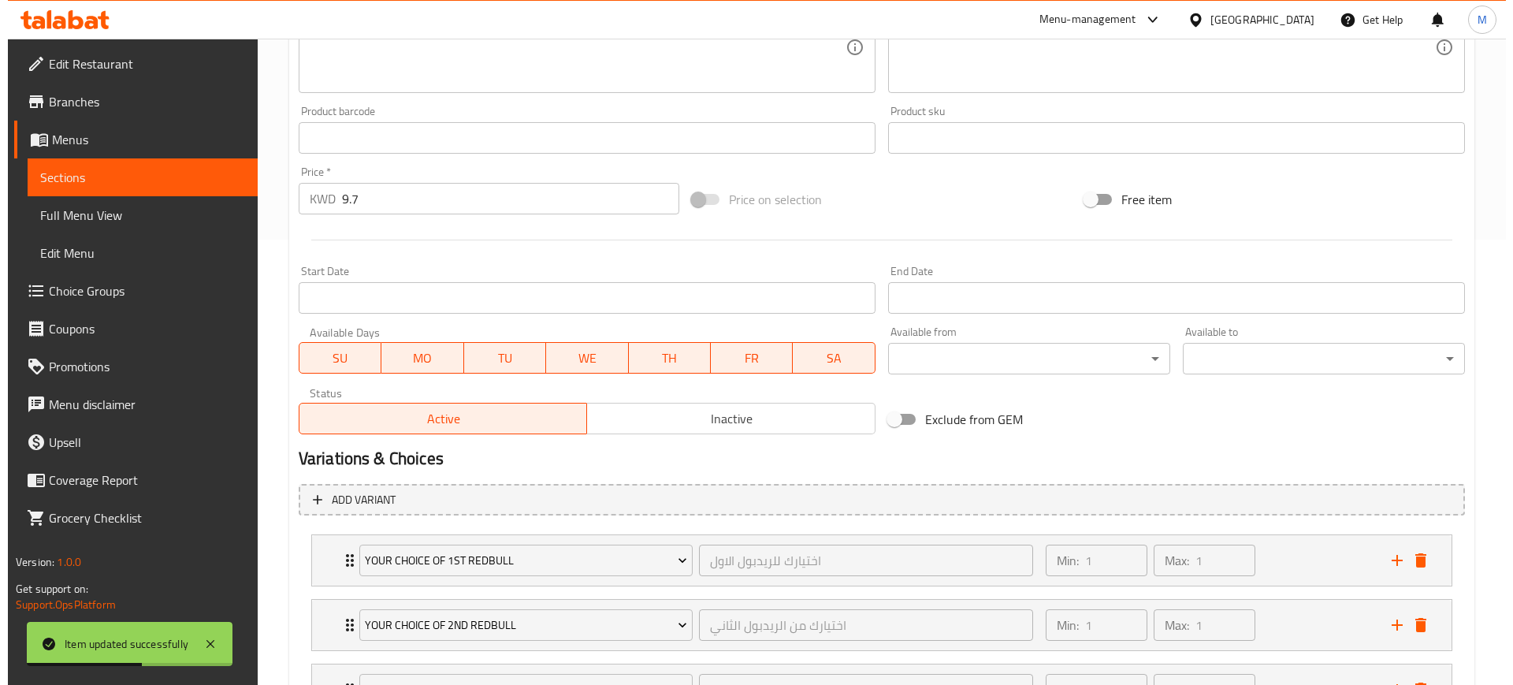
scroll to position [0, 0]
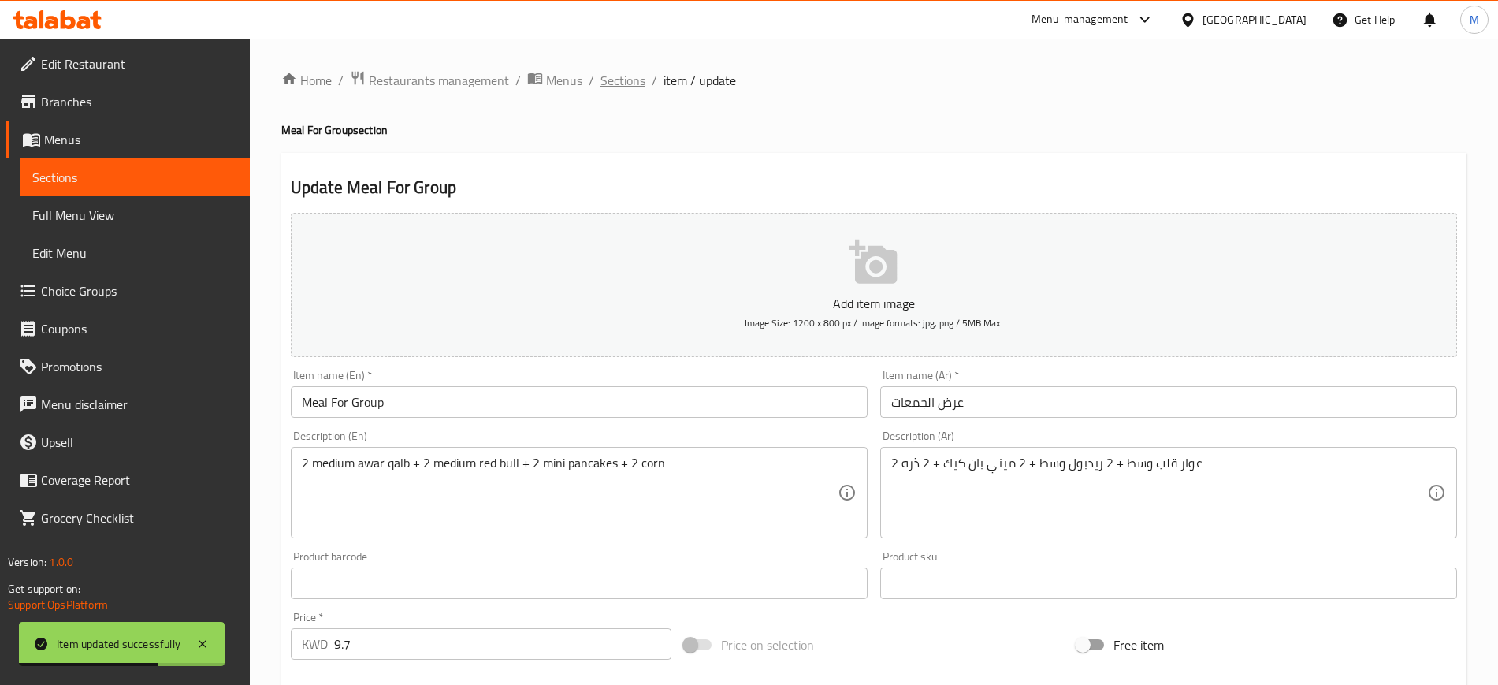
click at [611, 80] on span "Sections" at bounding box center [622, 80] width 45 height 19
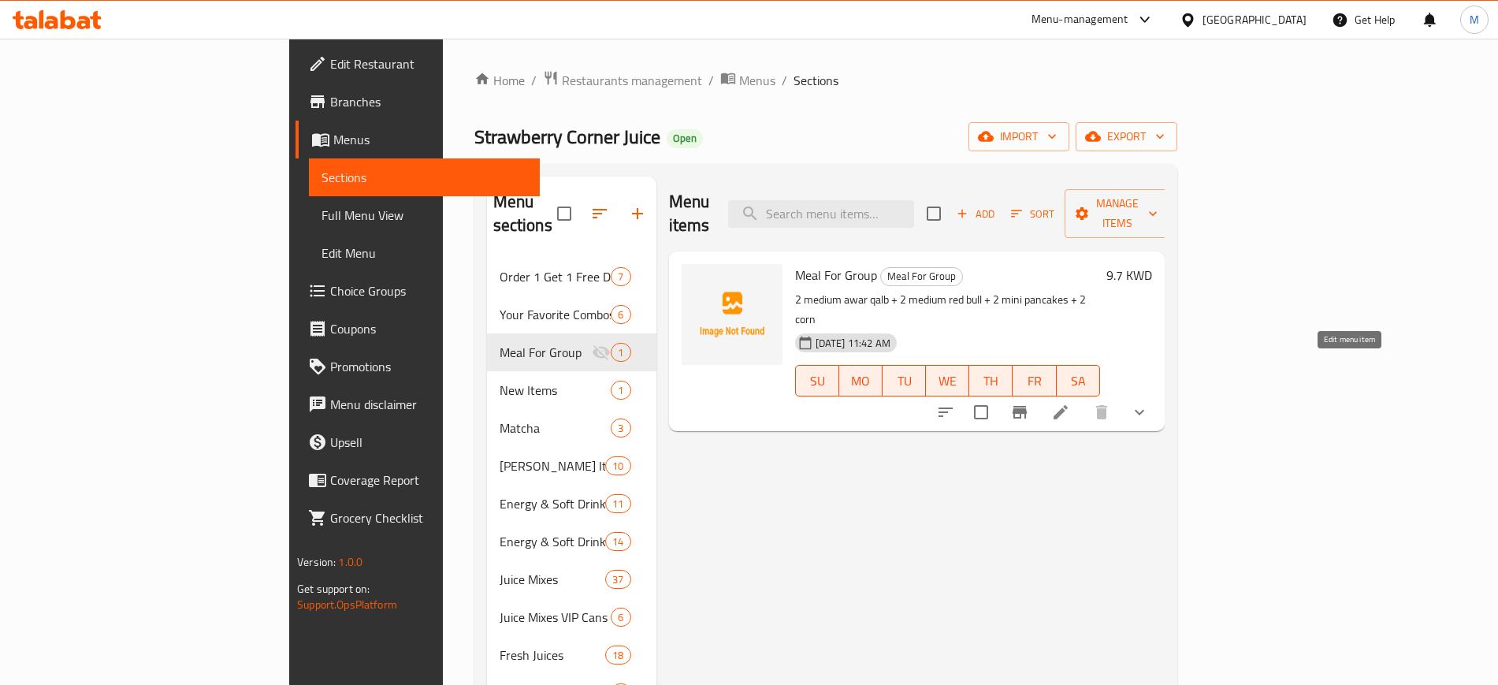
click at [1070, 403] on icon at bounding box center [1060, 412] width 19 height 19
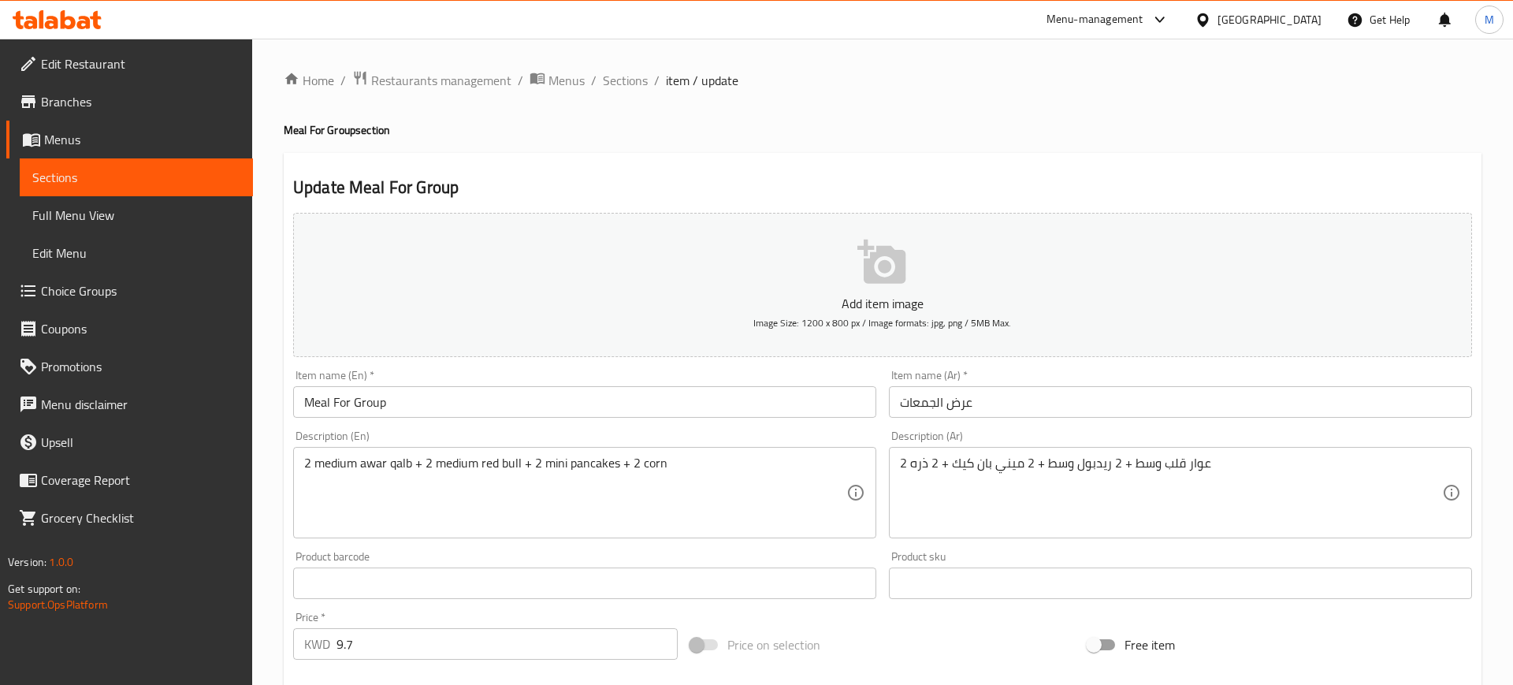
scroll to position [584, 0]
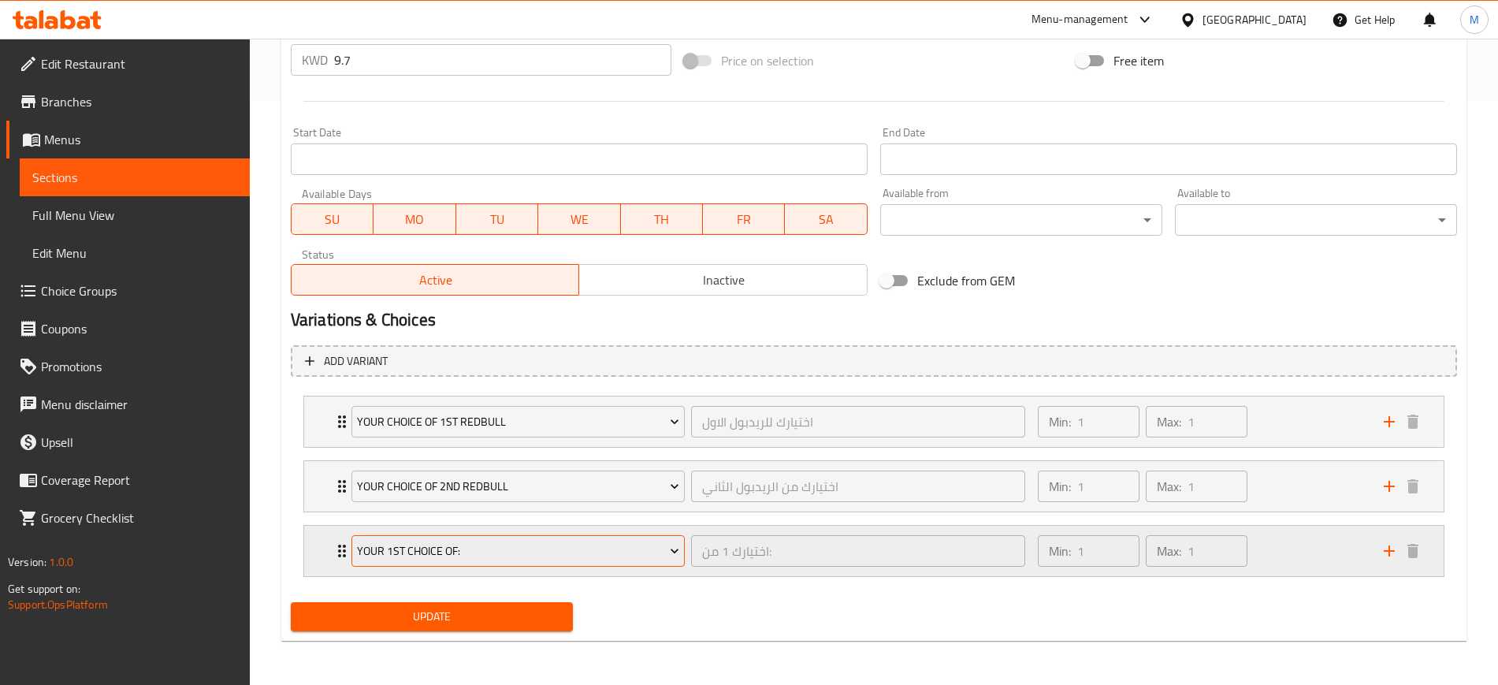
click at [495, 553] on span "Your 1st Choice Of:" at bounding box center [518, 551] width 322 height 20
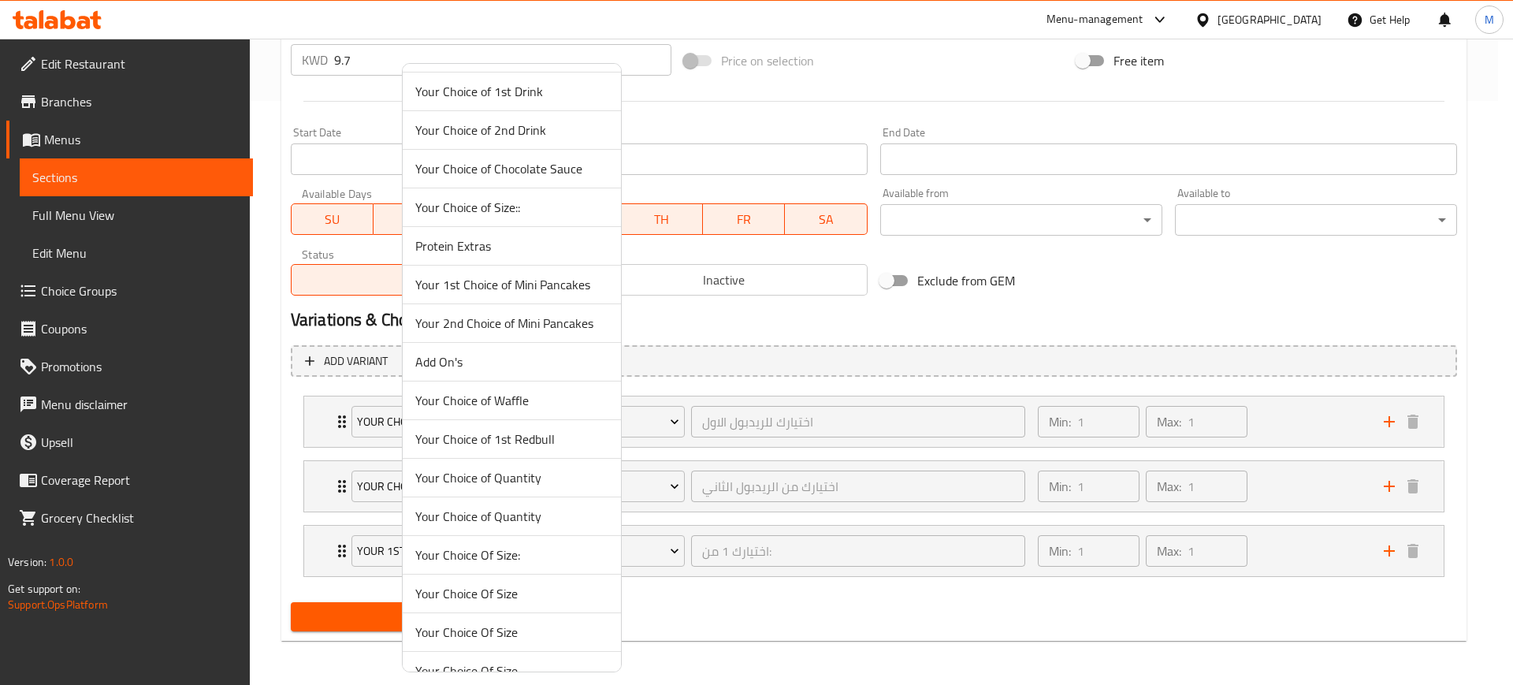
scroll to position [117, 0]
click at [521, 314] on span "Your 1st Choice of Mini Pancakes" at bounding box center [511, 319] width 193 height 19
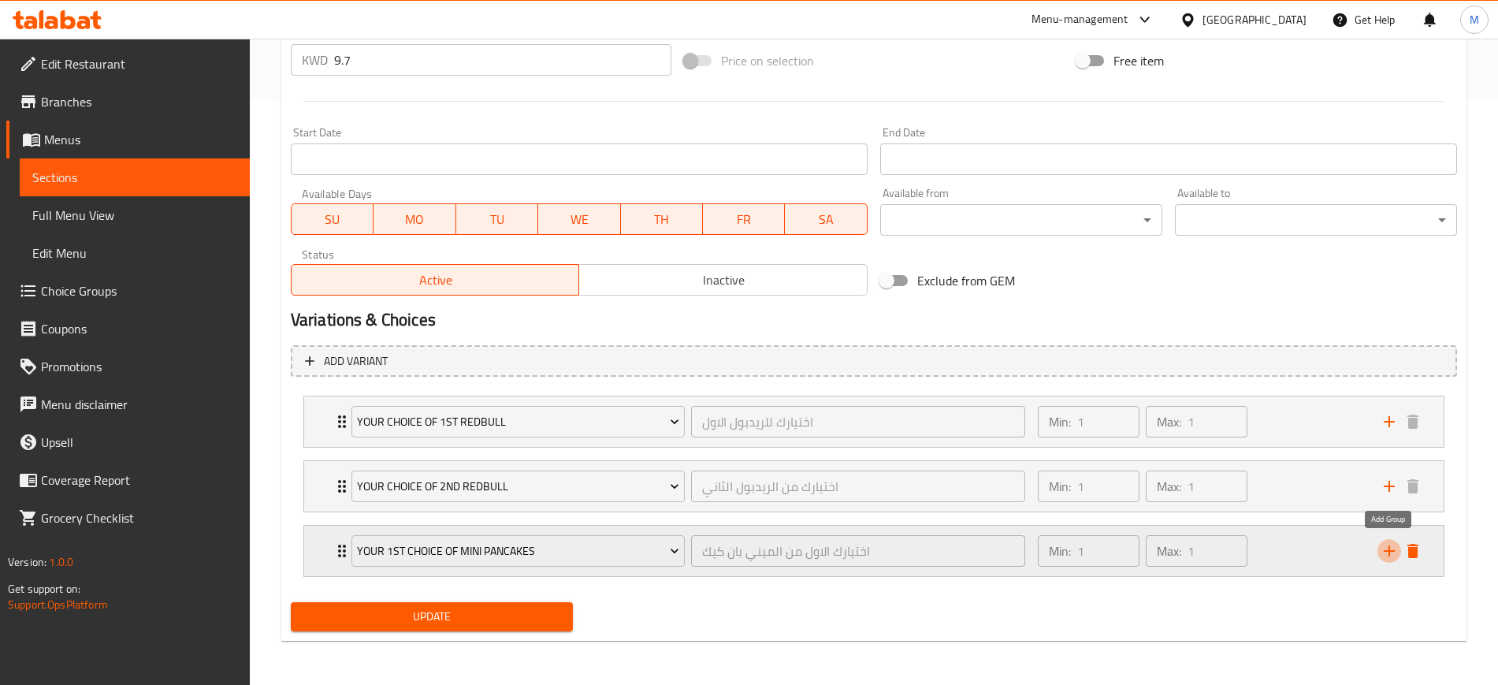
drag, startPoint x: 1387, startPoint y: 553, endPoint x: 1376, endPoint y: 553, distance: 11.0
click at [1387, 553] on icon "add" at bounding box center [1388, 550] width 19 height 19
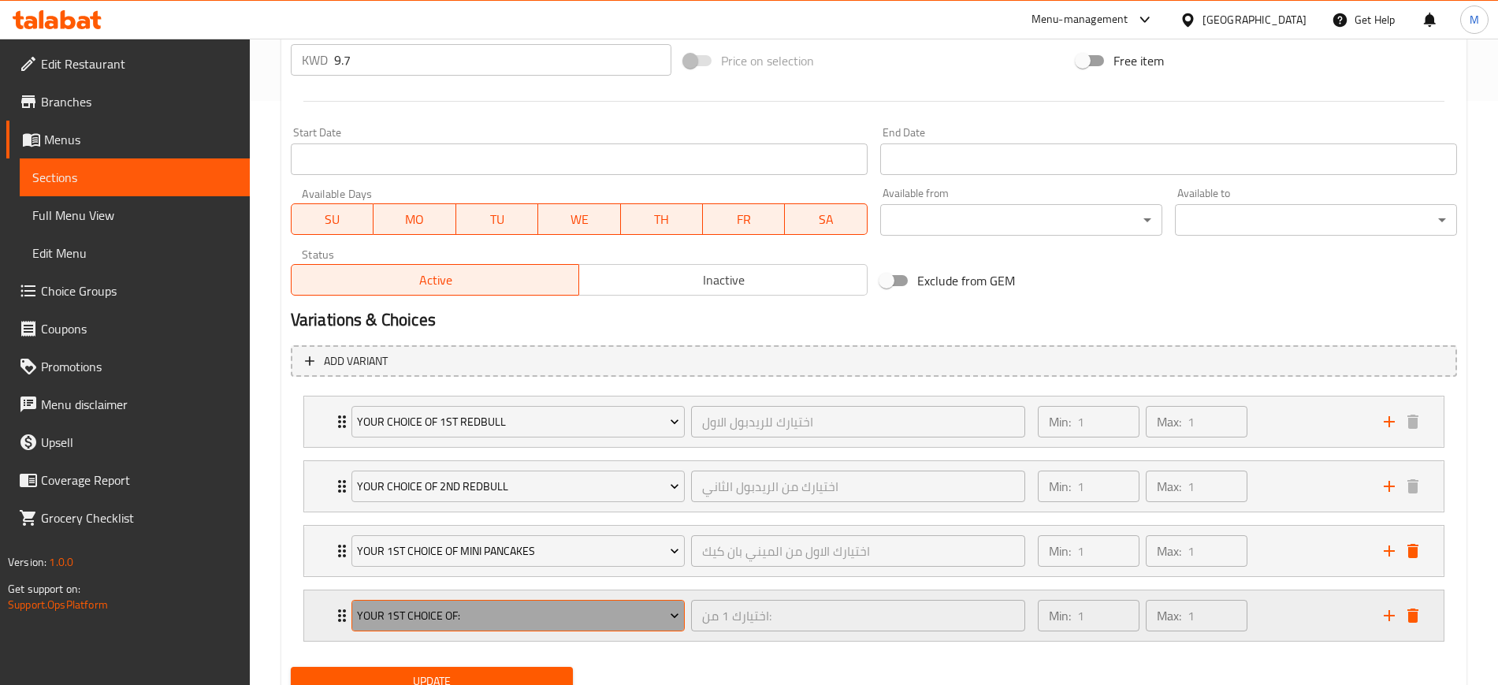
click at [466, 616] on span "Your 1st Choice Of:" at bounding box center [518, 616] width 322 height 20
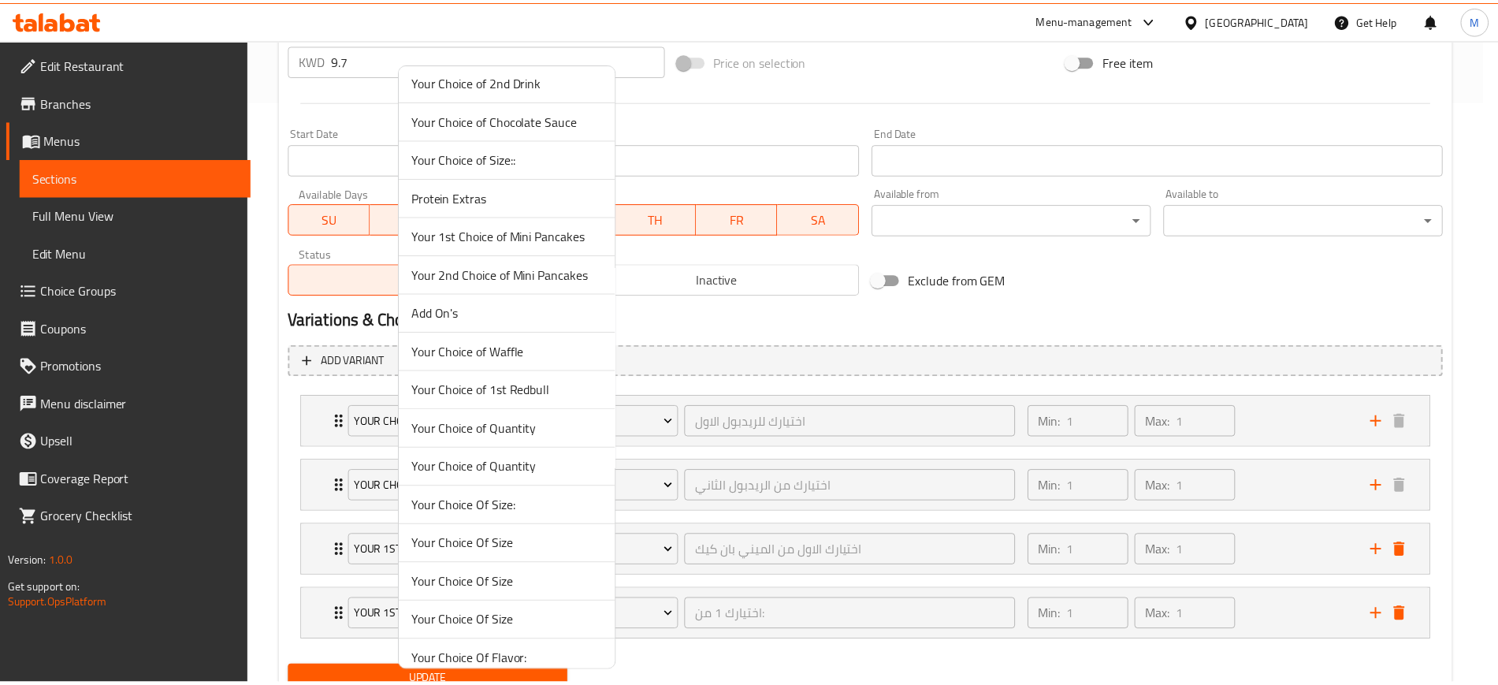
scroll to position [0, 0]
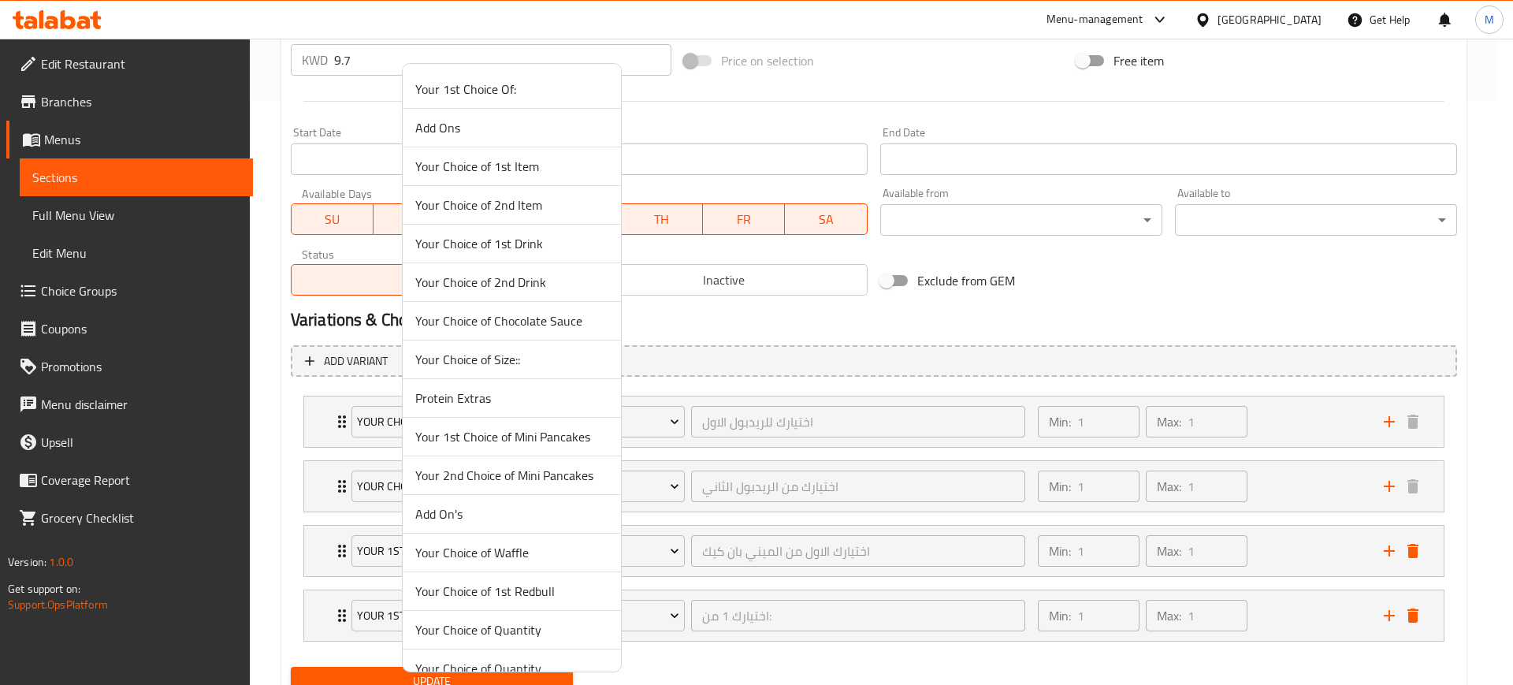
click at [477, 477] on span "Your 2nd Choice of Mini Pancakes" at bounding box center [511, 475] width 193 height 19
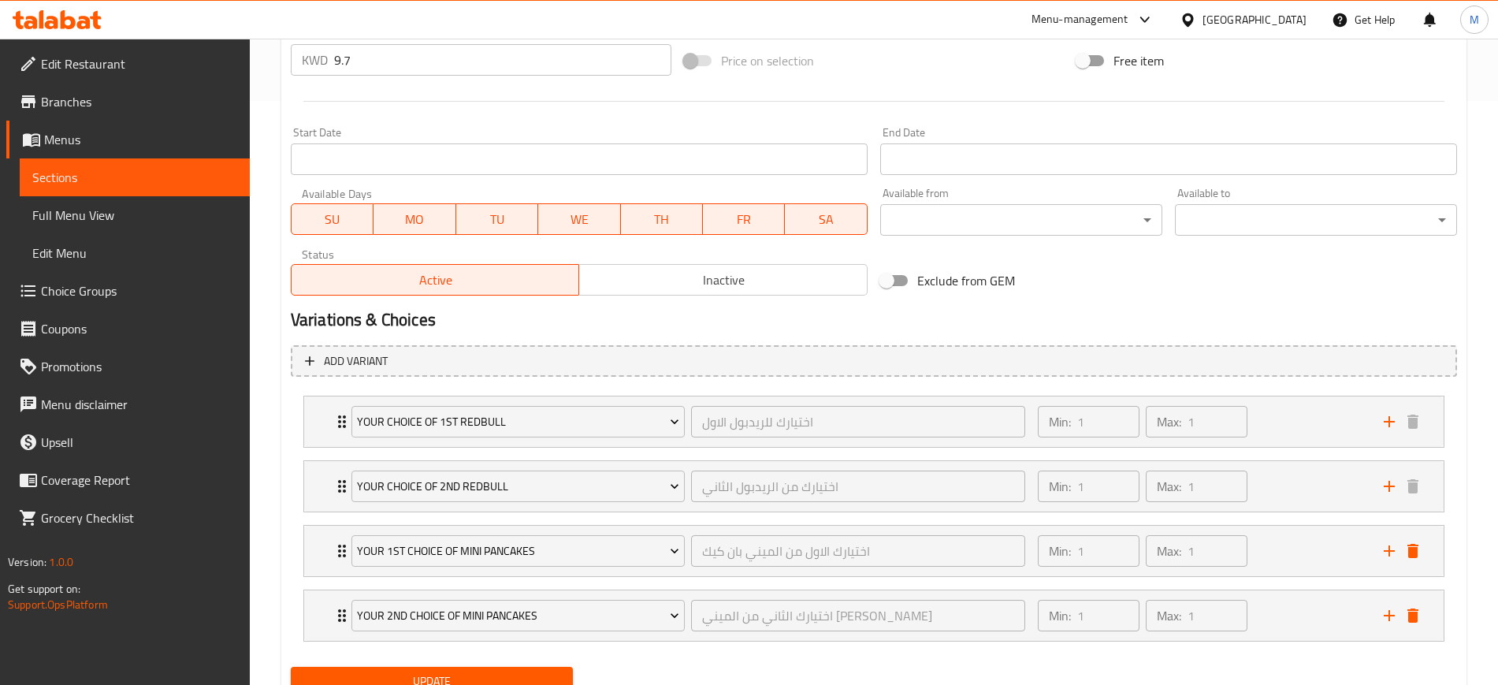
click at [1091, 663] on div "Update" at bounding box center [873, 681] width 1179 height 42
click at [682, 381] on div "Add variant Your Choice of 1st Redbull اختيارك للريدبول الاول ​ Min: 1 ​ Max: 1…" at bounding box center [873, 500] width 1179 height 322
click at [1324, 623] on div "Min: 1 ​ Max: 1 ​" at bounding box center [1201, 615] width 346 height 50
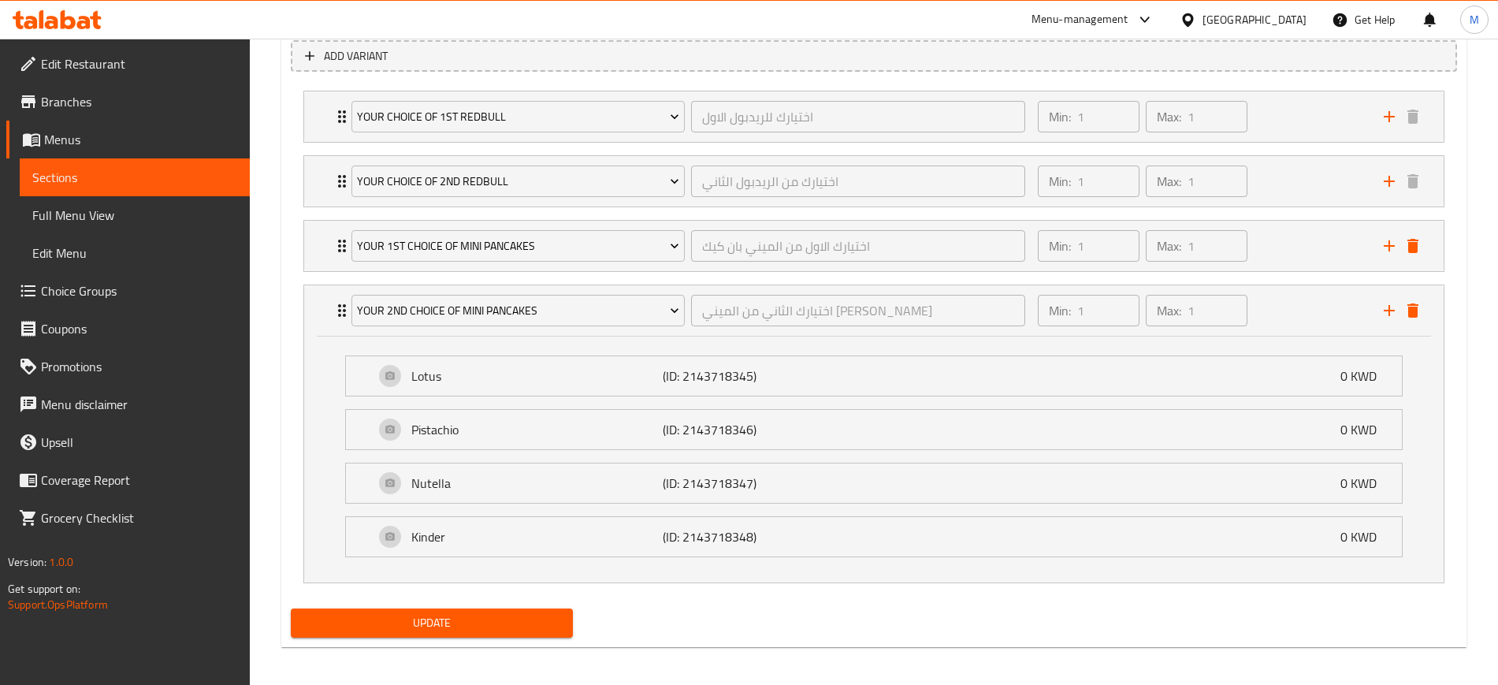
scroll to position [895, 0]
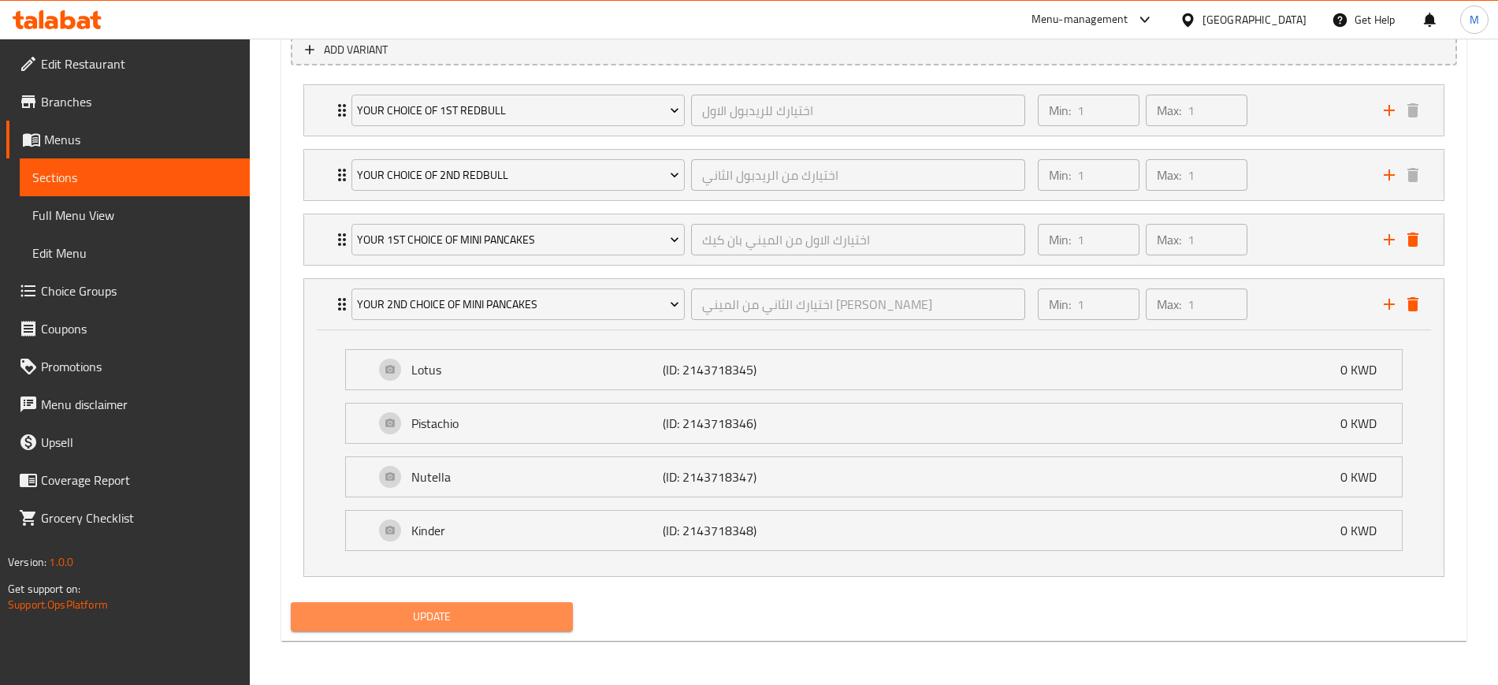
click at [430, 603] on button "Update" at bounding box center [432, 616] width 282 height 29
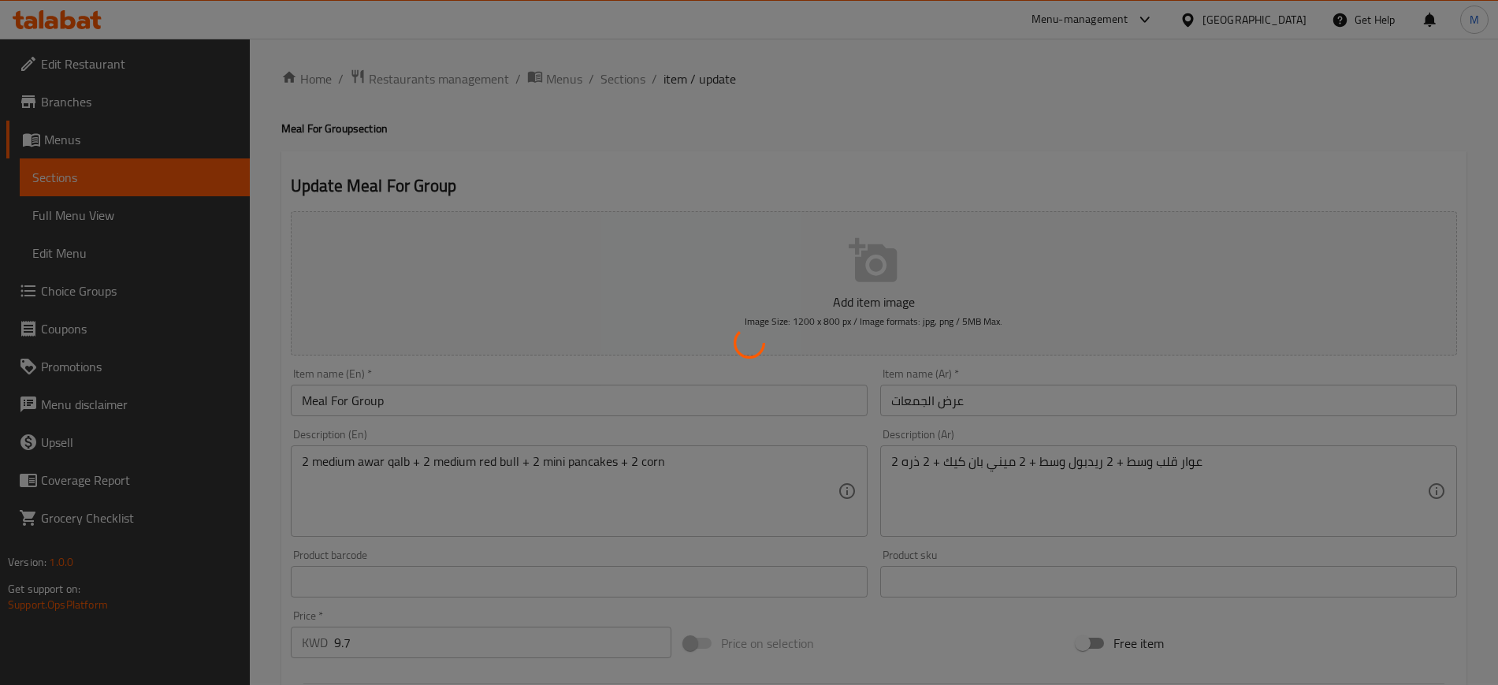
scroll to position [0, 0]
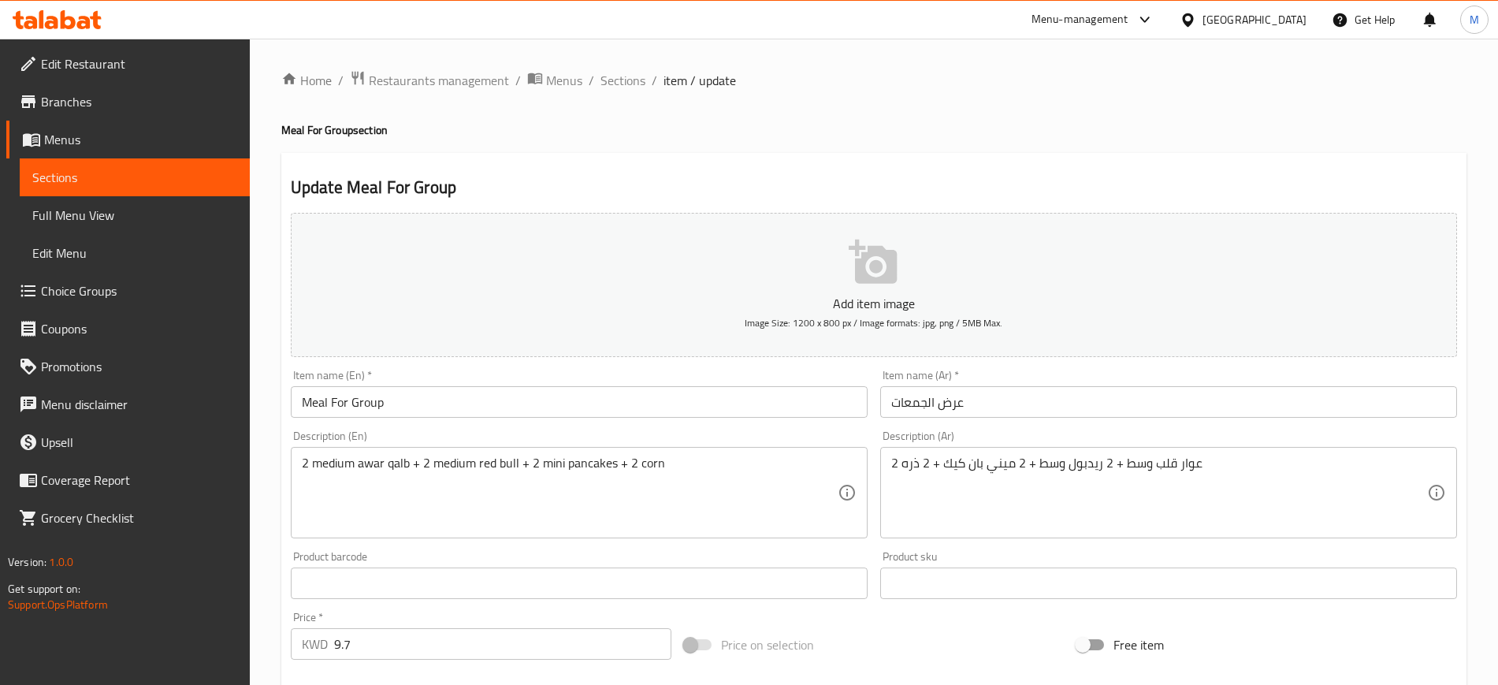
click at [82, 291] on span "Choice Groups" at bounding box center [139, 290] width 196 height 19
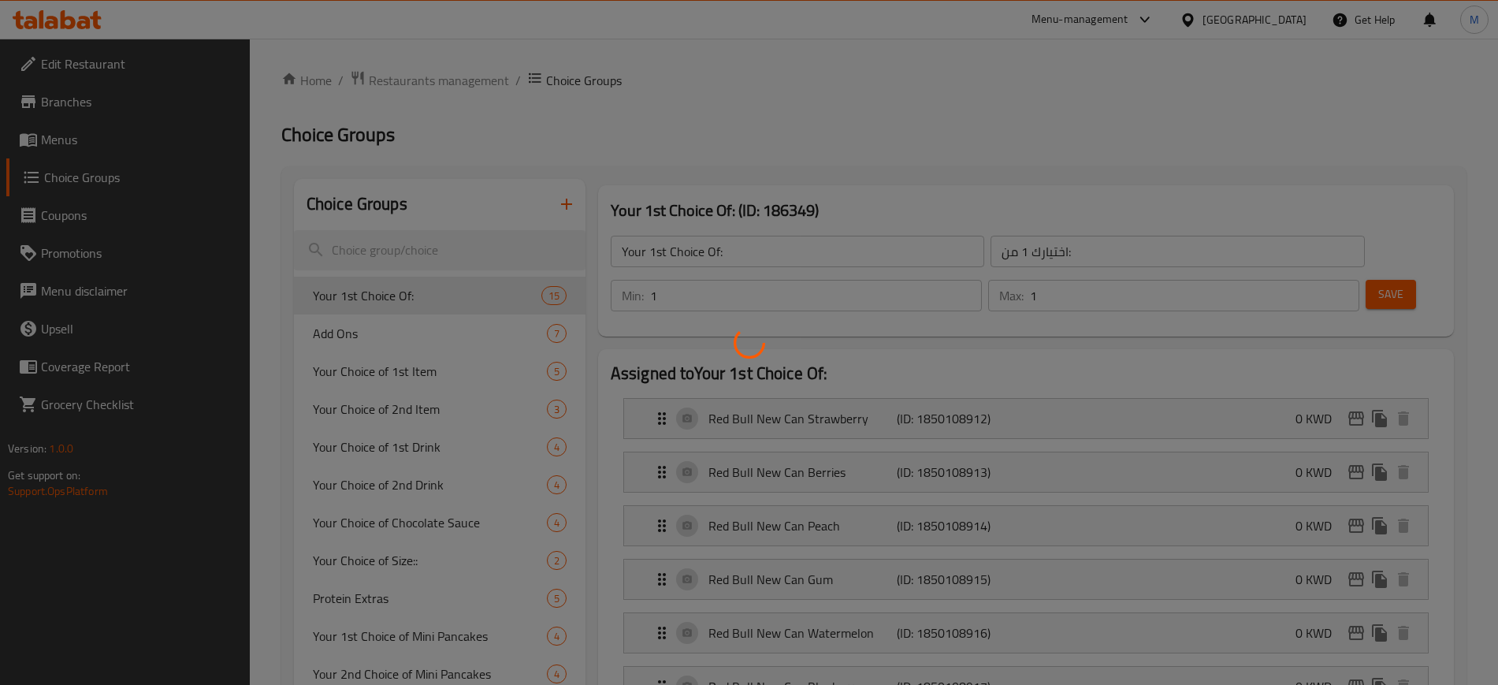
click at [772, 172] on div at bounding box center [749, 342] width 1498 height 685
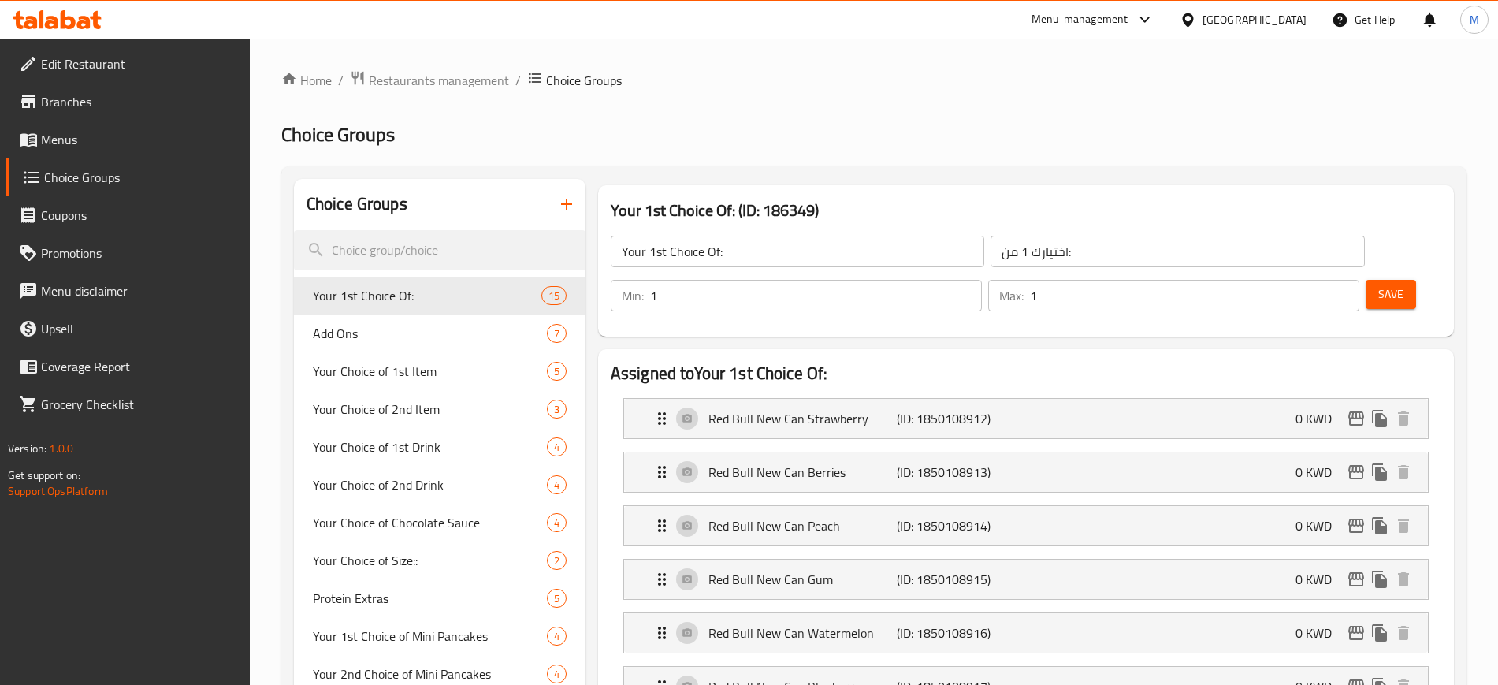
click at [118, 146] on span "Menus" at bounding box center [139, 139] width 196 height 19
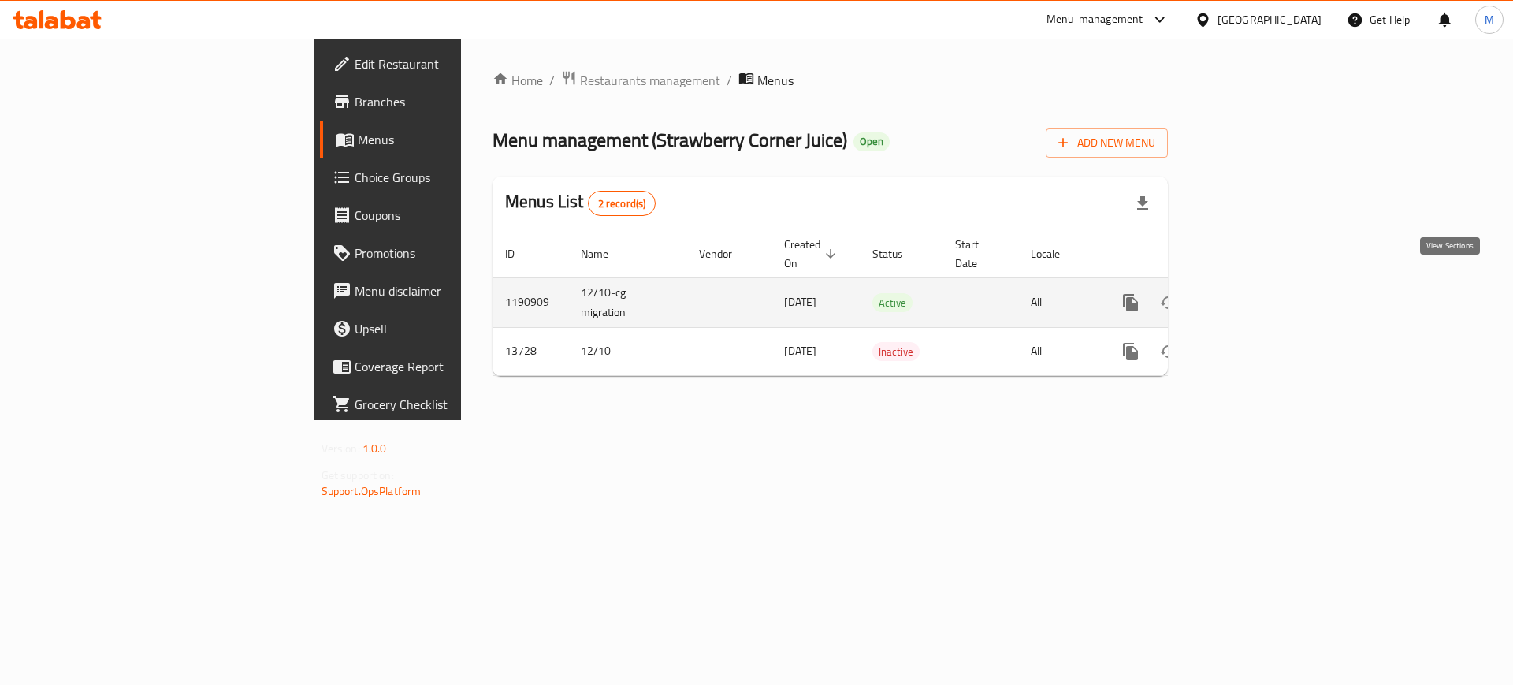
click at [1253, 293] on icon "enhanced table" at bounding box center [1243, 302] width 19 height 19
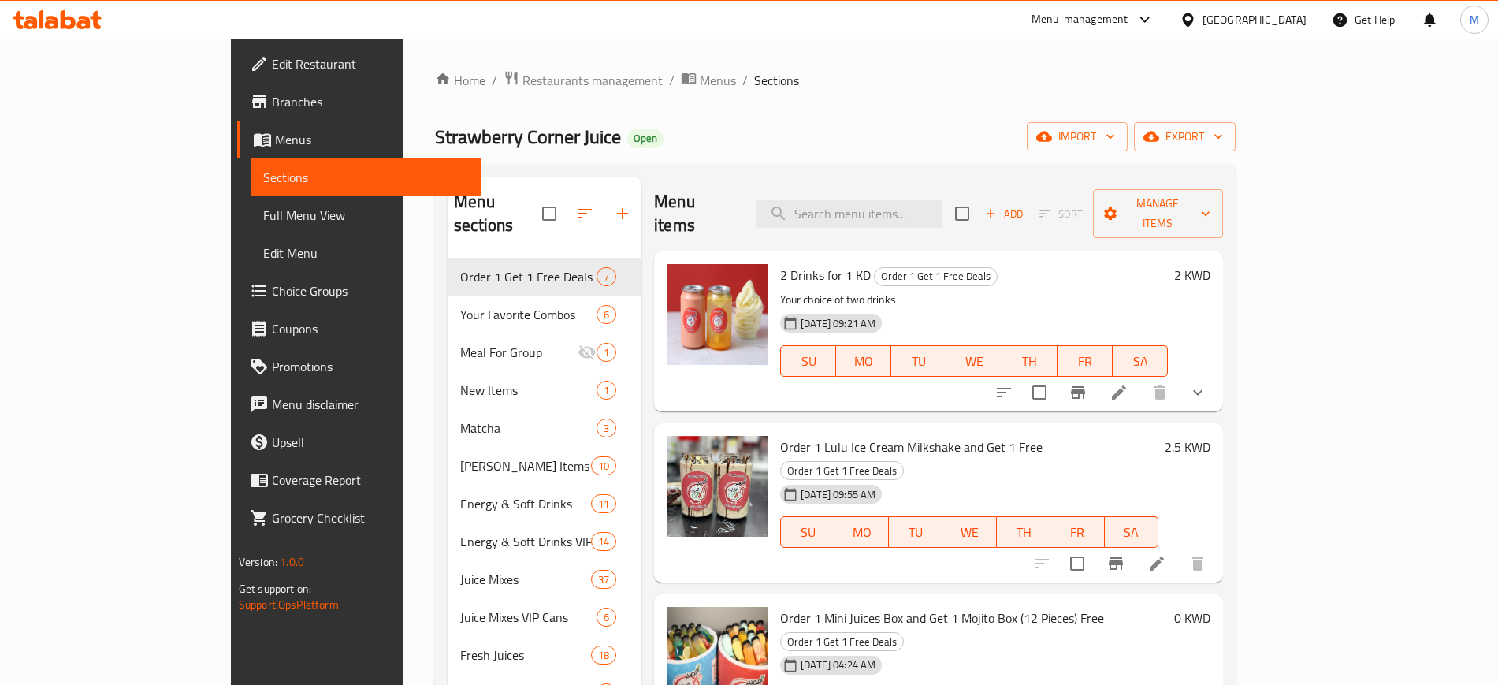
click at [971, 290] on p "Your choice of two drinks" at bounding box center [974, 300] width 388 height 20
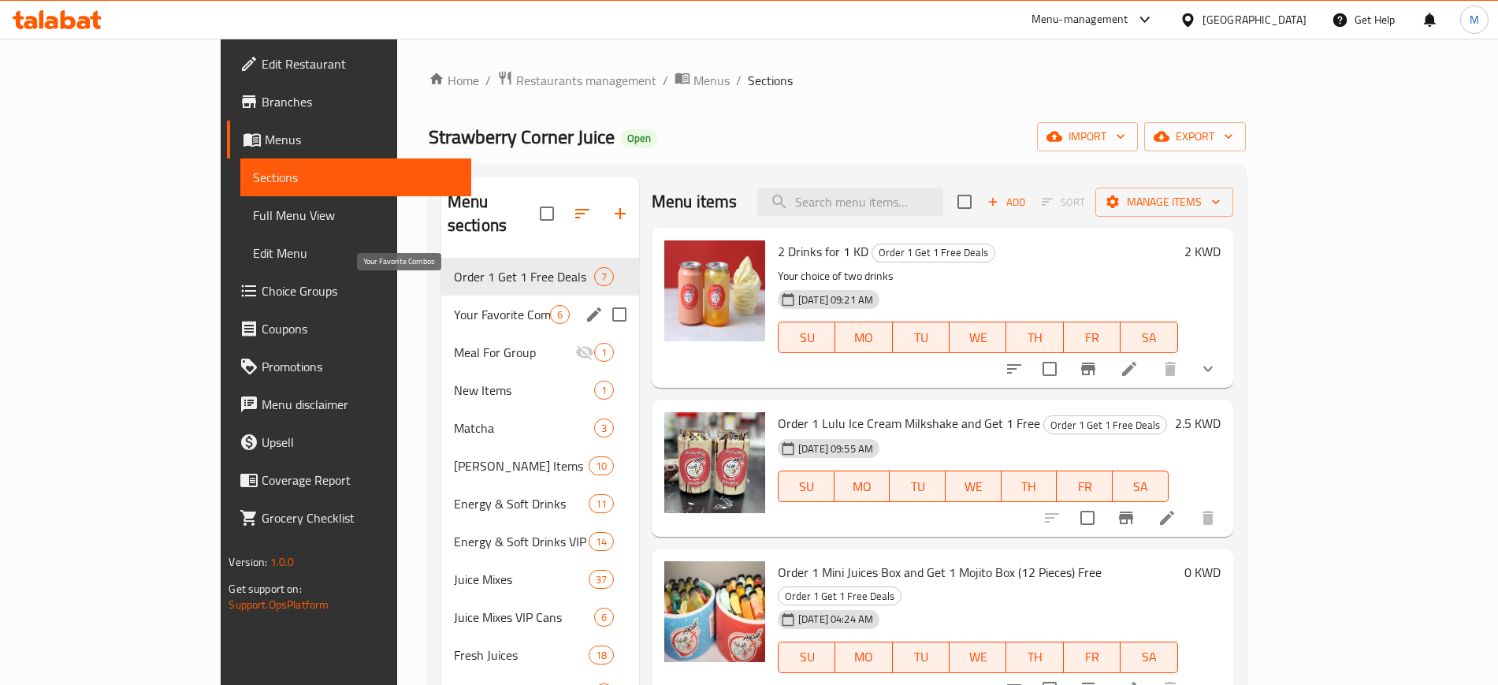
click at [454, 305] on span "Your Favorite Combos" at bounding box center [502, 314] width 96 height 19
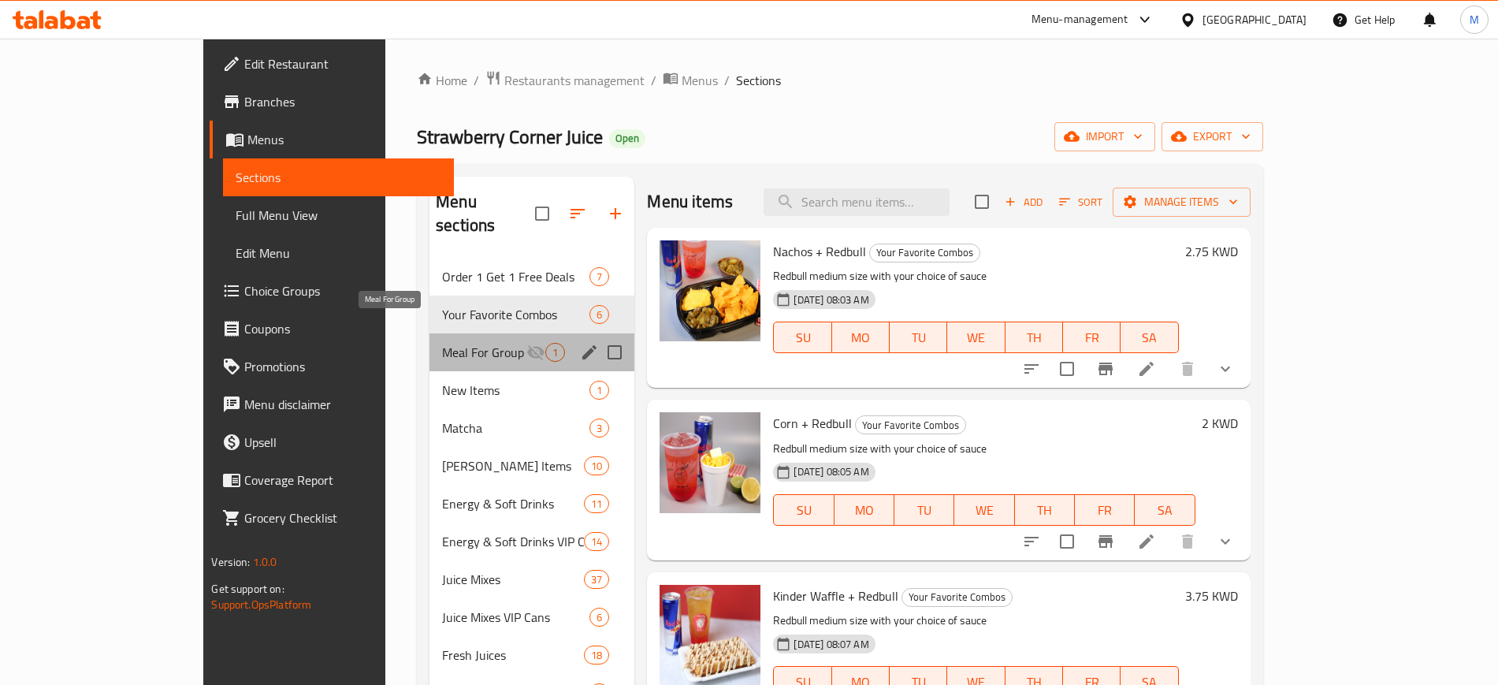
click at [442, 343] on span "Meal For Group" at bounding box center [484, 352] width 84 height 19
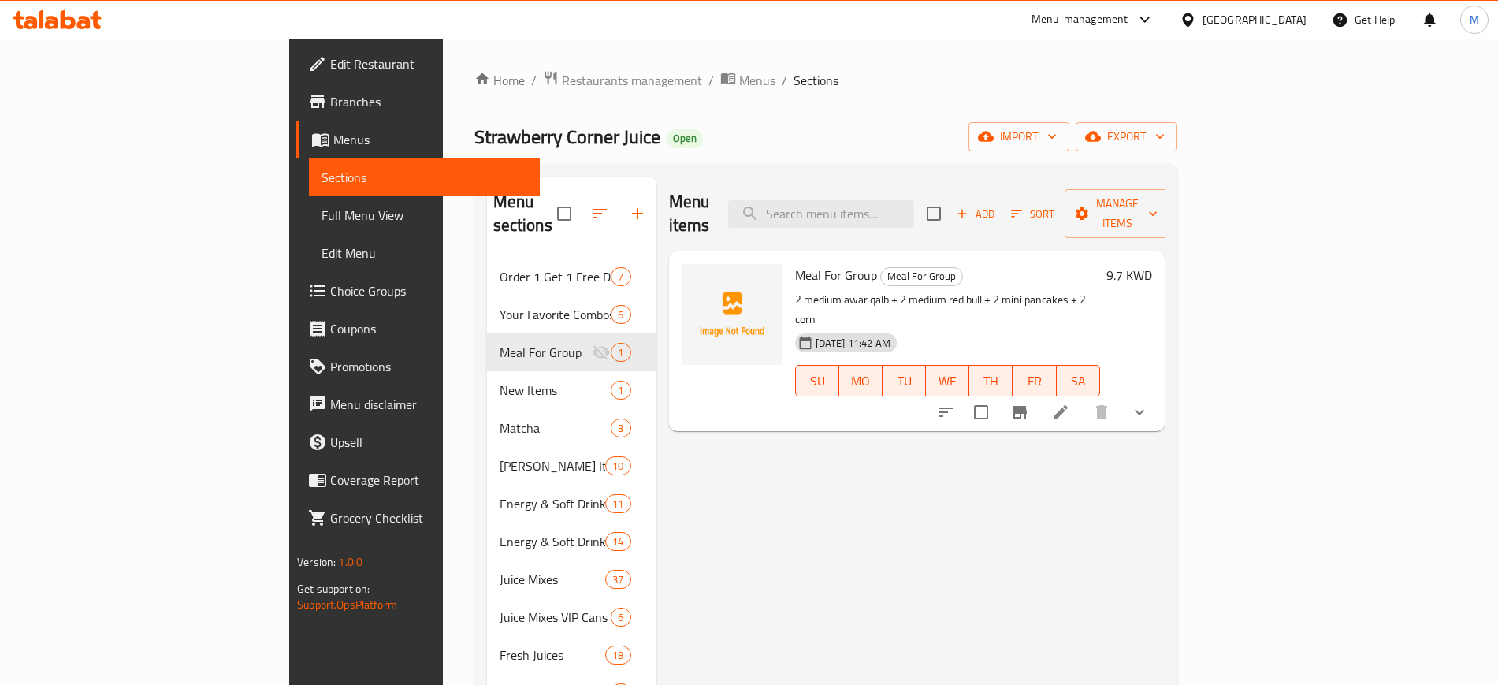
click at [1100, 290] on p "2 medium awar qalb + 2 medium red bull + 2 mini pancakes + 2 corn" at bounding box center [947, 309] width 305 height 39
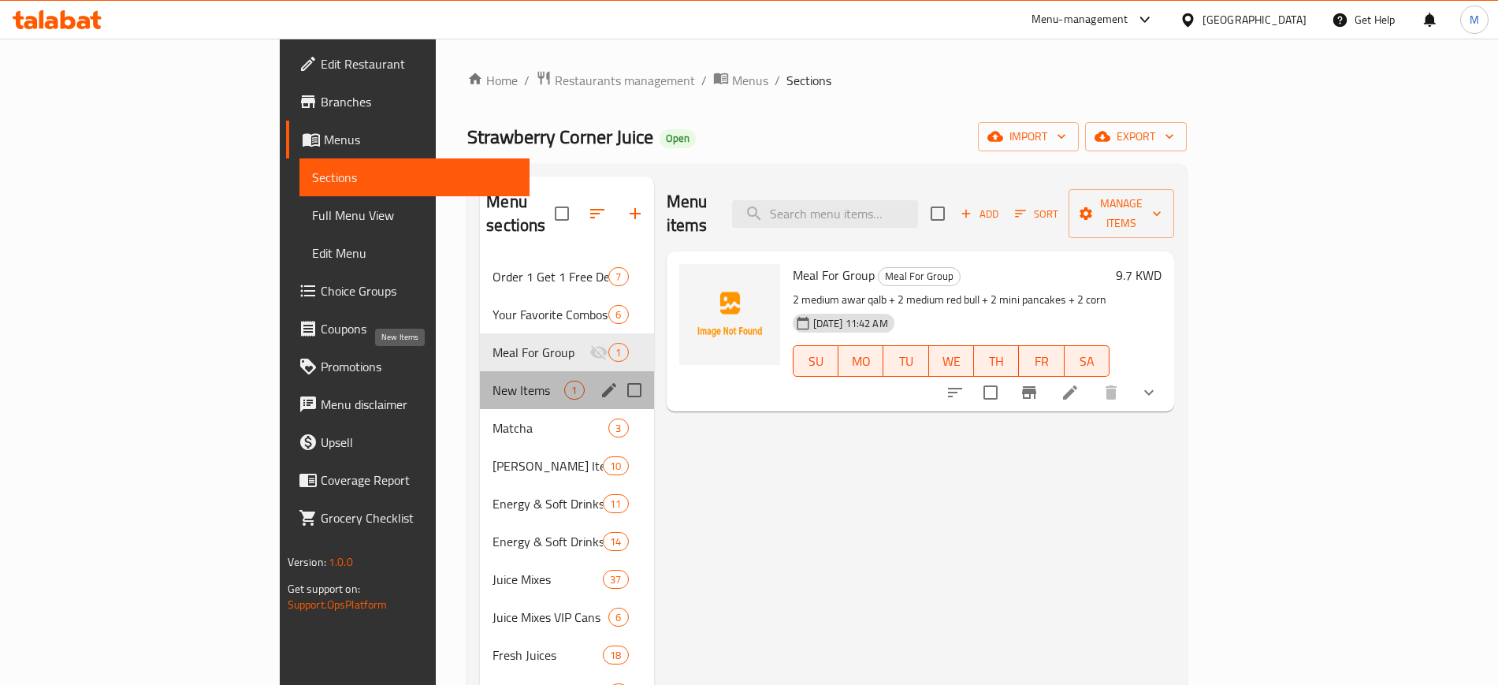
click at [492, 381] on span "New Items" at bounding box center [528, 390] width 72 height 19
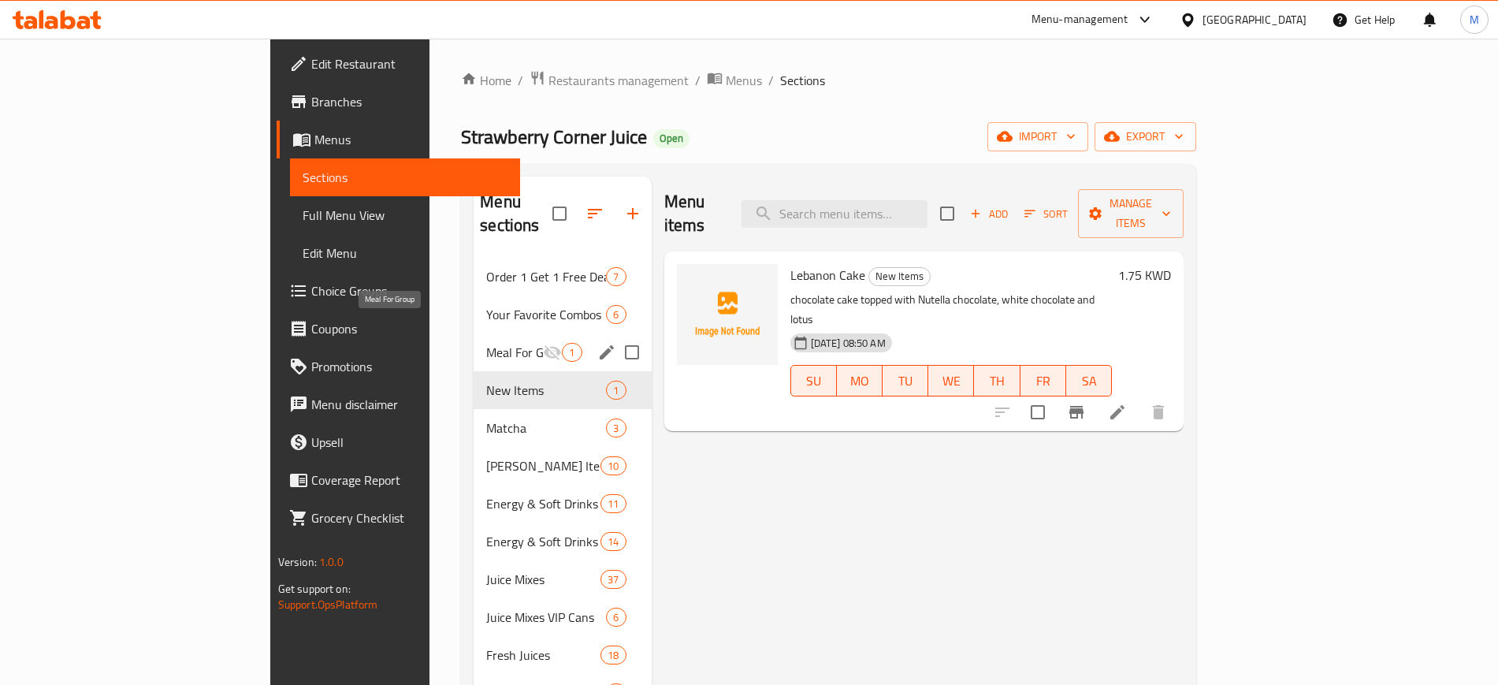
click at [486, 343] on span "Meal For Group" at bounding box center [514, 352] width 57 height 19
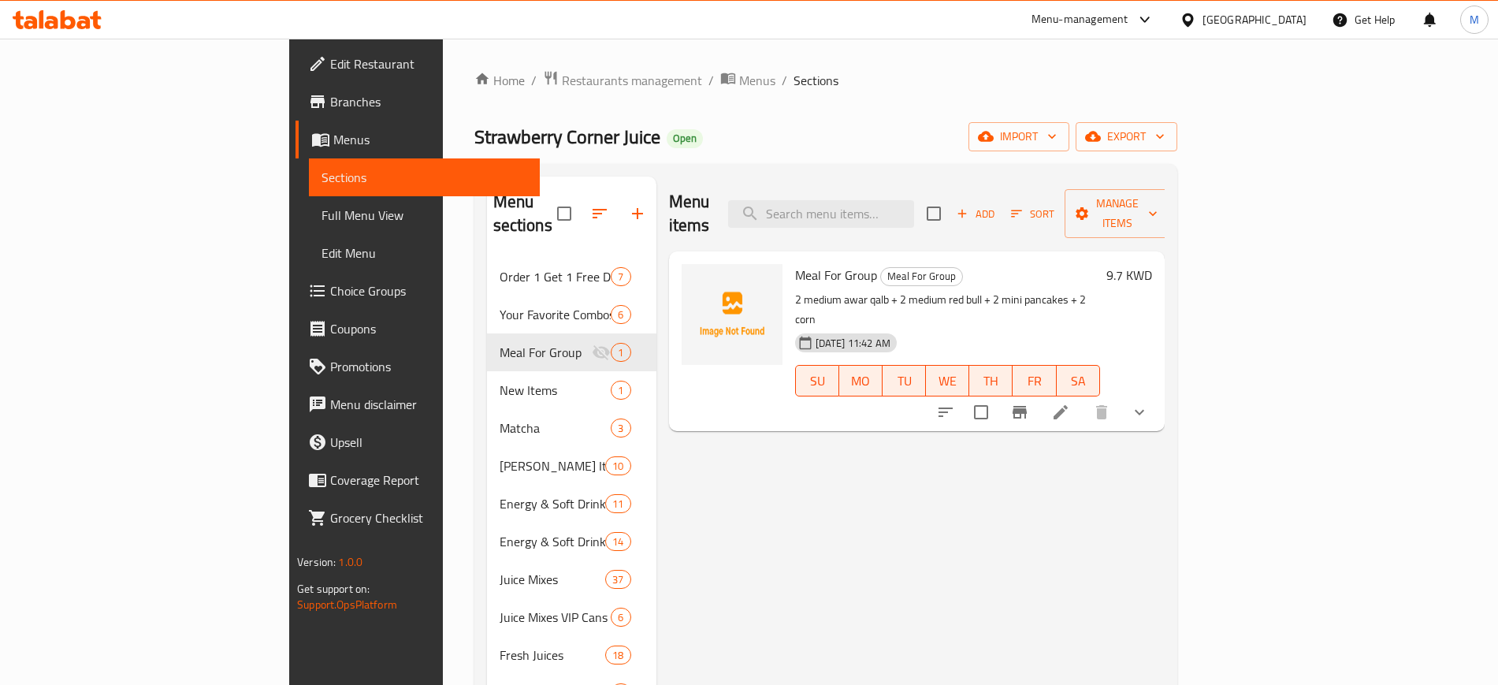
click at [1012, 290] on p "2 medium awar qalb + 2 medium red bull + 2 mini pancakes + 2 corn" at bounding box center [947, 309] width 305 height 39
click at [451, 34] on div "Menu-management [GEOGRAPHIC_DATA] Get Help M" at bounding box center [749, 20] width 1498 height 38
click at [1082, 398] on li at bounding box center [1060, 412] width 44 height 28
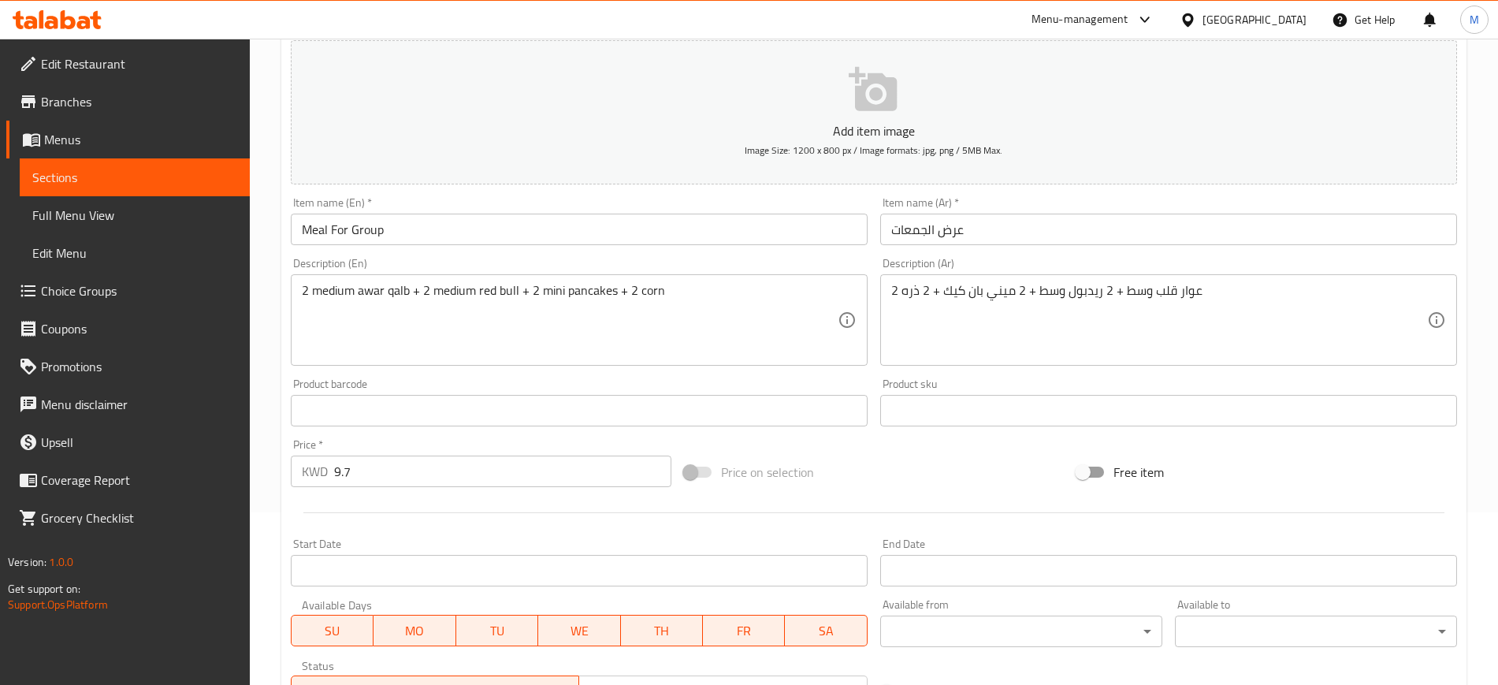
scroll to position [295, 0]
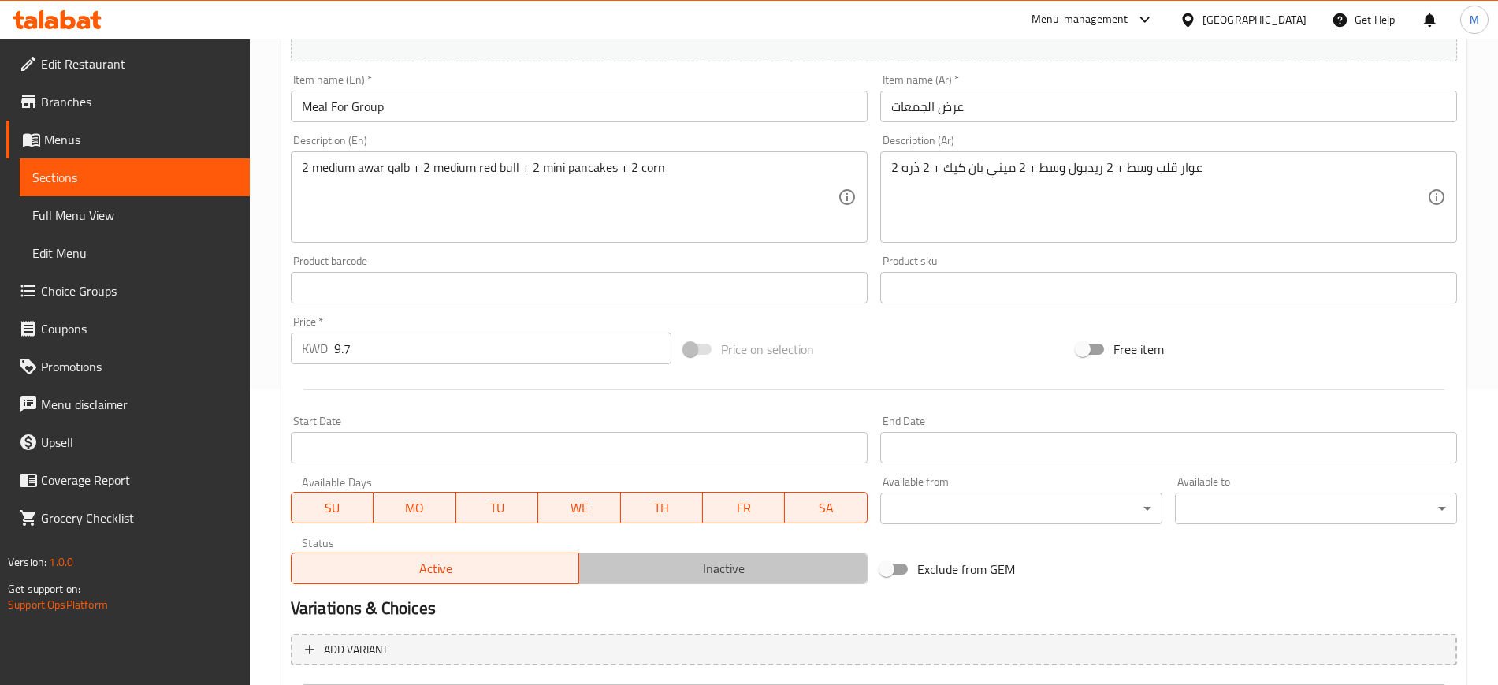
click at [689, 571] on span "Inactive" at bounding box center [723, 568] width 276 height 23
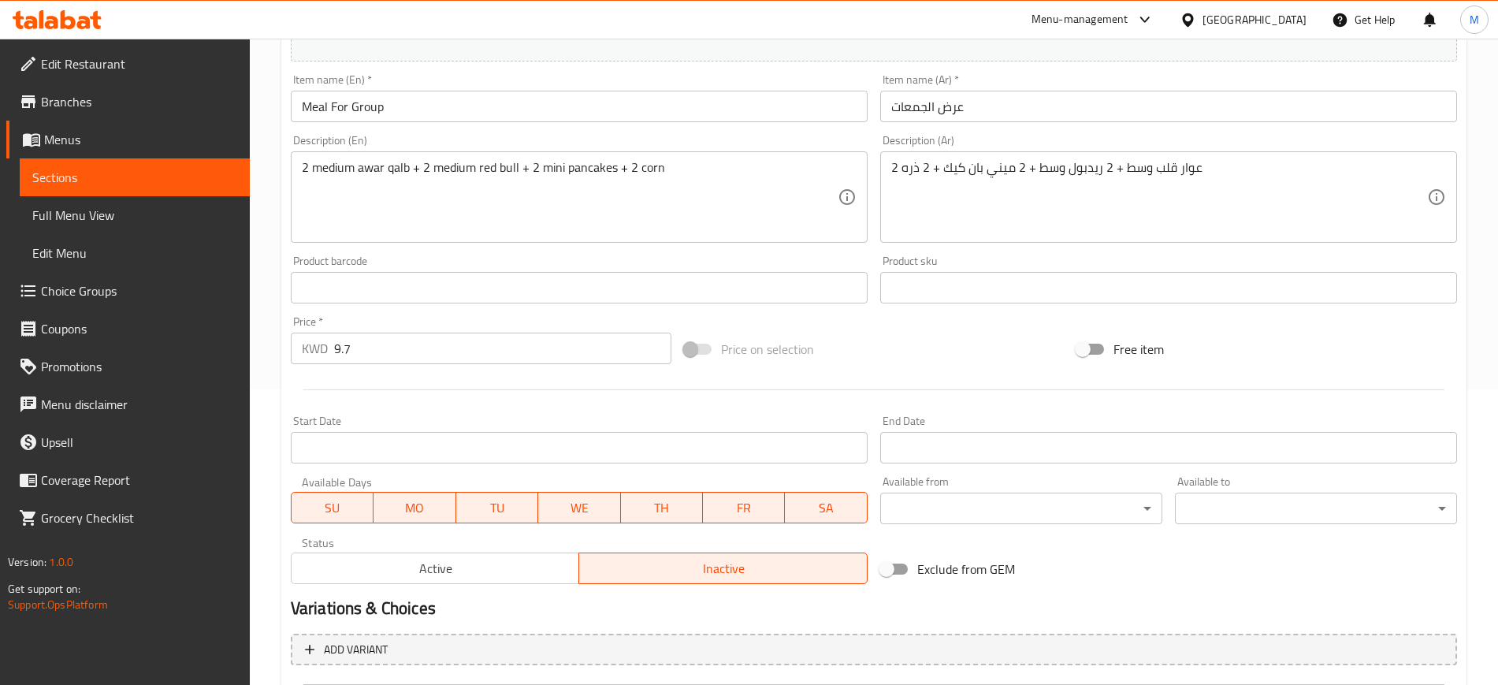
scroll to position [648, 0]
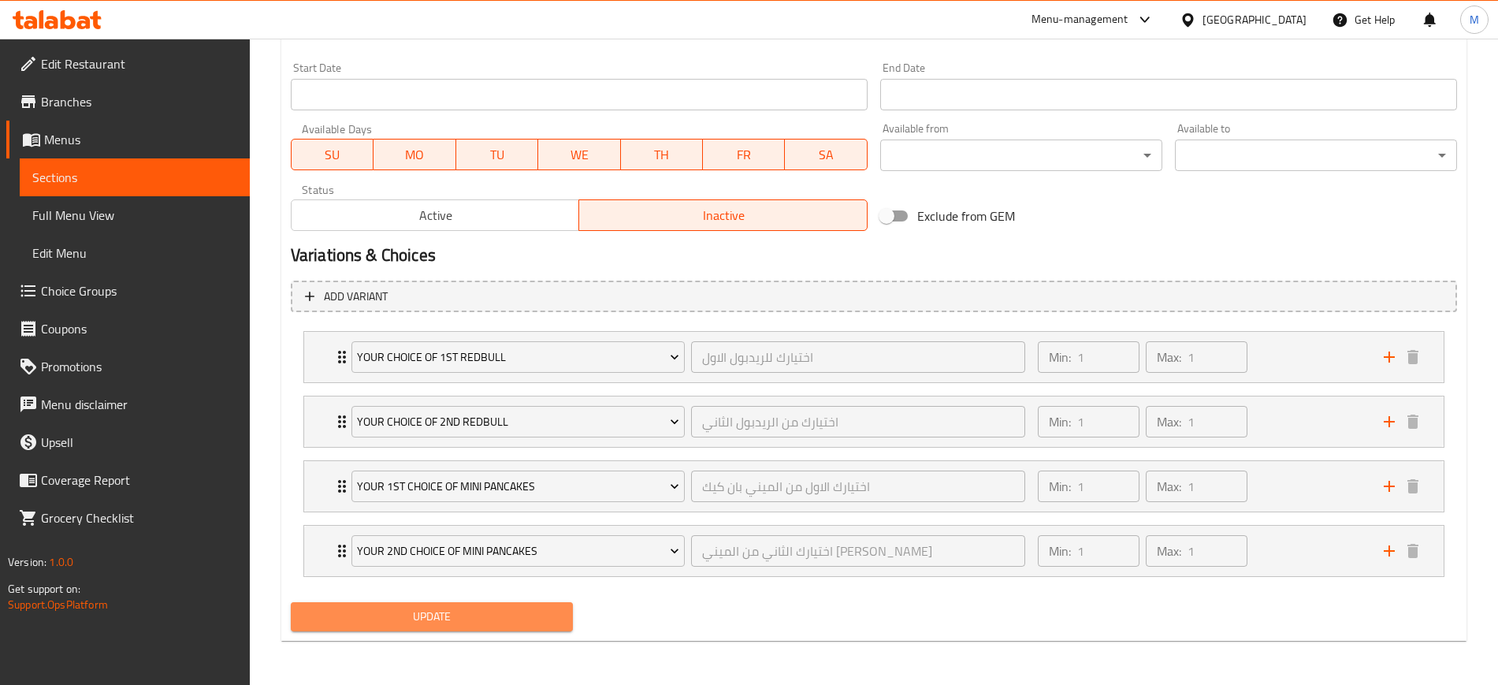
drag, startPoint x: 497, startPoint y: 614, endPoint x: 859, endPoint y: 291, distance: 484.9
click at [496, 614] on span "Update" at bounding box center [431, 617] width 257 height 20
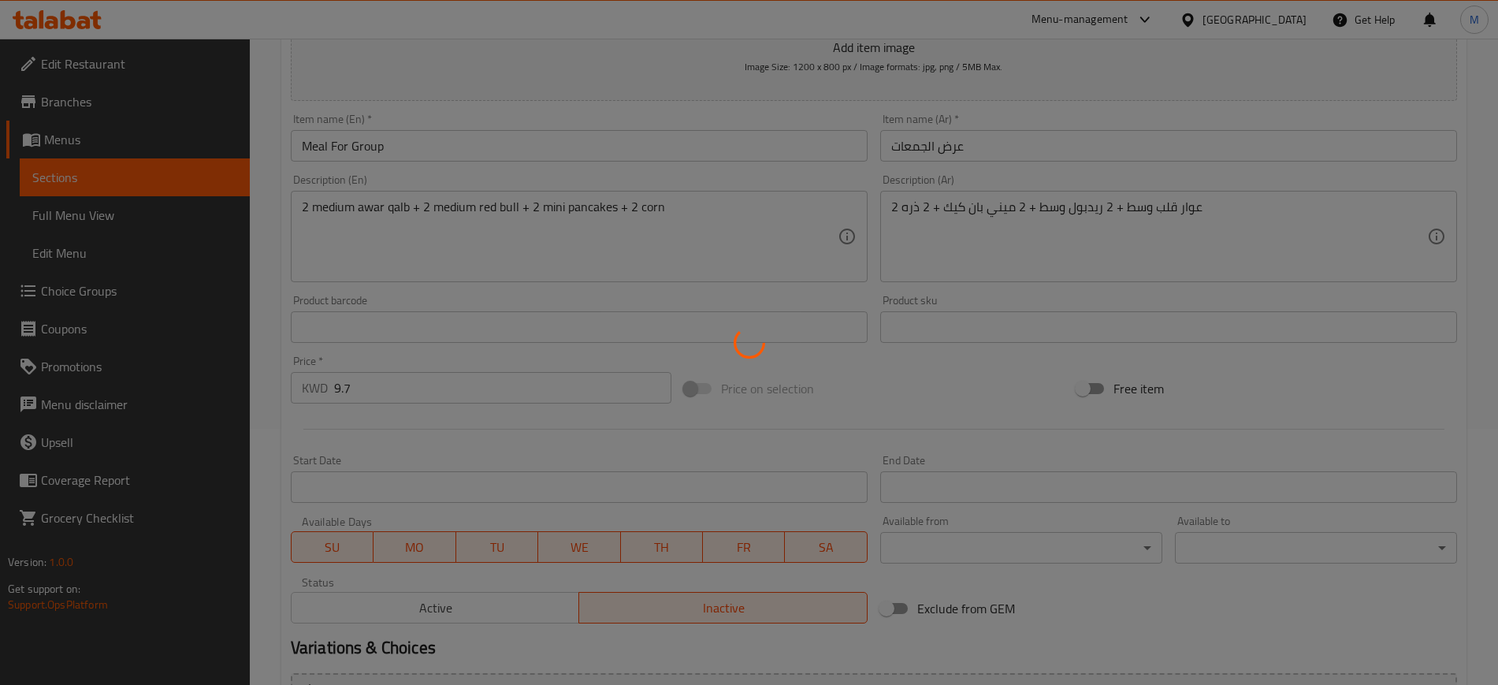
scroll to position [0, 0]
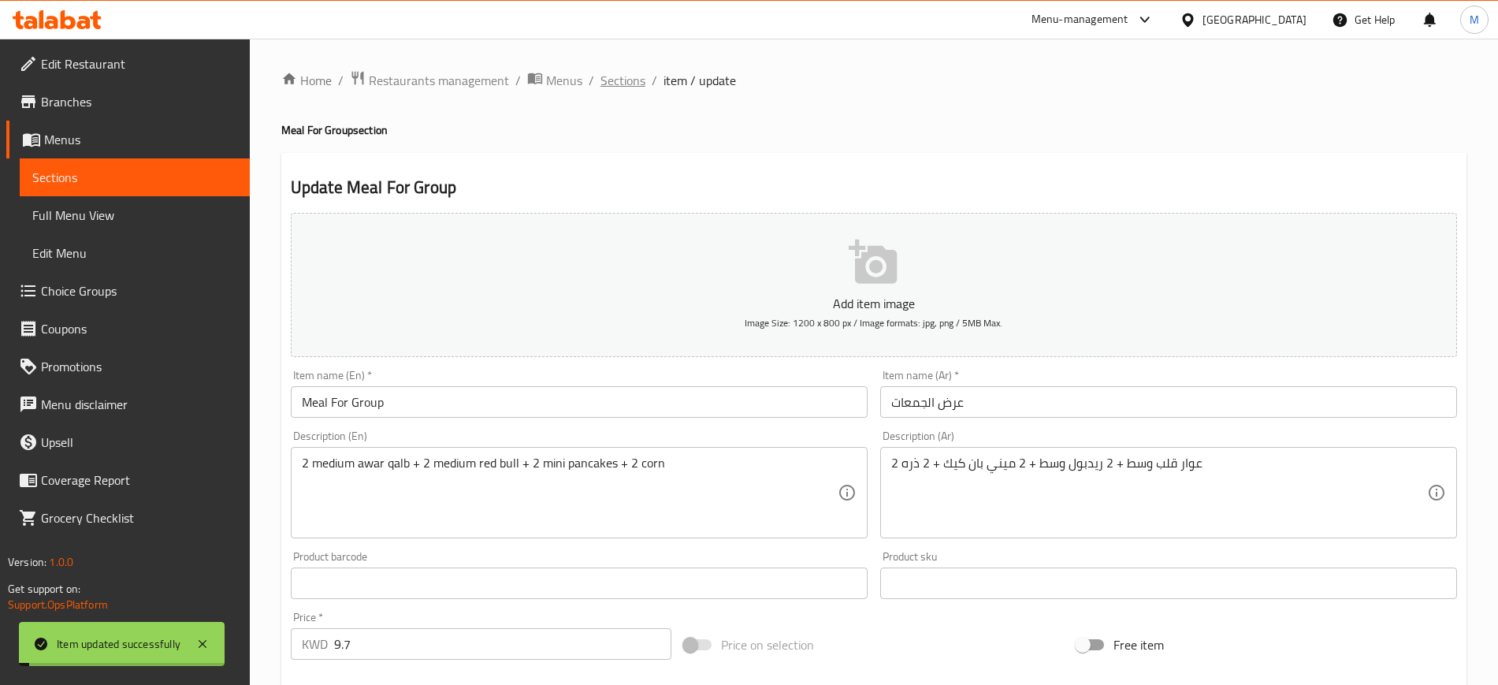
click at [618, 81] on span "Sections" at bounding box center [622, 80] width 45 height 19
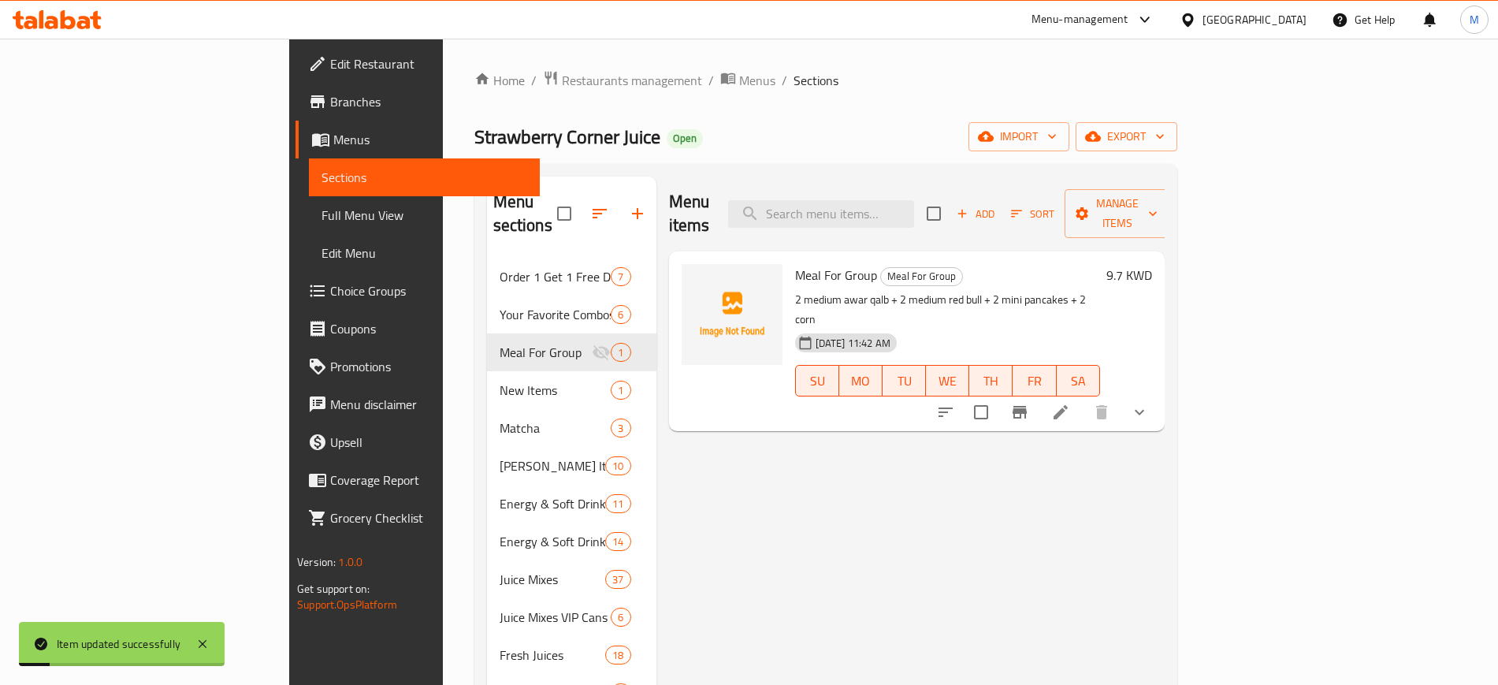
click at [813, 124] on div "Strawberry Corner Juice Open import export" at bounding box center [825, 136] width 703 height 29
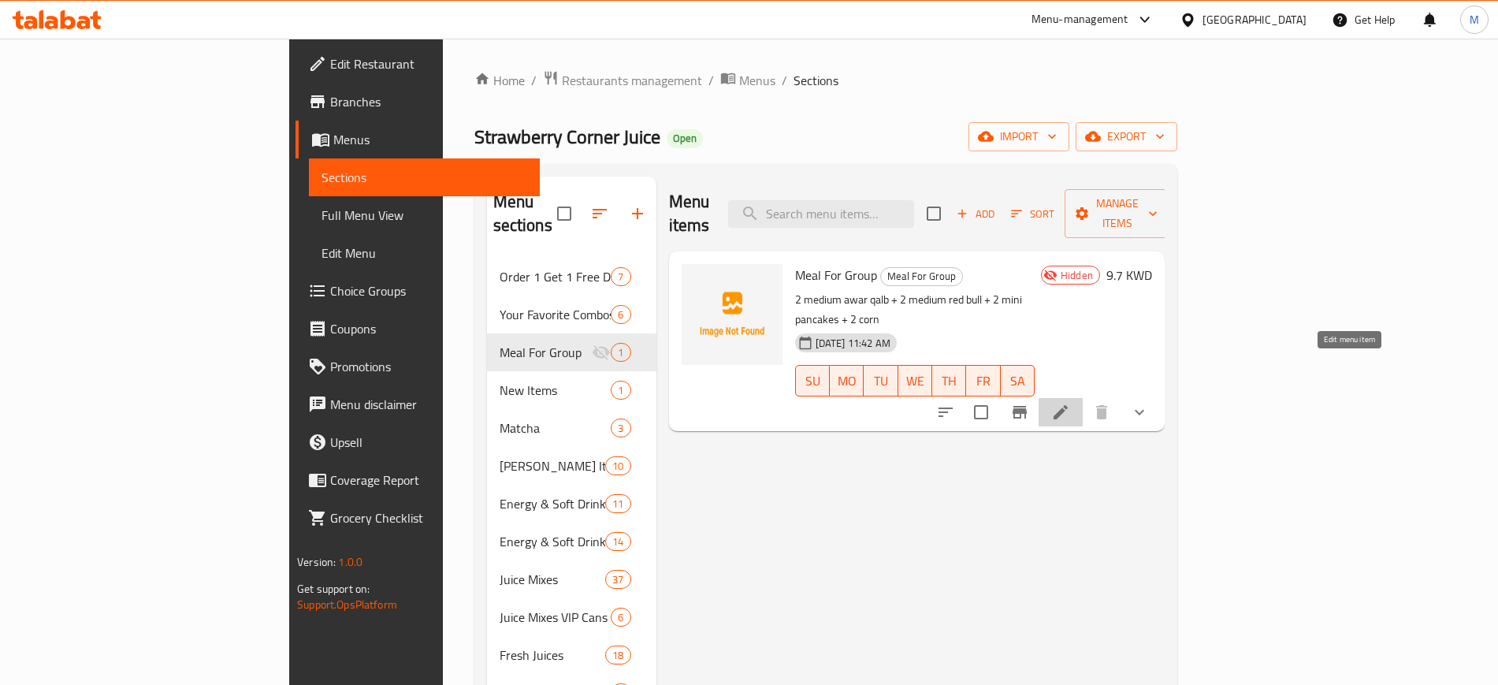
click at [1067, 405] on icon at bounding box center [1060, 412] width 14 height 14
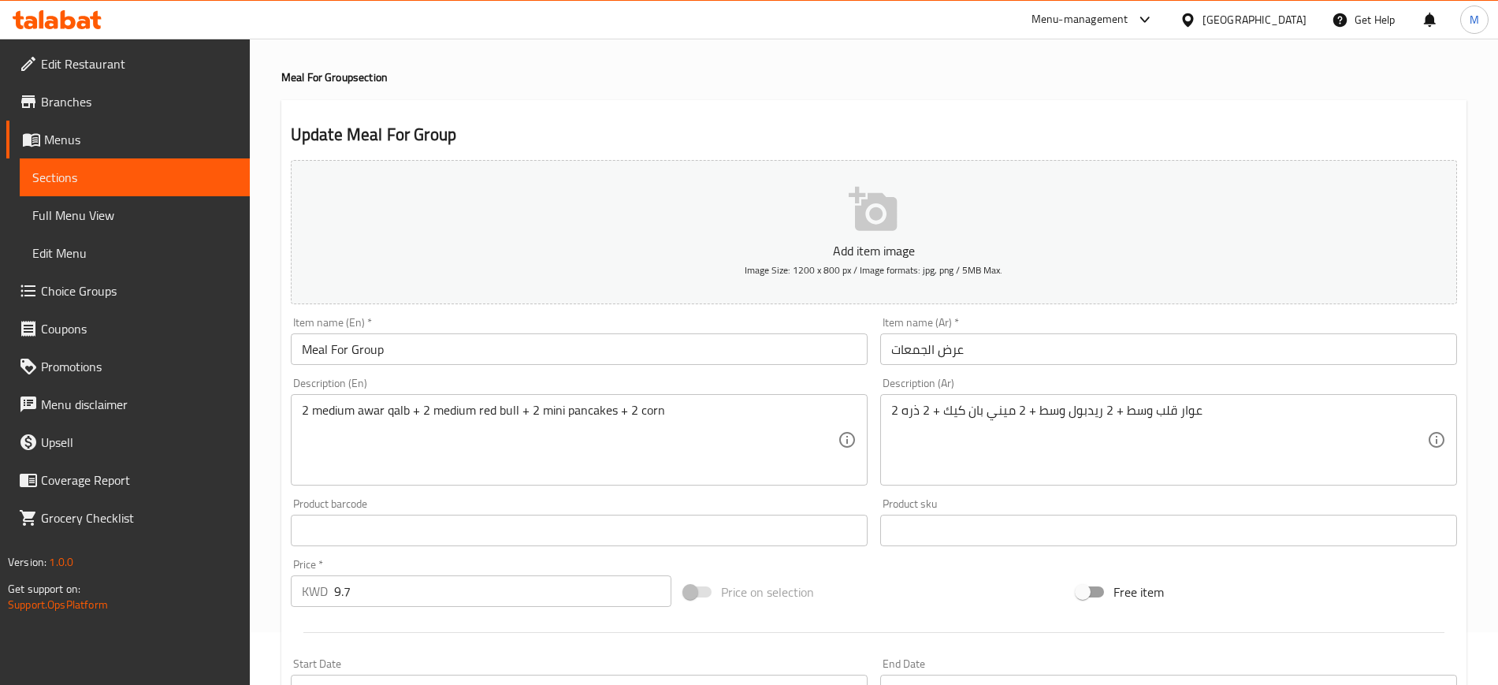
scroll to position [98, 0]
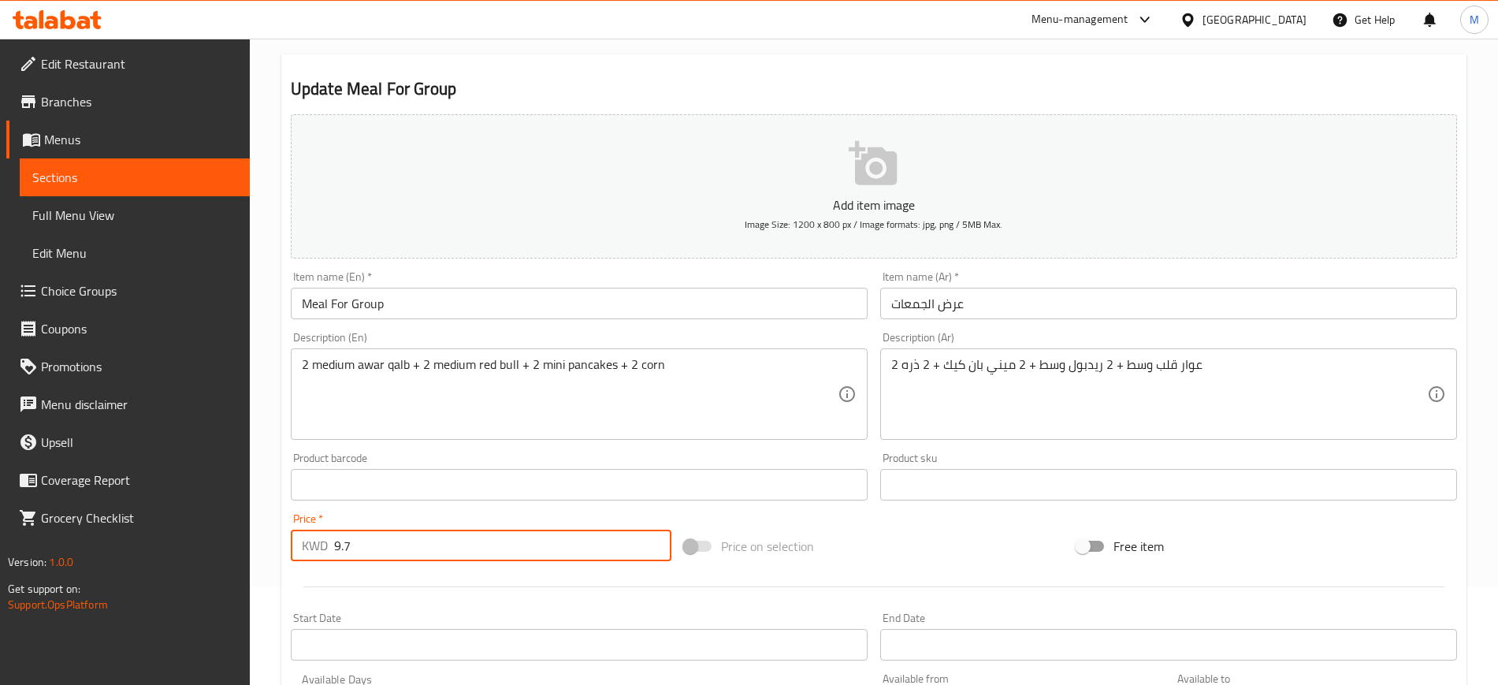
drag, startPoint x: 393, startPoint y: 547, endPoint x: 255, endPoint y: 559, distance: 138.4
click at [255, 559] on div "Home / Restaurants management / Menus / Sections / item / update Meal For Group…" at bounding box center [874, 587] width 1248 height 1294
type input "10"
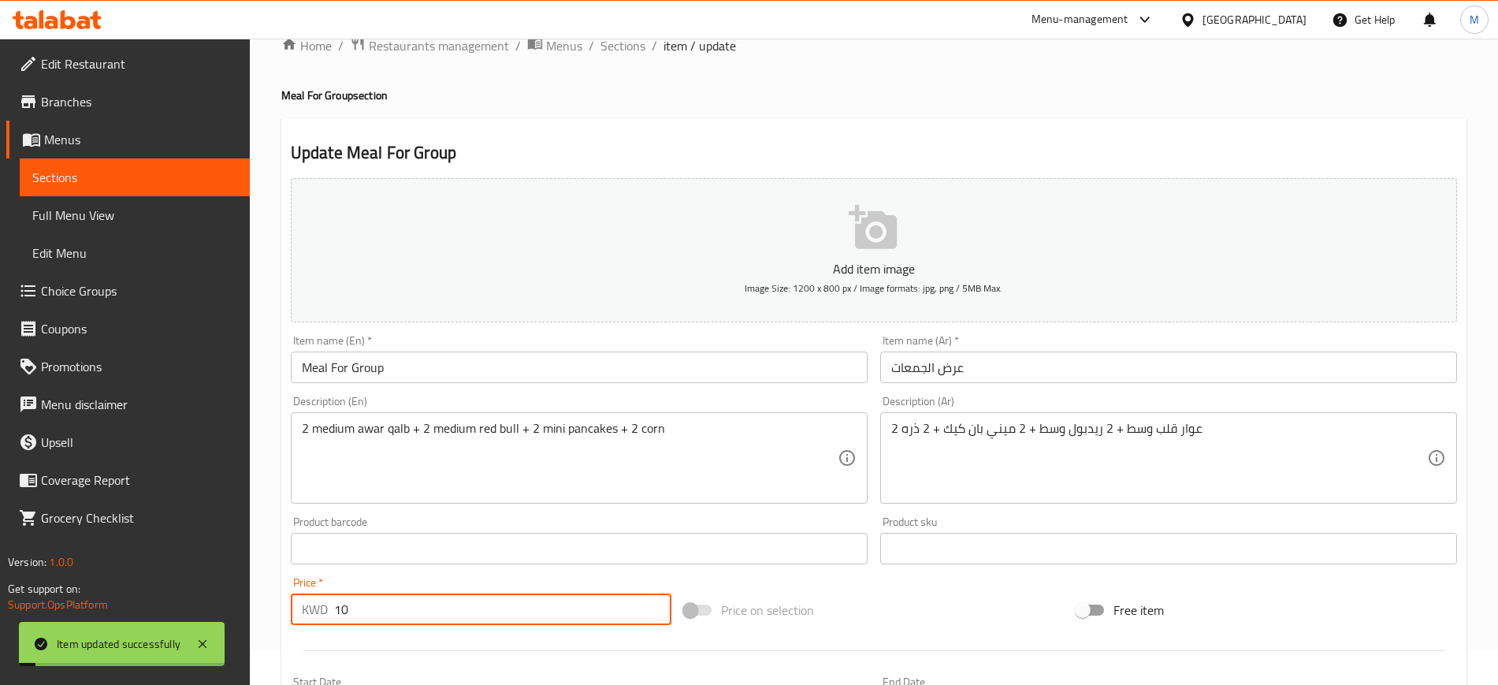
scroll to position [0, 0]
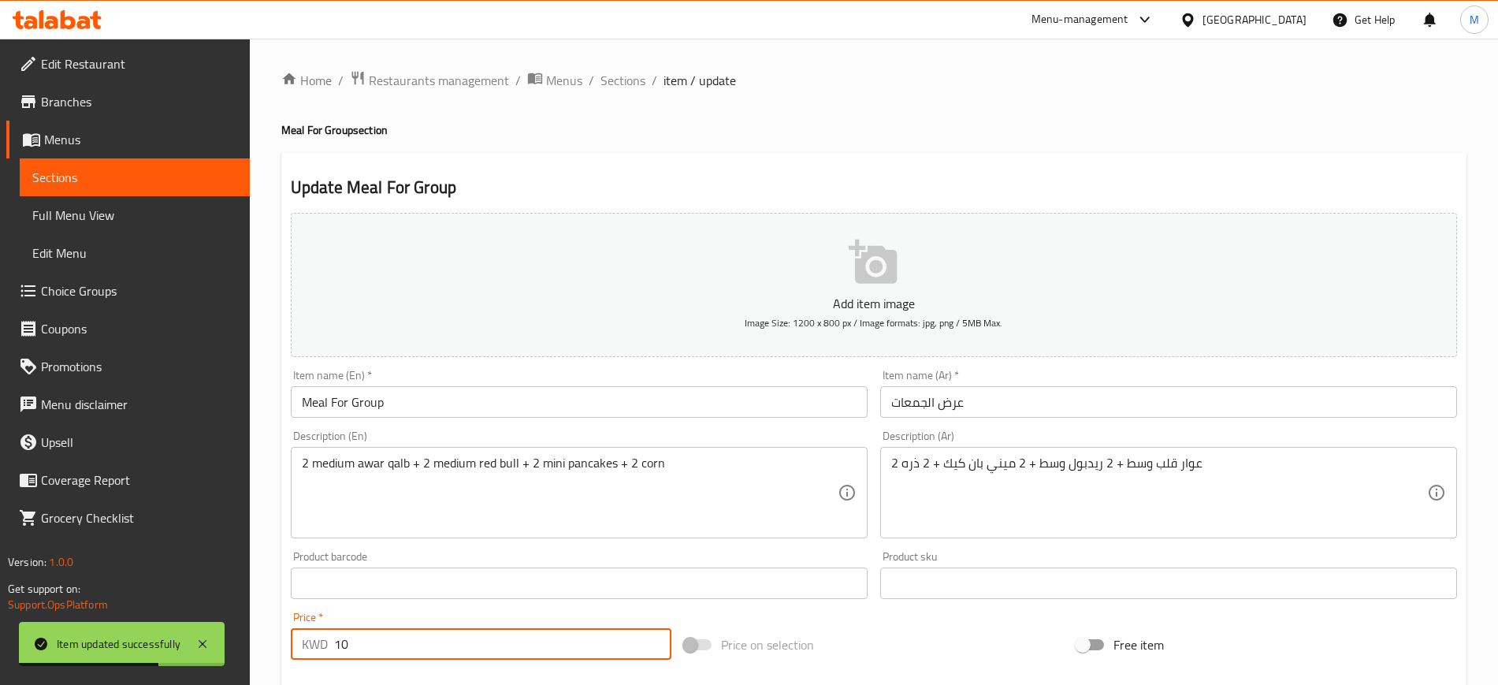
click at [543, 408] on input "Meal For Group" at bounding box center [579, 402] width 577 height 32
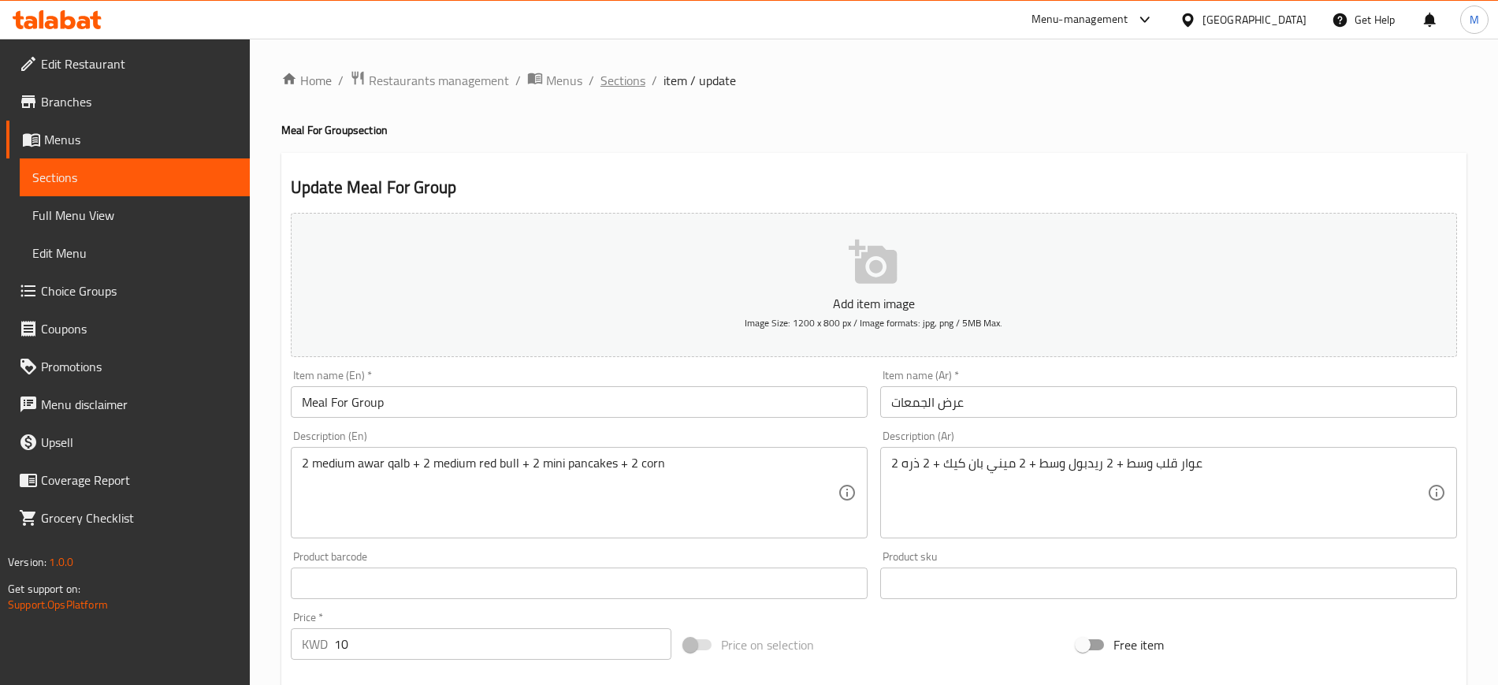
click at [630, 83] on span "Sections" at bounding box center [622, 80] width 45 height 19
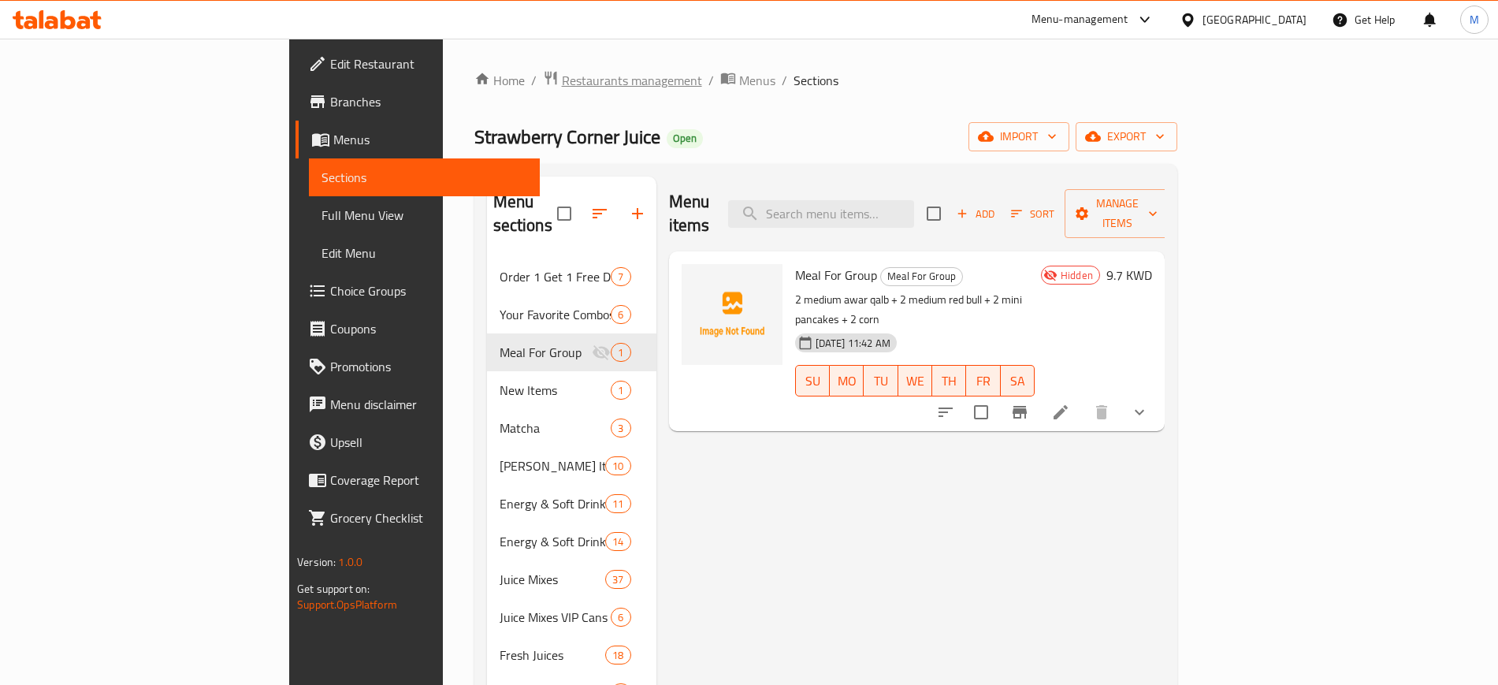
click at [562, 81] on span "Restaurants management" at bounding box center [632, 80] width 140 height 19
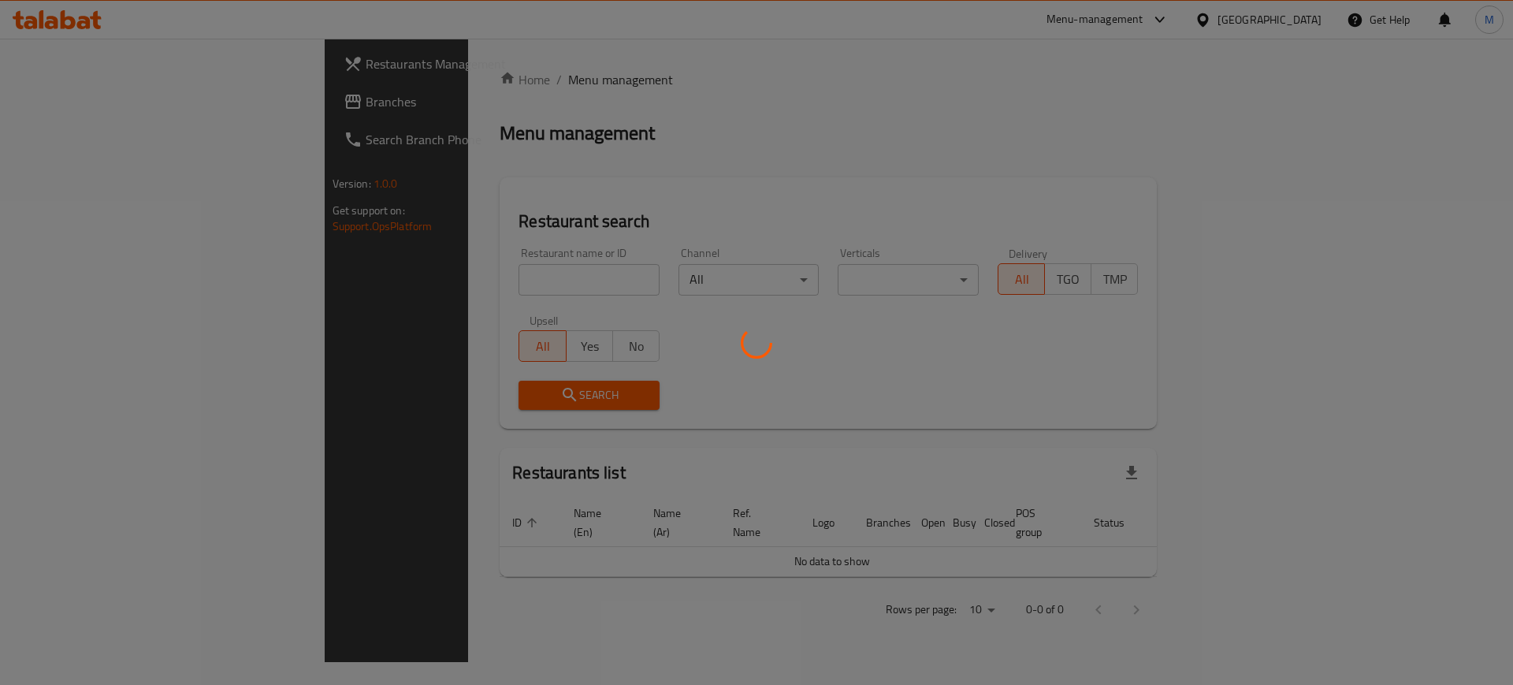
click at [418, 281] on div at bounding box center [756, 342] width 1513 height 685
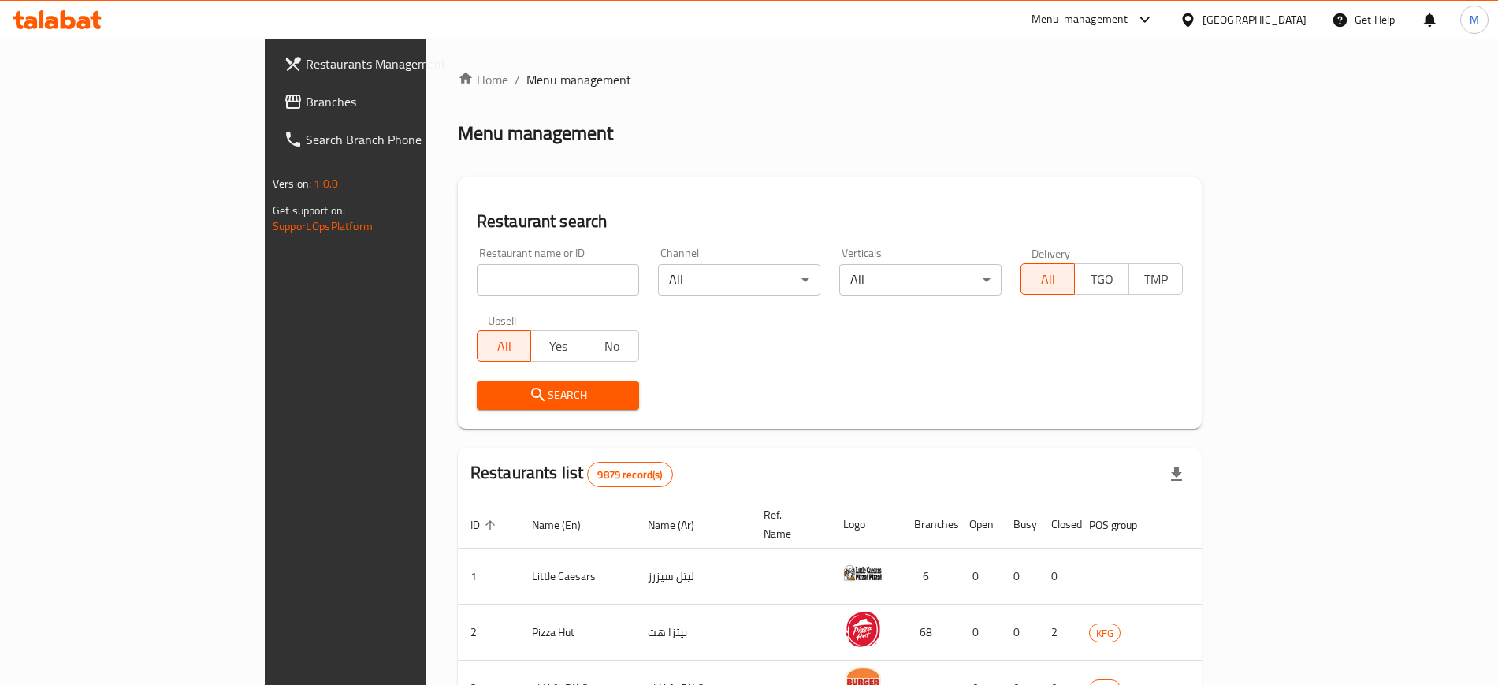
click at [477, 277] on input "search" at bounding box center [558, 280] width 162 height 32
type input "nqsti"
click button "Search" at bounding box center [558, 395] width 162 height 29
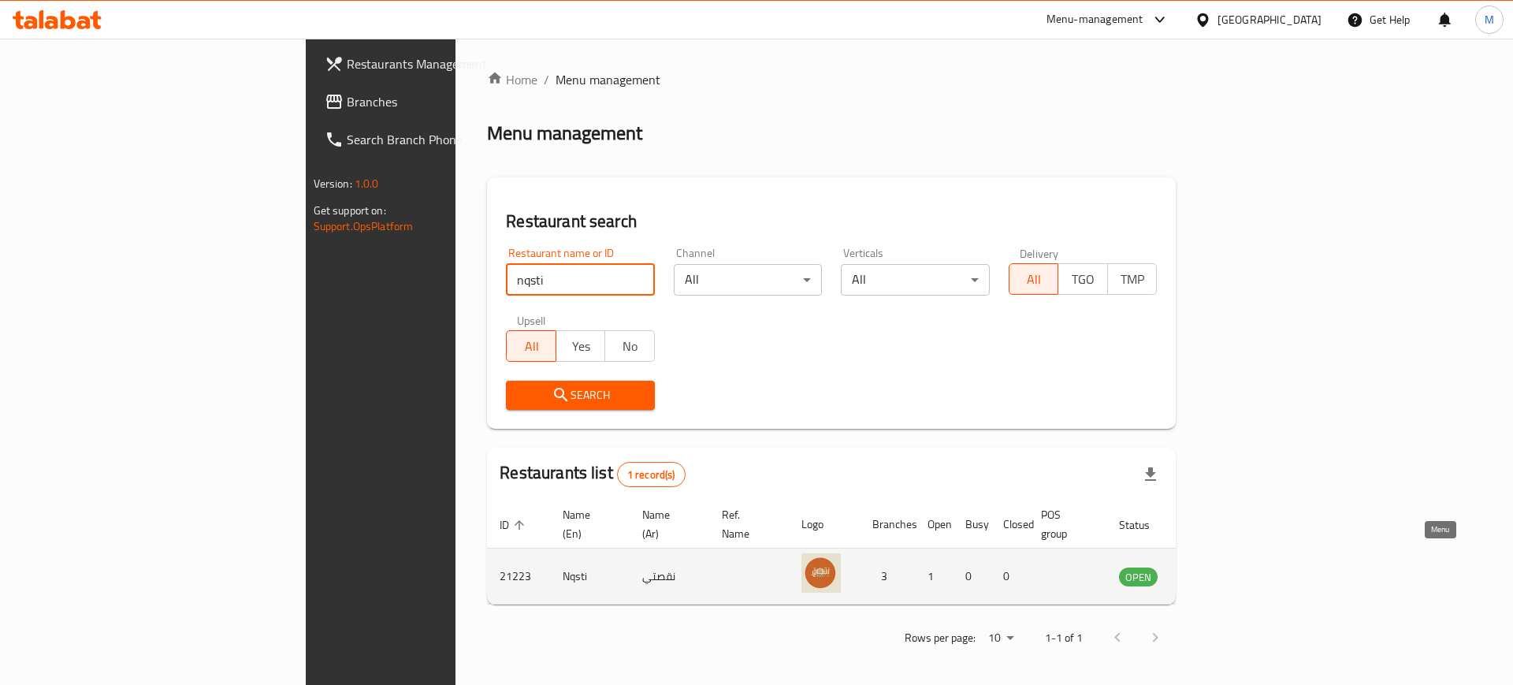
click at [1220, 566] on icon "enhanced table" at bounding box center [1210, 575] width 19 height 19
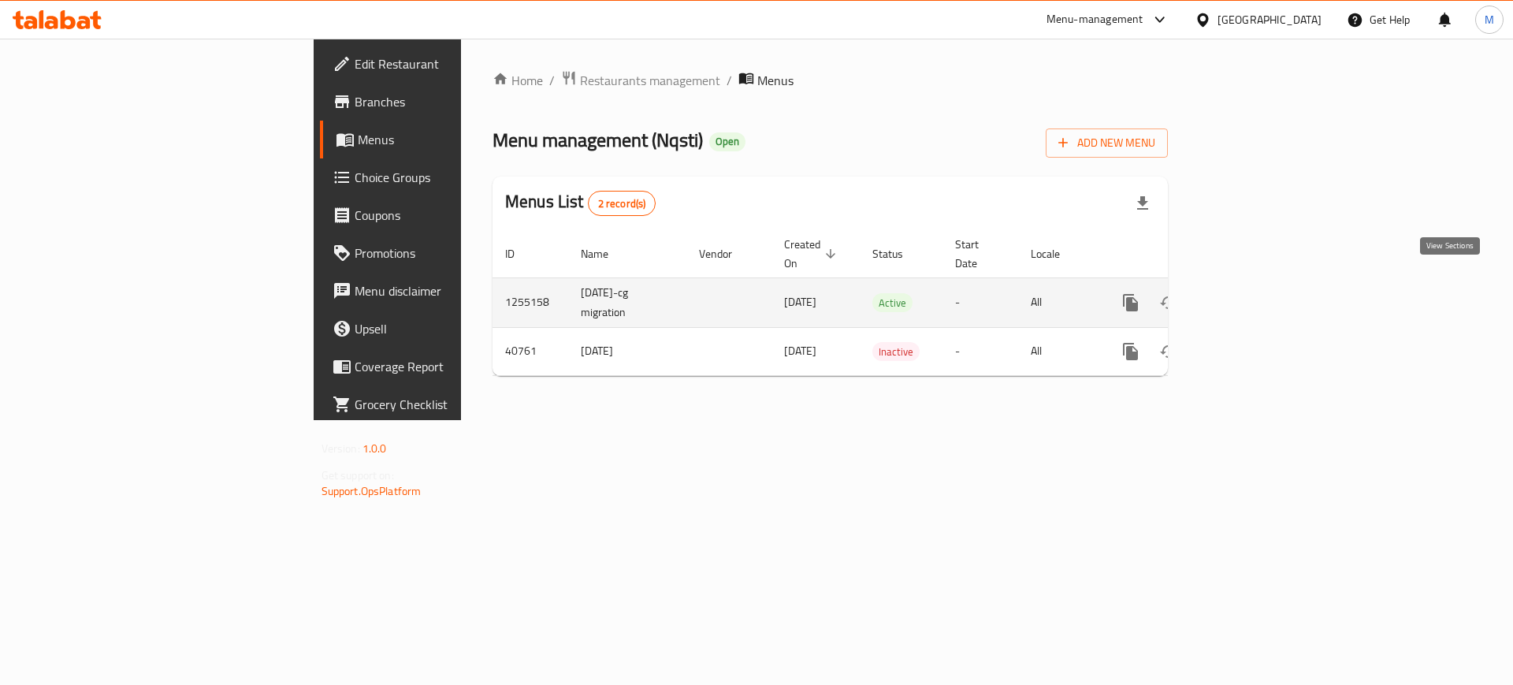
click at [1253, 293] on icon "enhanced table" at bounding box center [1243, 302] width 19 height 19
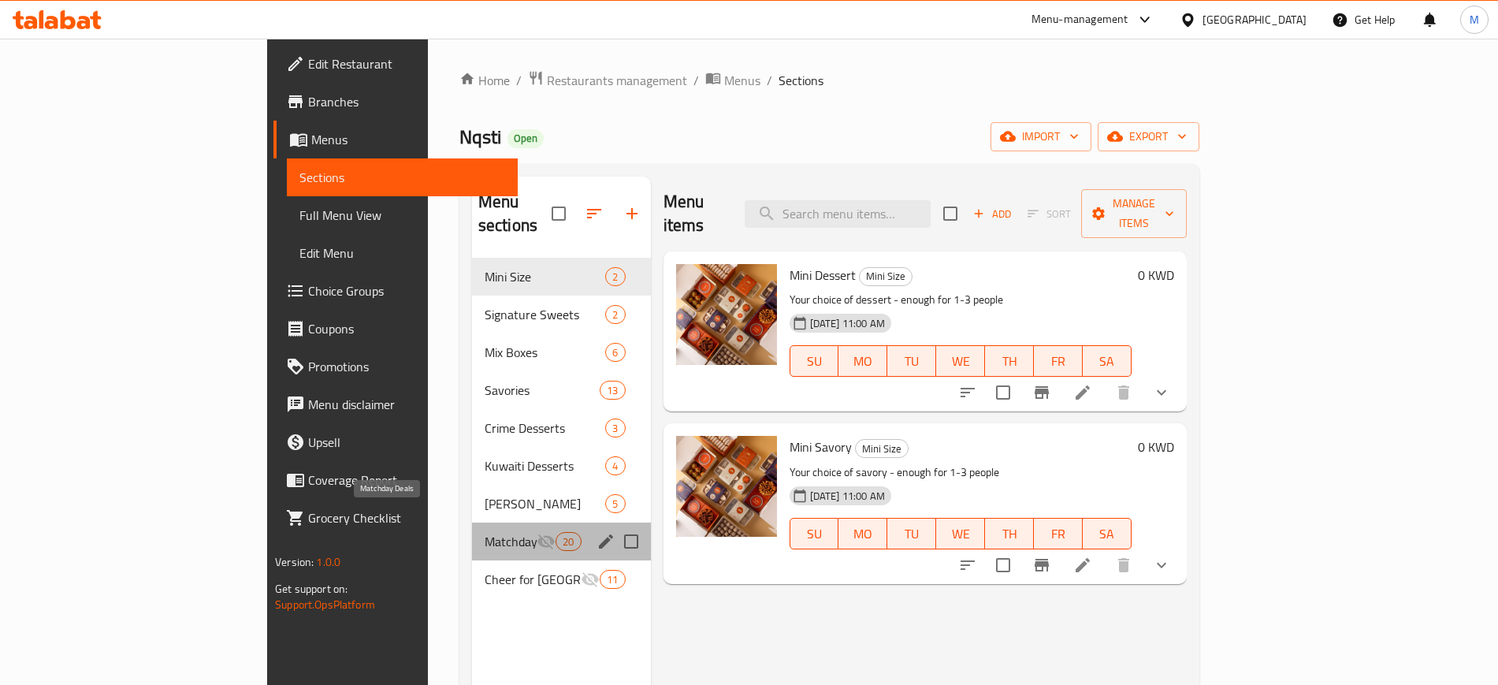
click at [485, 532] on span "Matchday Deals" at bounding box center [511, 541] width 52 height 19
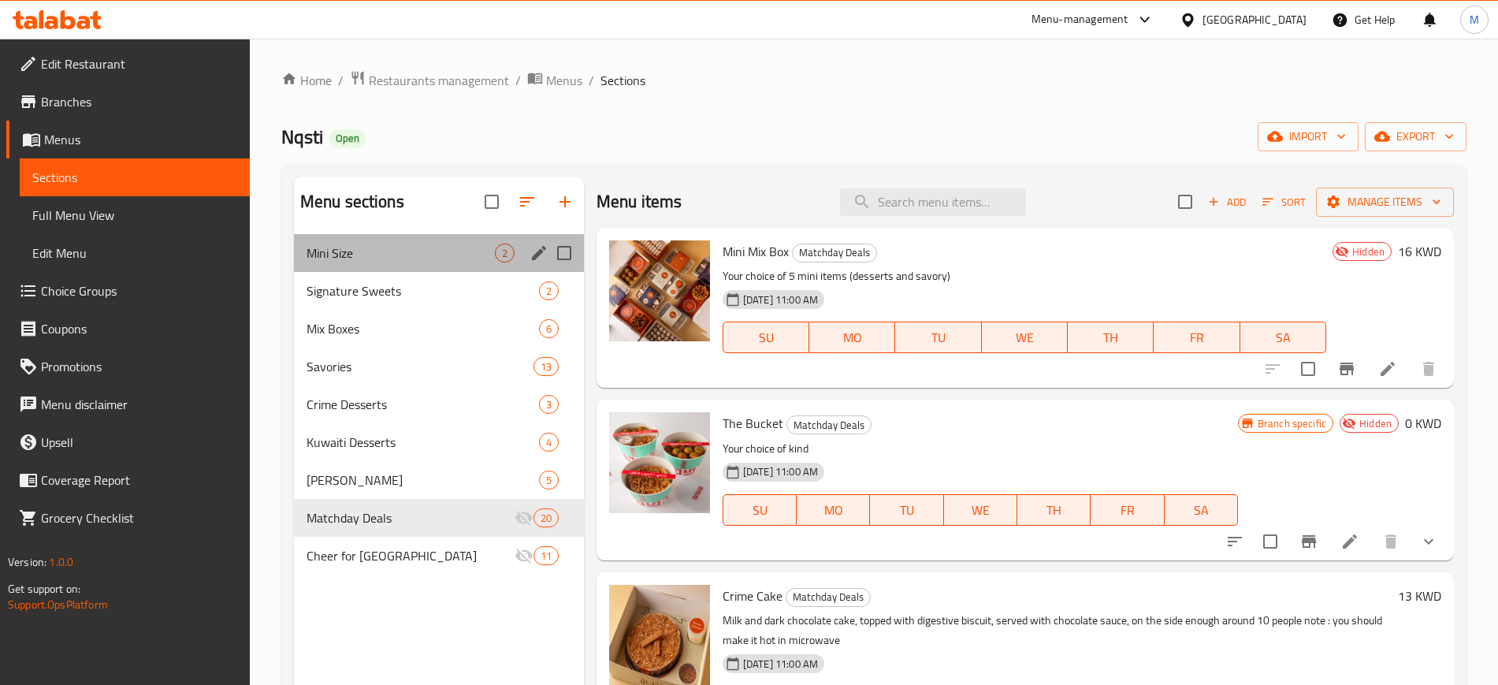
click at [404, 264] on div "Mini Size 2" at bounding box center [439, 253] width 290 height 38
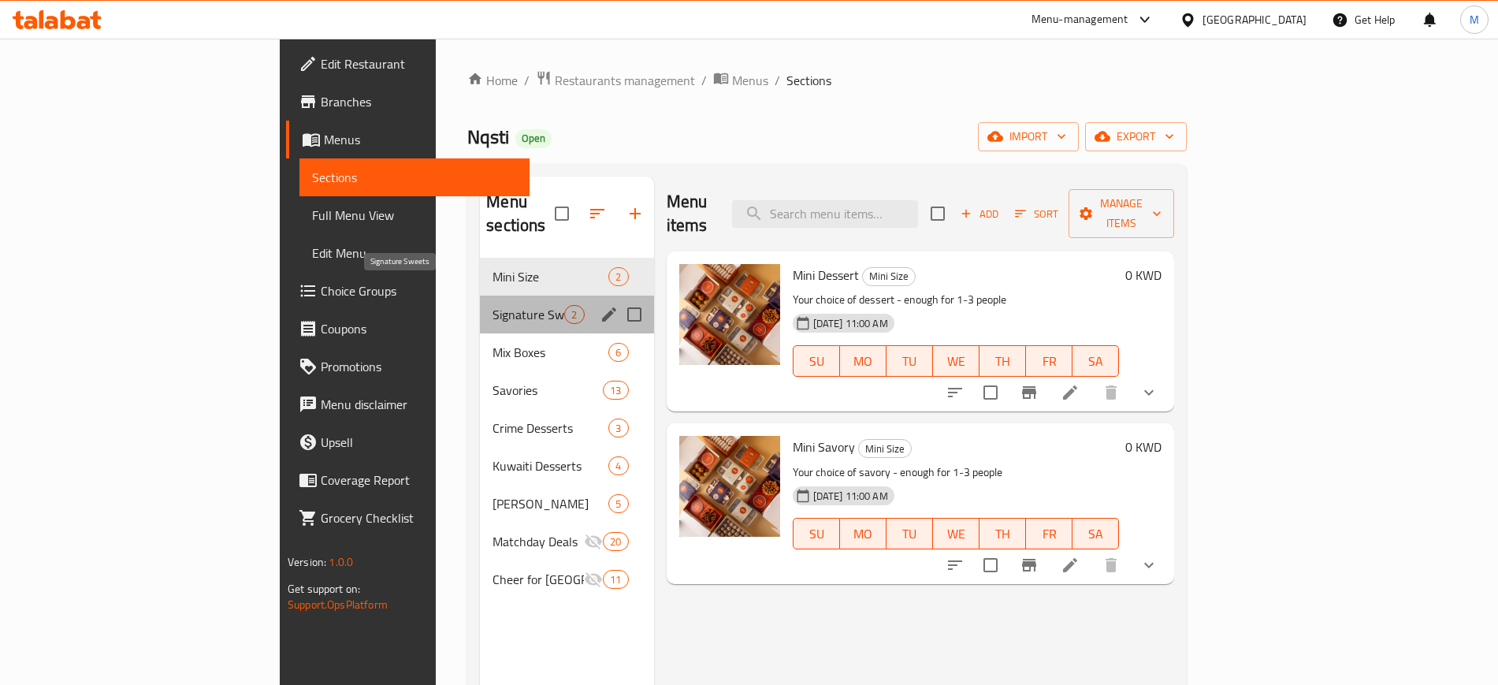
click at [492, 305] on span "Signature Sweets" at bounding box center [528, 314] width 72 height 19
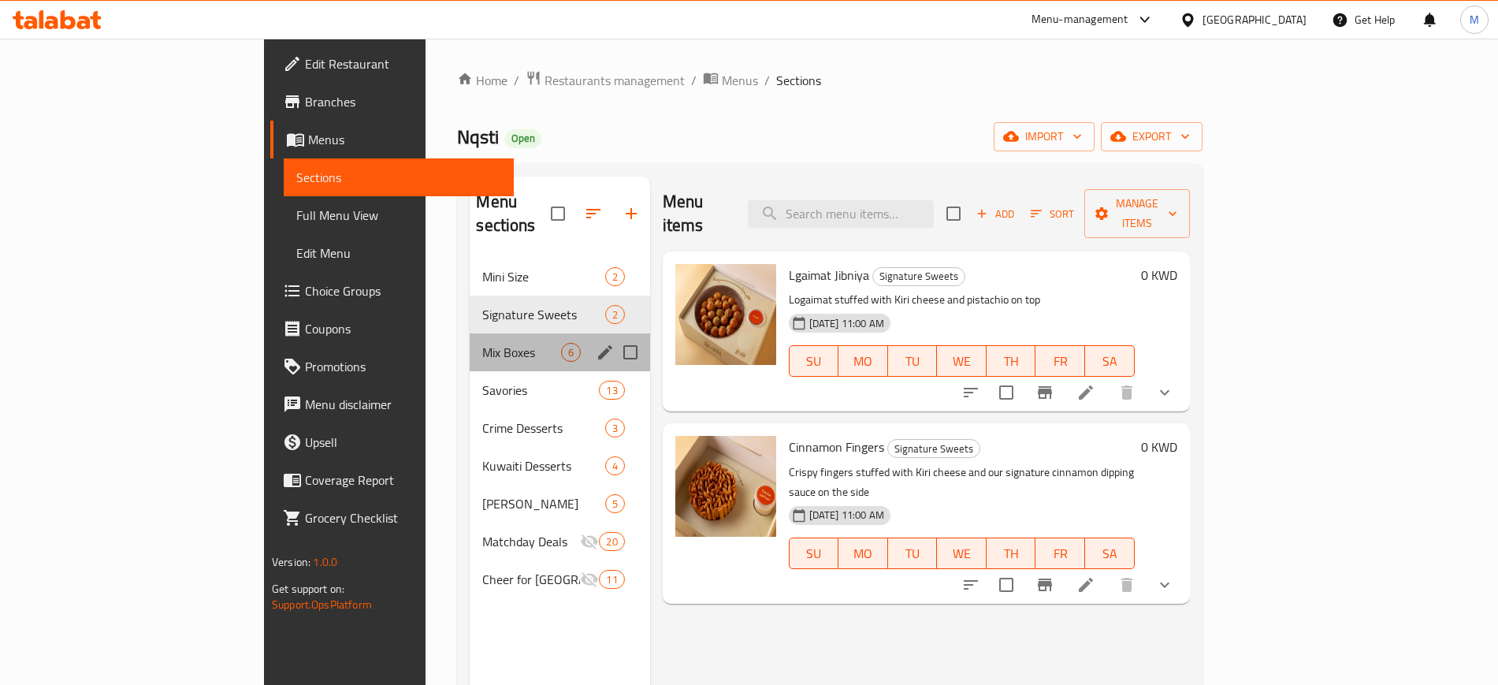
drag, startPoint x: 393, startPoint y: 340, endPoint x: 407, endPoint y: 366, distance: 30.3
click at [470, 340] on div "Mix Boxes 6" at bounding box center [560, 352] width 180 height 38
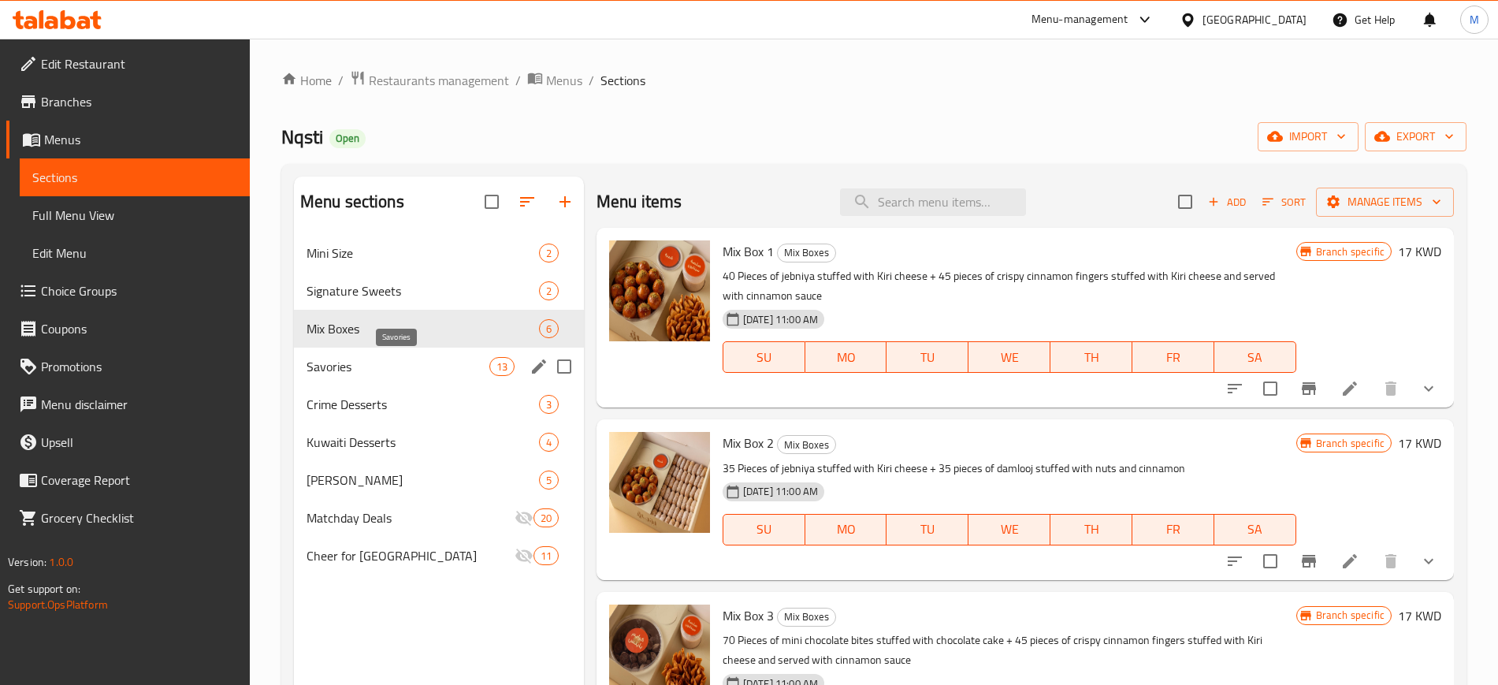
click at [407, 368] on span "Savories" at bounding box center [397, 366] width 183 height 19
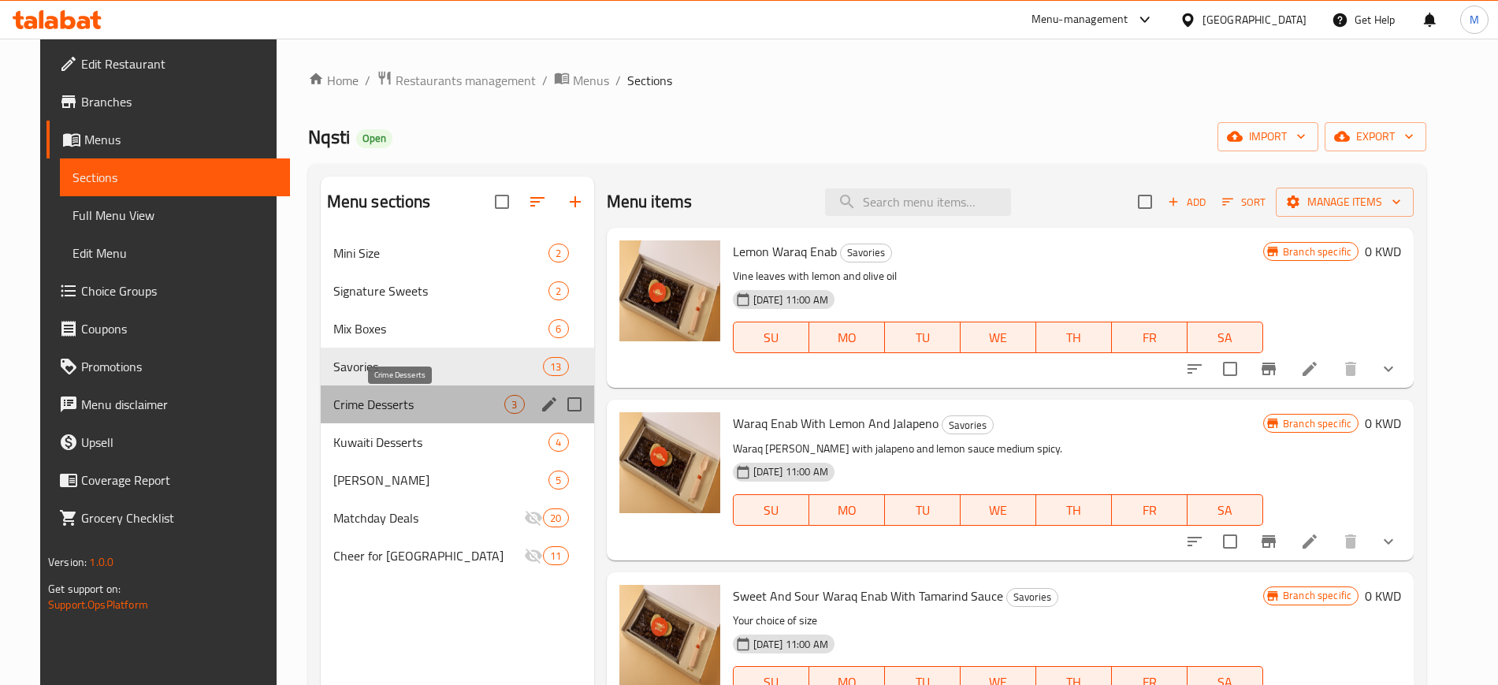
drag, startPoint x: 394, startPoint y: 412, endPoint x: 407, endPoint y: 440, distance: 30.7
click at [393, 414] on div "Crime Desserts 3" at bounding box center [457, 404] width 273 height 38
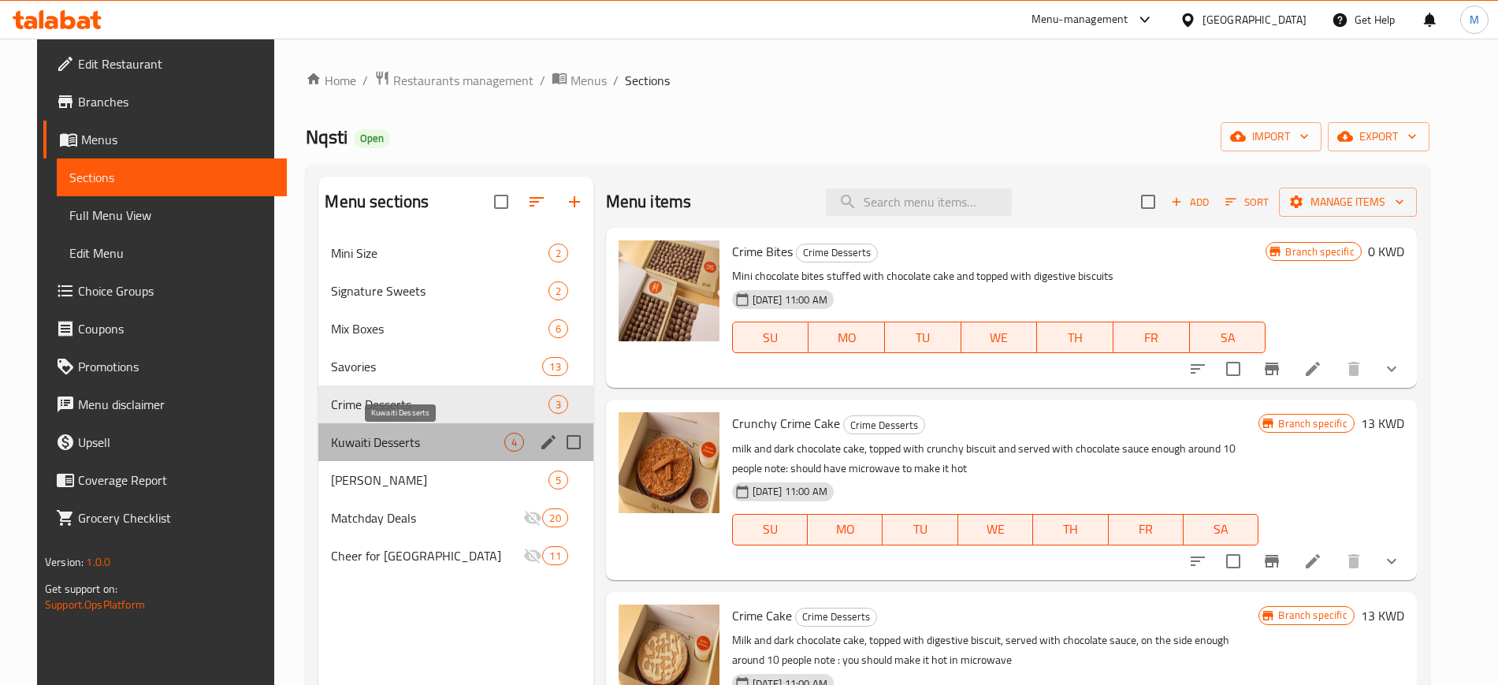
click at [408, 446] on span "Kuwaiti Desserts" at bounding box center [417, 442] width 173 height 19
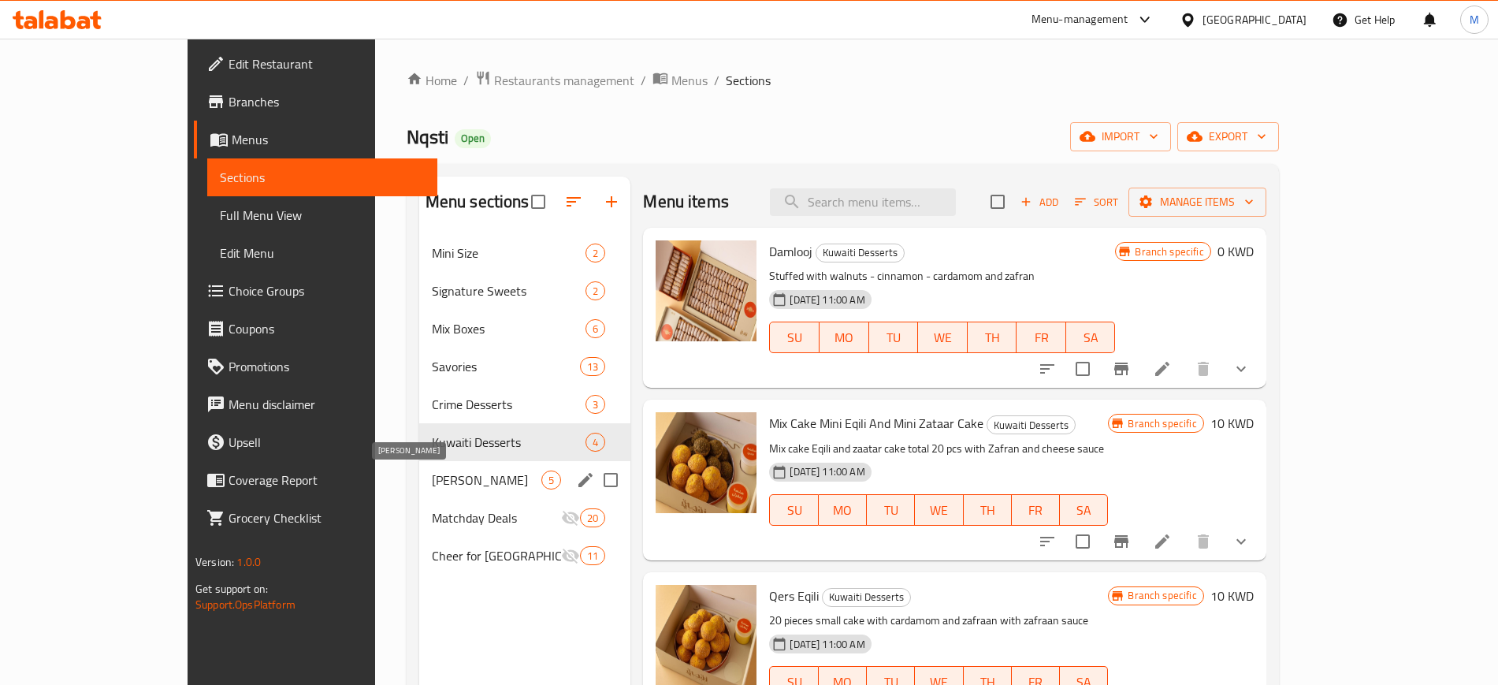
click at [432, 477] on span "[PERSON_NAME]" at bounding box center [487, 479] width 110 height 19
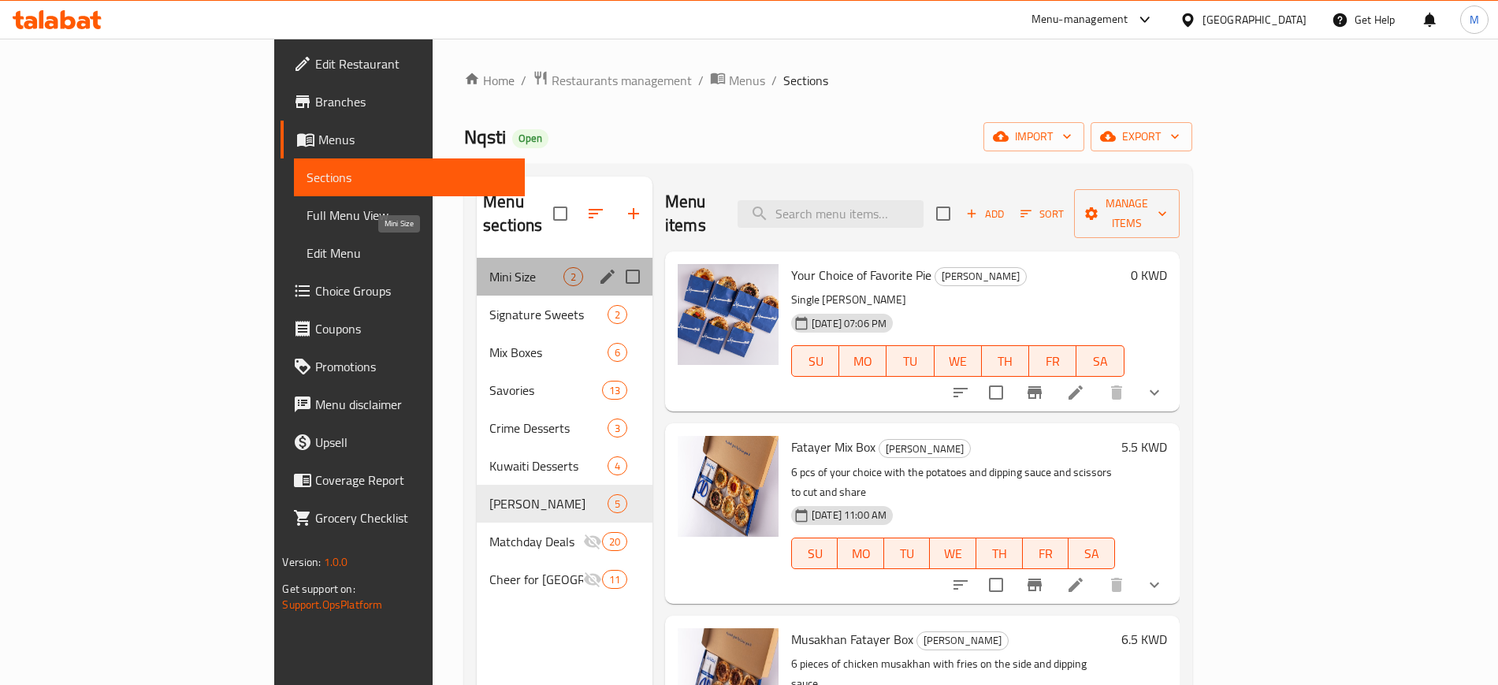
click at [489, 267] on span "Mini Size" at bounding box center [526, 276] width 74 height 19
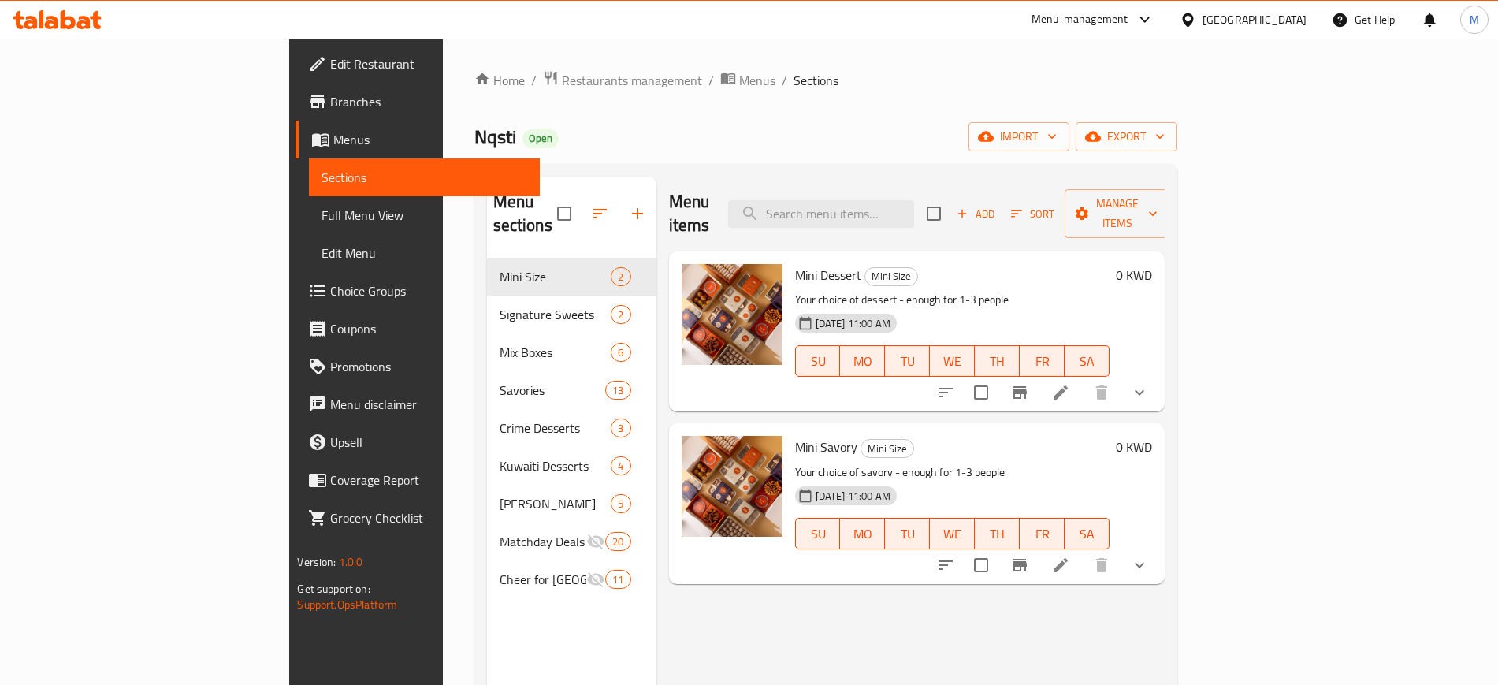
click at [531, 133] on div "Nqsti Open import export" at bounding box center [825, 136] width 703 height 29
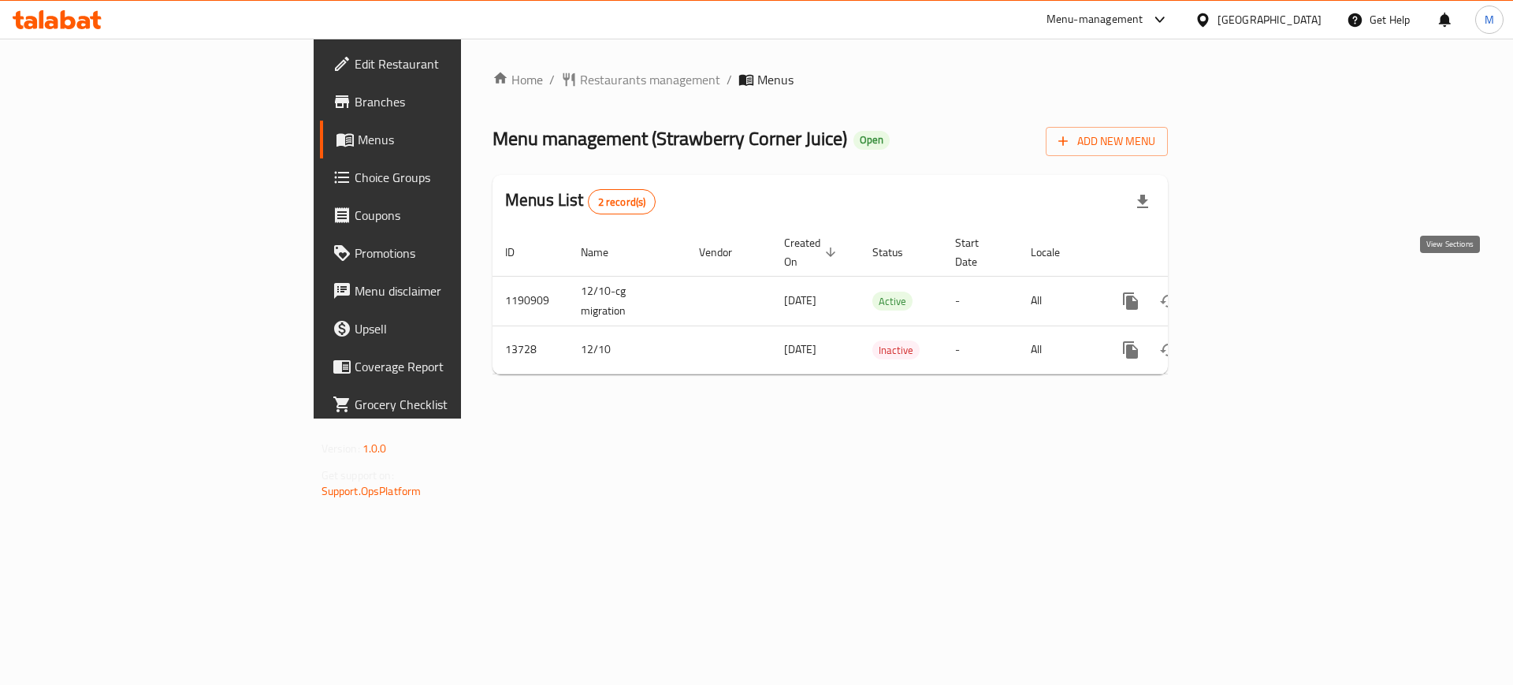
click at [1251, 294] on icon "enhanced table" at bounding box center [1244, 301] width 14 height 14
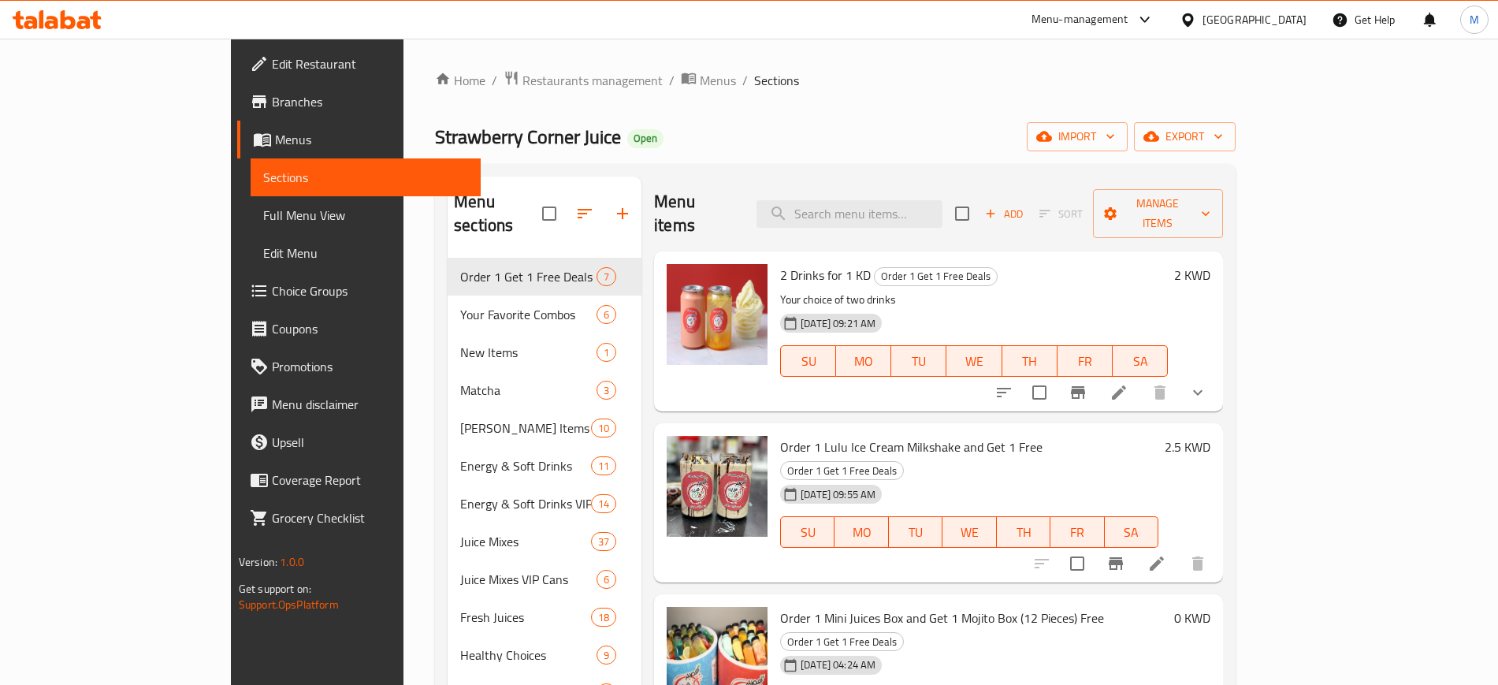
click at [1012, 290] on p "Your choice of two drinks" at bounding box center [974, 300] width 388 height 20
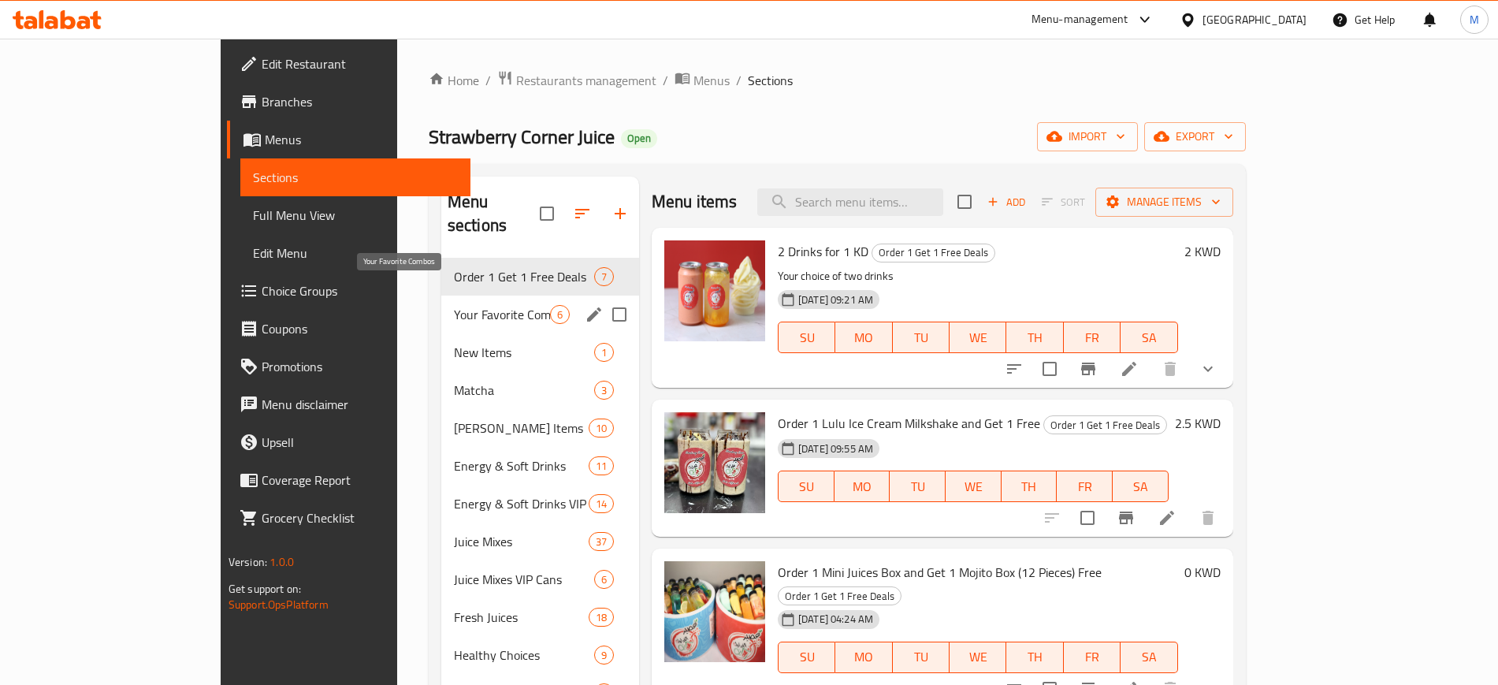
drag, startPoint x: 435, startPoint y: 291, endPoint x: 438, endPoint y: 315, distance: 24.6
click at [454, 305] on span "Your Favorite Combos" at bounding box center [502, 314] width 96 height 19
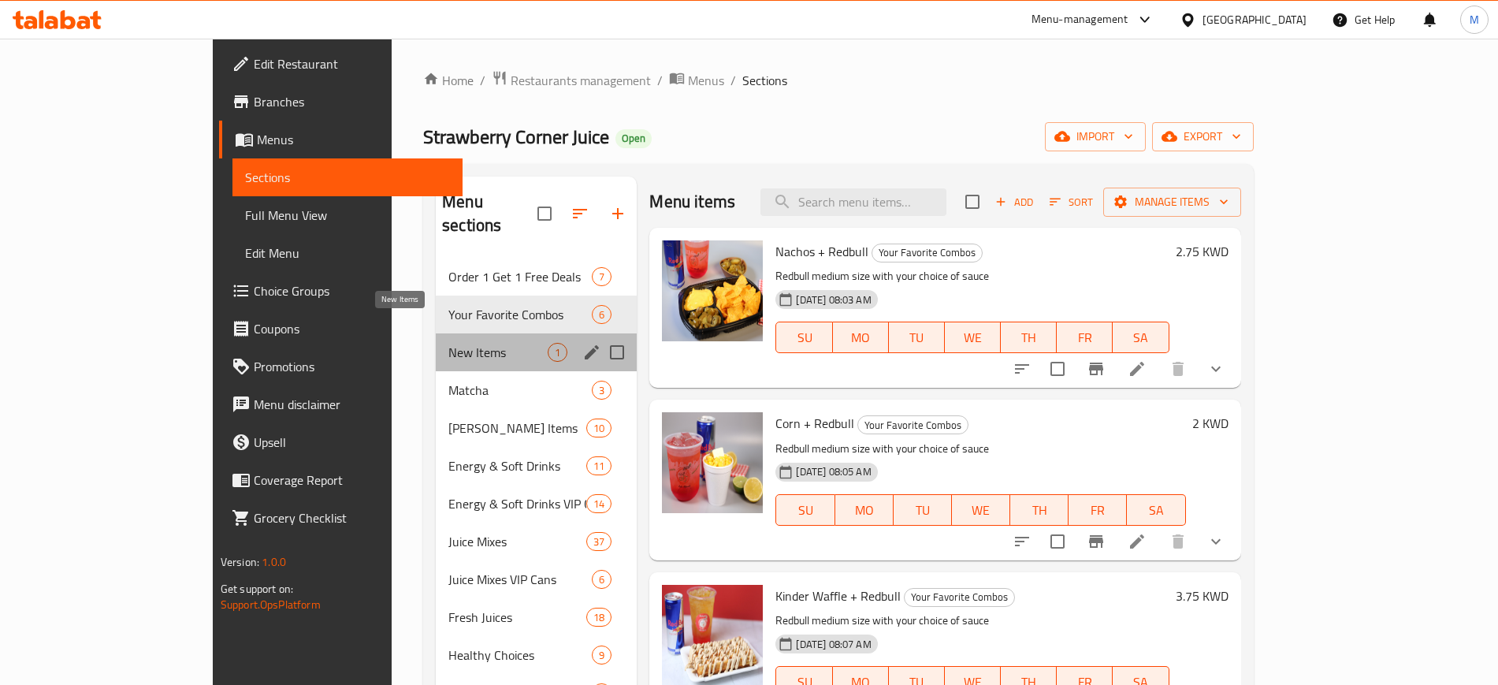
click at [448, 343] on span "New Items" at bounding box center [497, 352] width 99 height 19
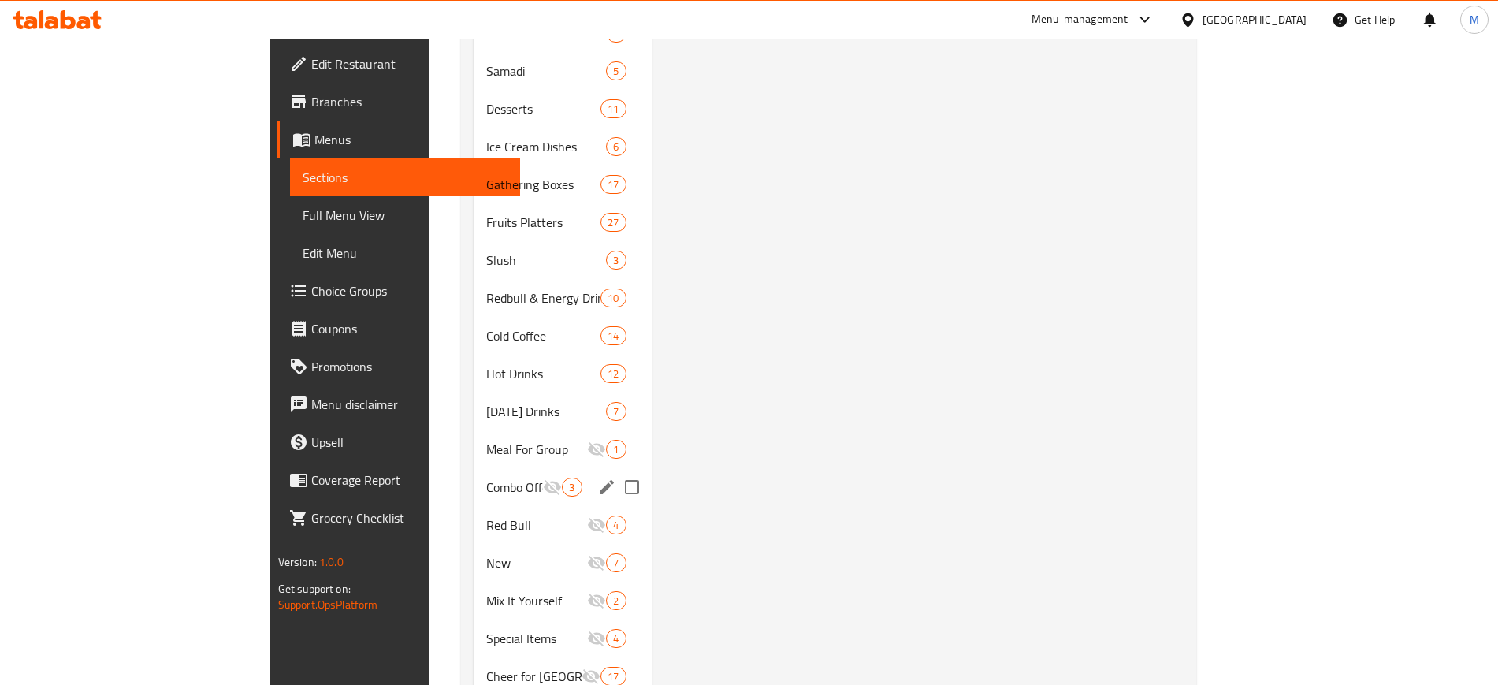
scroll to position [961, 0]
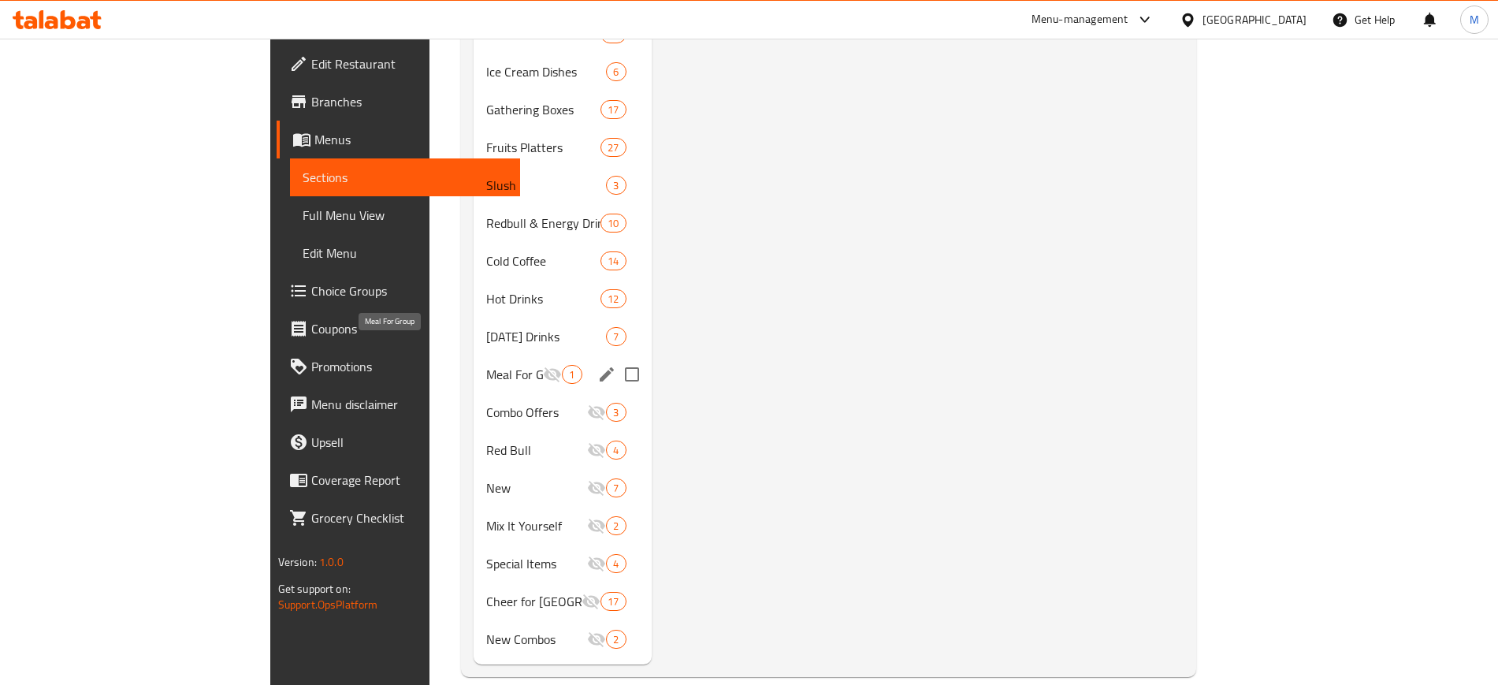
click at [486, 365] on span "Meal For Group" at bounding box center [514, 374] width 57 height 19
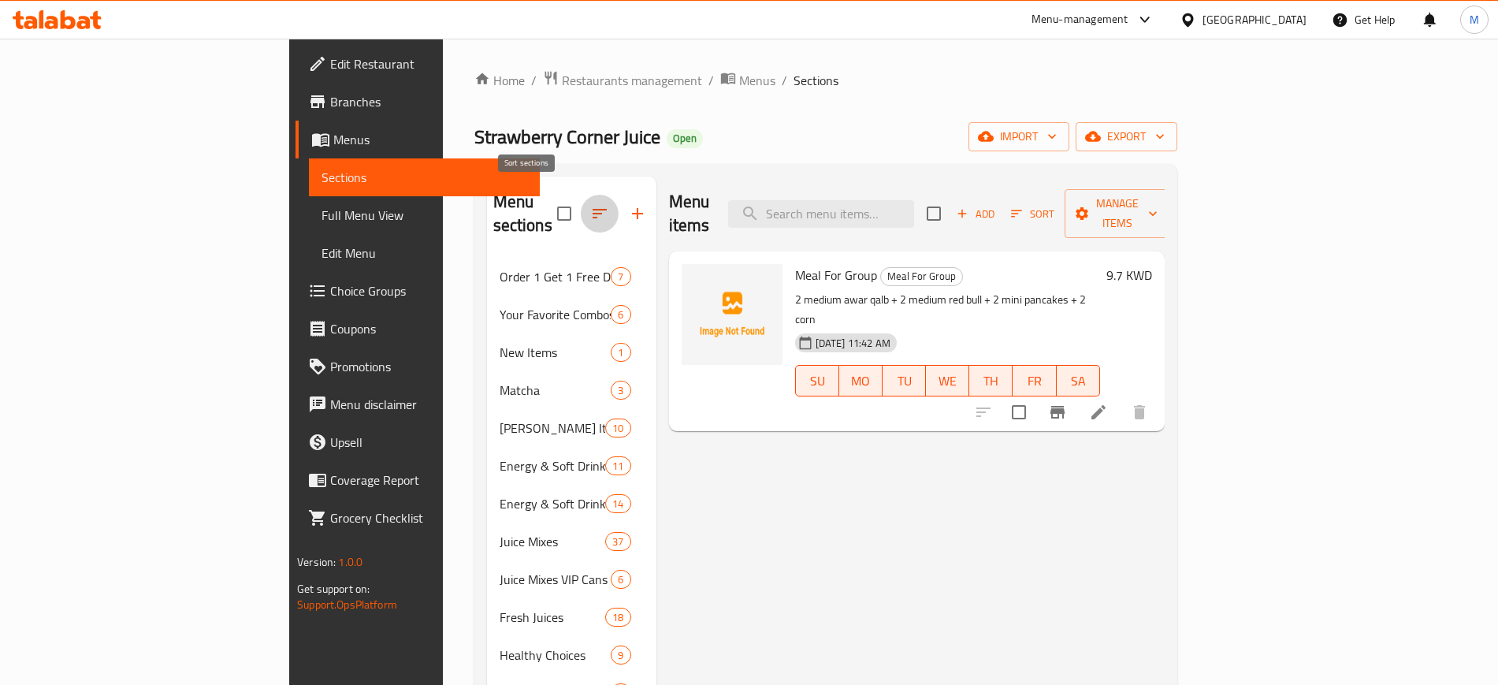
click at [590, 204] on icon "button" at bounding box center [599, 213] width 19 height 19
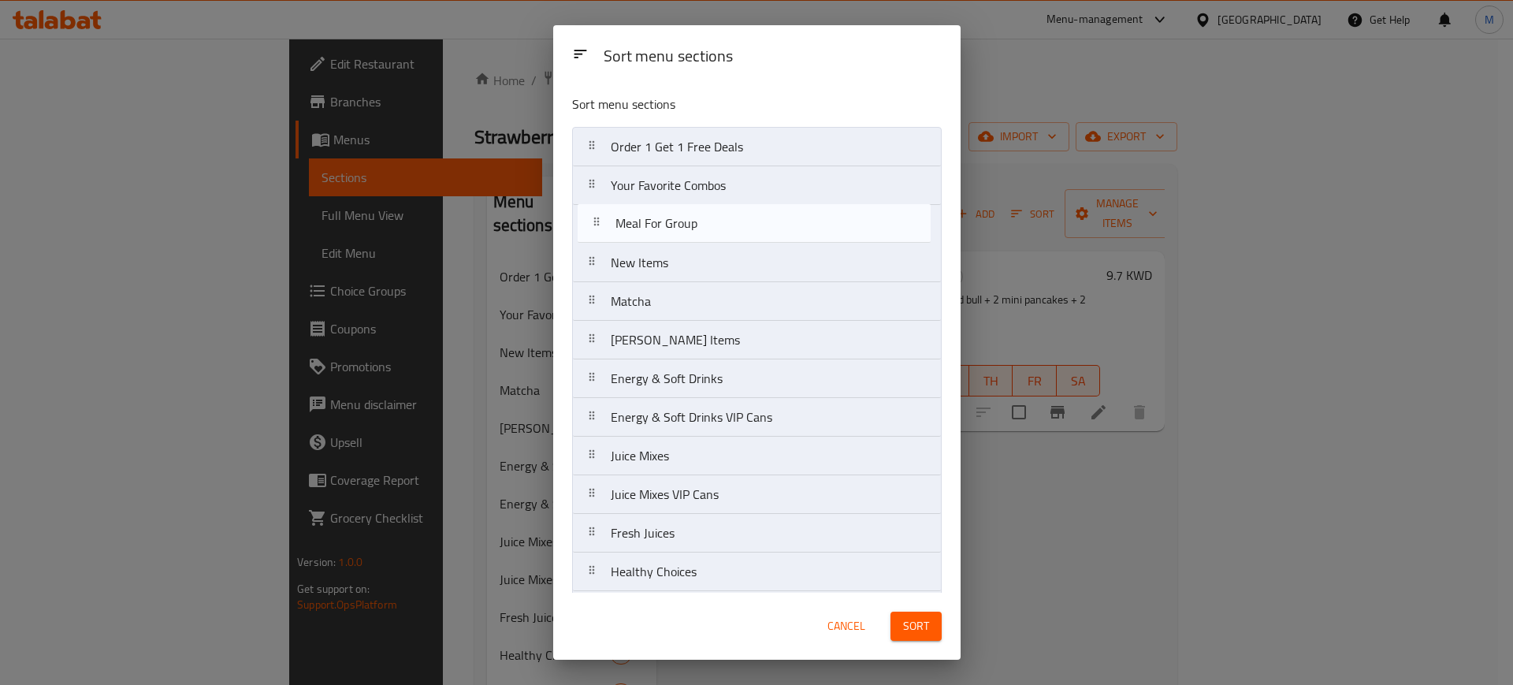
drag, startPoint x: 819, startPoint y: 299, endPoint x: 828, endPoint y: 221, distance: 78.5
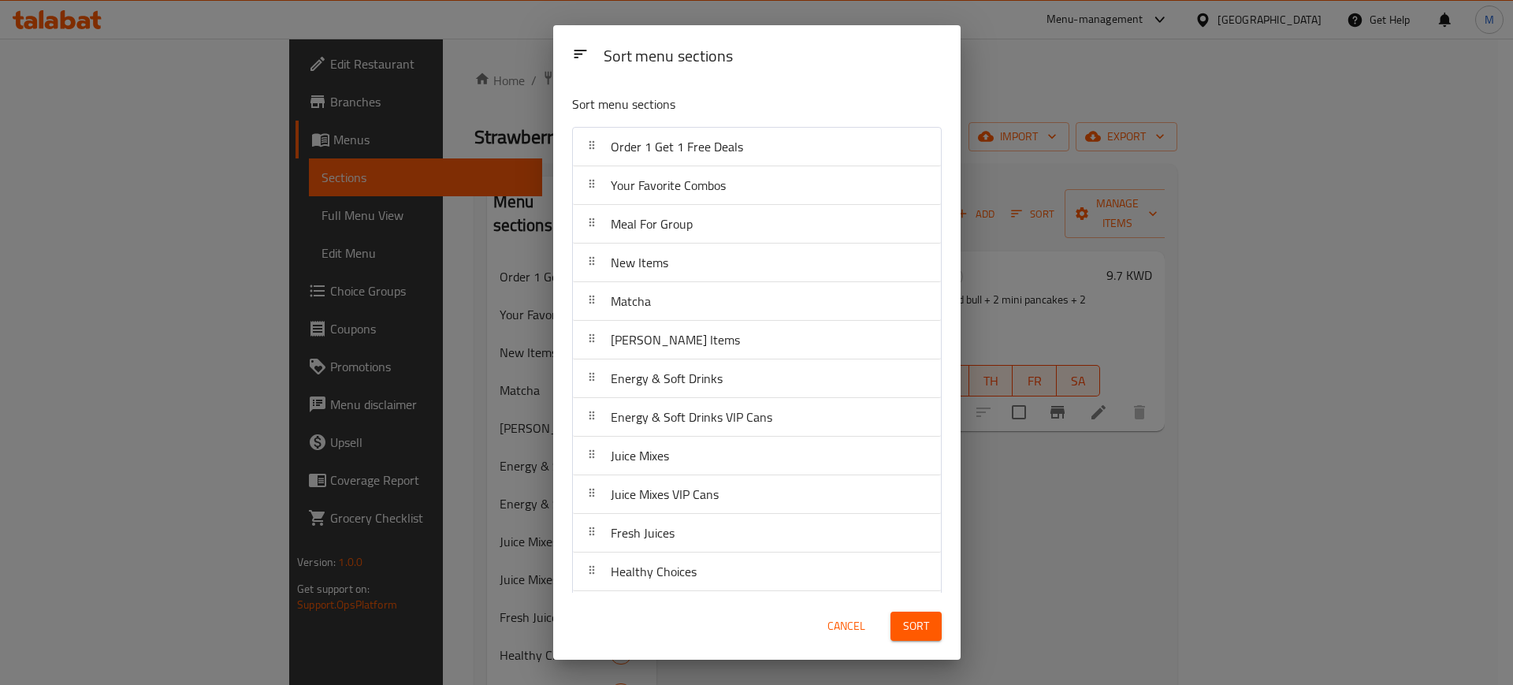
click at [919, 623] on span "Sort" at bounding box center [916, 626] width 26 height 20
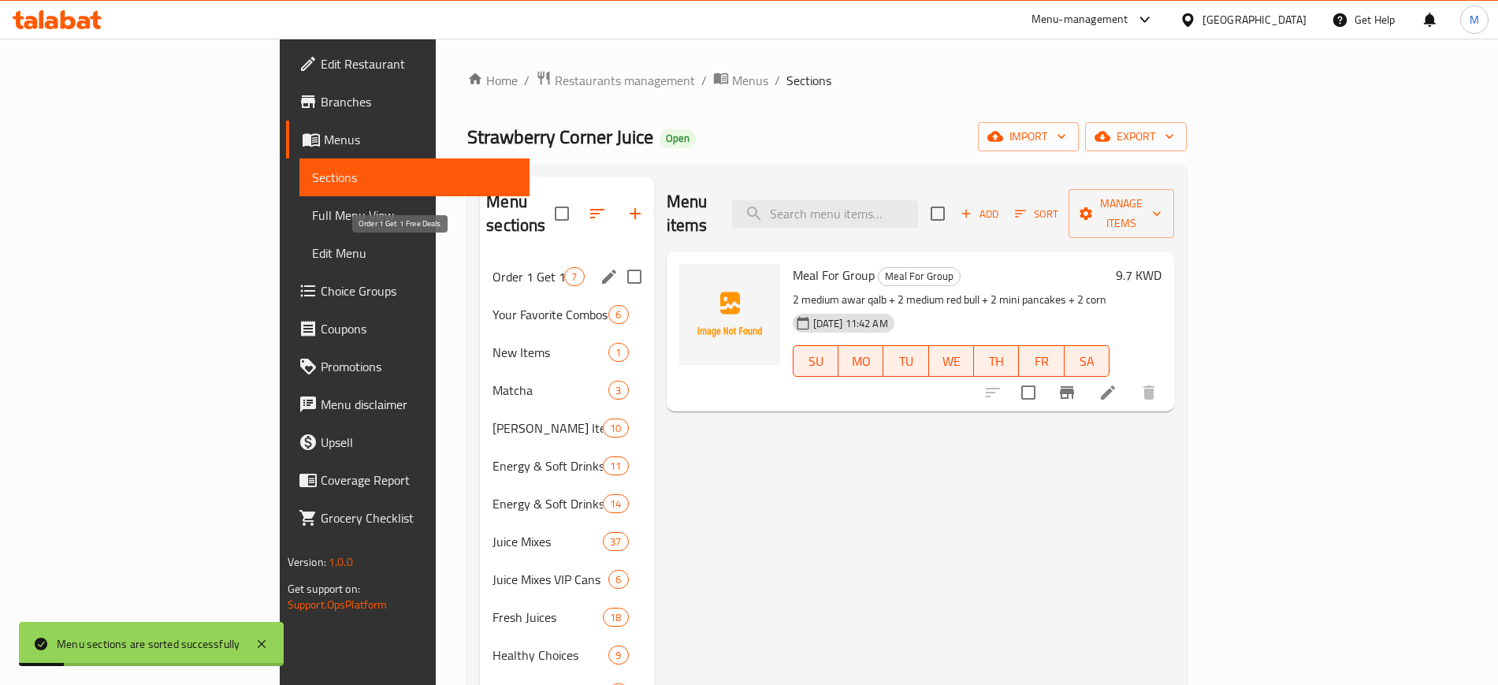
click at [492, 267] on span "Order 1 Get 1 Free Deals" at bounding box center [528, 276] width 72 height 19
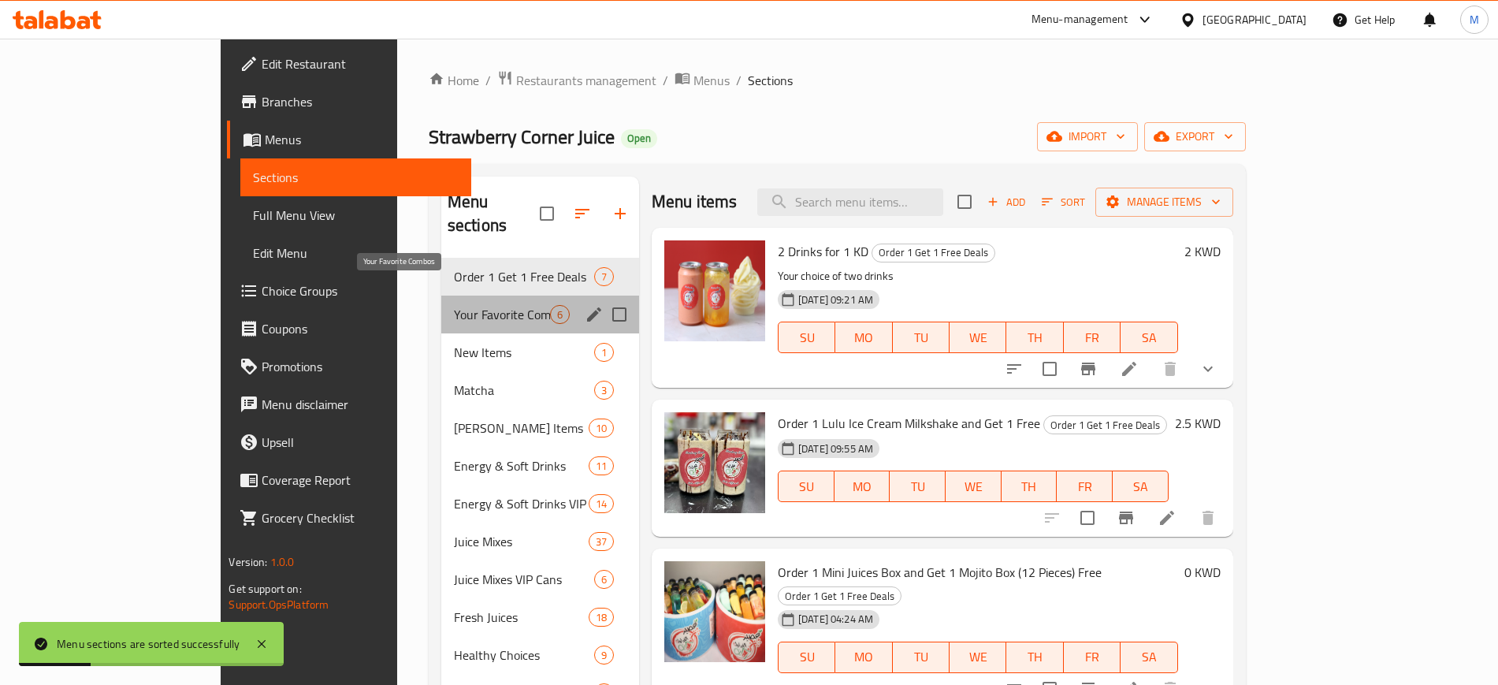
click at [454, 305] on span "Your Favorite Combos" at bounding box center [502, 314] width 96 height 19
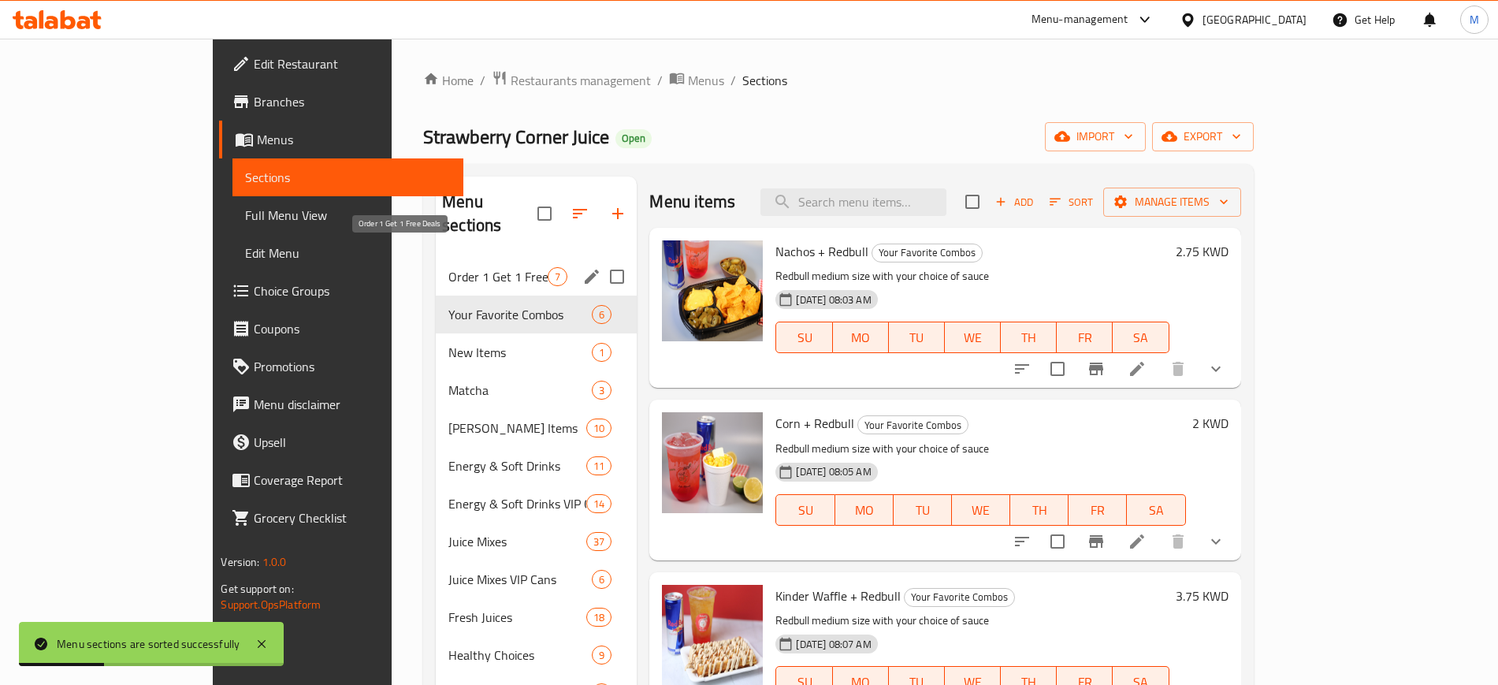
click at [453, 267] on span "Order 1 Get 1 Free Deals" at bounding box center [497, 276] width 99 height 19
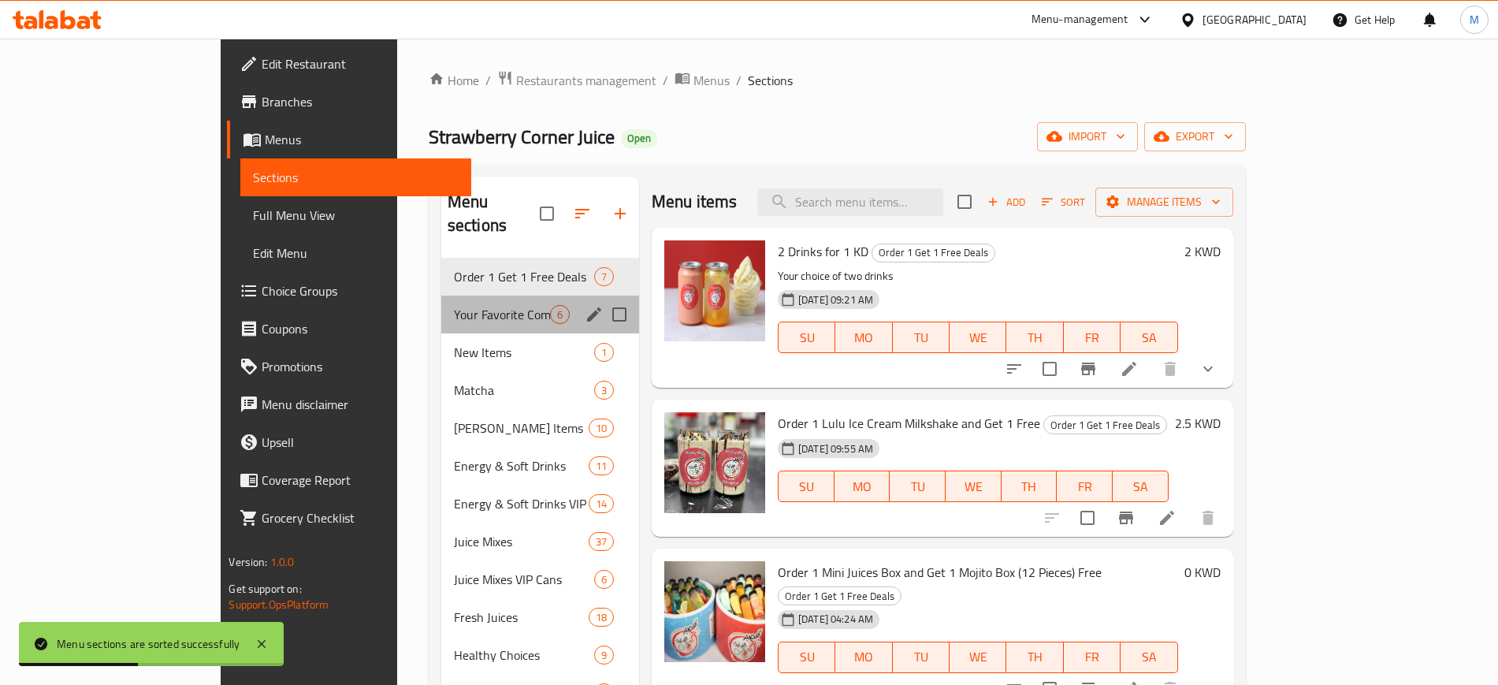
click at [447, 300] on div "Your Favorite Combos 6" at bounding box center [540, 314] width 198 height 38
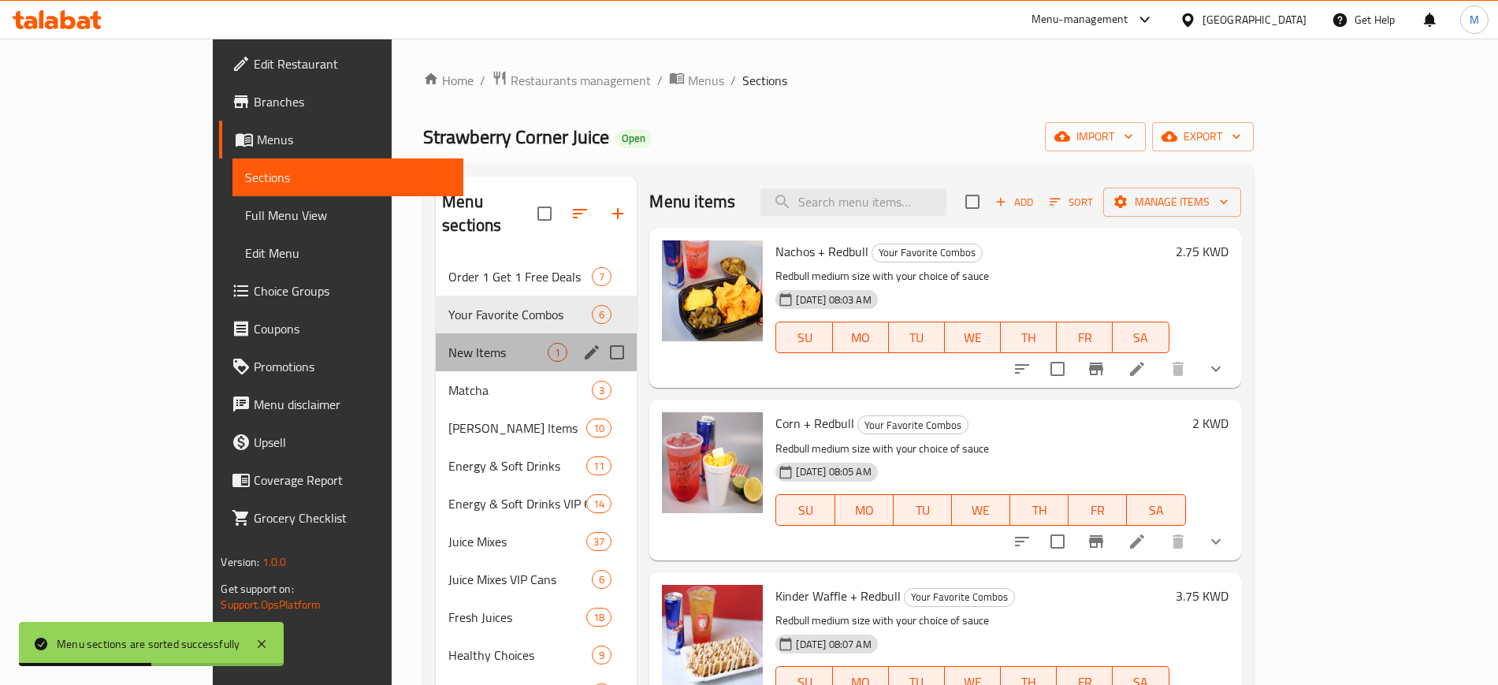
click at [449, 333] on div "New Items 1" at bounding box center [536, 352] width 201 height 38
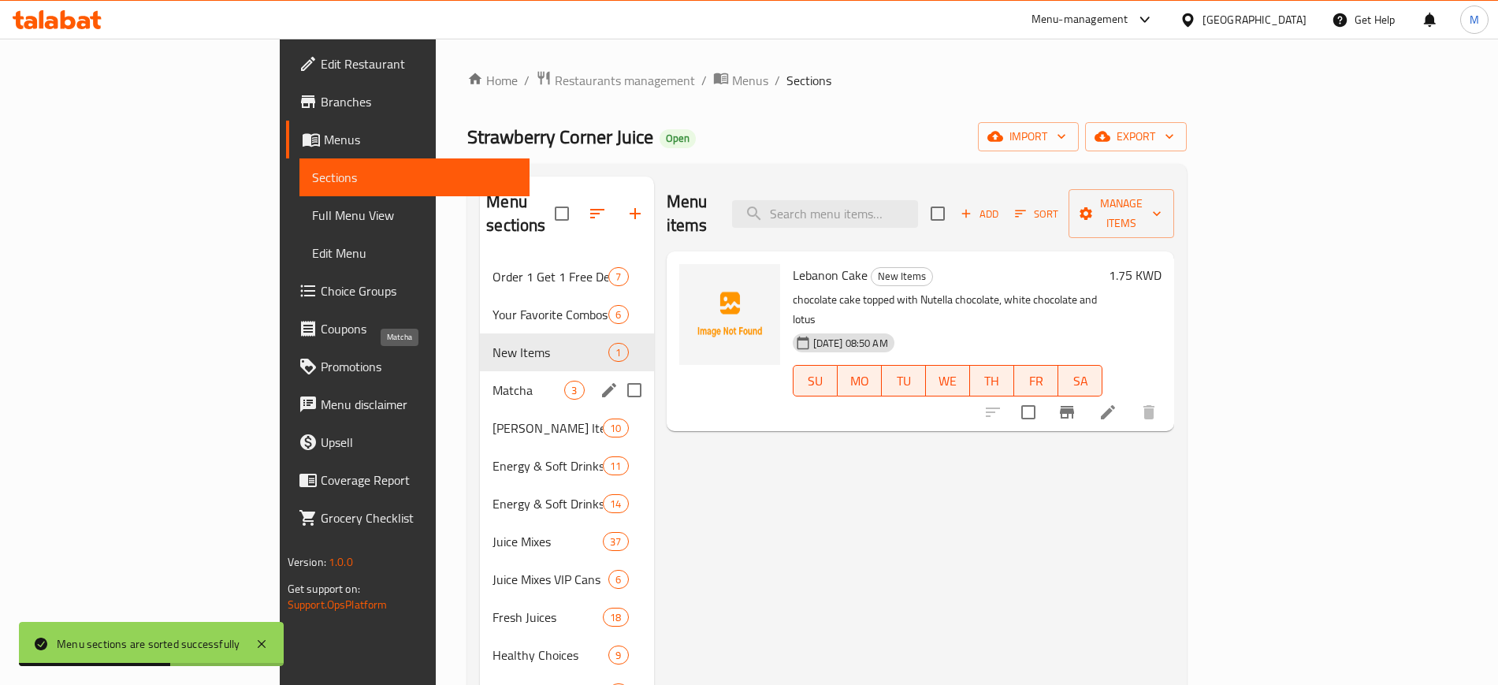
click at [492, 381] on span "Matcha" at bounding box center [528, 390] width 72 height 19
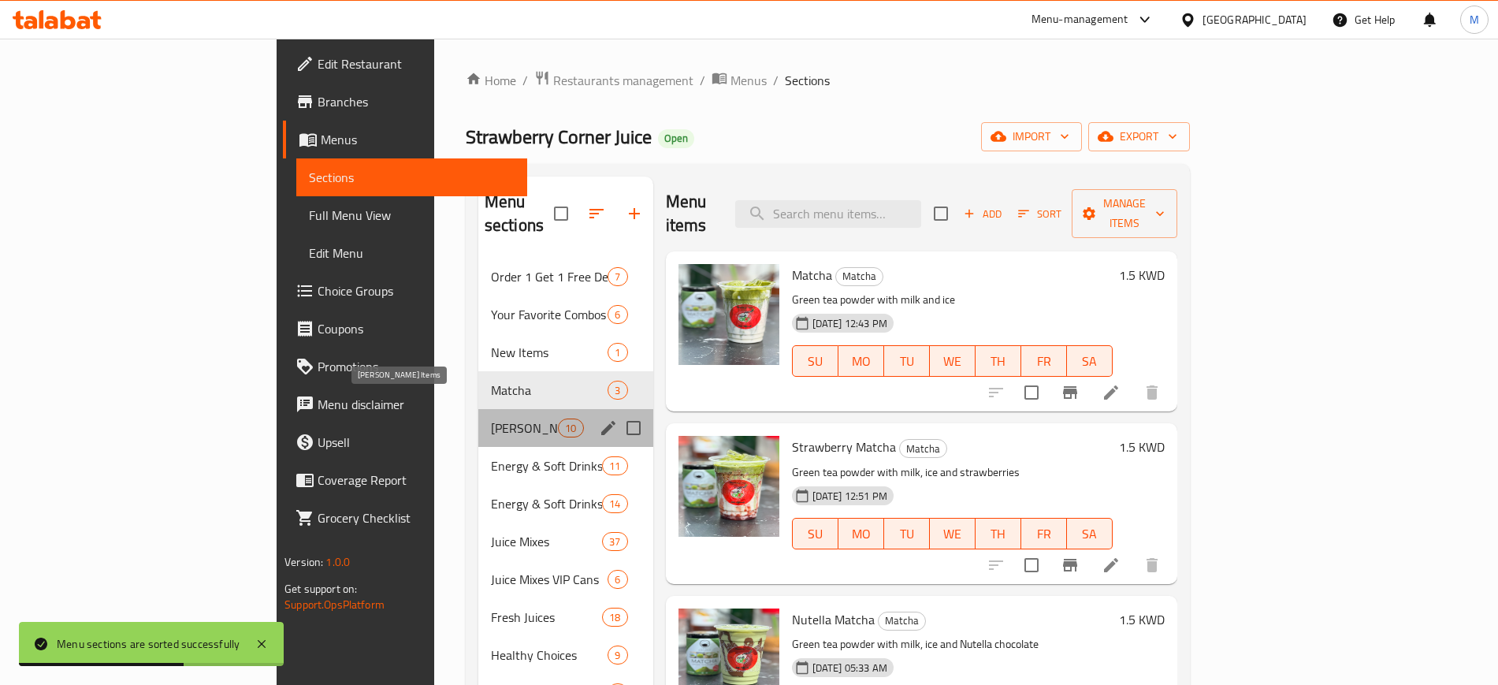
click at [491, 418] on span "[PERSON_NAME] Items" at bounding box center [524, 427] width 67 height 19
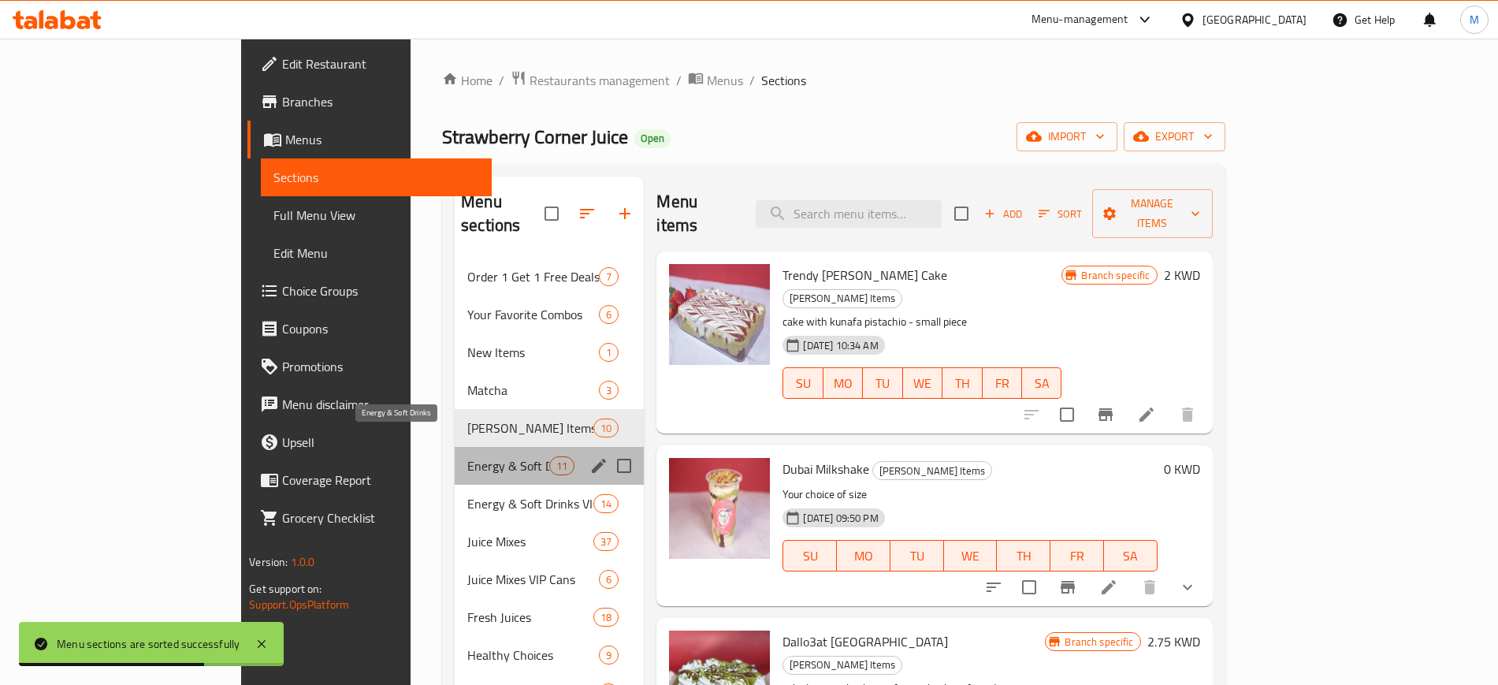
click at [467, 456] on span "Energy & Soft Drinks" at bounding box center [508, 465] width 82 height 19
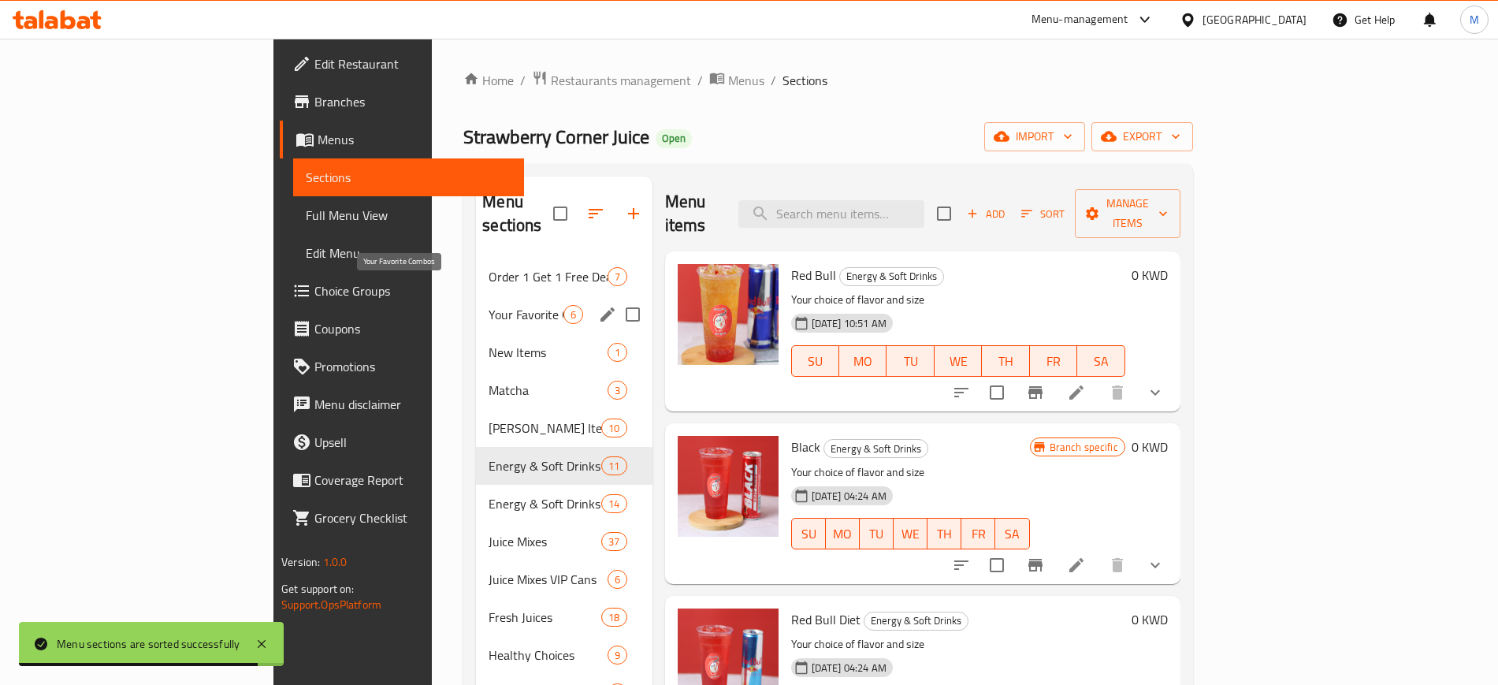
click at [488, 305] on span "Your Favorite Combos" at bounding box center [525, 314] width 74 height 19
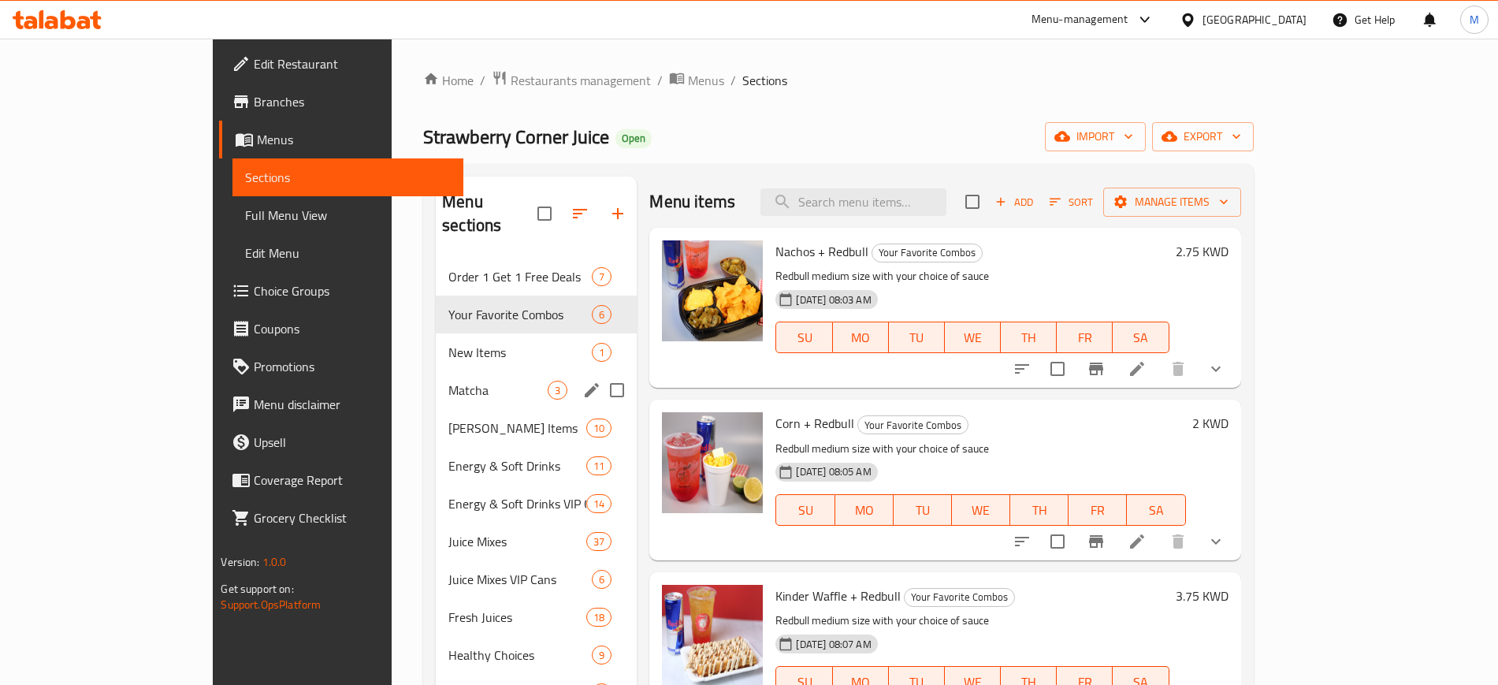
click at [436, 371] on div "Matcha 3" at bounding box center [536, 390] width 201 height 38
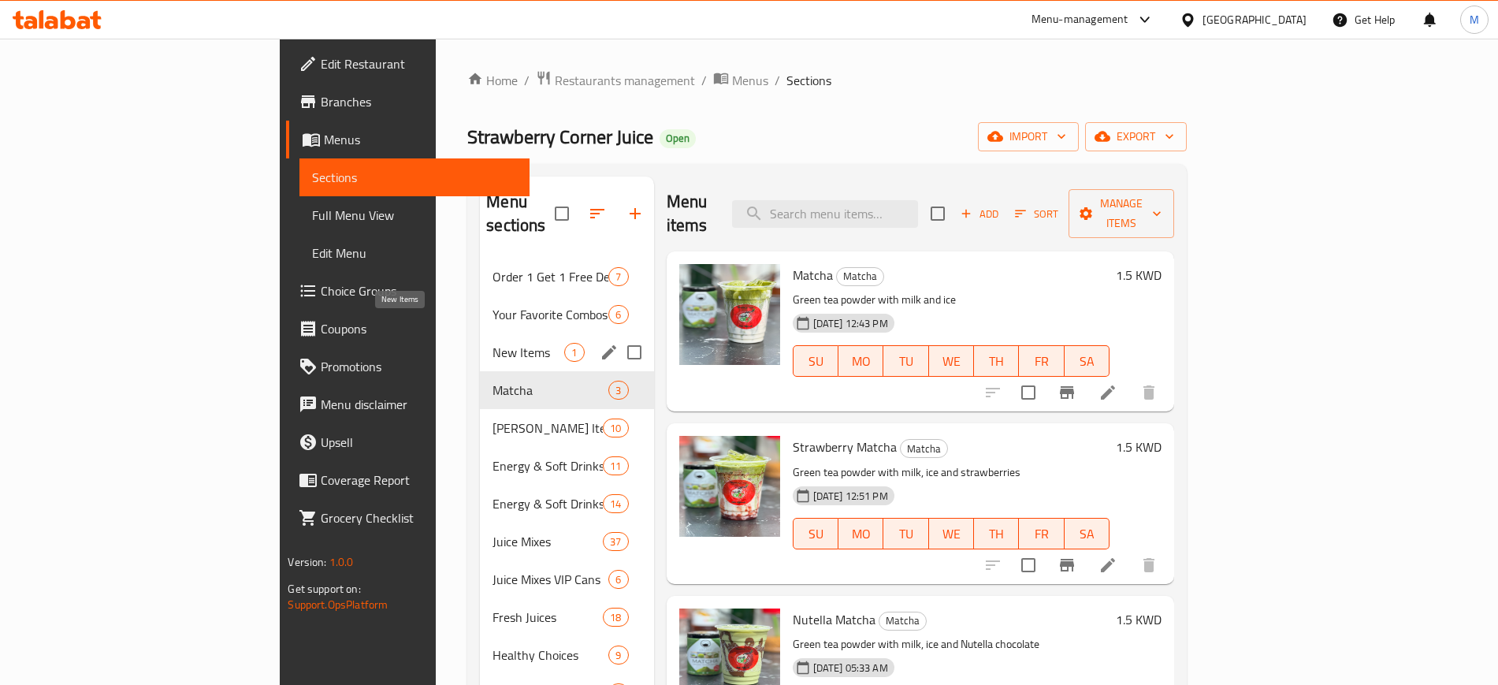
click at [492, 343] on span "New Items" at bounding box center [528, 352] width 72 height 19
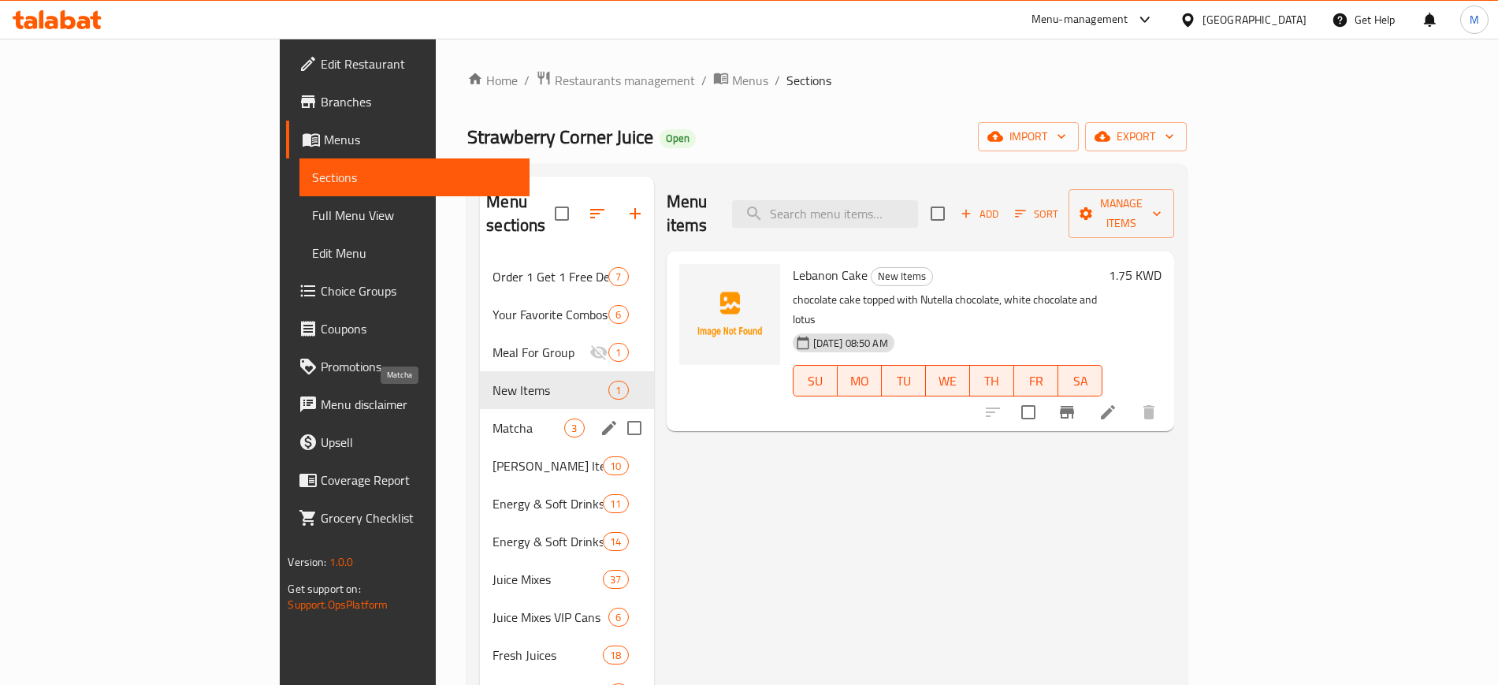
click at [492, 418] on span "Matcha" at bounding box center [528, 427] width 72 height 19
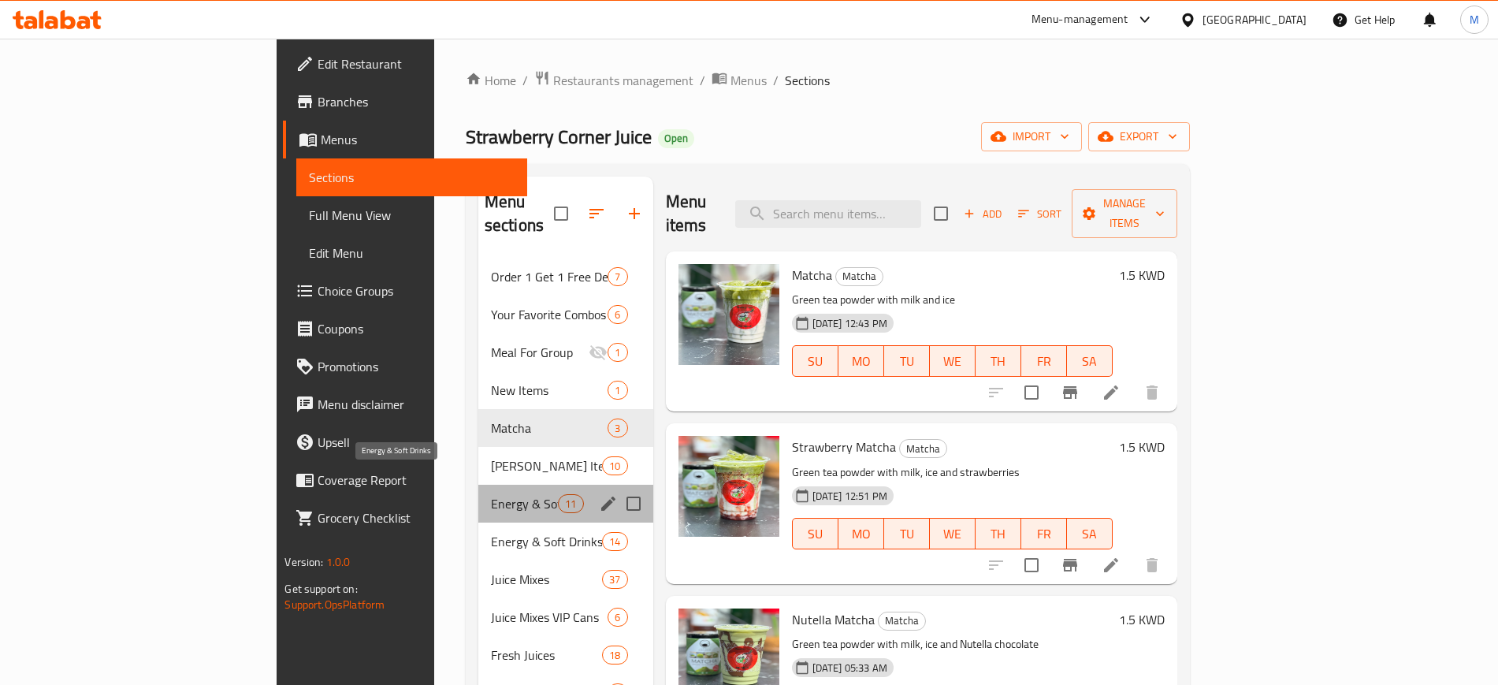
click at [491, 494] on span "Energy & Soft Drinks" at bounding box center [524, 503] width 67 height 19
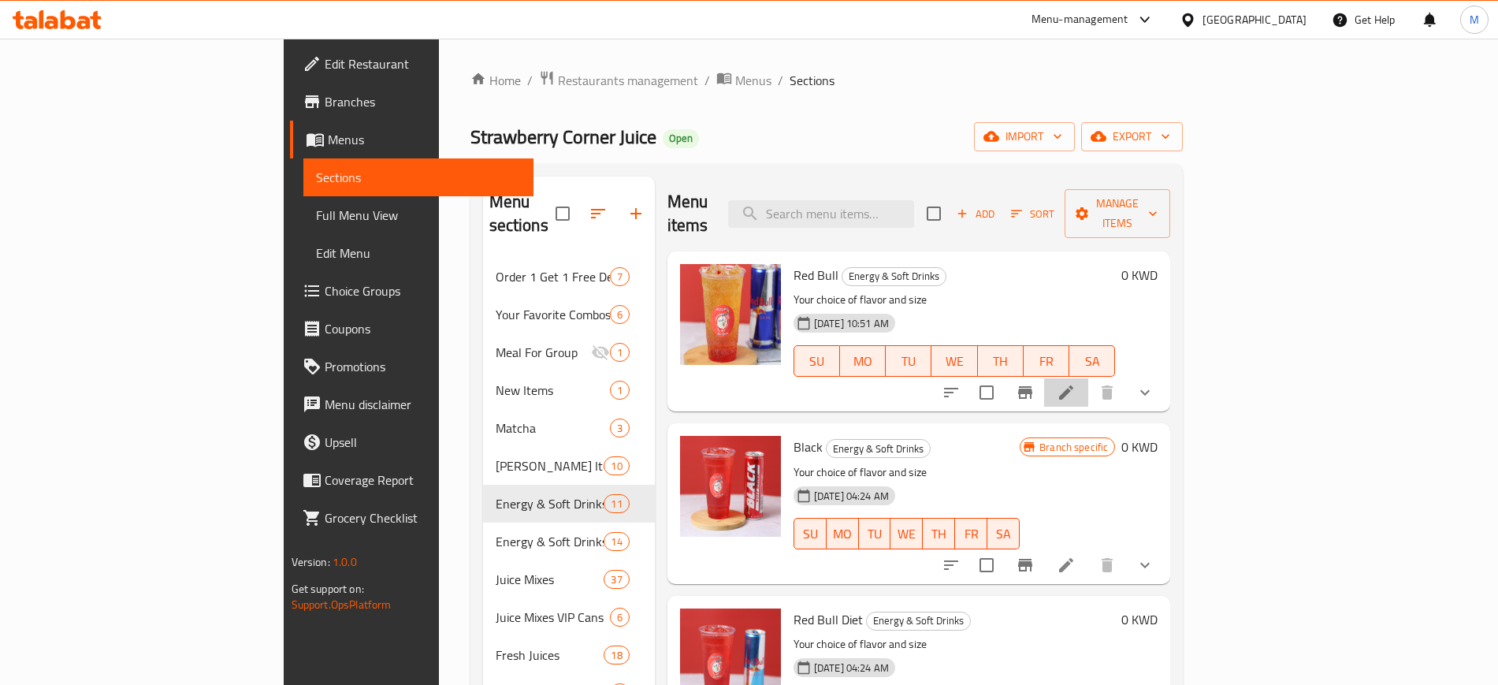
click at [1088, 378] on li at bounding box center [1066, 392] width 44 height 28
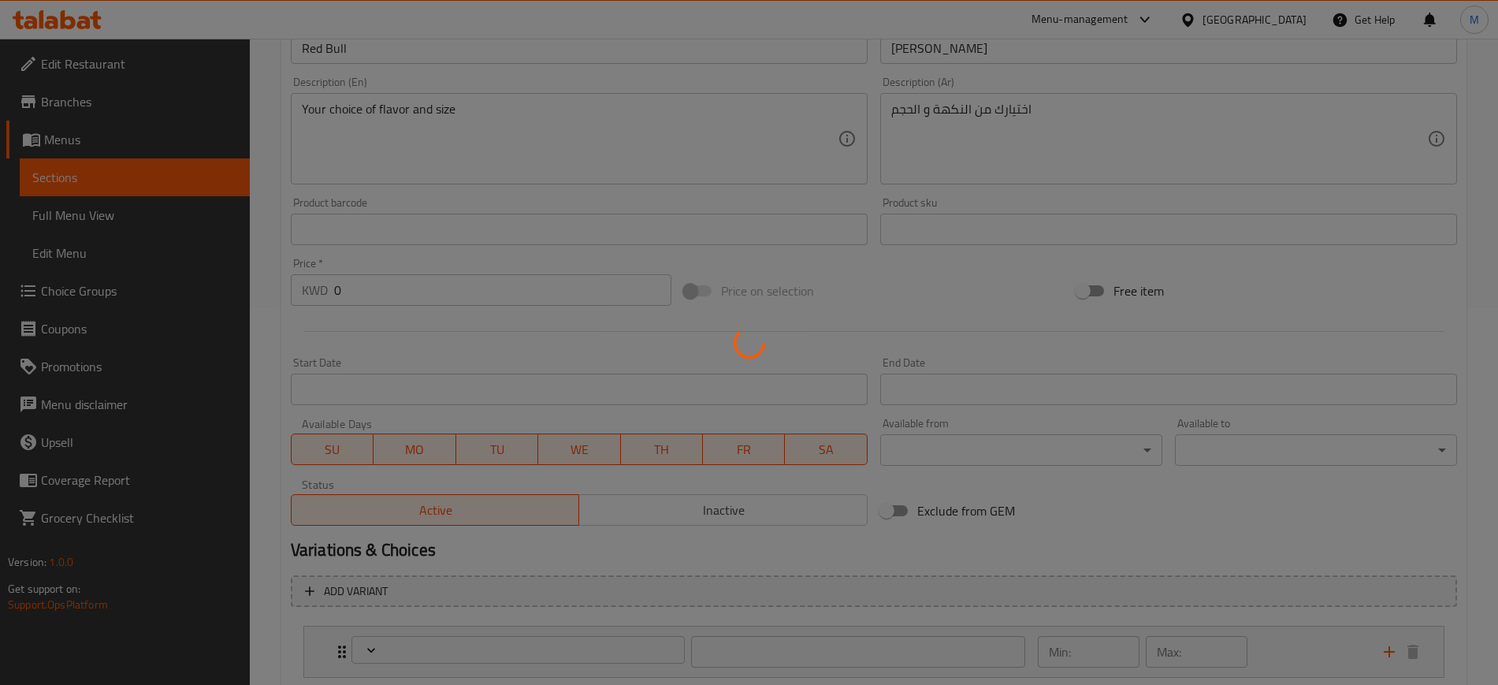
scroll to position [607, 0]
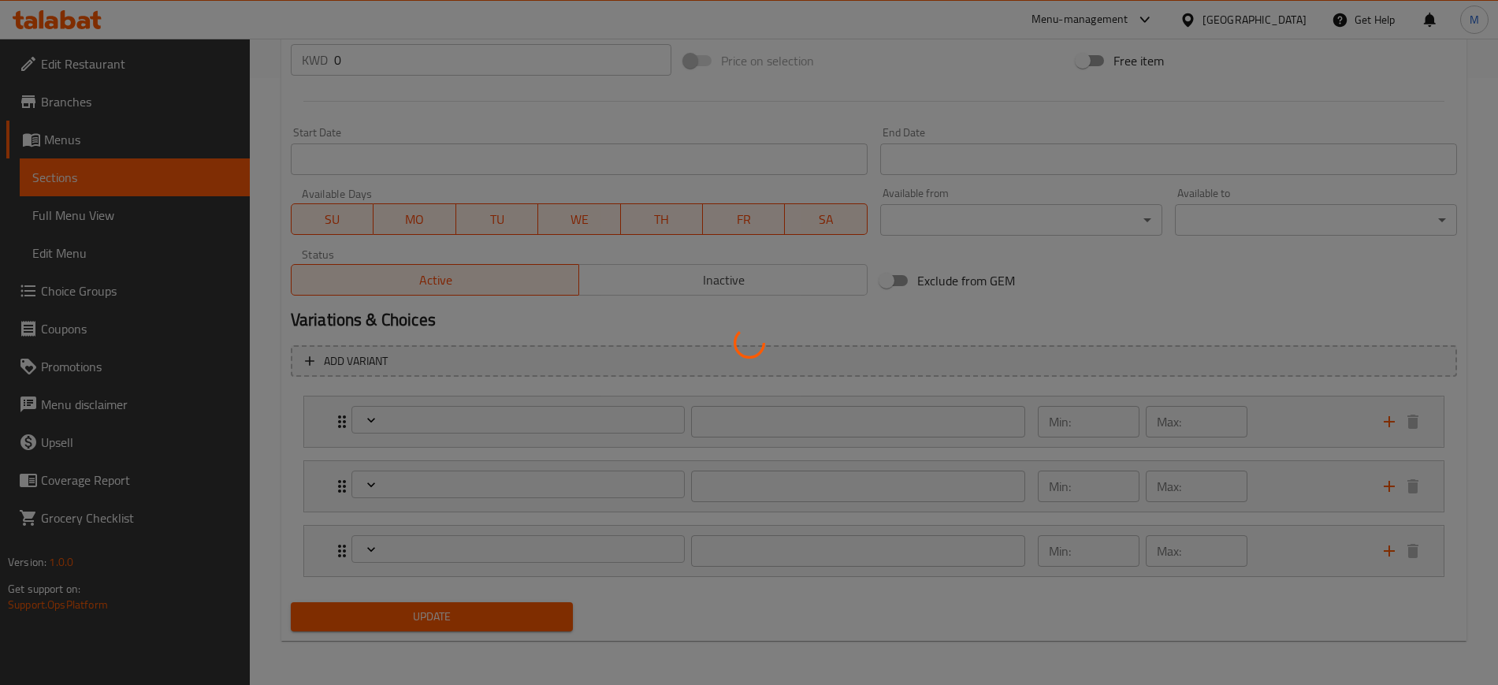
type input "اختيارك من الحجم"
type input "1"
type input "اختيارك من صوص الريدبول"
type input "1"
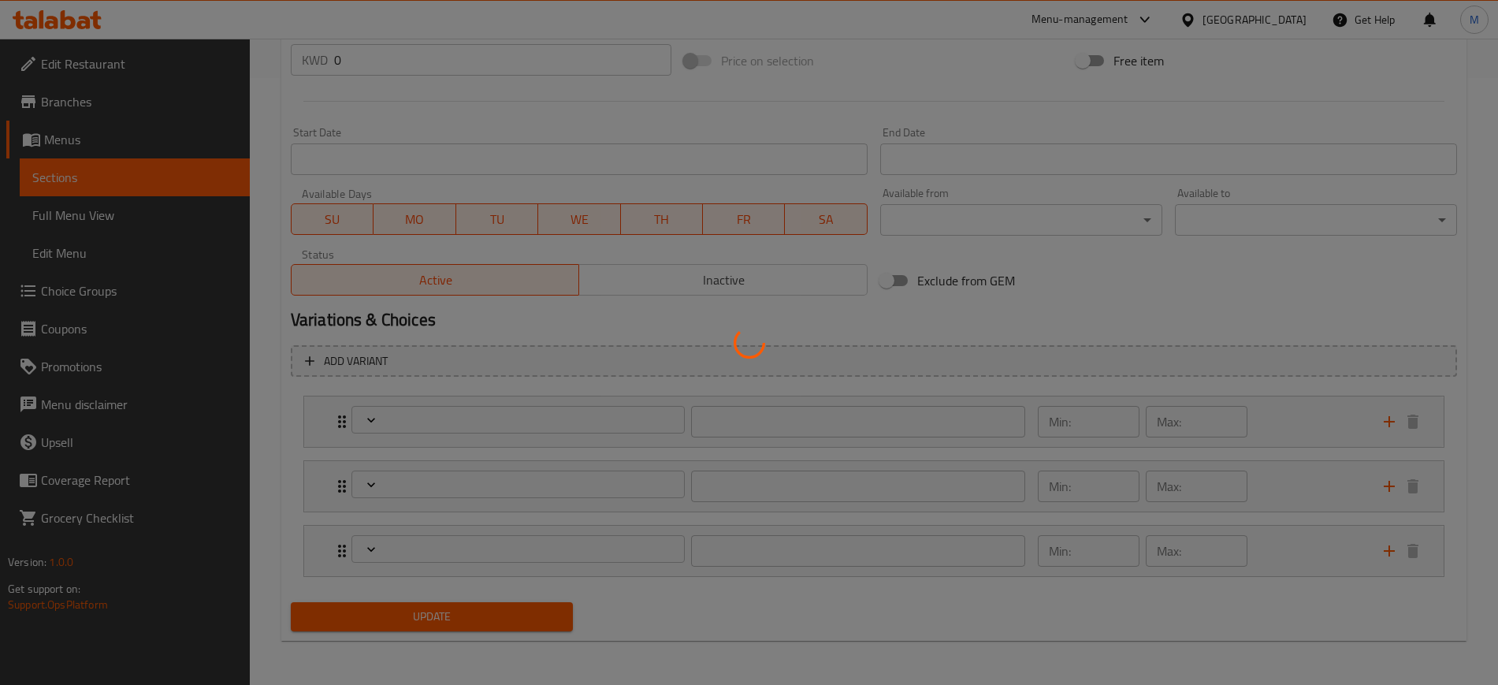
type input "1"
type input "اضافات"
type input "0"
type input "6"
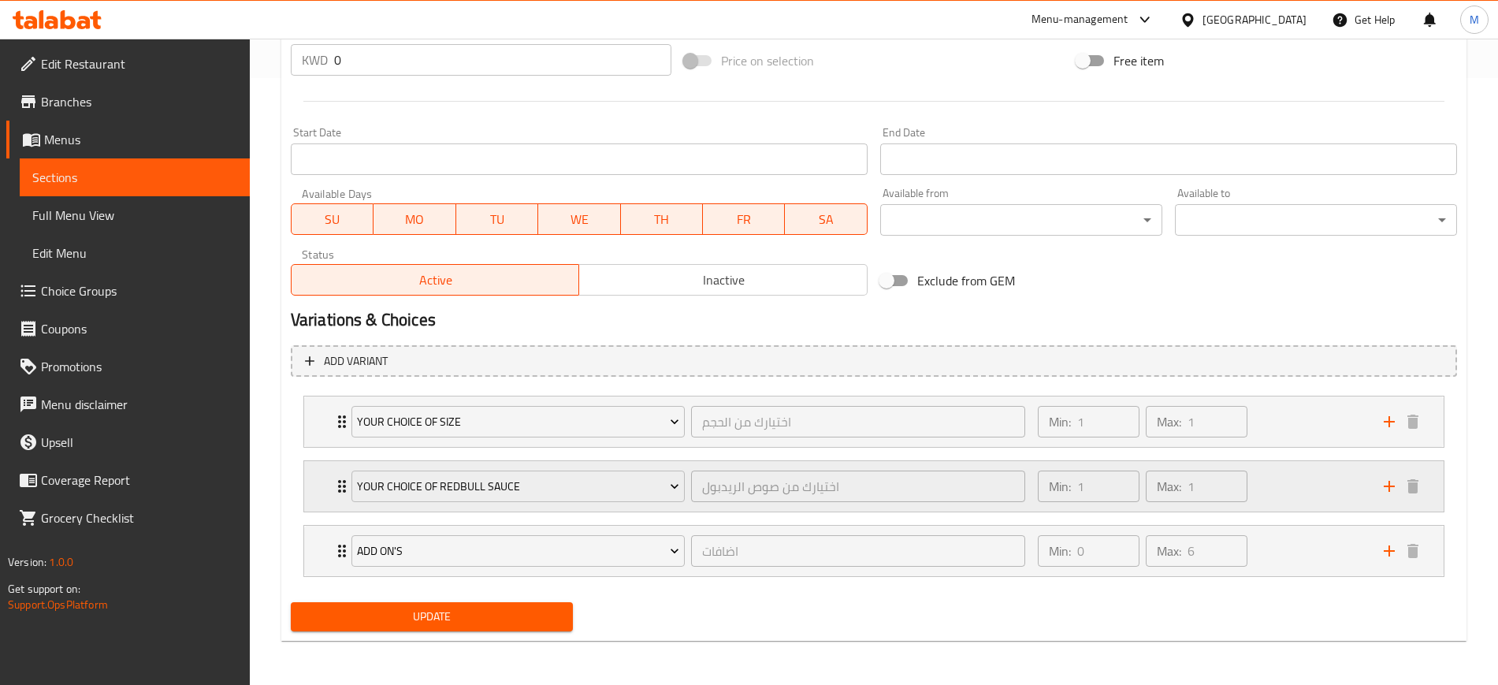
click at [1281, 485] on div "Min: 1 ​ Max: 1 ​" at bounding box center [1201, 486] width 346 height 50
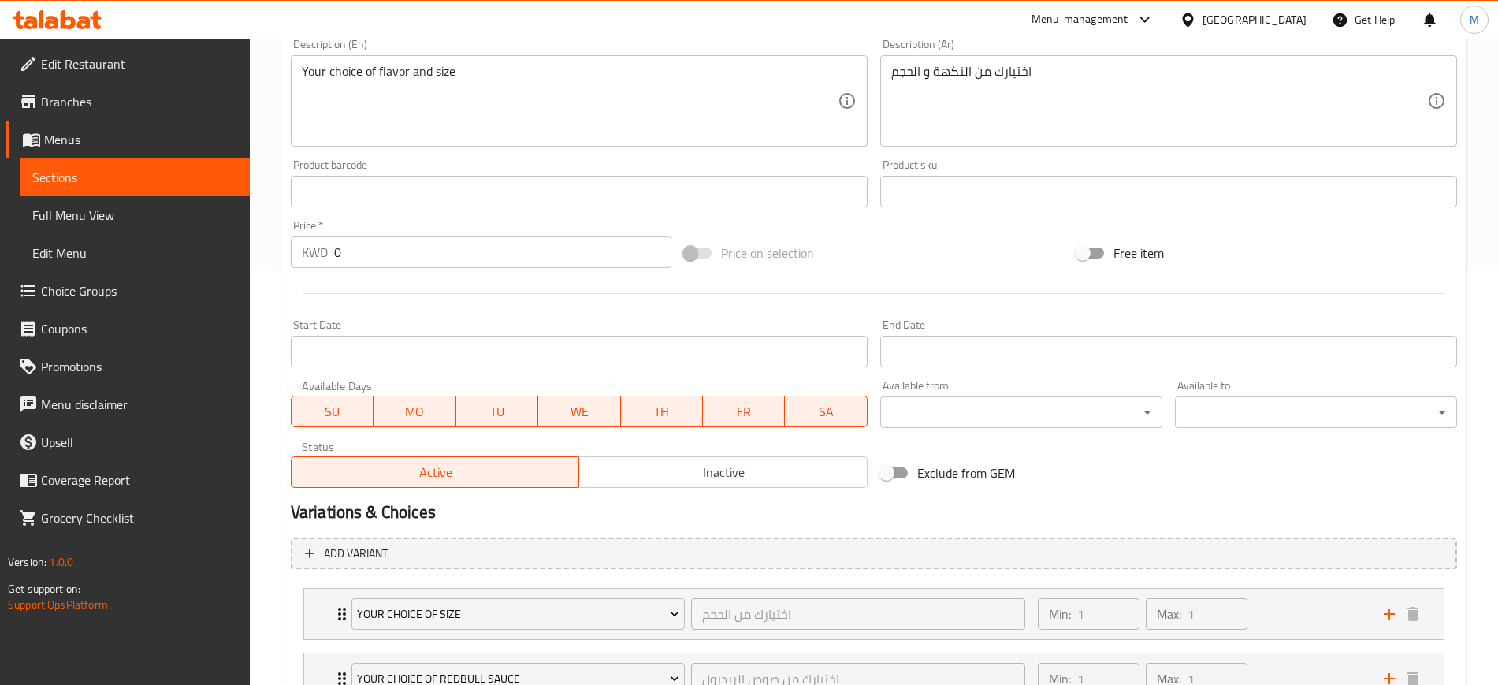
scroll to position [0, 0]
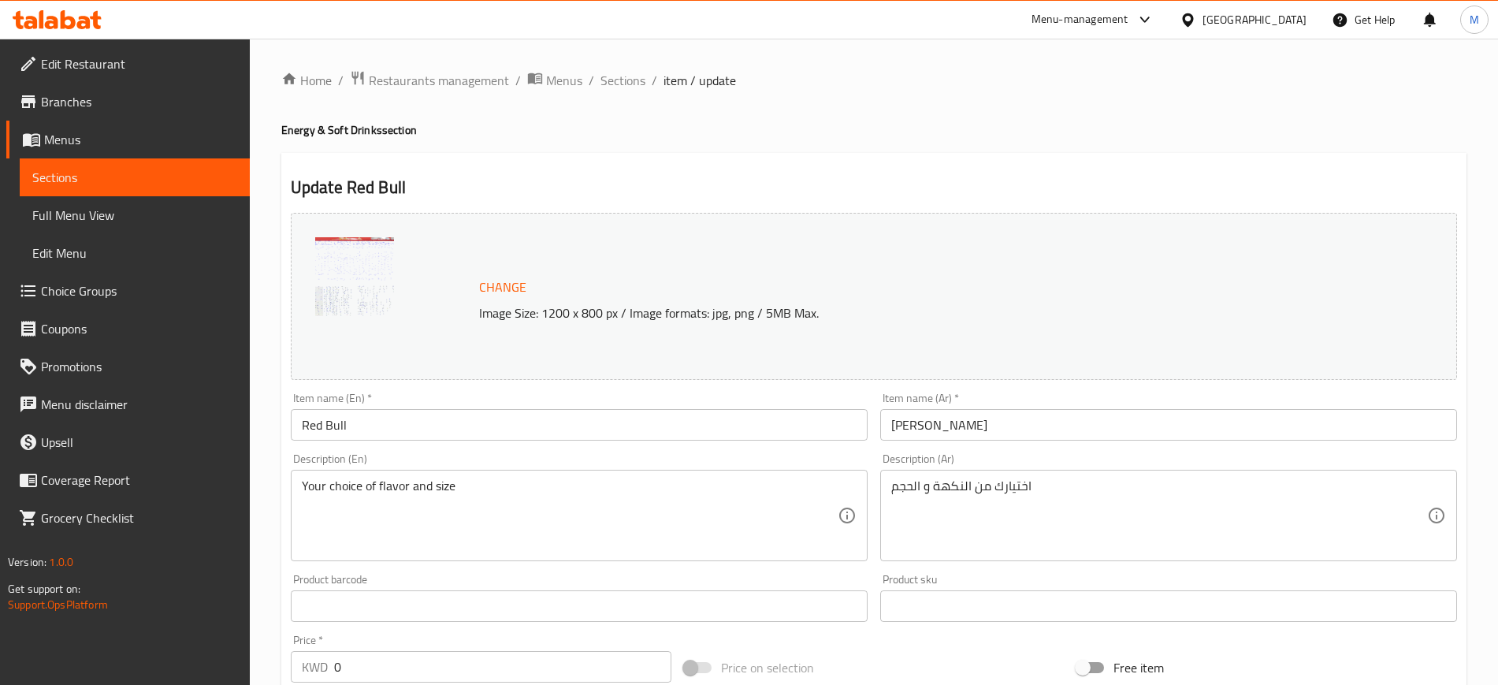
drag, startPoint x: 629, startPoint y: 91, endPoint x: 647, endPoint y: 106, distance: 22.9
click at [629, 90] on span "Sections" at bounding box center [622, 80] width 45 height 19
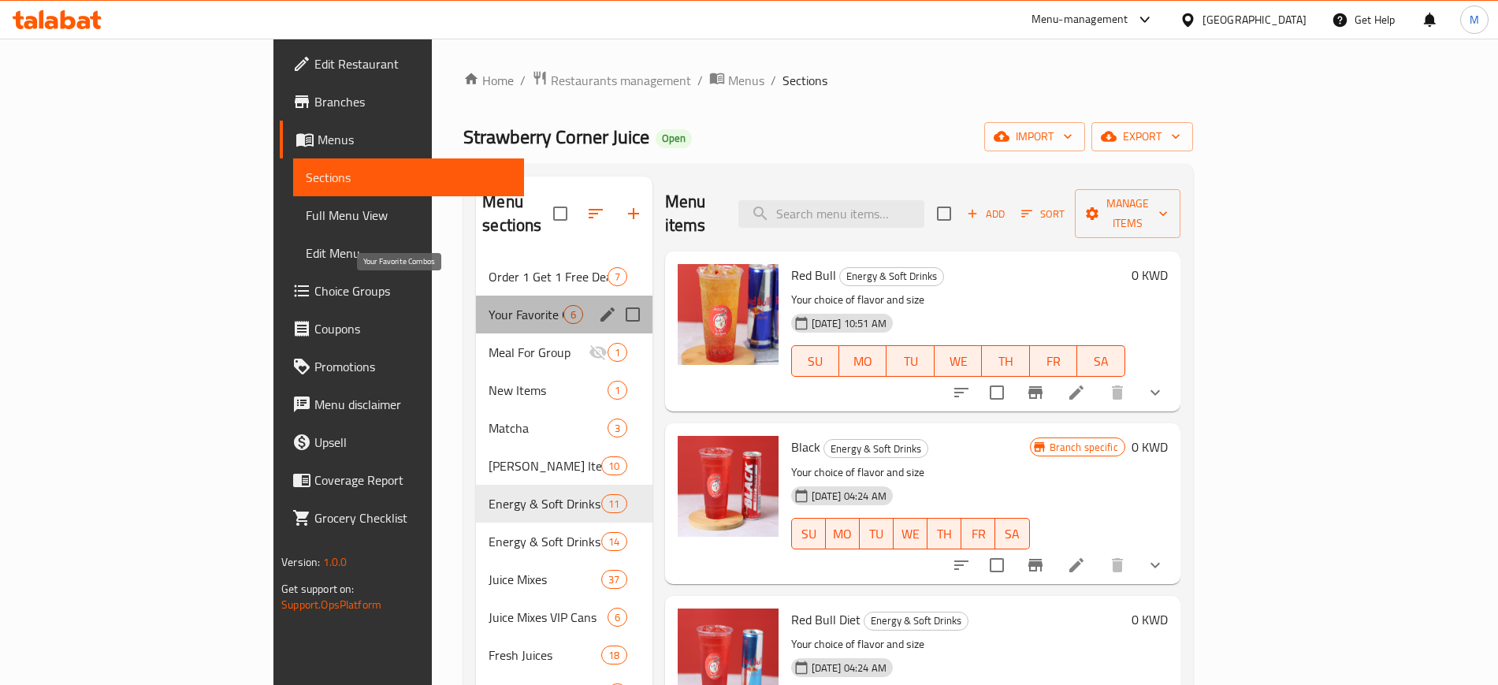
click at [488, 305] on span "Your Favorite Combos" at bounding box center [525, 314] width 74 height 19
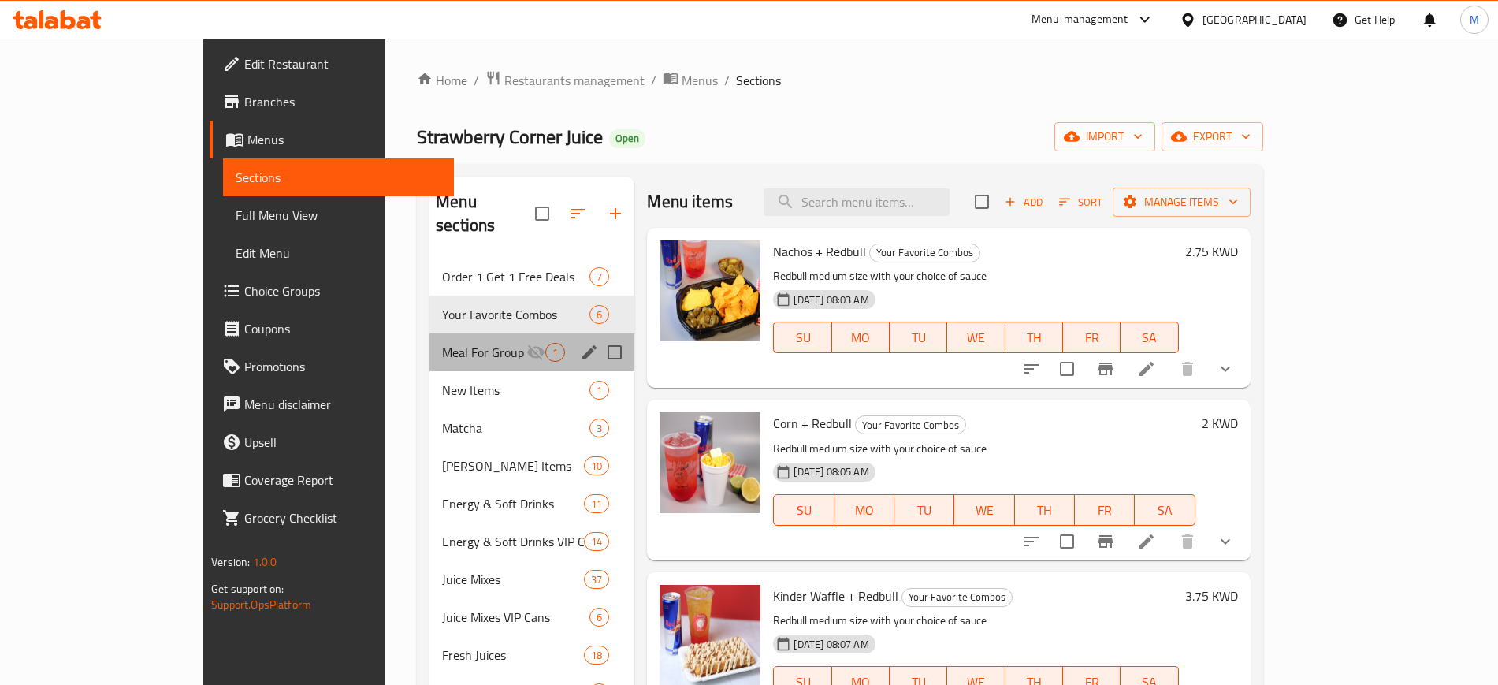
click at [429, 341] on div "Meal For Group 1" at bounding box center [531, 352] width 205 height 38
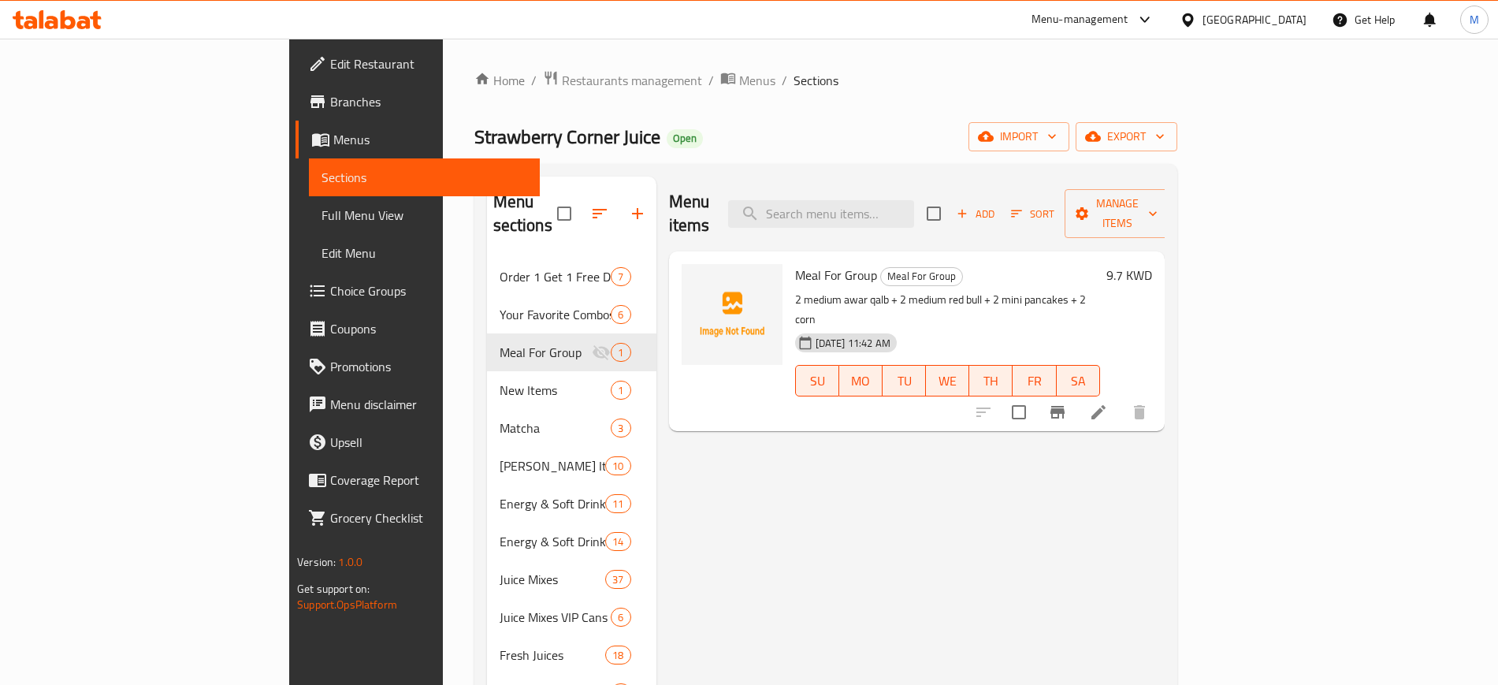
click at [330, 284] on span "Choice Groups" at bounding box center [428, 290] width 196 height 19
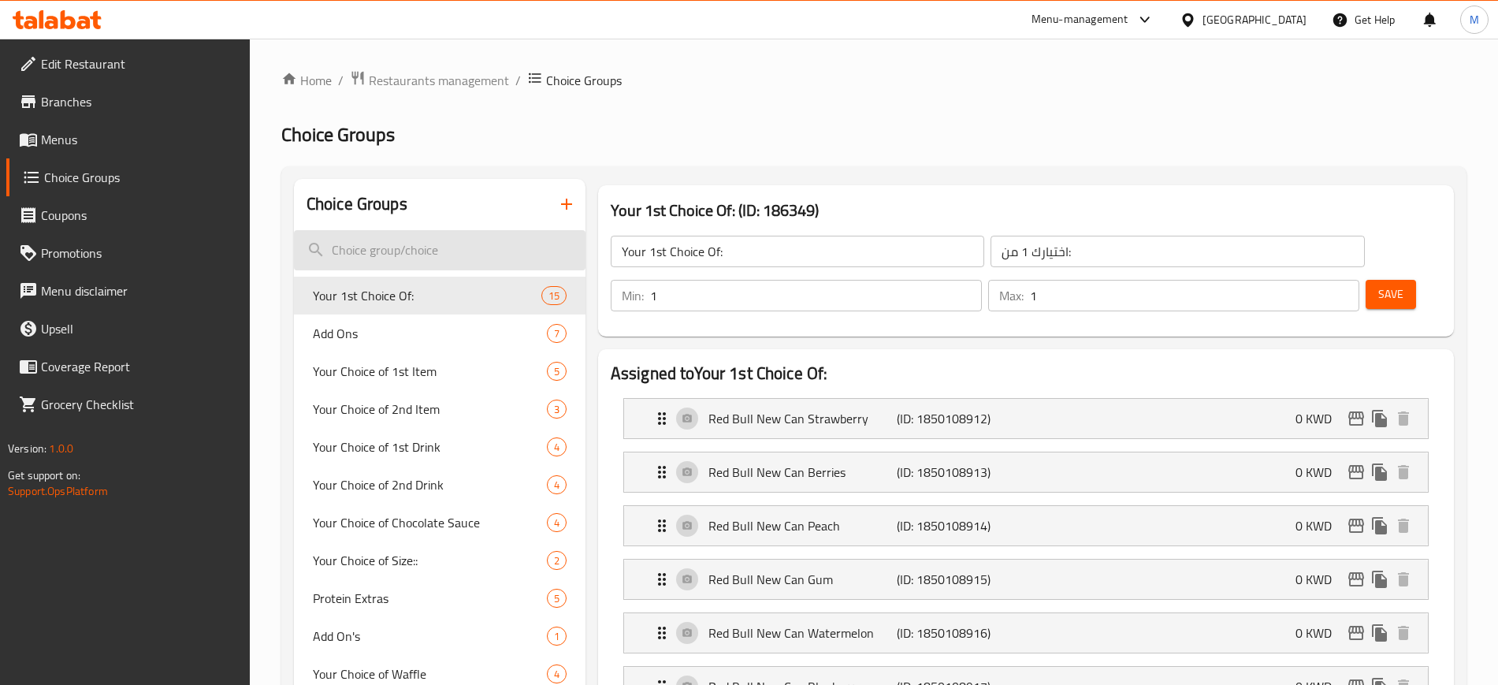
click at [402, 245] on input "search" at bounding box center [439, 250] width 291 height 40
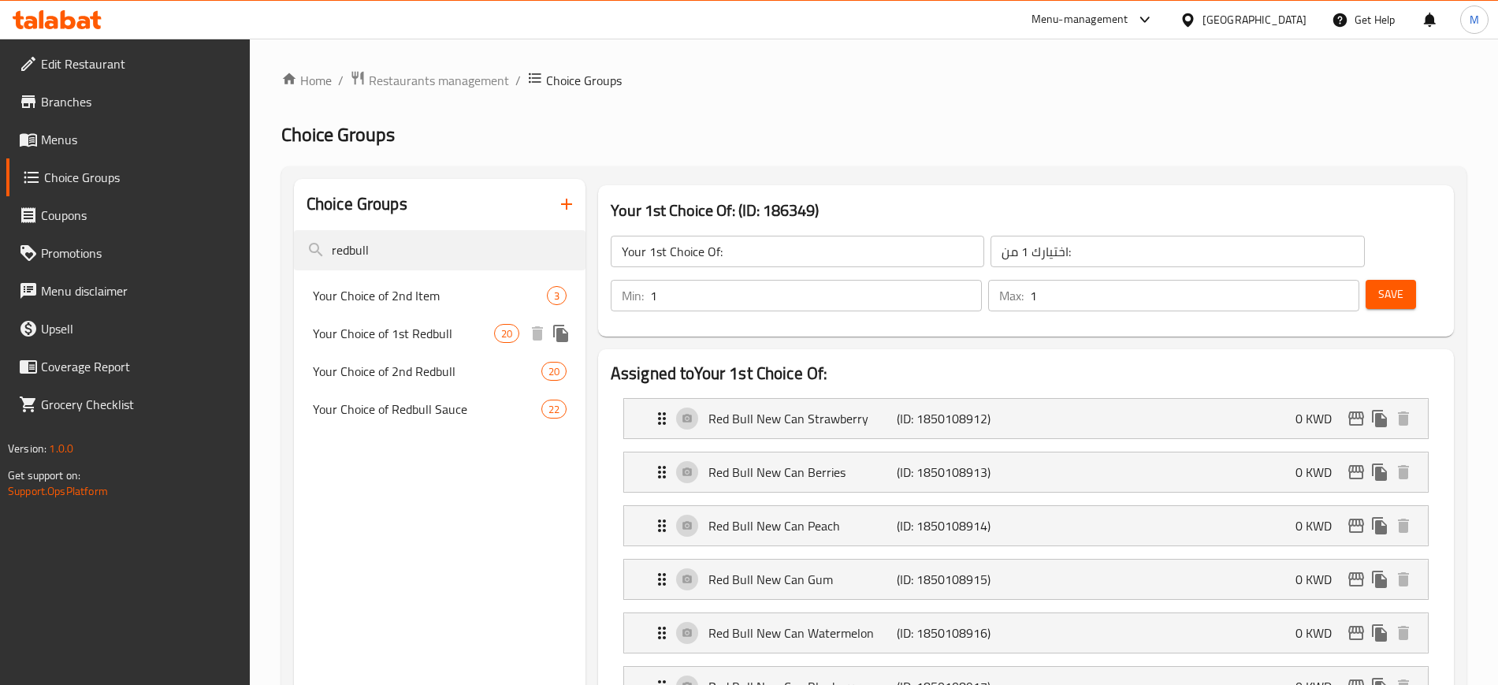
type input "redbull"
click at [466, 336] on span "Your Choice of 1st Redbull" at bounding box center [403, 333] width 181 height 19
click at [455, 371] on span "Your Choice of 2nd Redbull" at bounding box center [427, 371] width 228 height 19
type input "Your Choice of 2nd Redbull"
type input "اختيارك من الريدبول الثاني"
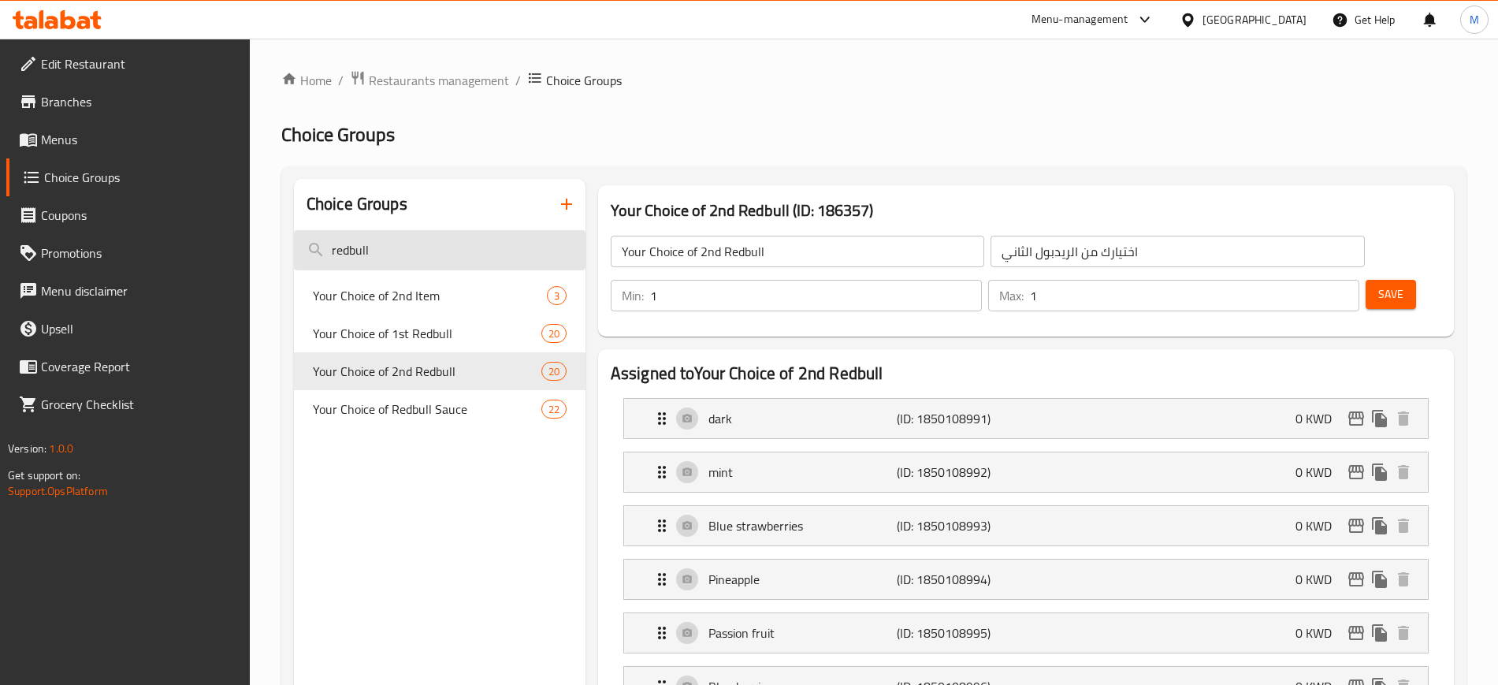
drag, startPoint x: 400, startPoint y: 251, endPoint x: 321, endPoint y: 254, distance: 78.8
click at [321, 254] on input "redbull" at bounding box center [439, 250] width 291 height 40
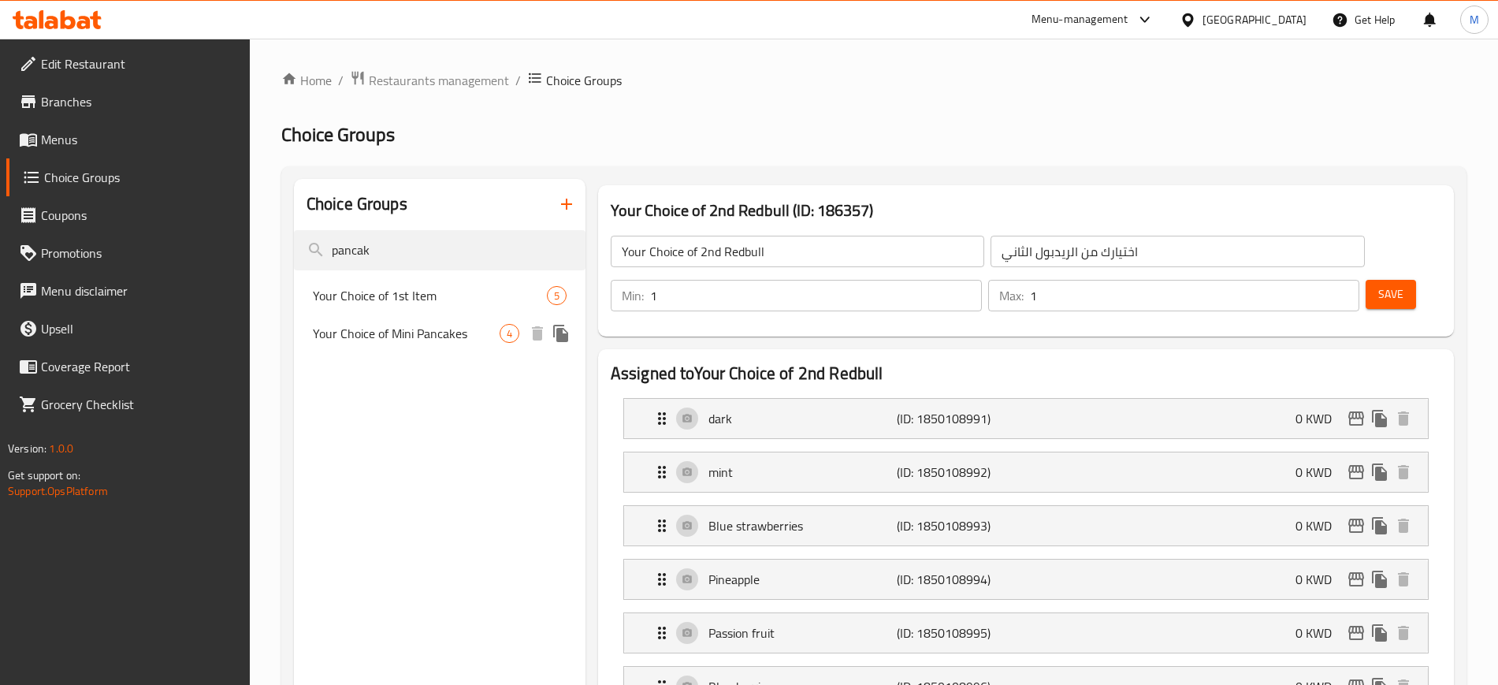
type input "pancak"
click at [422, 343] on span "Your Choice of Mini Pancakes" at bounding box center [406, 333] width 187 height 19
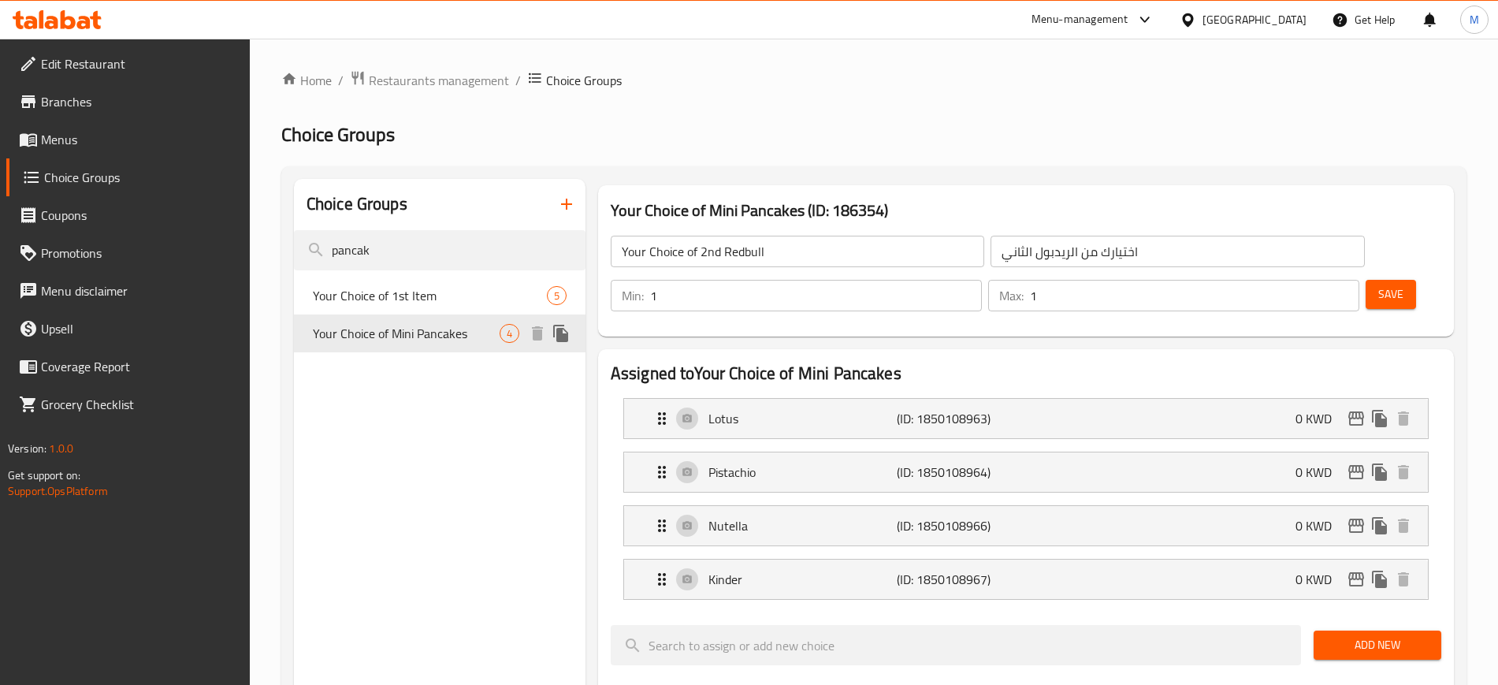
type input "Your Choice of Mini Pancakes"
type input "اختيارك من الميني بانكيك"
click at [596, 291] on div "Your Choice of Mini Pancakes (ID: 186354) Your Choice of Mini Pancakes ​ اختيار…" at bounding box center [1026, 261] width 868 height 164
click at [559, 337] on icon "duplicate" at bounding box center [560, 333] width 15 height 17
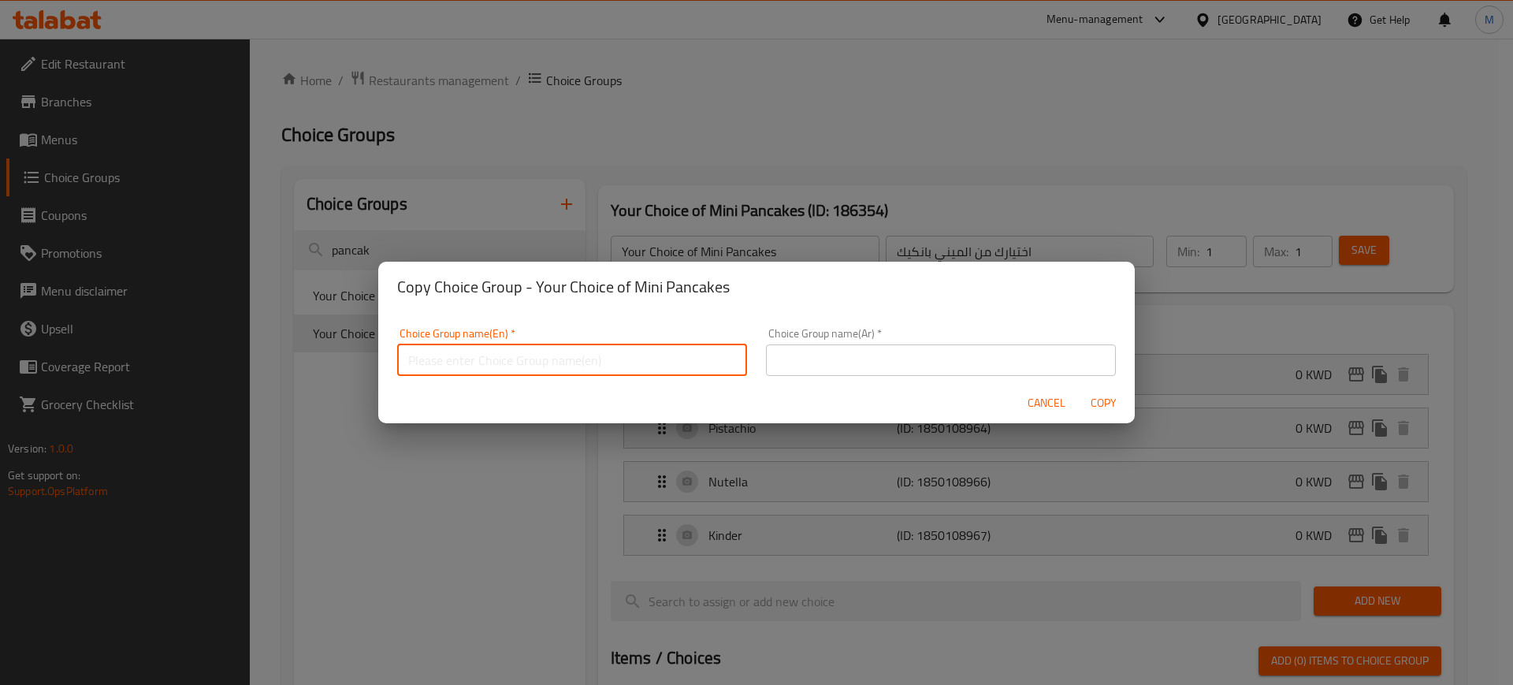
click at [467, 366] on input "text" at bounding box center [572, 360] width 350 height 32
type input "Your 1st Choice of Mini Pancakes"
click at [834, 357] on input "text" at bounding box center [941, 360] width 350 height 32
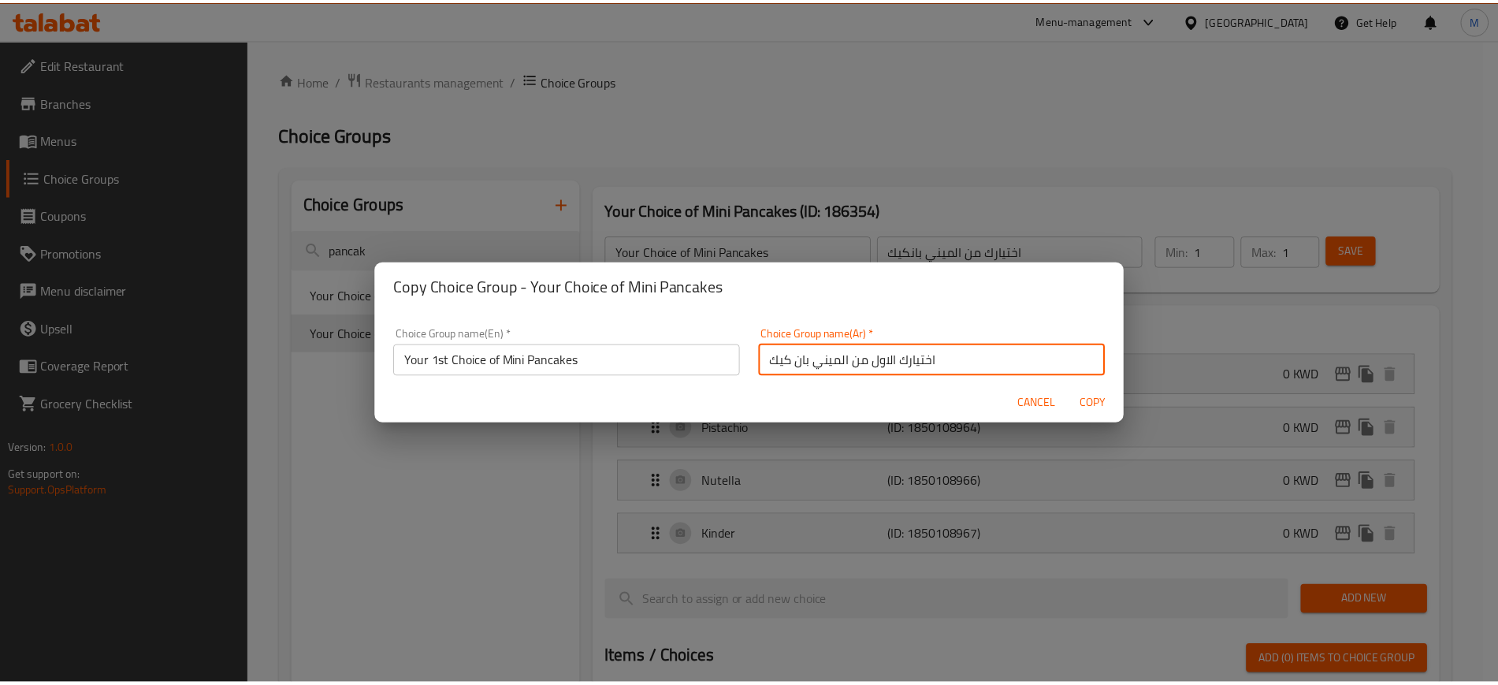
scroll to position [5, 0]
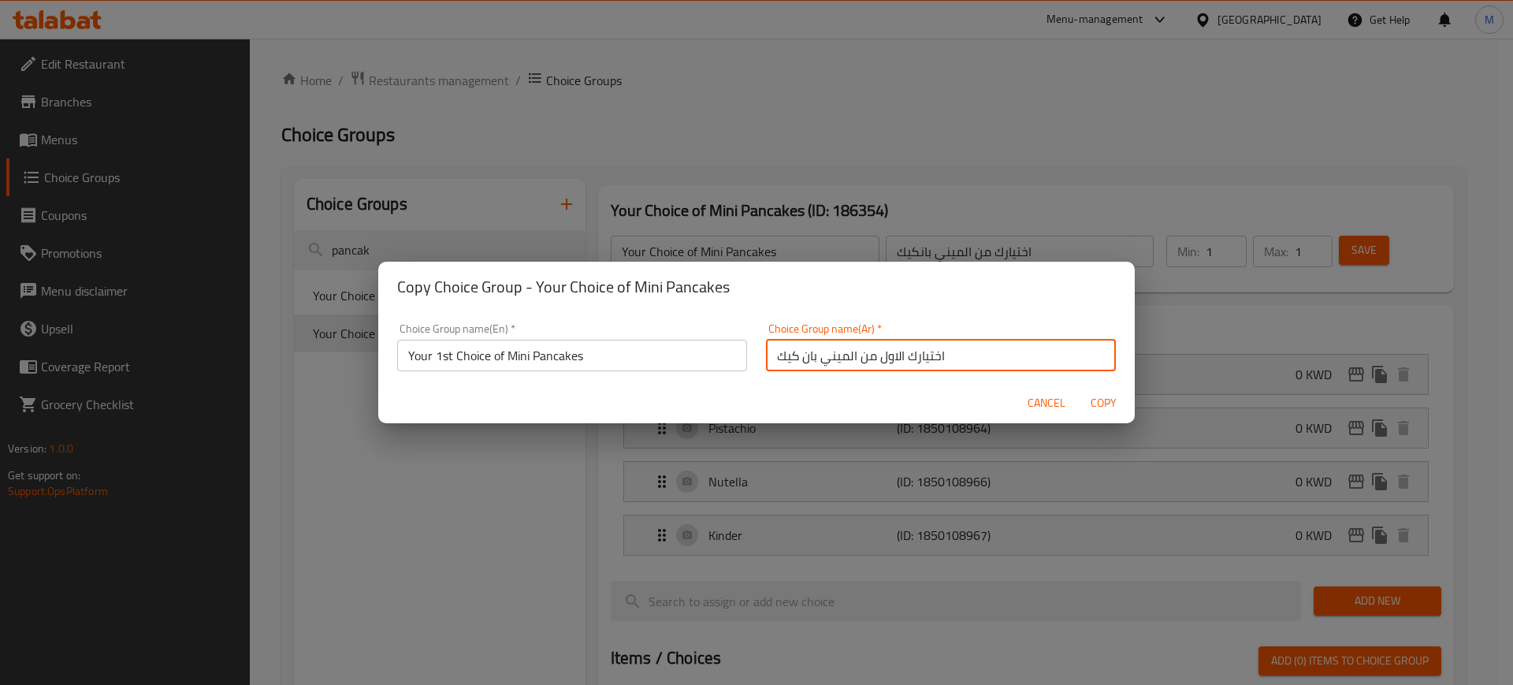
drag, startPoint x: 975, startPoint y: 360, endPoint x: 779, endPoint y: 373, distance: 196.6
click at [781, 373] on div "Choice Group name(Ar)   * اختيارك الاول من الميني بان كيك Choice Group name(Ar)…" at bounding box center [940, 347] width 369 height 67
click at [959, 350] on input "اختيارك الاول من الميني بان كيك" at bounding box center [941, 356] width 350 height 32
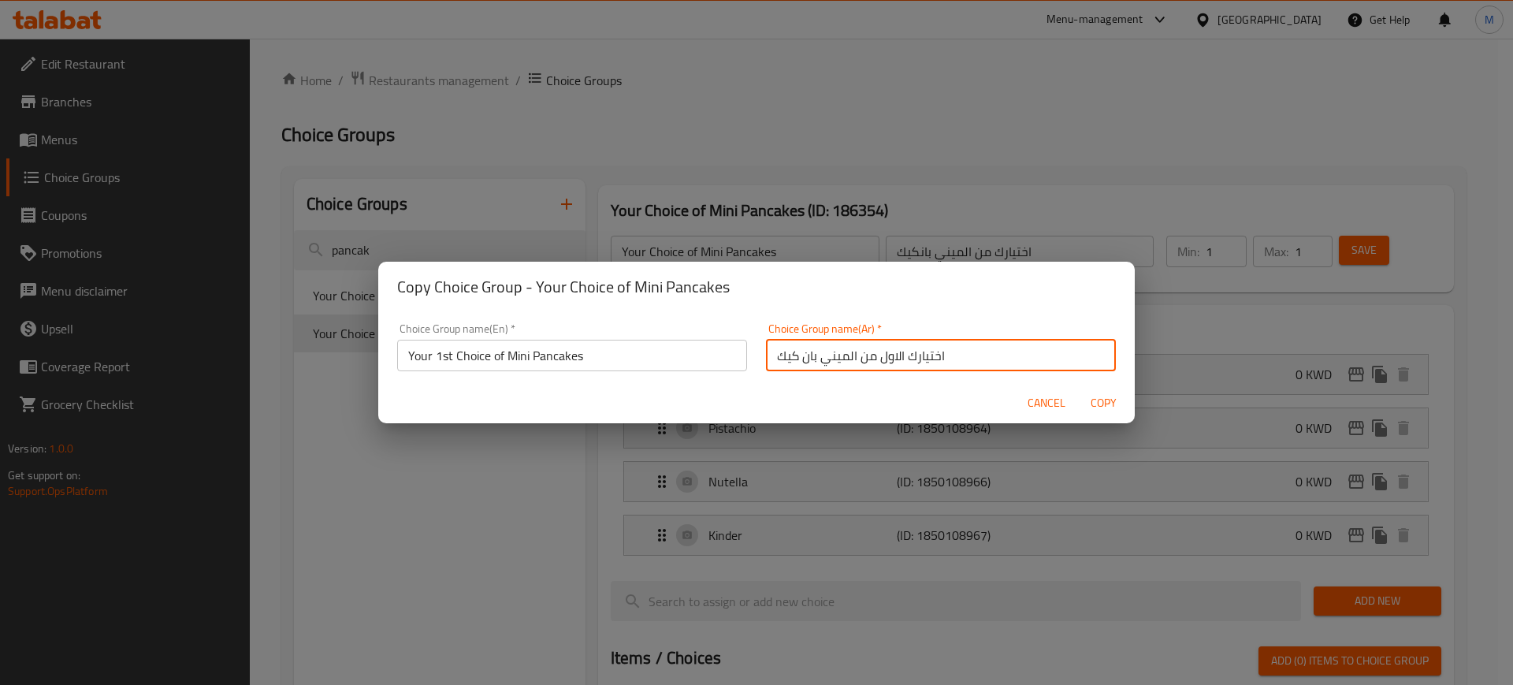
type input "اختيارك الاول من الميني بان كيك"
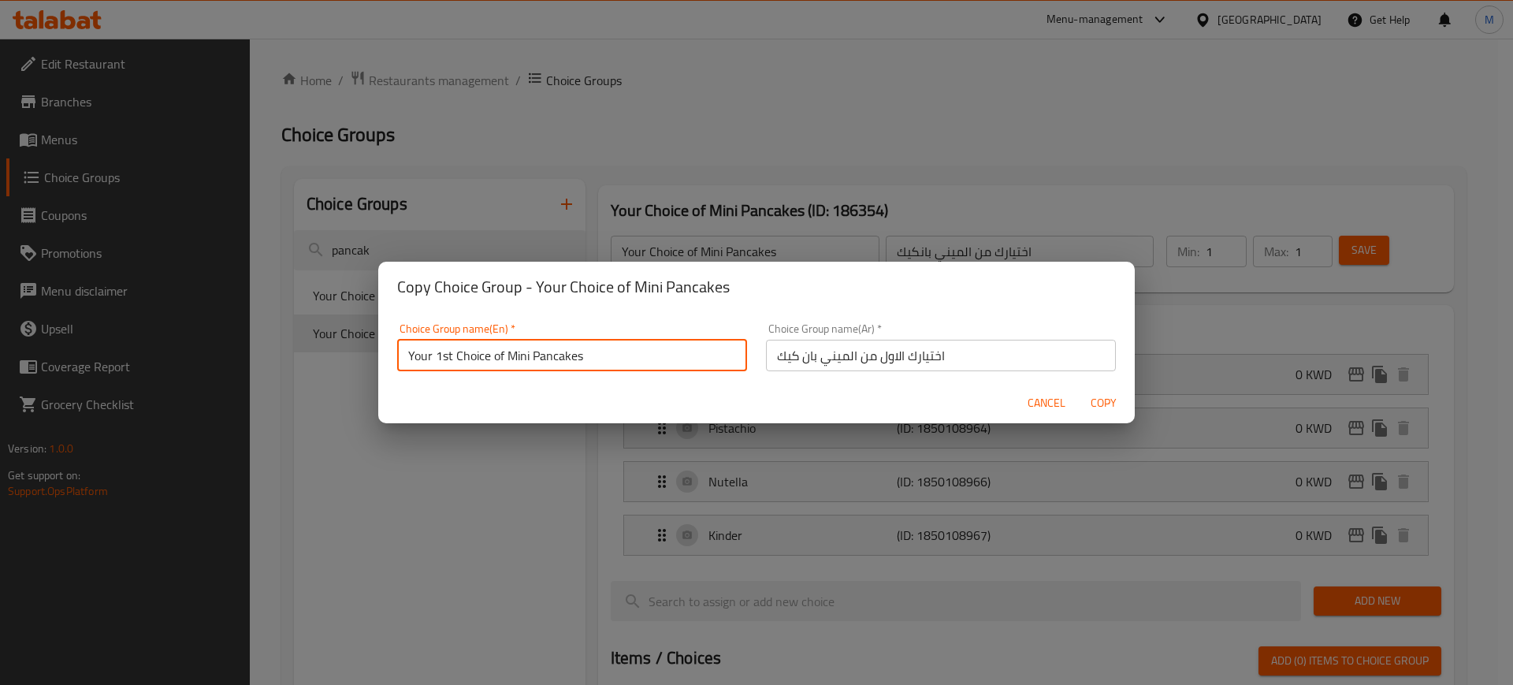
drag, startPoint x: 615, startPoint y: 351, endPoint x: 355, endPoint y: 368, distance: 260.6
click at [355, 368] on div "Copy Choice Group - Your Choice of Mini Pancakes Choice Group name(En)   * Your…" at bounding box center [756, 342] width 1513 height 685
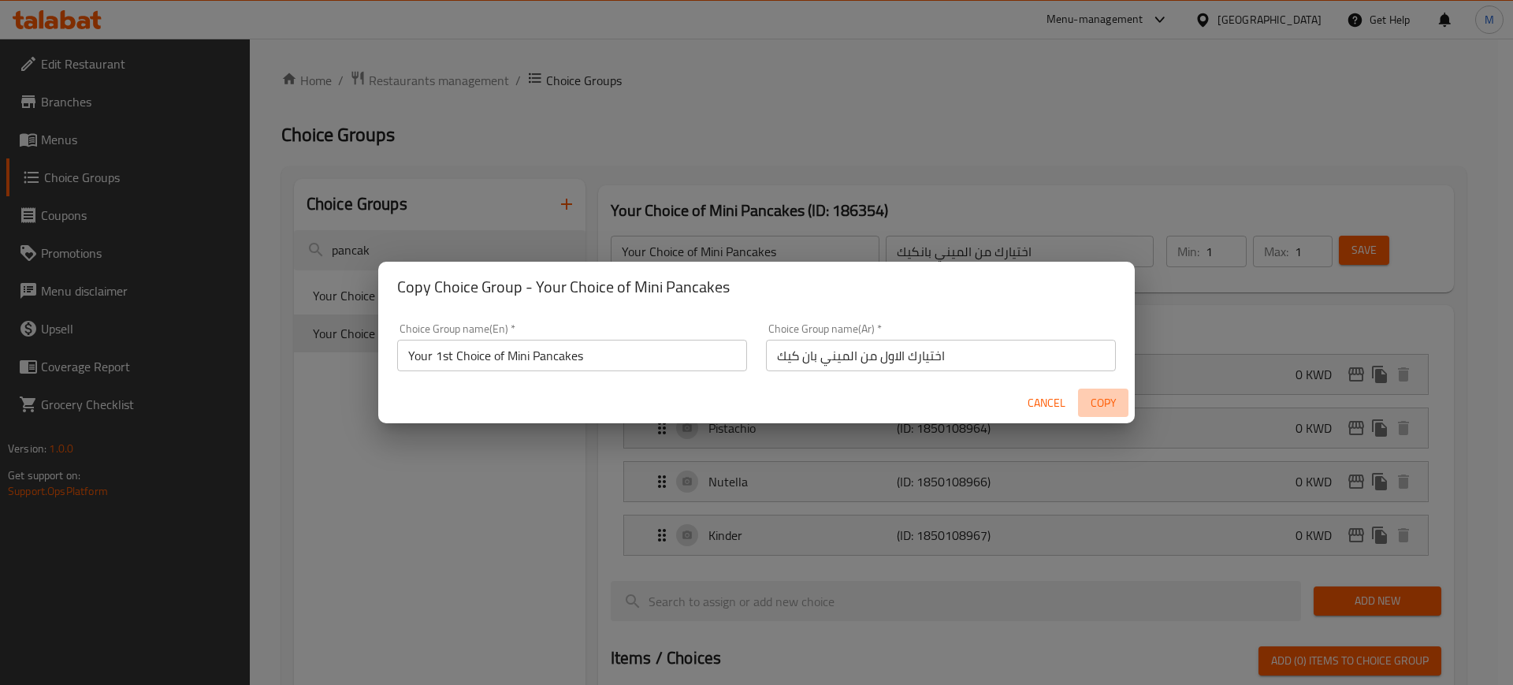
click at [1105, 401] on span "Copy" at bounding box center [1103, 403] width 38 height 20
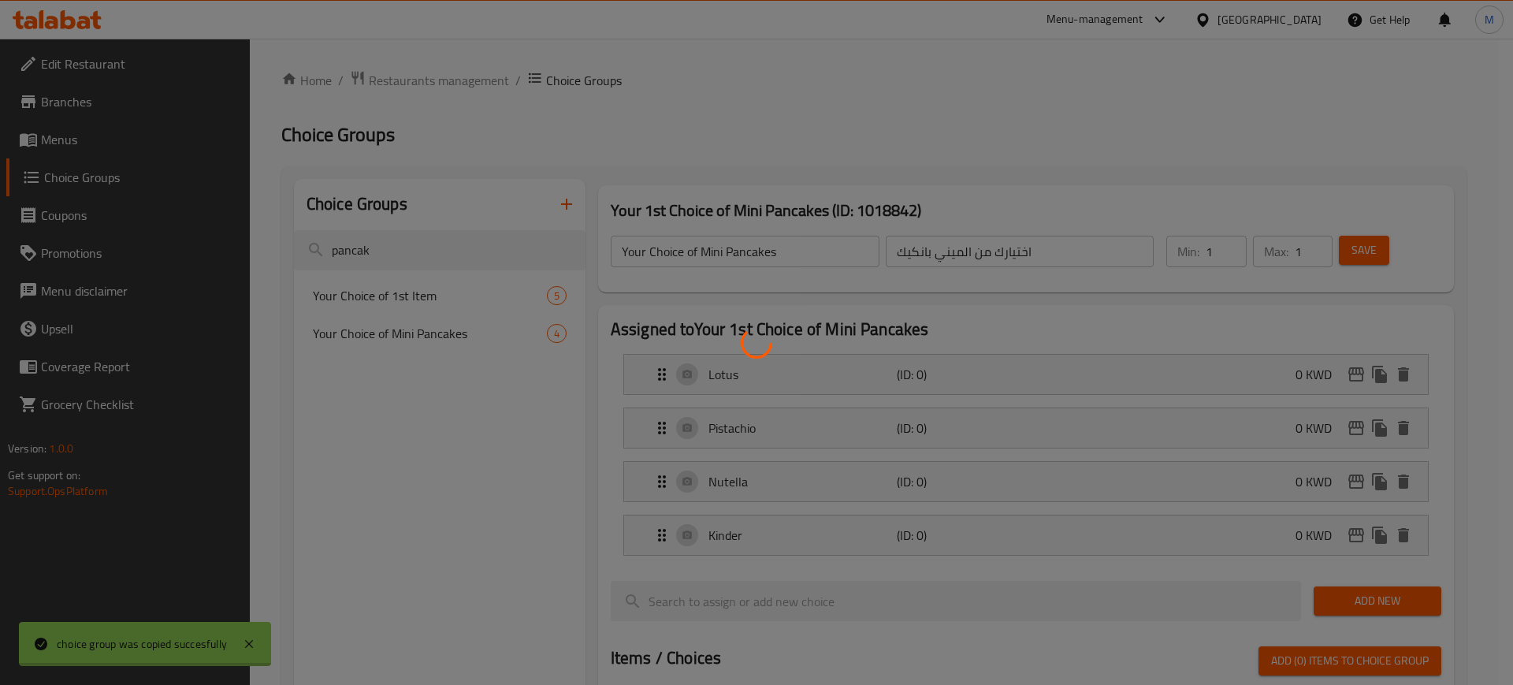
type input "Your 1st Choice of Mini Pancakes"
type input "اختيارك الاول من الميني بان كيك"
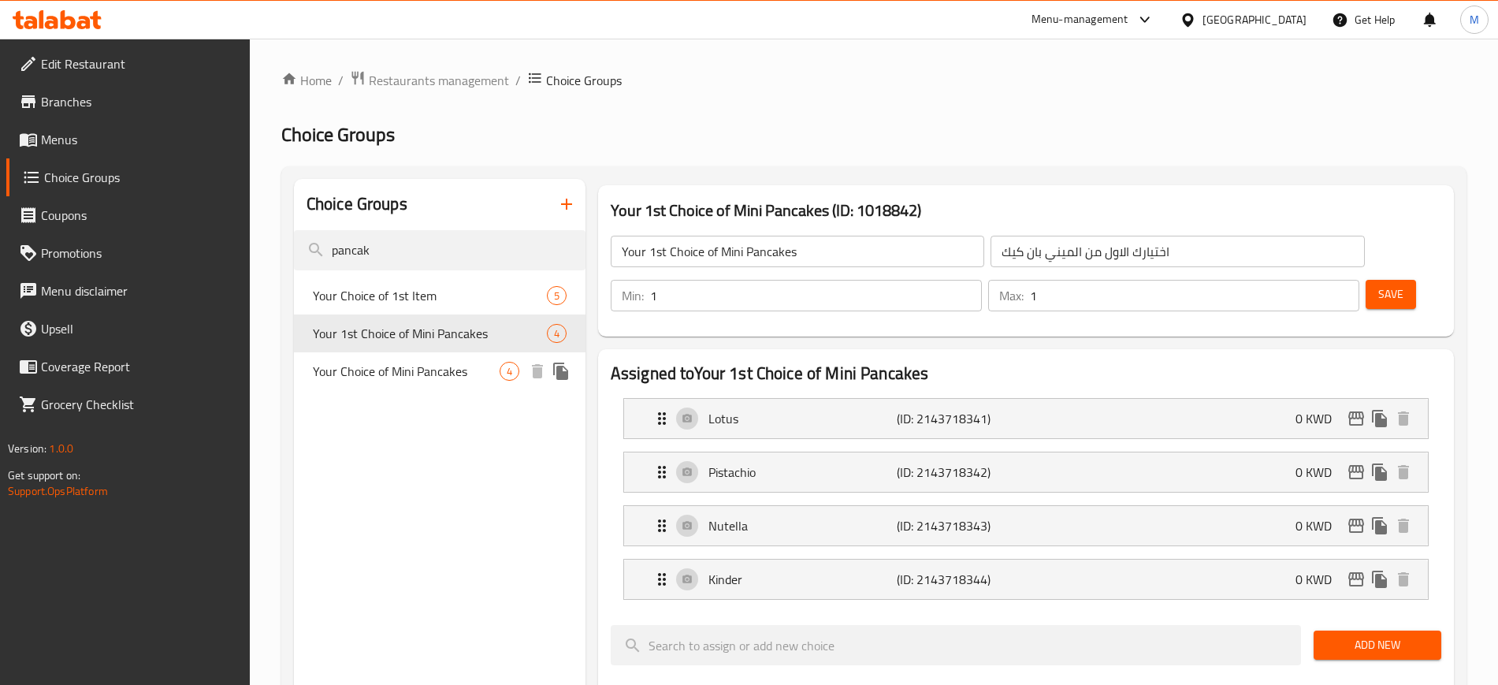
click at [442, 381] on span "Your Choice of Mini Pancakes" at bounding box center [406, 371] width 187 height 19
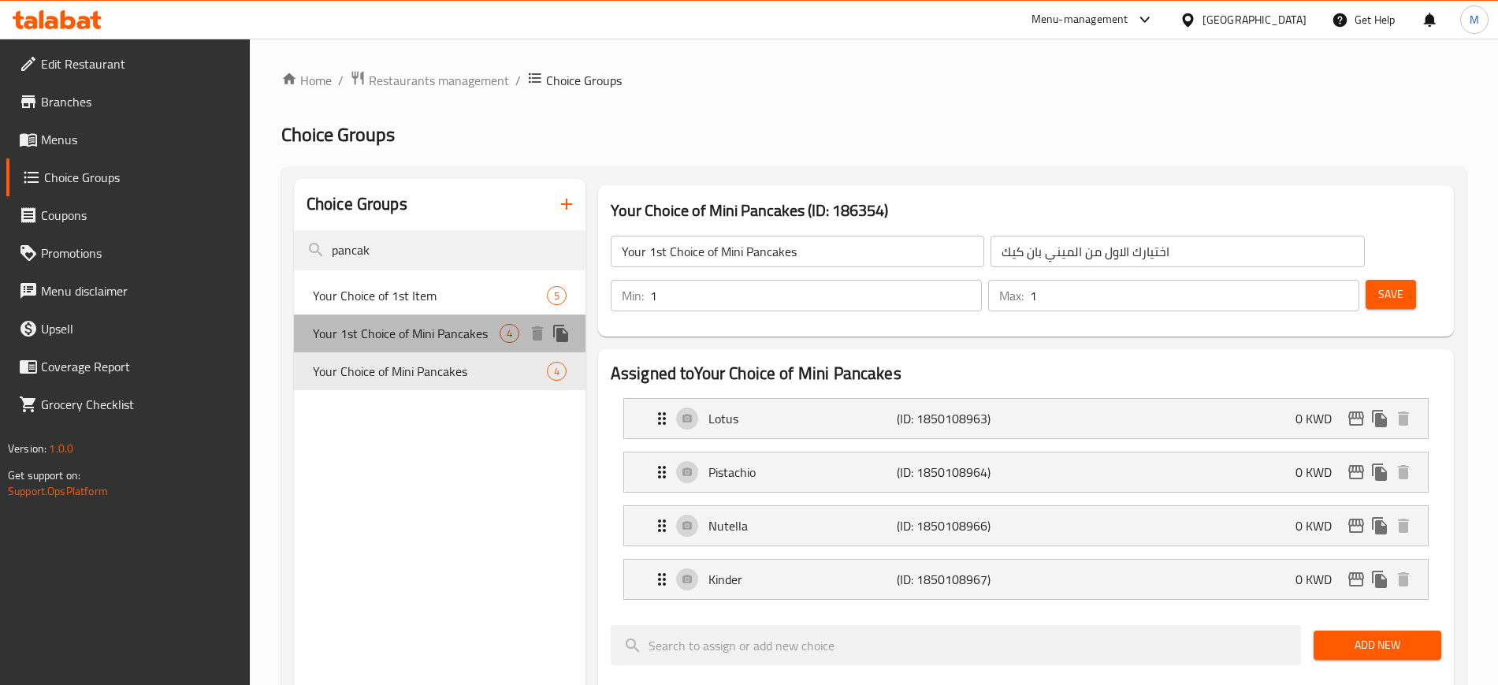
type input "Your Choice of Mini Pancakes"
type input "اختيارك من الميني بانكيك"
click at [447, 336] on span "Your 1st Choice of Mini Pancakes" at bounding box center [406, 333] width 187 height 19
type input "Your 1st Choice of Mini Pancakes"
type input "اختيارك الاول من الميني بان كيك"
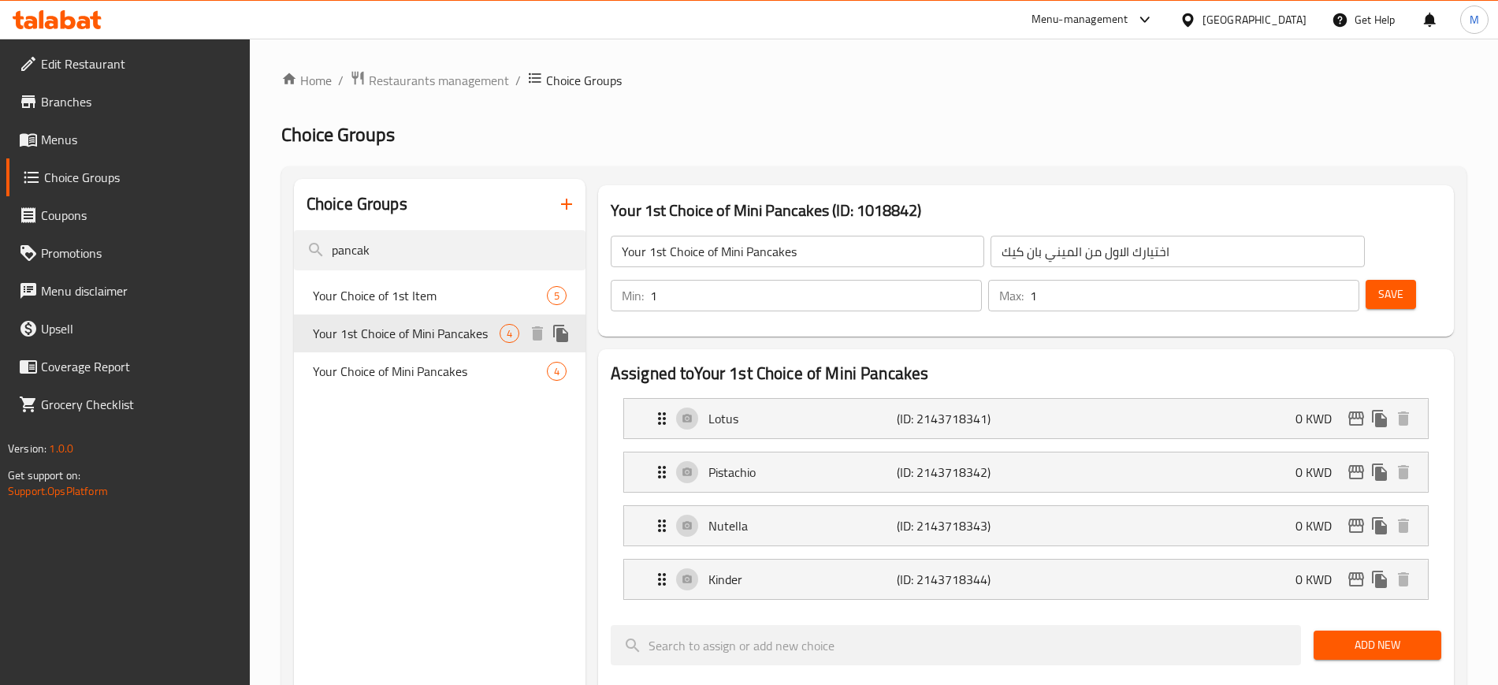
click at [559, 340] on icon "duplicate" at bounding box center [560, 333] width 15 height 17
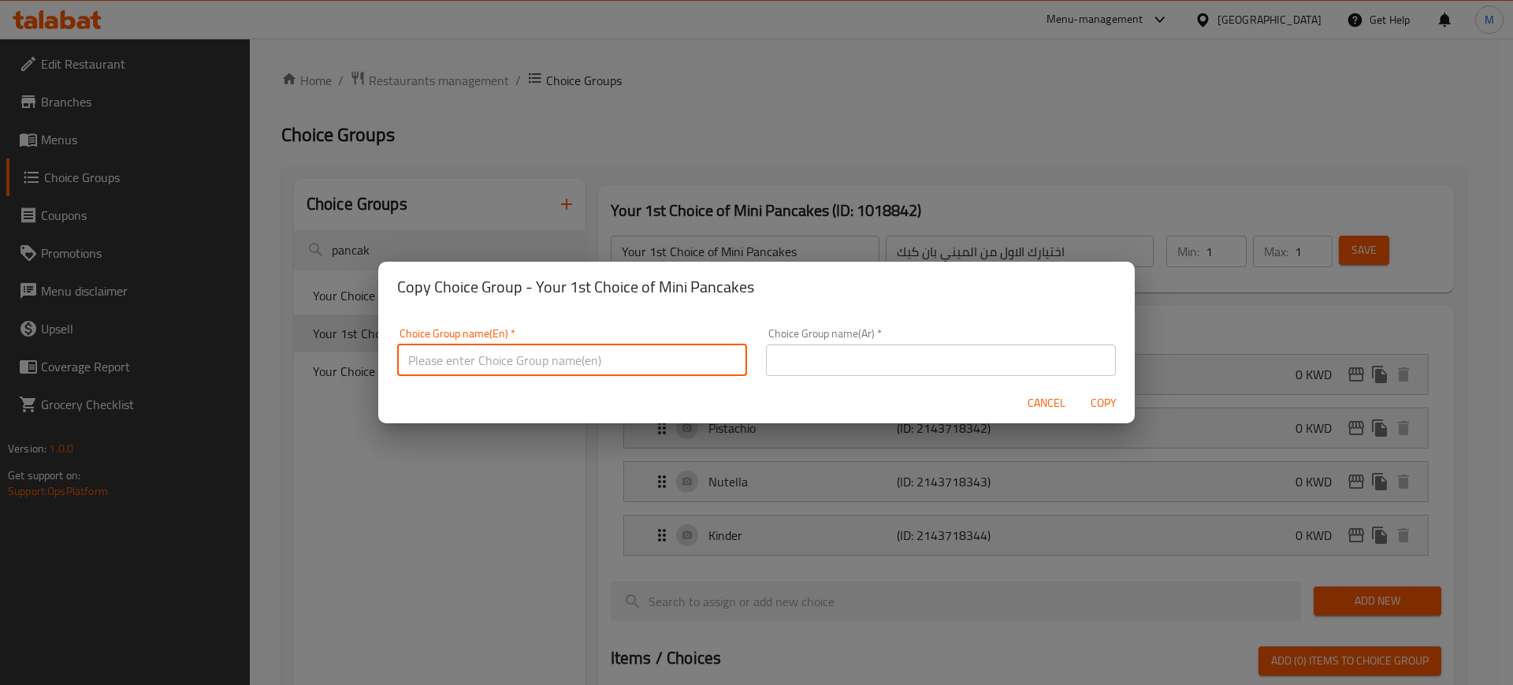
click at [503, 362] on input "text" at bounding box center [572, 360] width 350 height 32
paste input "Your 1st Choice of Mini Pancakes"
drag, startPoint x: 435, startPoint y: 358, endPoint x: 450, endPoint y: 357, distance: 15.0
click at [450, 357] on input "Your 1st Choice of Mini Pancakes" at bounding box center [572, 360] width 350 height 32
type input "Your 2nd Choice of Mini Pancakes"
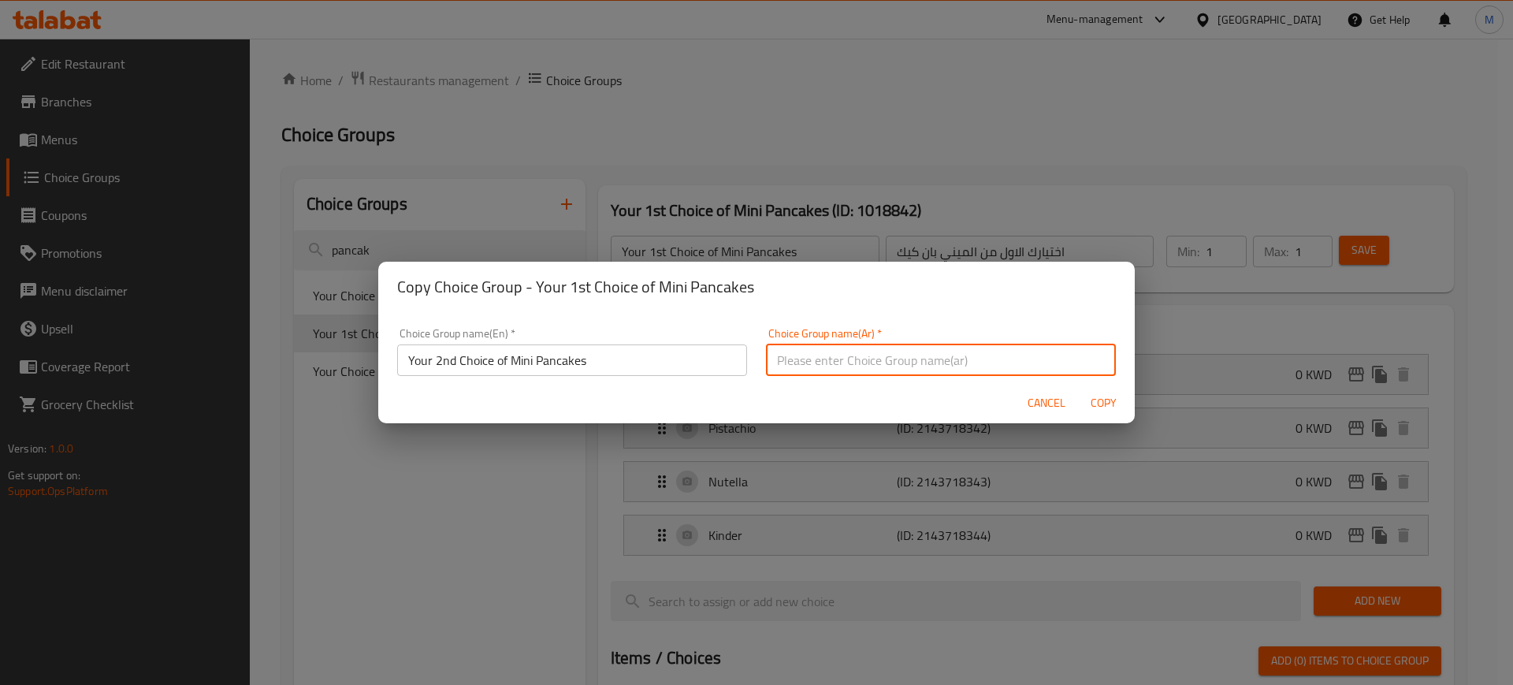
click at [876, 362] on input "text" at bounding box center [941, 360] width 350 height 32
paste input "Your 1st Choice of Mini Pancakes"
drag, startPoint x: 981, startPoint y: 363, endPoint x: 679, endPoint y: 359, distance: 301.8
click at [679, 359] on div "Choice Group name(En)   * Your 2nd Choice of Mini Pancakes Choice Group name(En…" at bounding box center [756, 351] width 737 height 67
paste input "اختيارك الاول من الميني بان كيك"
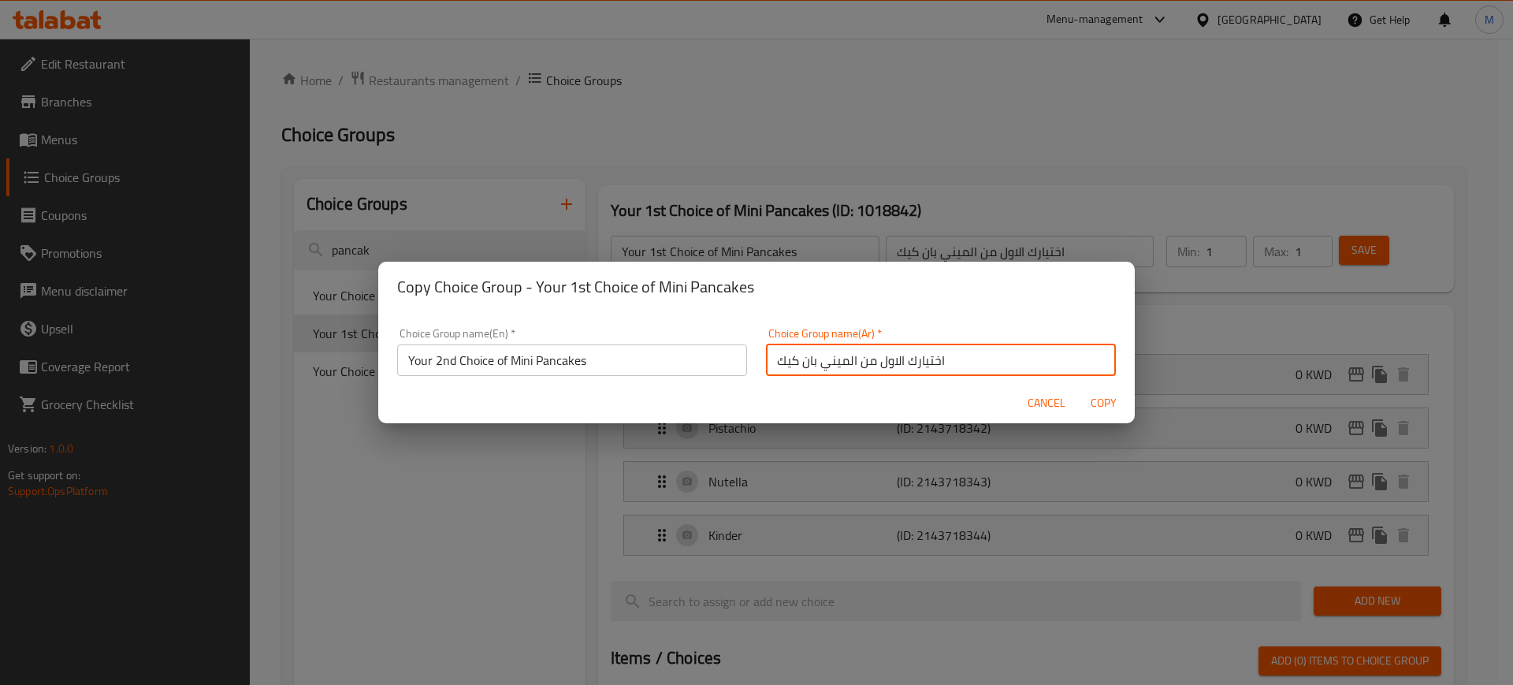
drag, startPoint x: 870, startPoint y: 363, endPoint x: 889, endPoint y: 362, distance: 19.8
click at [889, 362] on input "اختيارك الاول من الميني بان كيك" at bounding box center [941, 360] width 350 height 32
type input "اختيارك الثاني من الميني [PERSON_NAME]"
click at [1111, 399] on span "Copy" at bounding box center [1103, 403] width 38 height 20
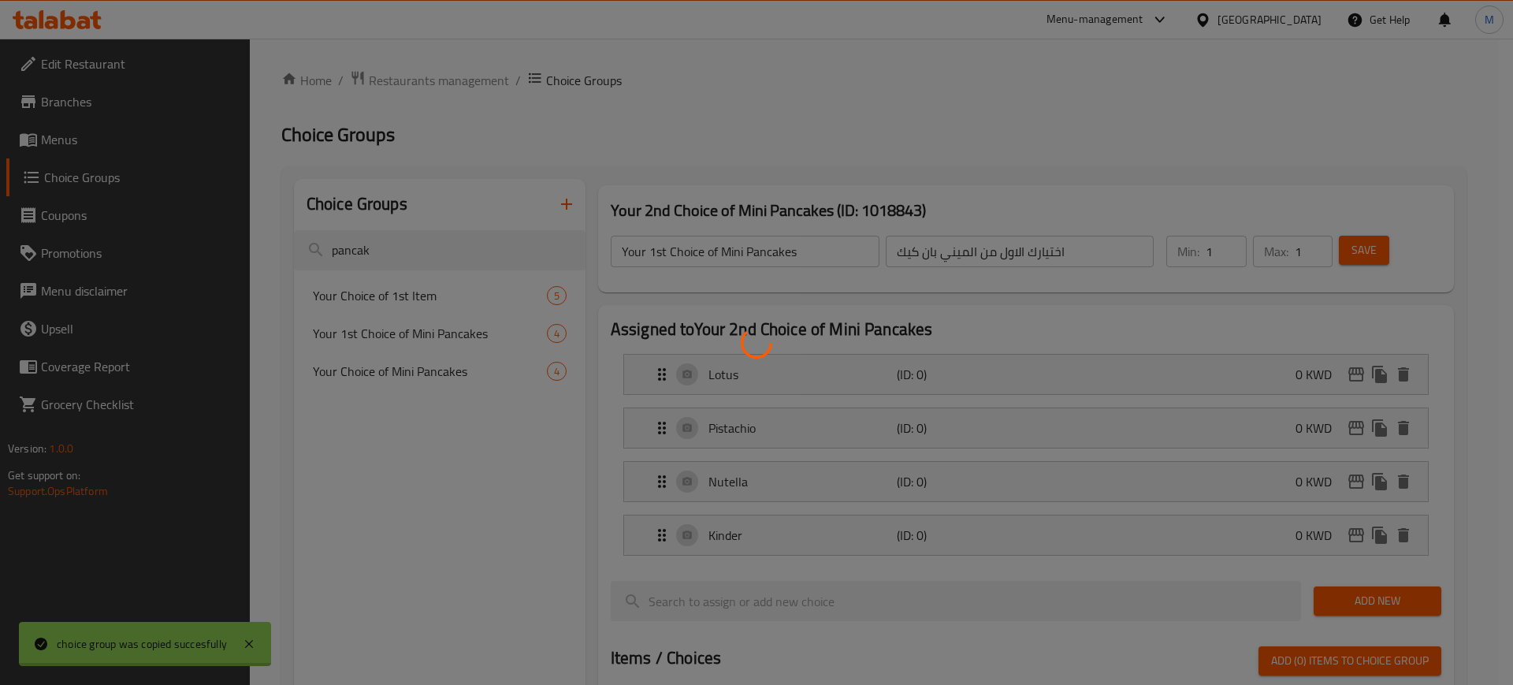
type input "Your 2nd Choice of Mini Pancakes"
type input "اختيارك الثاني من الميني [PERSON_NAME]"
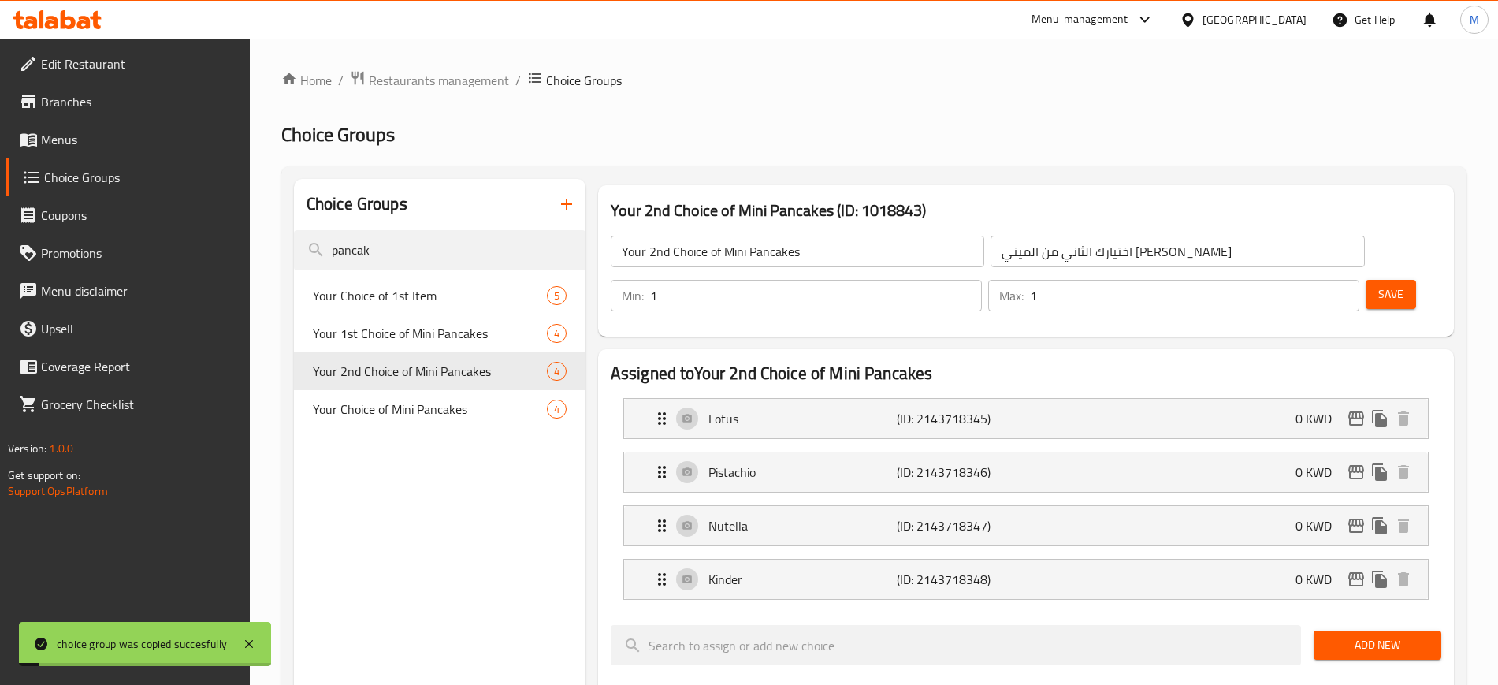
click at [426, 162] on div "Home / Restaurants management / Choice Groups Choice Groups Choice Groups panca…" at bounding box center [873, 677] width 1185 height 1214
click at [110, 210] on span "Coupons" at bounding box center [139, 215] width 196 height 19
